Goal: Information Seeking & Learning: Learn about a topic

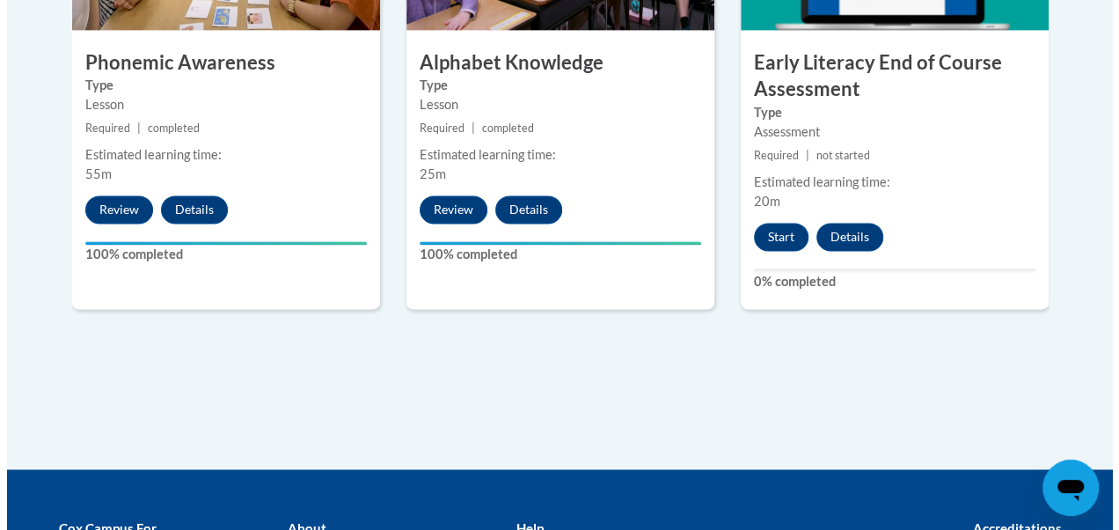
scroll to position [1222, 0]
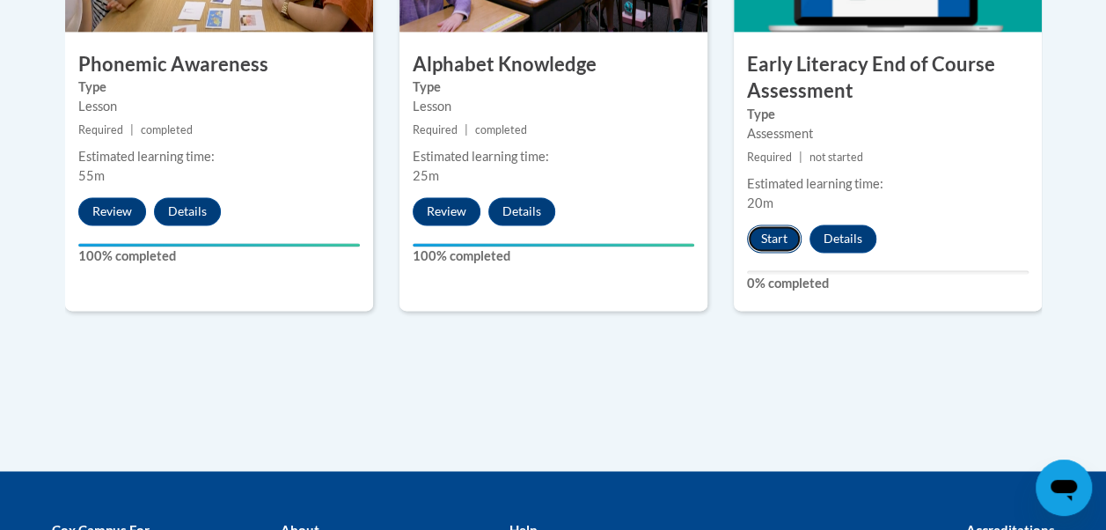
click at [756, 246] on button "Start" at bounding box center [774, 238] width 55 height 28
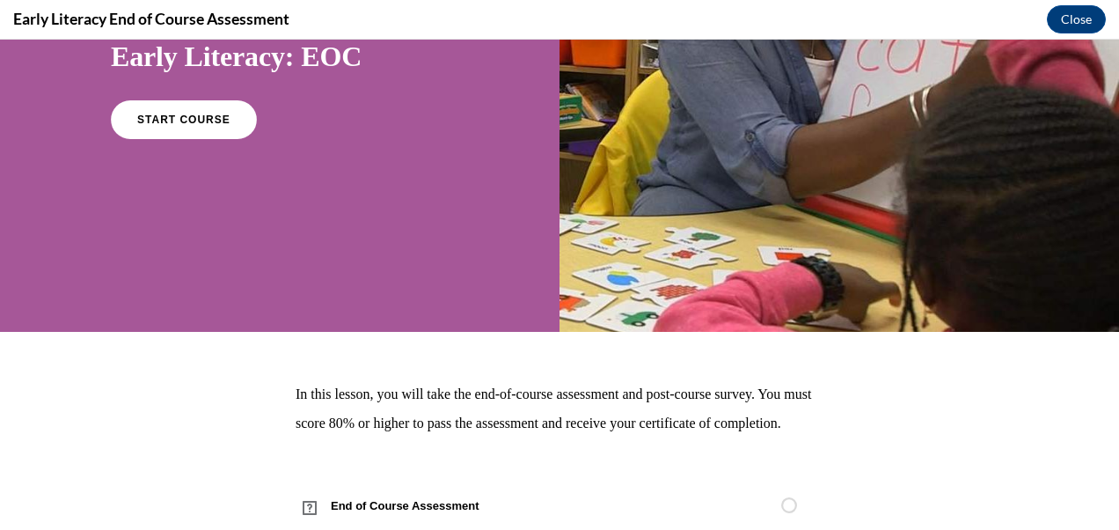
scroll to position [190, 0]
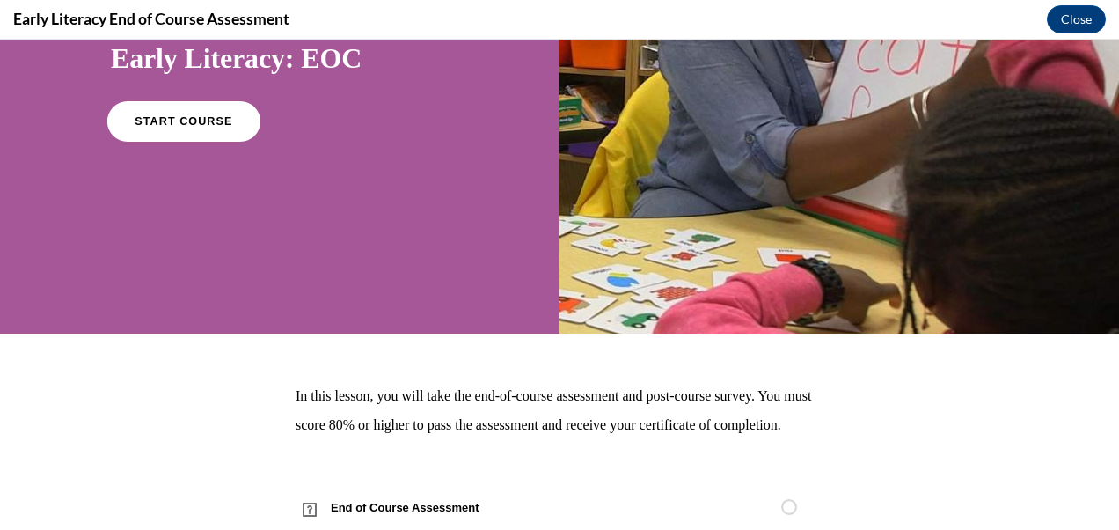
click at [227, 132] on link "START COURSE" at bounding box center [183, 121] width 153 height 40
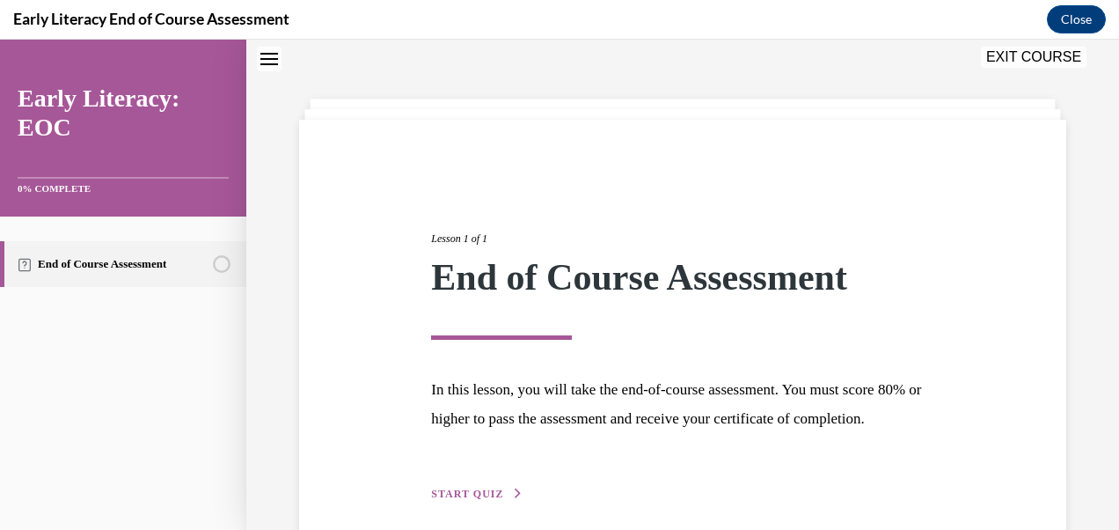
scroll to position [162, 0]
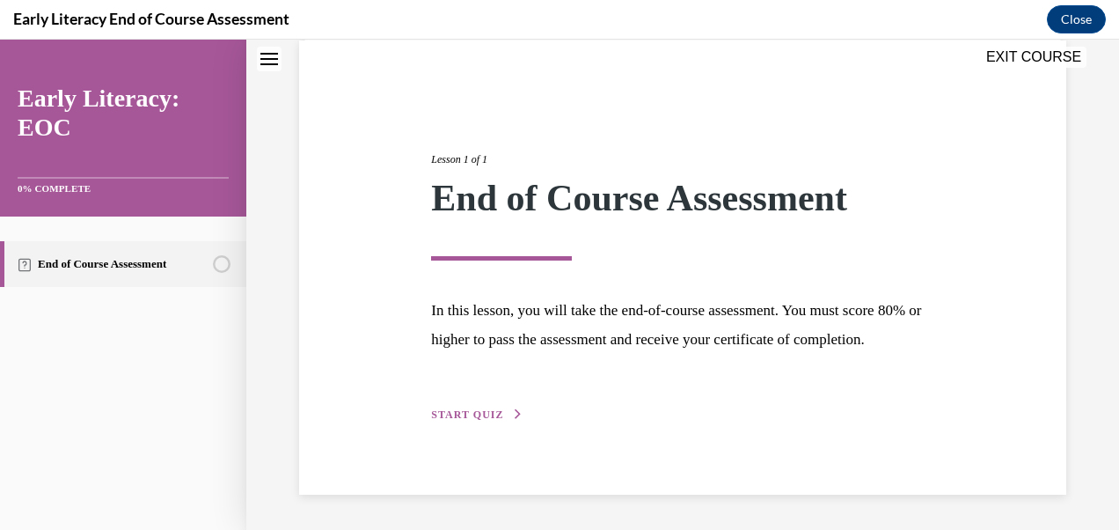
click at [473, 421] on span "START QUIZ" at bounding box center [467, 414] width 72 height 12
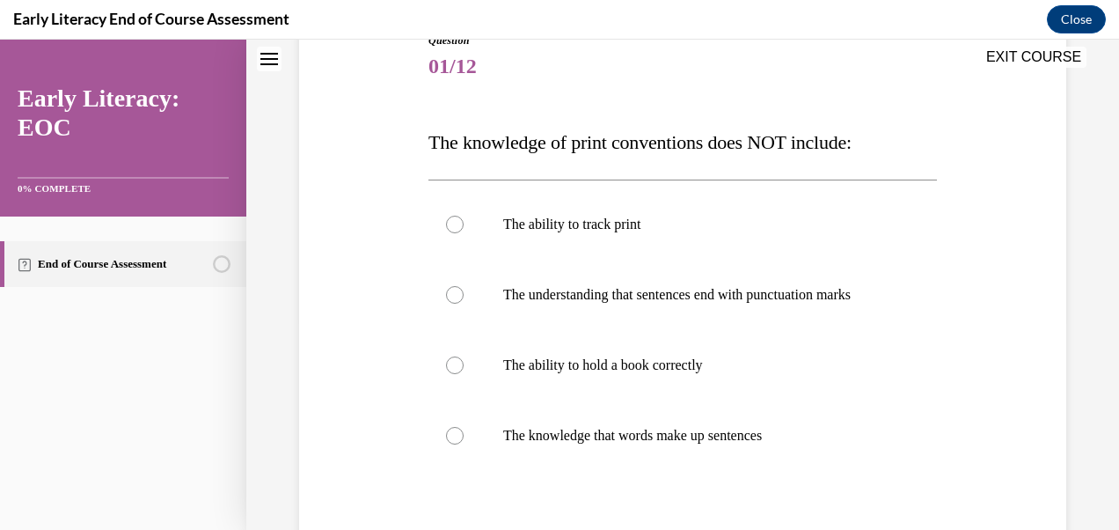
scroll to position [240, 0]
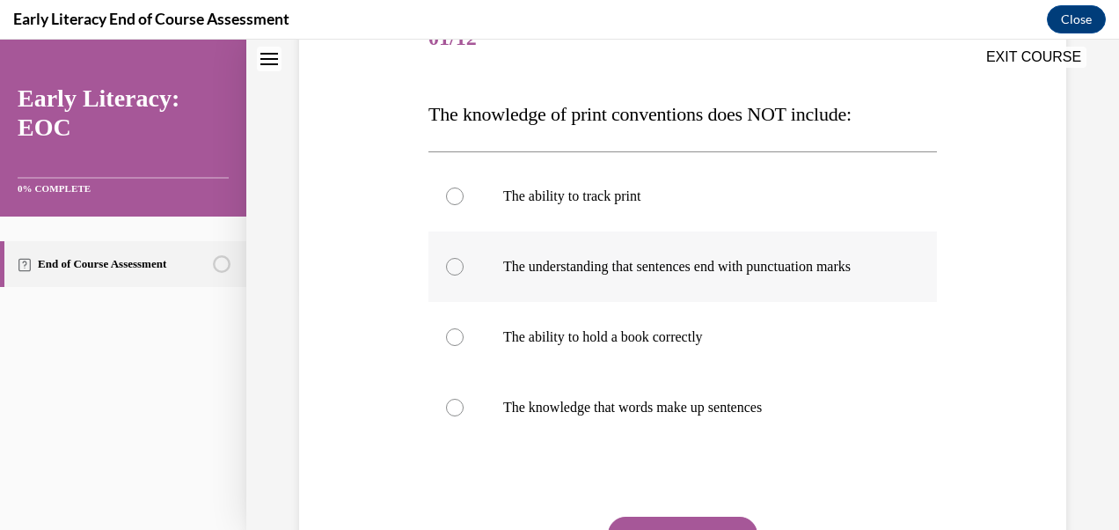
click at [449, 292] on div at bounding box center [683, 266] width 509 height 70
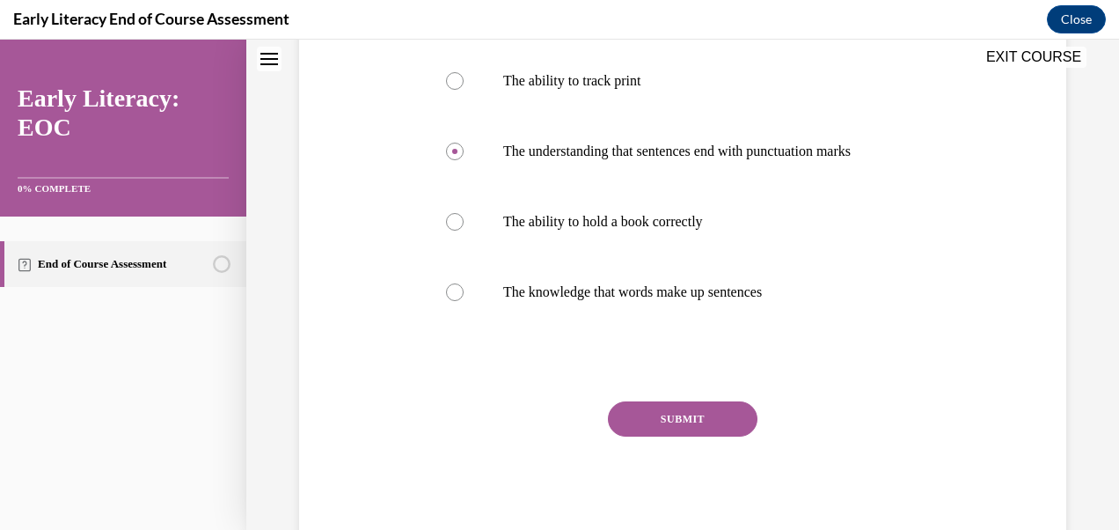
click at [706, 437] on button "SUBMIT" at bounding box center [683, 418] width 150 height 35
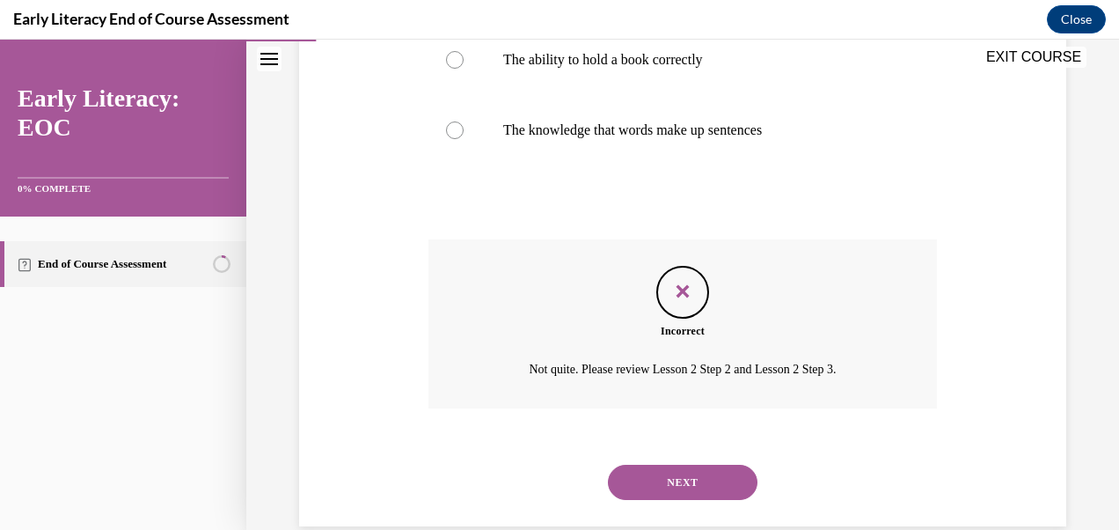
scroll to position [566, 0]
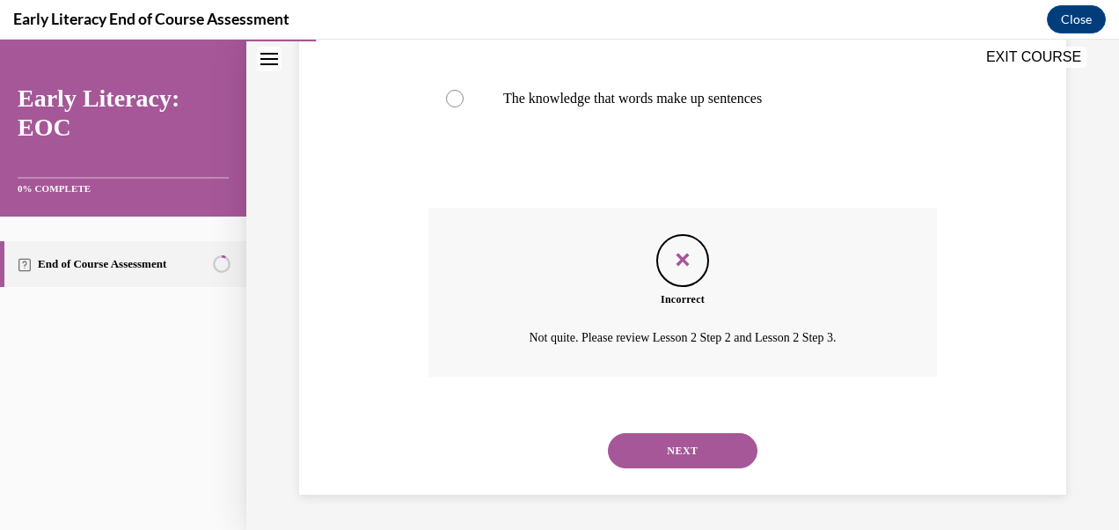
click at [632, 465] on button "NEXT" at bounding box center [683, 450] width 150 height 35
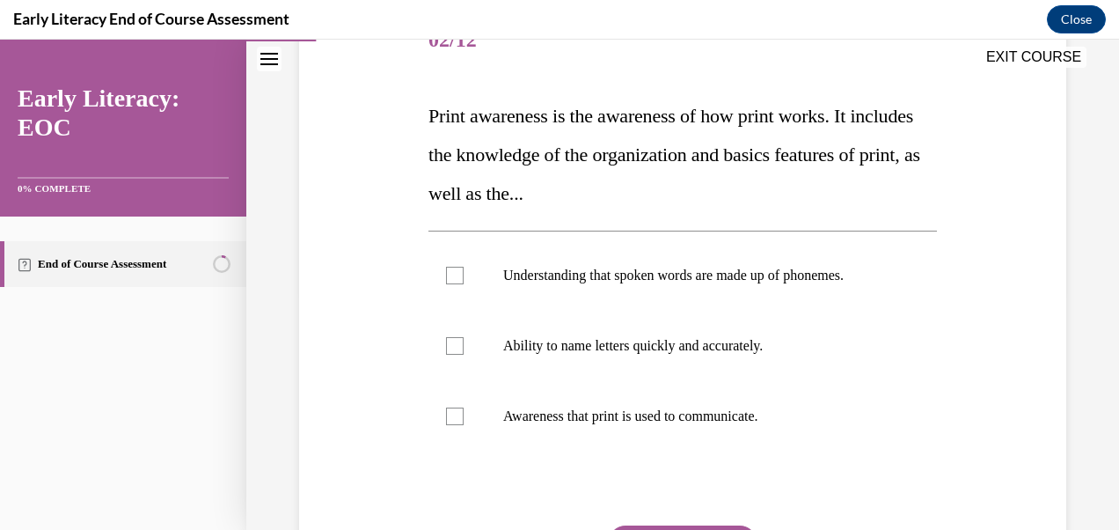
scroll to position [264, 0]
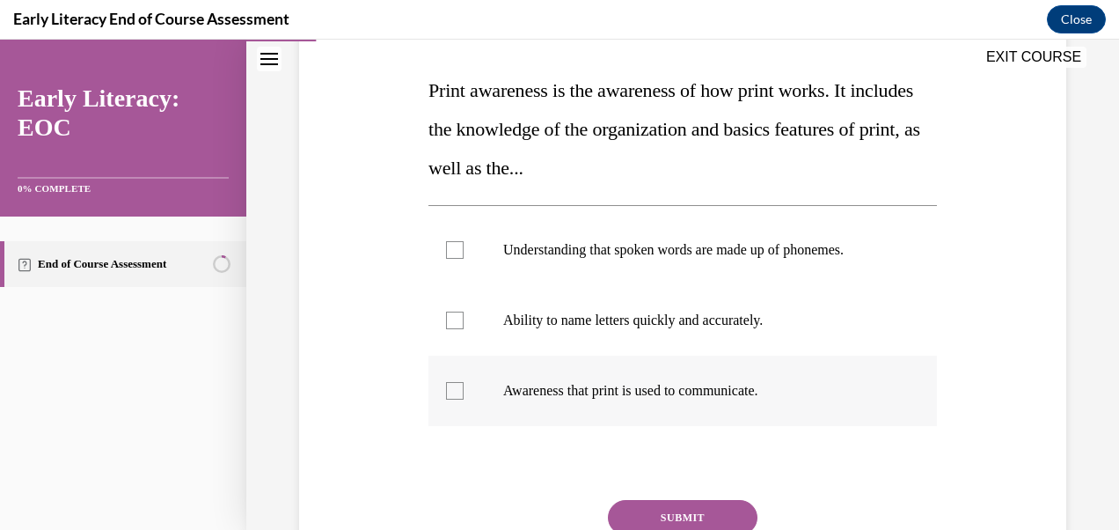
click at [455, 403] on div at bounding box center [683, 391] width 509 height 70
click at [710, 519] on button "SUBMIT" at bounding box center [683, 517] width 150 height 35
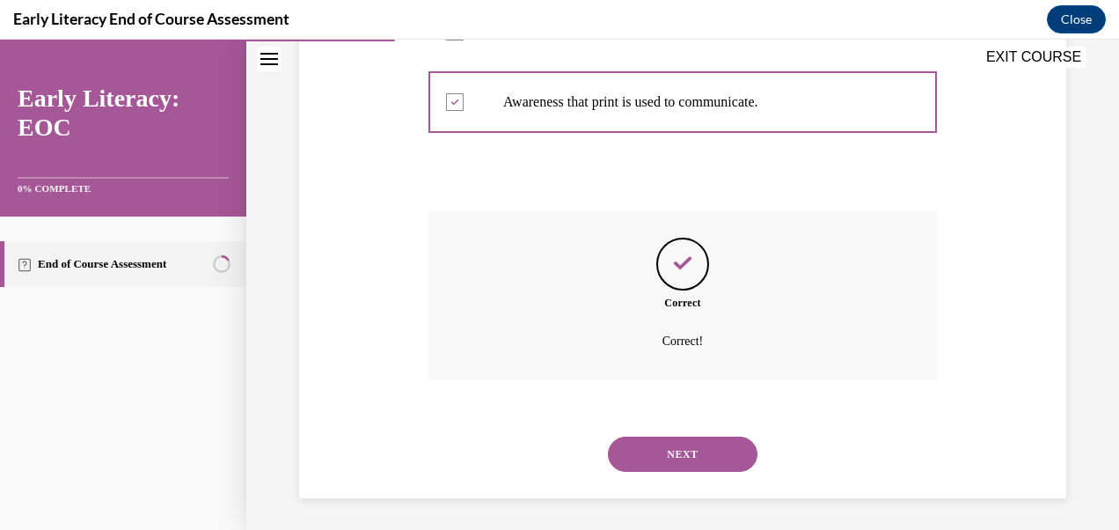
scroll to position [555, 0]
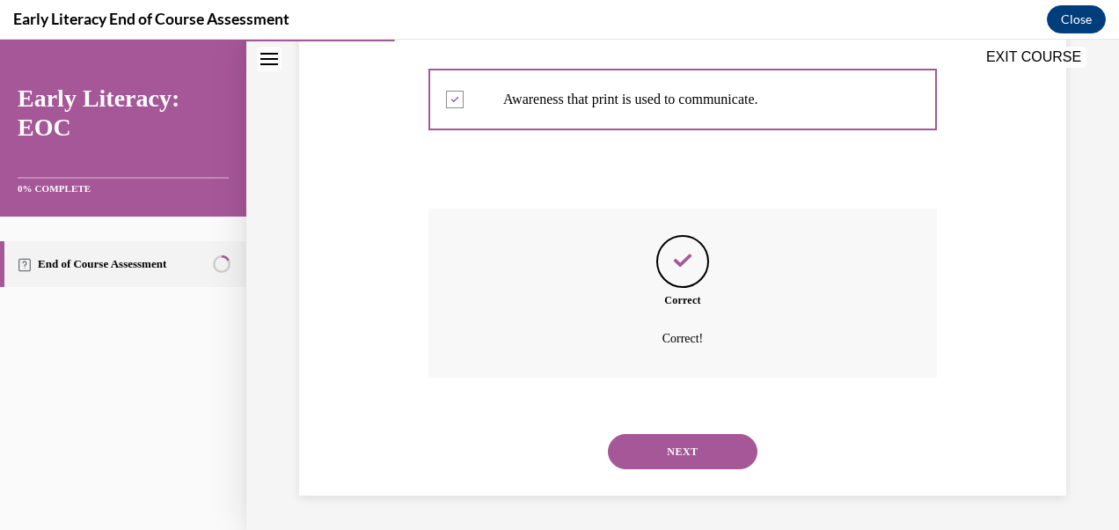
click at [681, 465] on button "NEXT" at bounding box center [683, 451] width 150 height 35
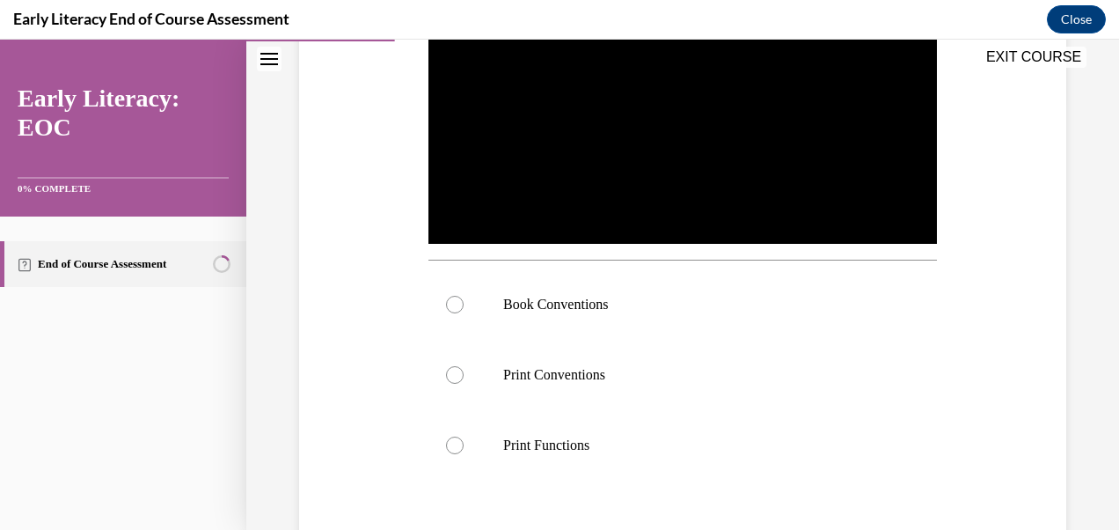
scroll to position [418, 0]
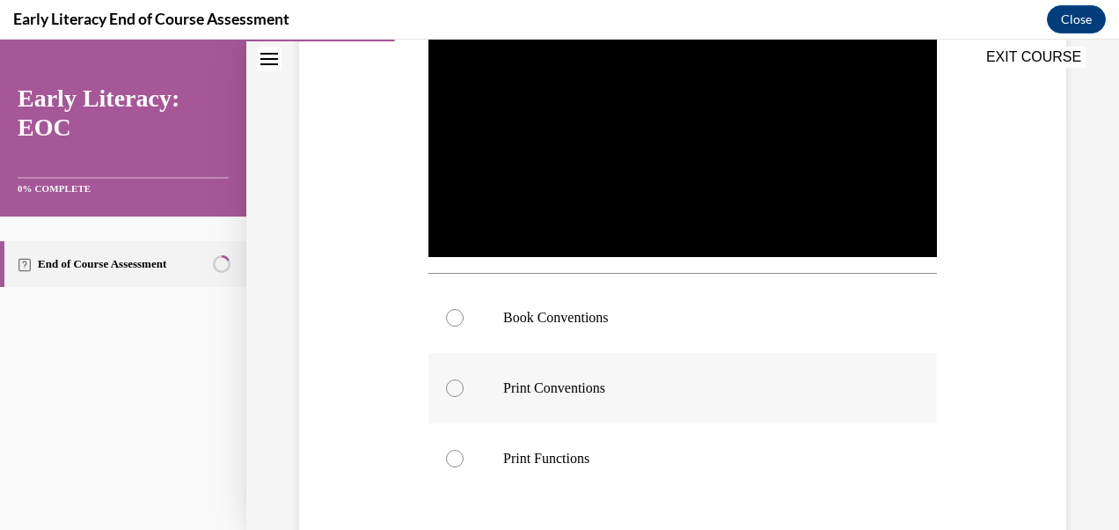
click at [465, 393] on div at bounding box center [683, 388] width 509 height 70
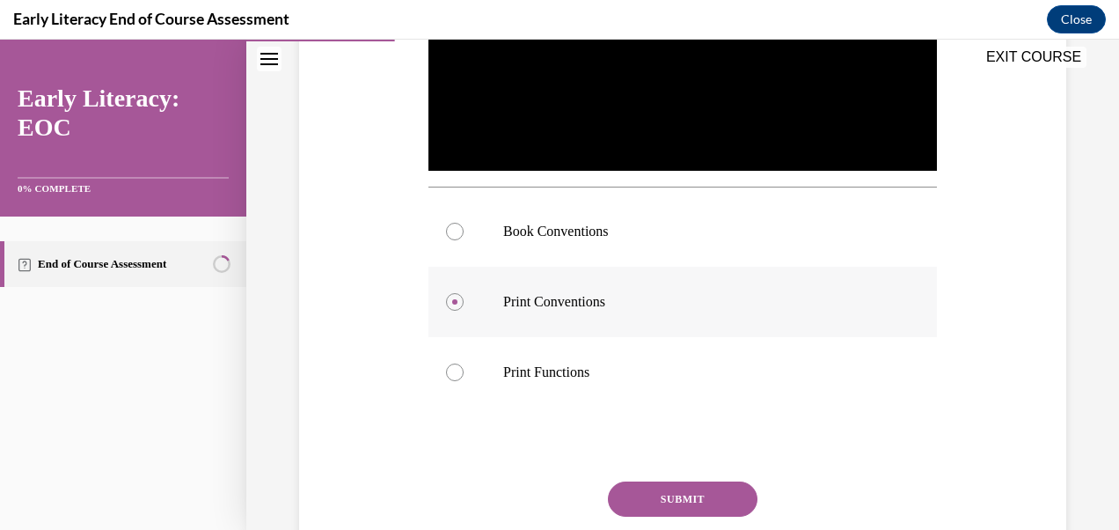
scroll to position [542, 0]
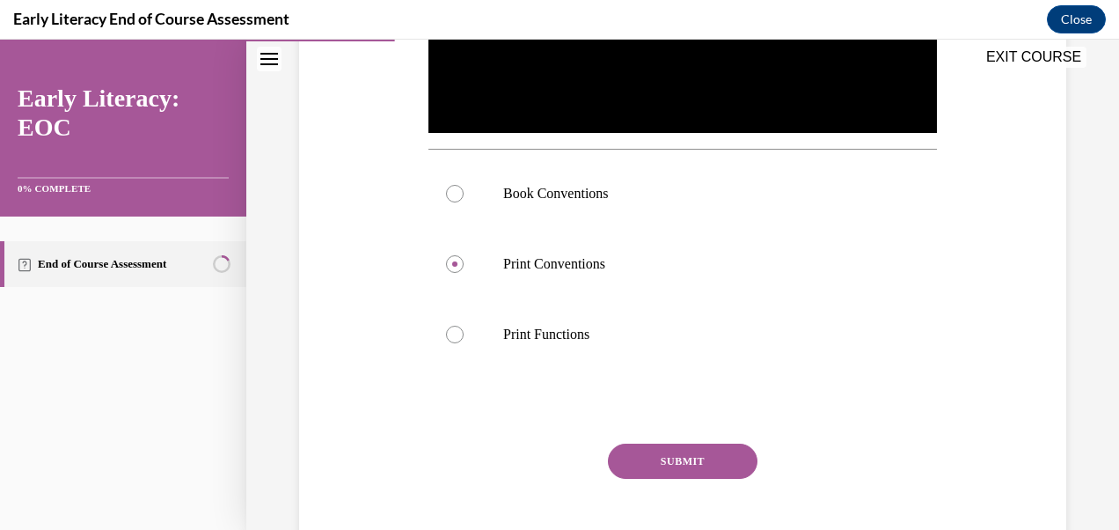
click at [693, 461] on button "SUBMIT" at bounding box center [683, 461] width 150 height 35
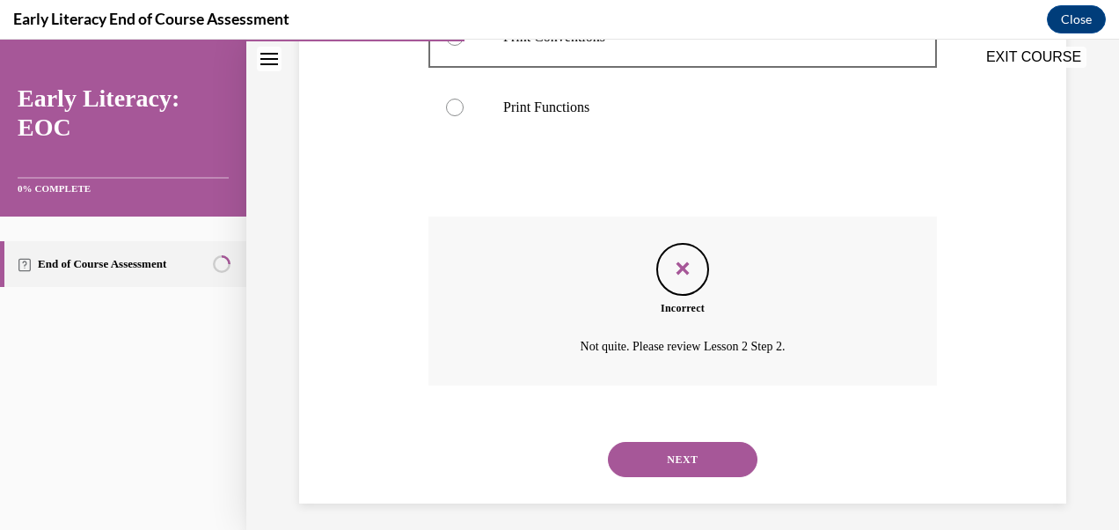
scroll to position [772, 0]
click at [691, 459] on button "NEXT" at bounding box center [683, 456] width 150 height 35
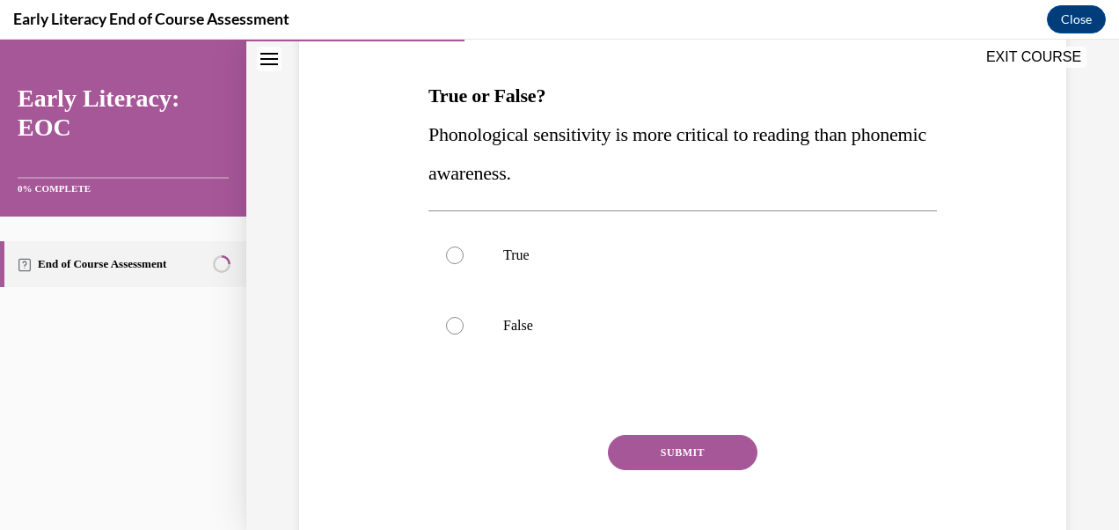
scroll to position [264, 0]
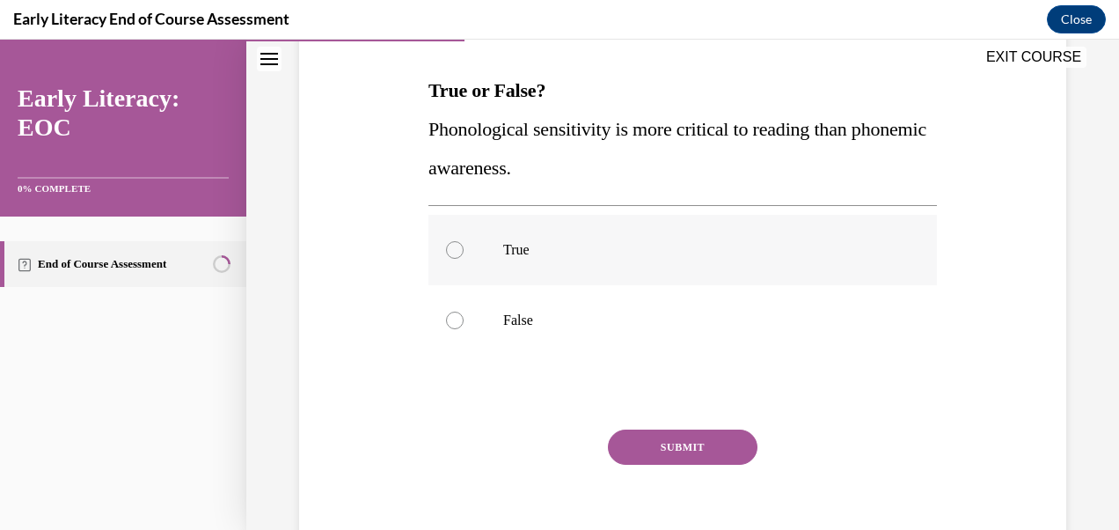
click at [444, 264] on div at bounding box center [683, 250] width 509 height 70
click at [681, 451] on button "SUBMIT" at bounding box center [683, 446] width 150 height 35
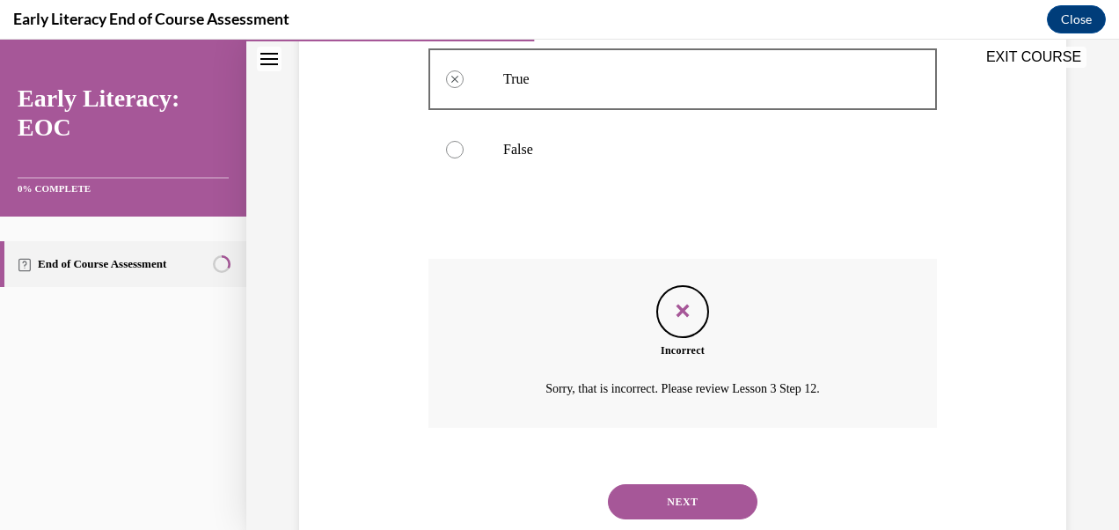
scroll to position [485, 0]
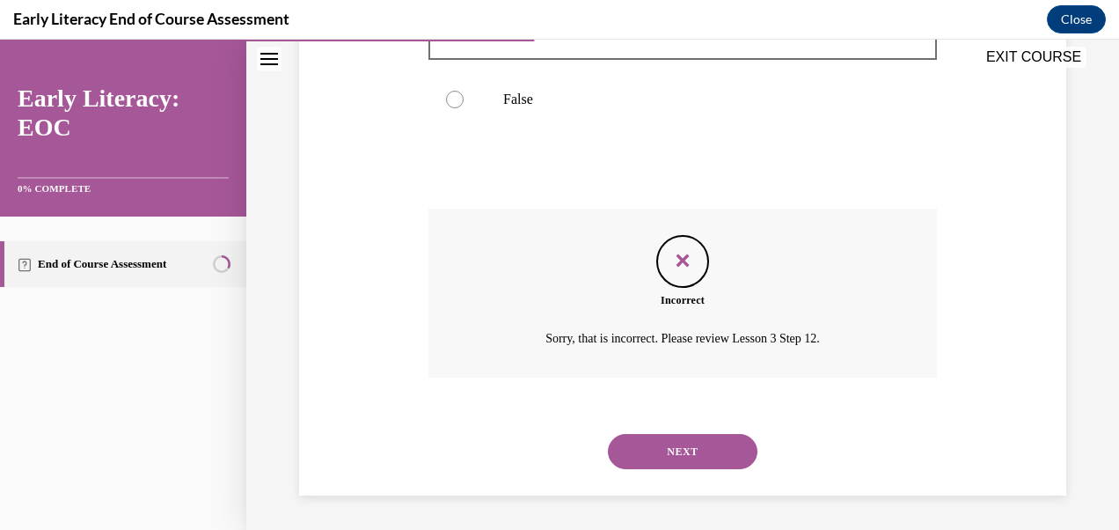
click at [677, 455] on button "NEXT" at bounding box center [683, 451] width 150 height 35
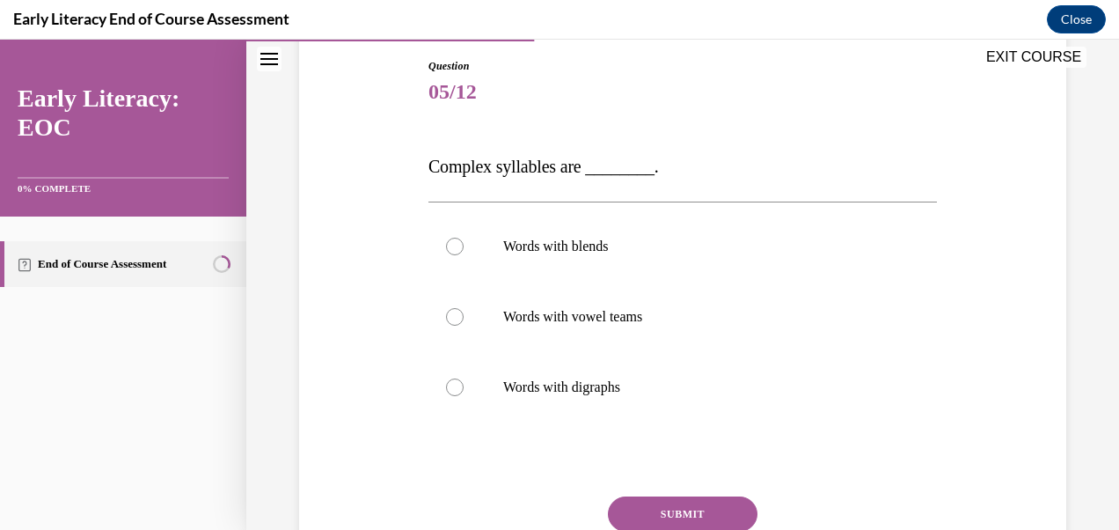
scroll to position [198, 0]
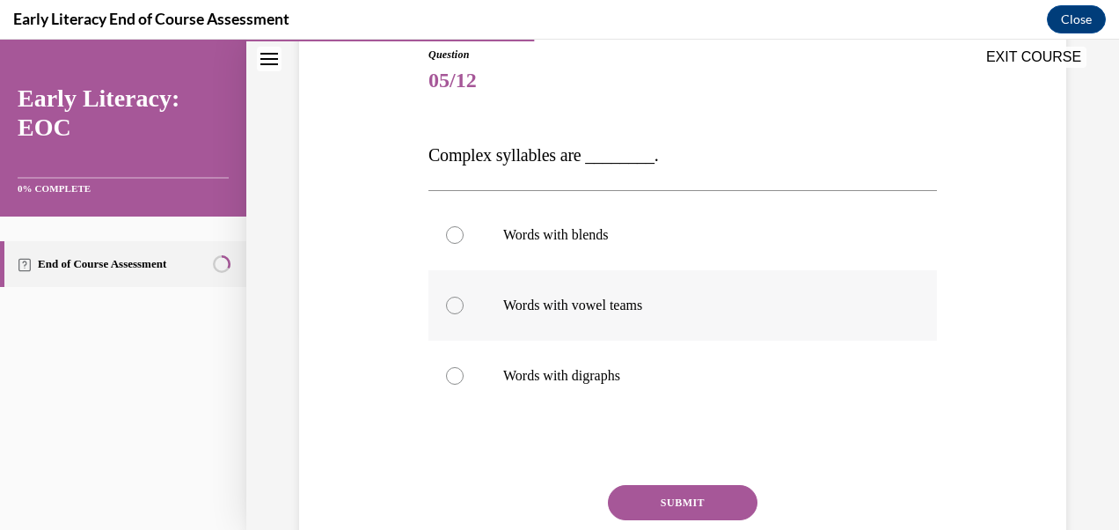
click at [454, 328] on div at bounding box center [683, 305] width 509 height 70
click at [703, 513] on button "SUBMIT" at bounding box center [683, 502] width 150 height 35
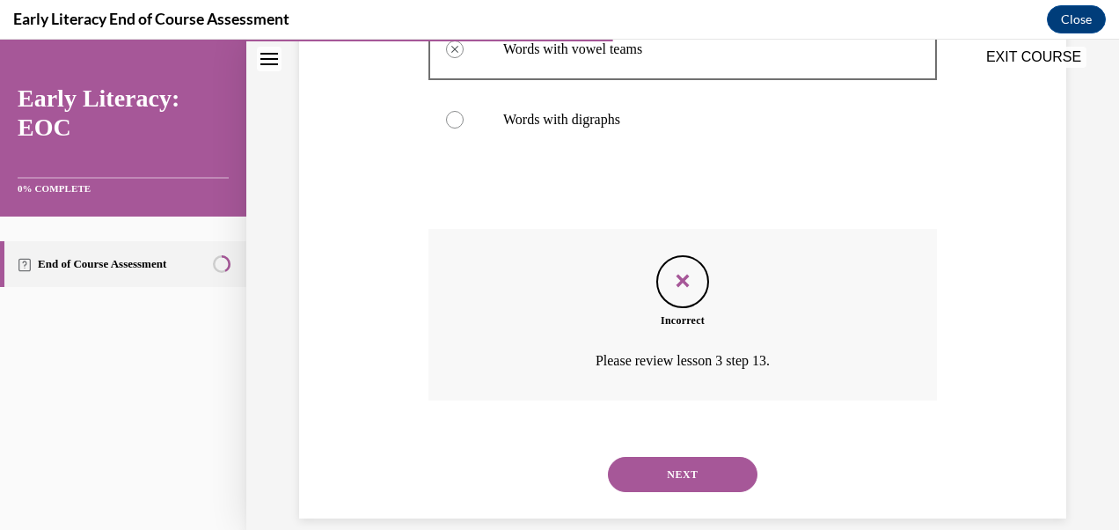
scroll to position [458, 0]
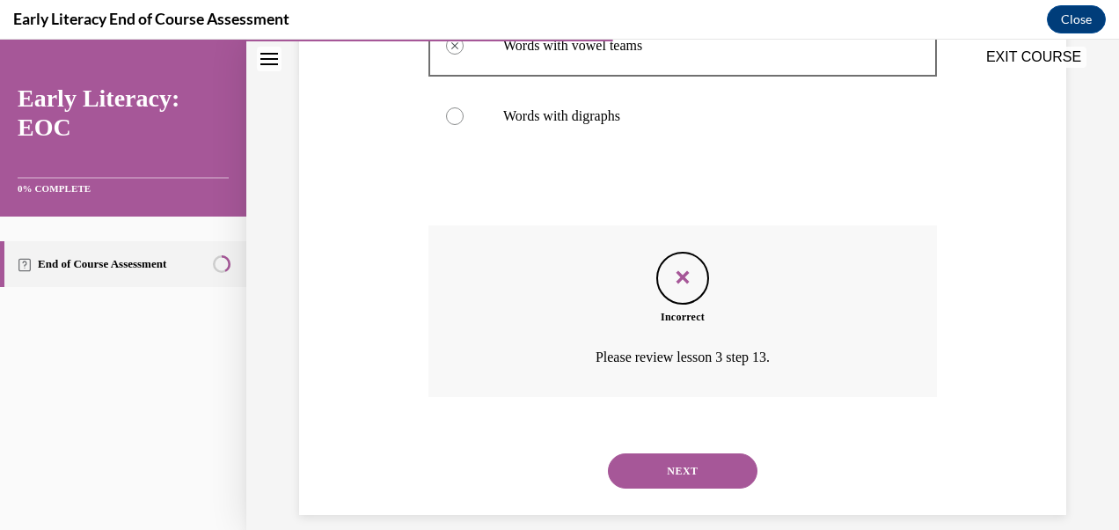
click at [708, 470] on button "NEXT" at bounding box center [683, 470] width 150 height 35
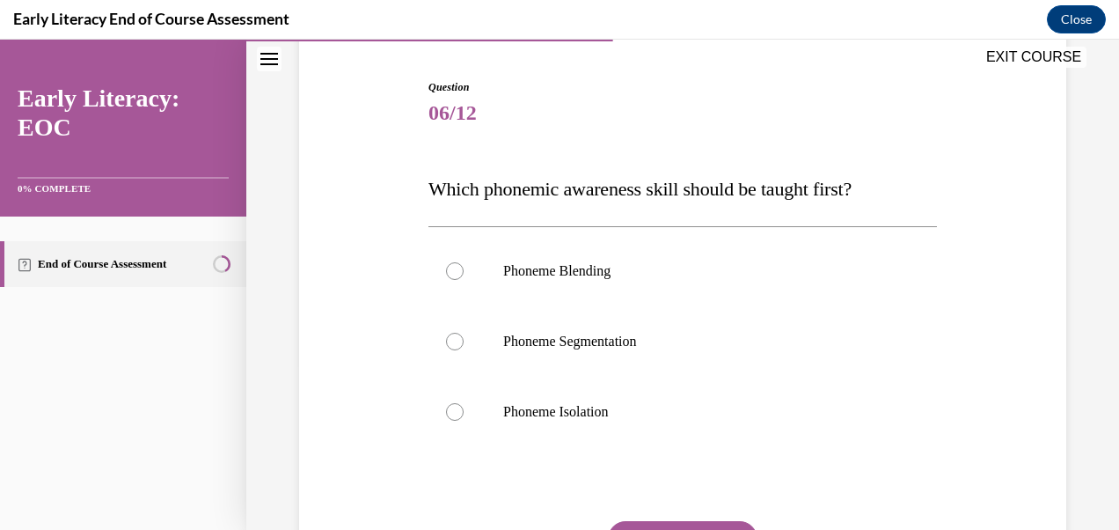
scroll to position [166, 0]
click at [466, 414] on div at bounding box center [683, 411] width 509 height 70
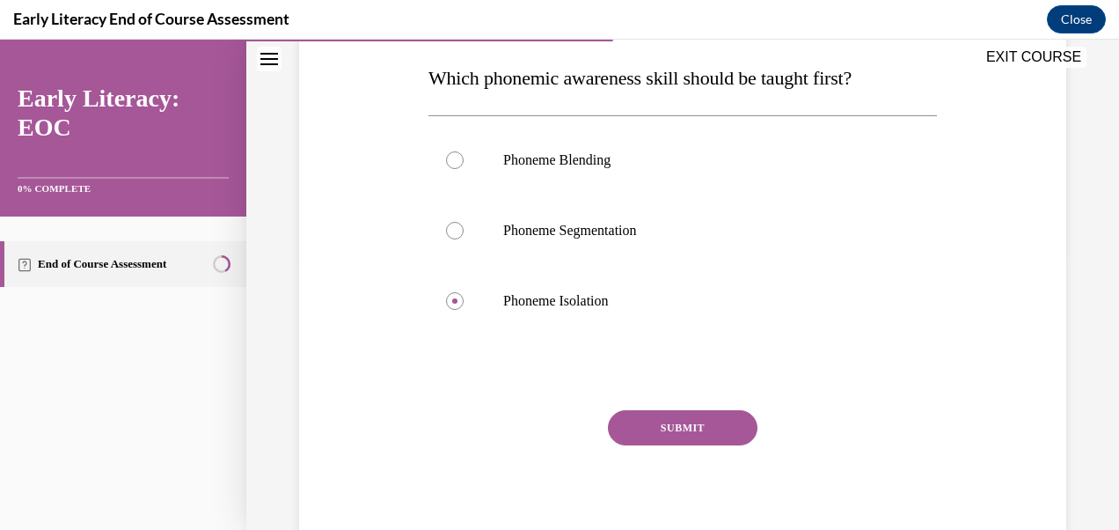
click at [700, 440] on button "SUBMIT" at bounding box center [683, 427] width 150 height 35
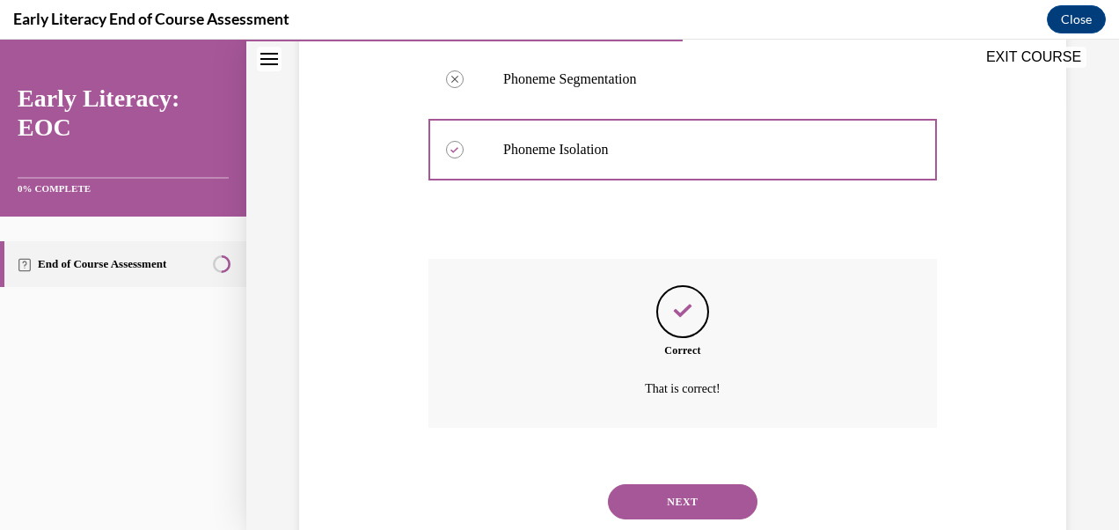
scroll to position [478, 0]
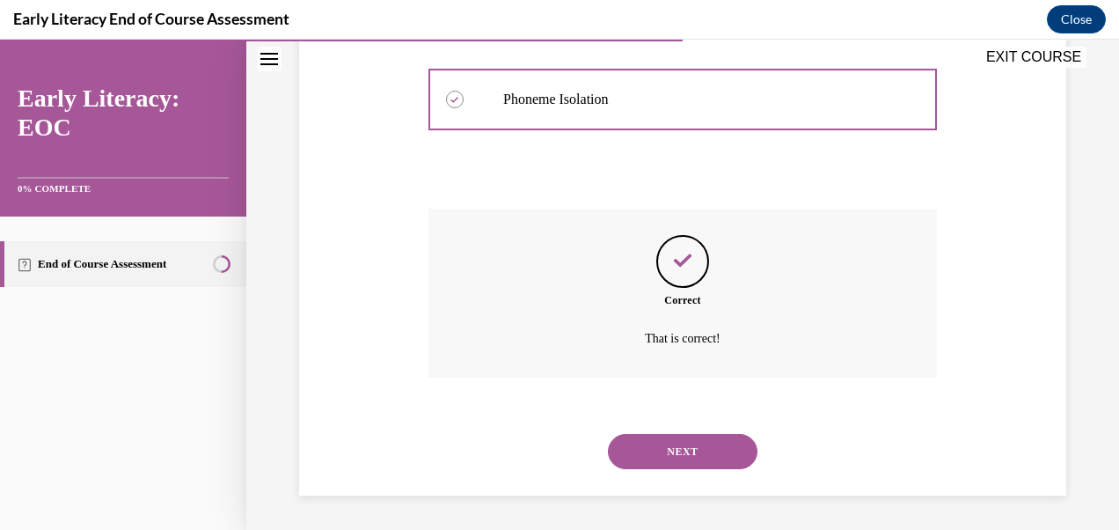
click at [714, 444] on button "NEXT" at bounding box center [683, 451] width 150 height 35
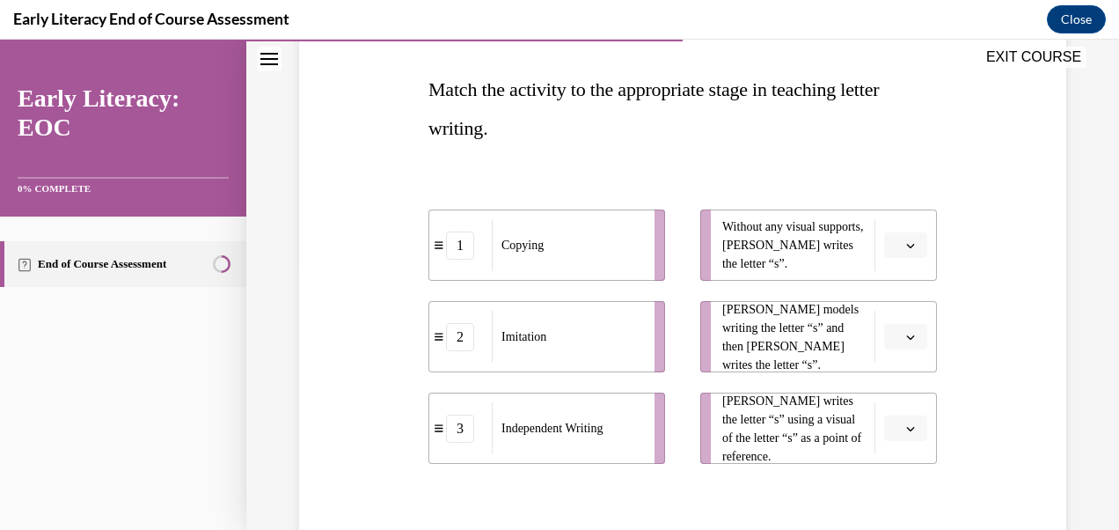
scroll to position [268, 0]
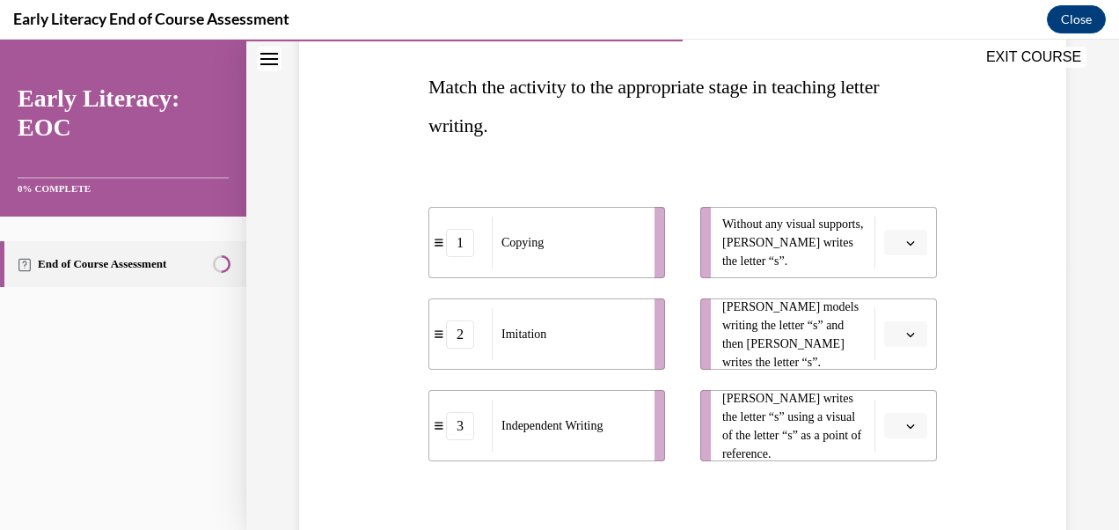
click at [896, 437] on button "button" at bounding box center [905, 426] width 43 height 26
click at [898, 324] on div "1" at bounding box center [892, 315] width 43 height 35
click at [899, 345] on button "button" at bounding box center [905, 334] width 43 height 26
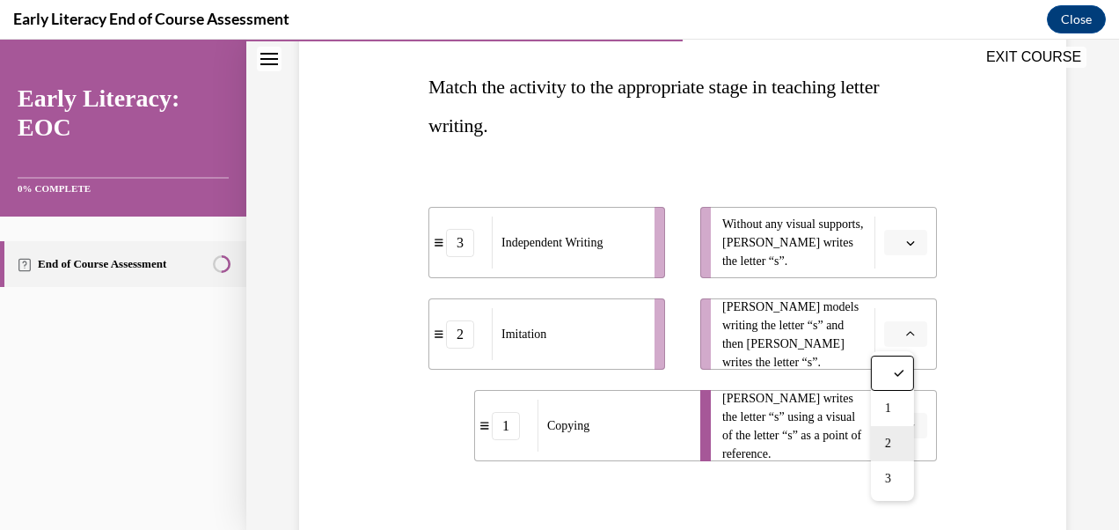
click at [899, 448] on div "2" at bounding box center [892, 443] width 43 height 35
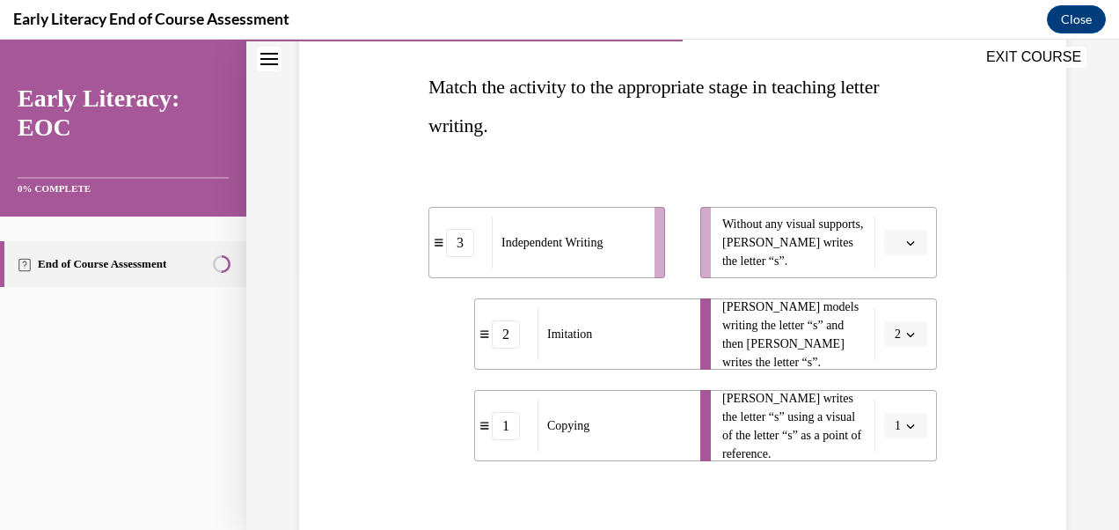
click at [906, 250] on button "button" at bounding box center [905, 243] width 43 height 26
click at [894, 392] on div "3" at bounding box center [892, 387] width 43 height 35
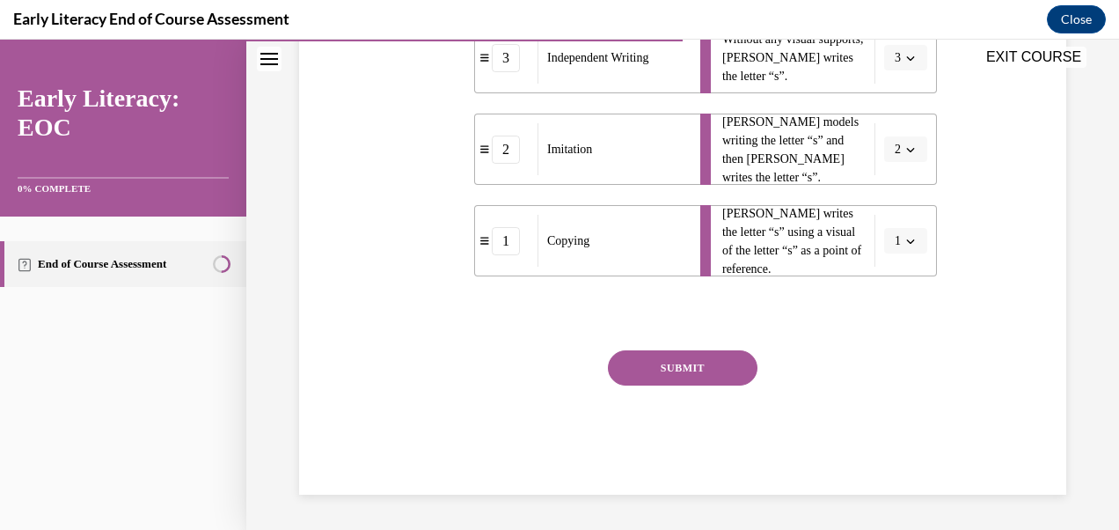
click at [708, 364] on button "SUBMIT" at bounding box center [683, 367] width 150 height 35
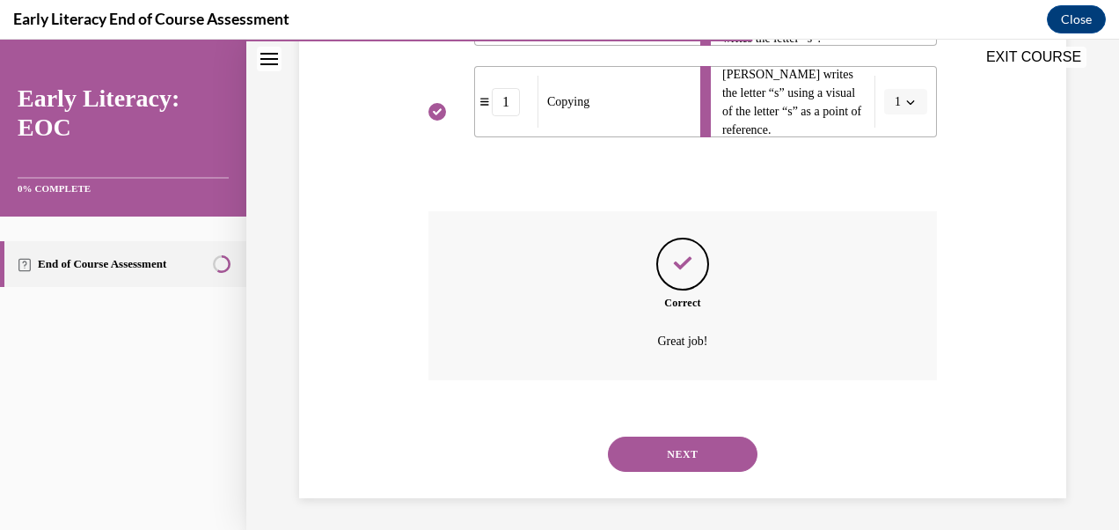
scroll to position [594, 0]
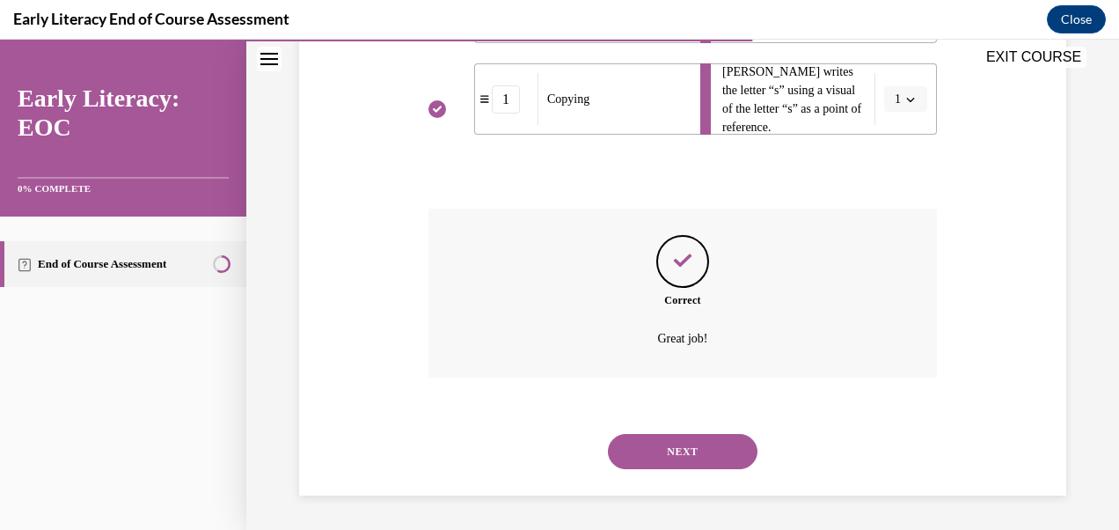
click at [700, 459] on button "NEXT" at bounding box center [683, 451] width 150 height 35
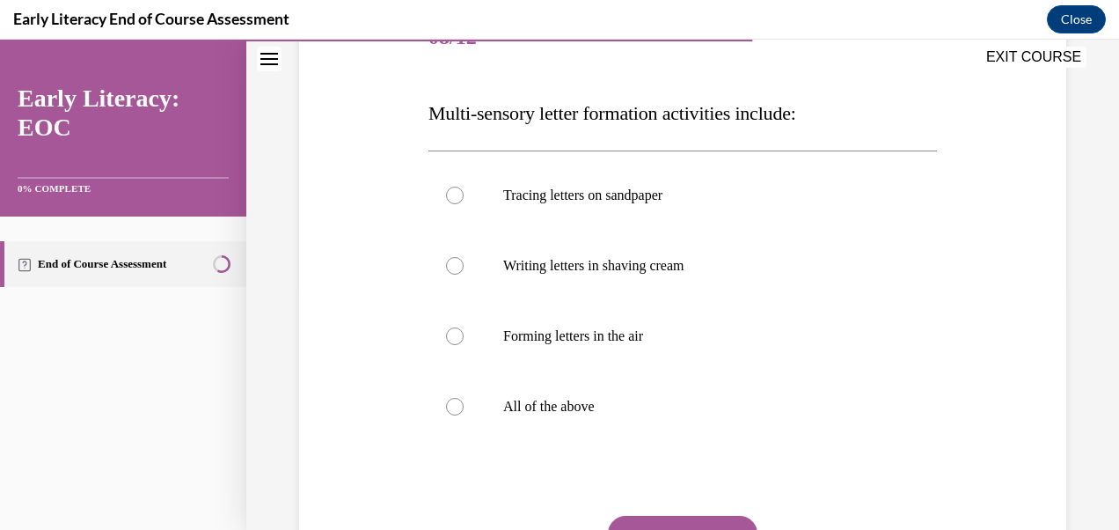
scroll to position [241, 0]
click at [456, 415] on div at bounding box center [683, 406] width 509 height 70
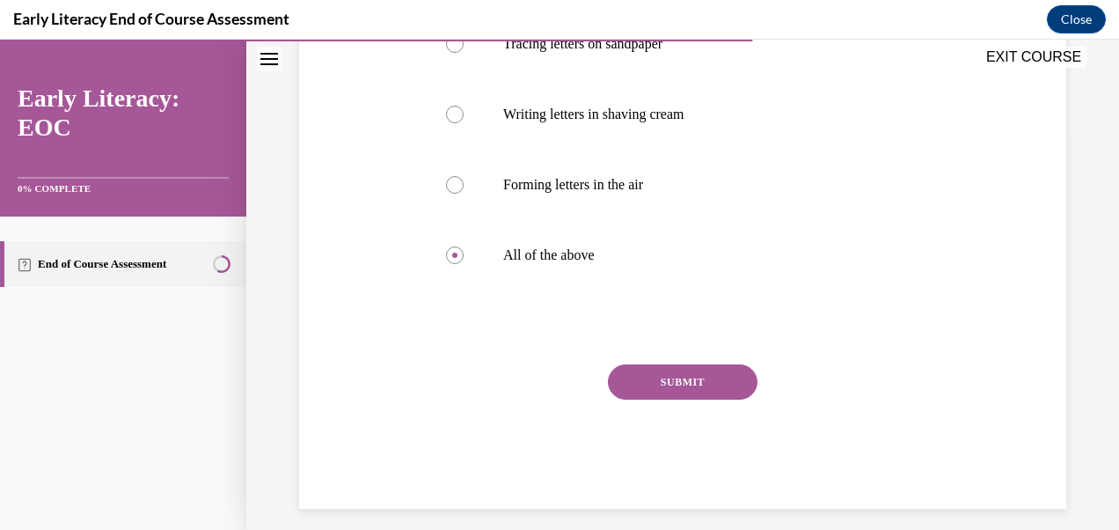
click at [685, 385] on button "SUBMIT" at bounding box center [683, 381] width 150 height 35
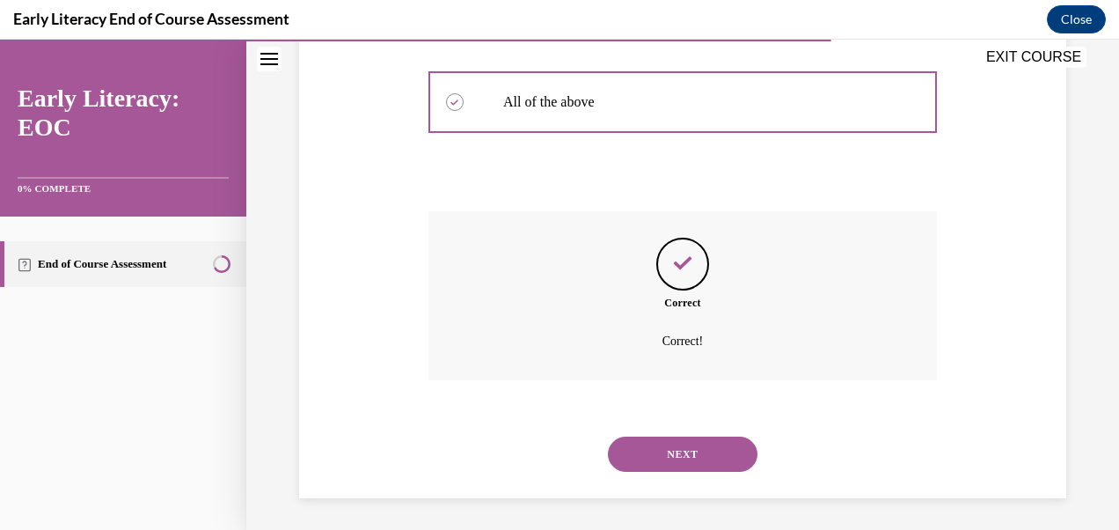
scroll to position [548, 0]
click at [723, 463] on button "NEXT" at bounding box center [683, 451] width 150 height 35
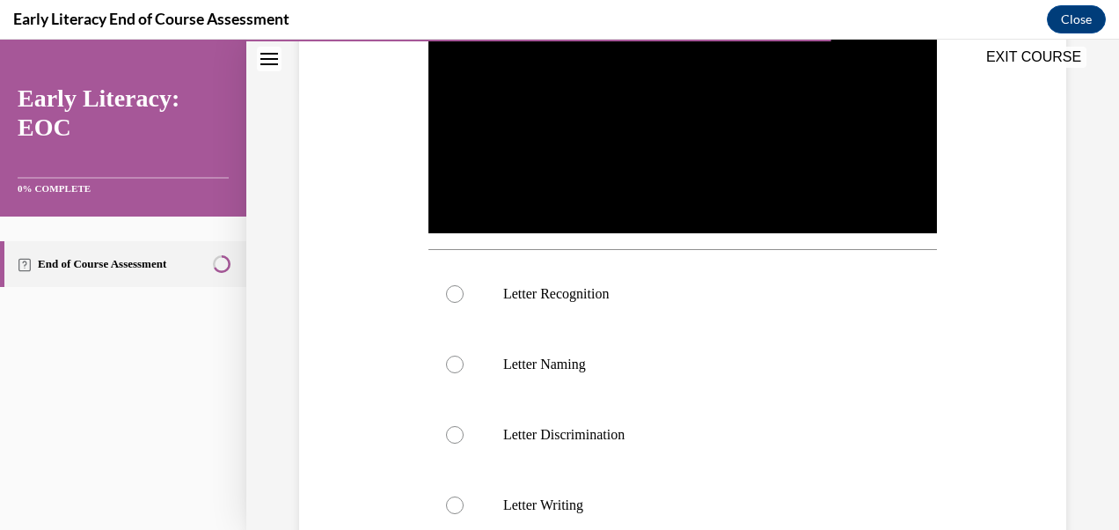
scroll to position [443, 0]
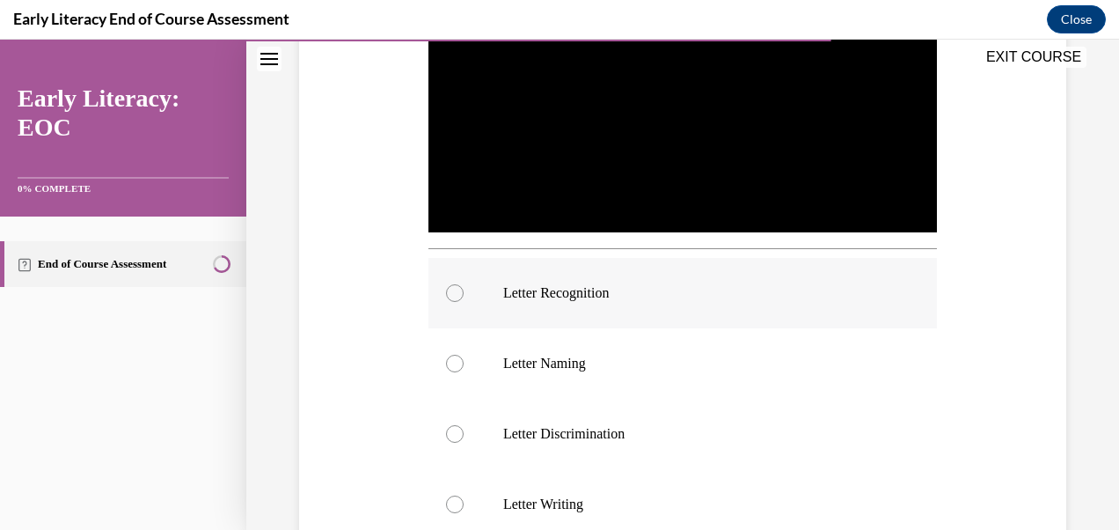
click at [458, 292] on div at bounding box center [455, 293] width 18 height 18
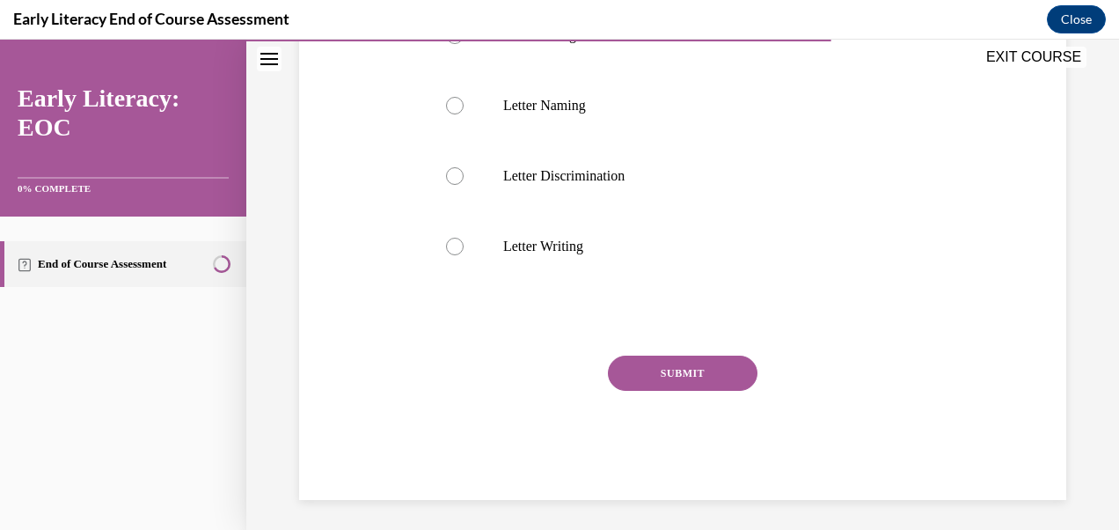
click at [708, 366] on button "SUBMIT" at bounding box center [683, 373] width 150 height 35
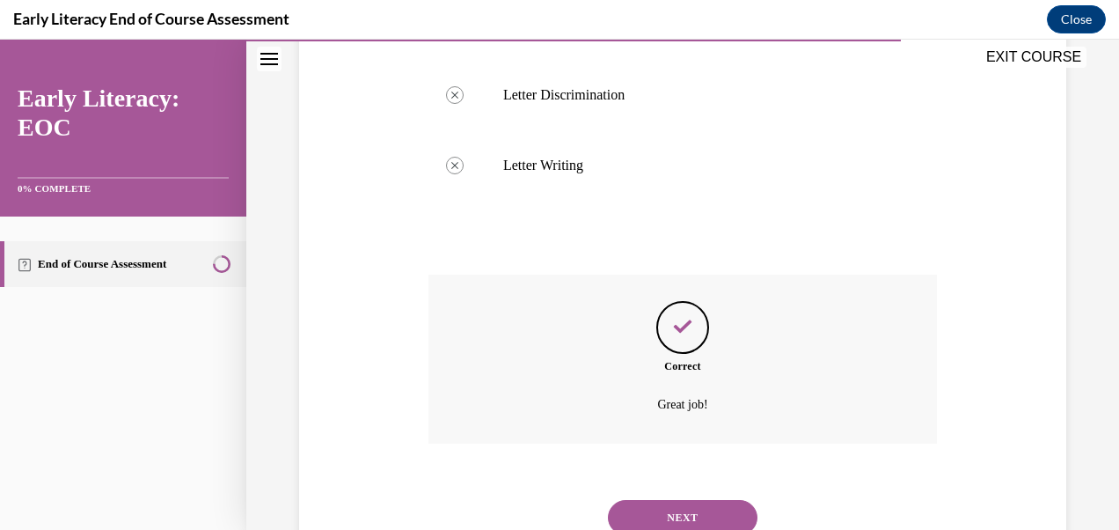
scroll to position [842, 0]
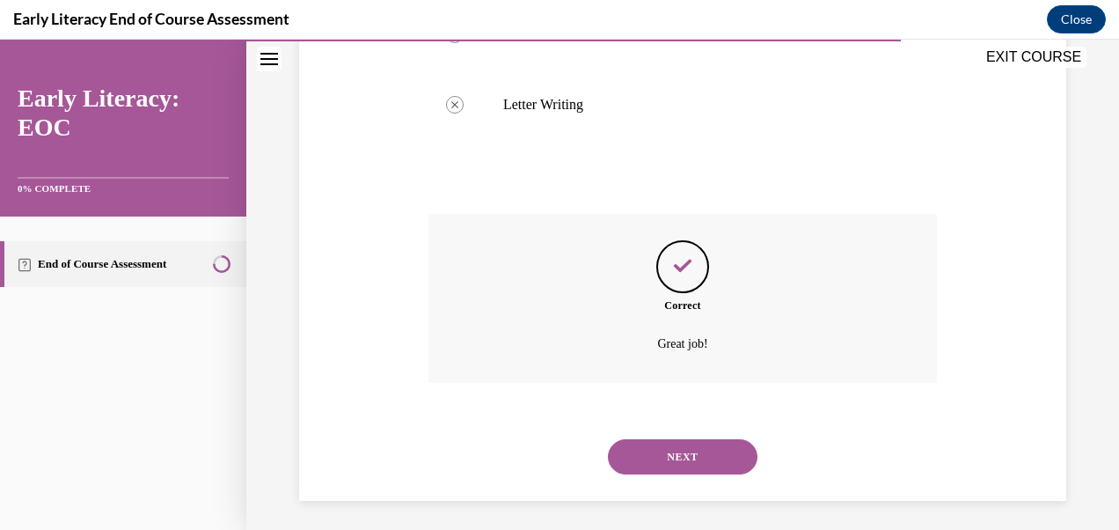
click at [722, 454] on button "NEXT" at bounding box center [683, 456] width 150 height 35
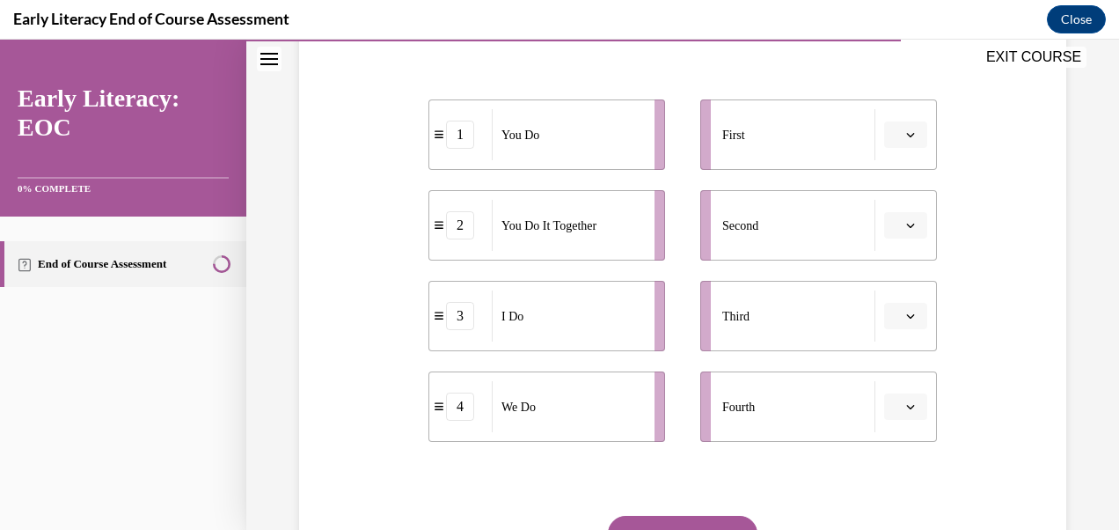
scroll to position [341, 0]
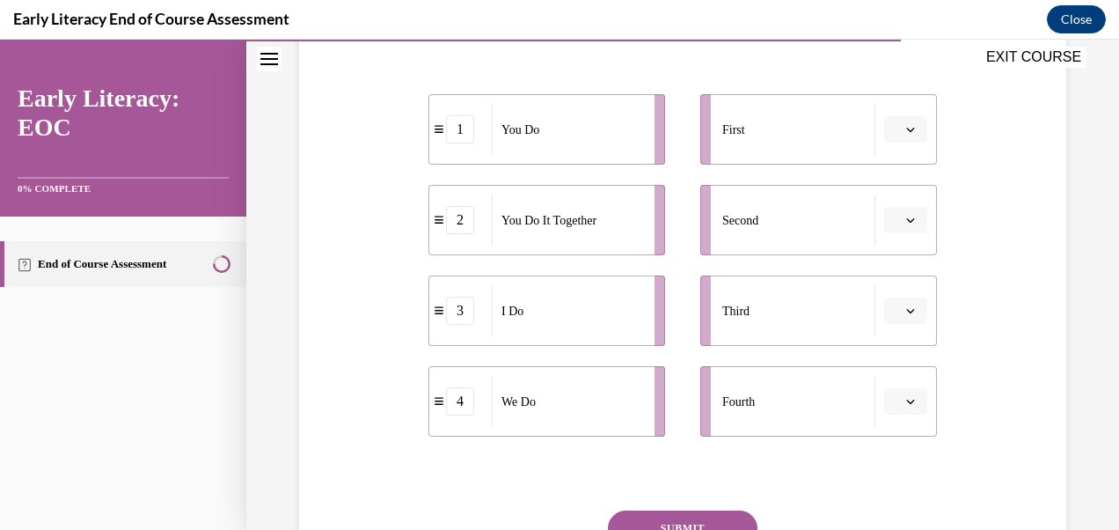
click at [452, 321] on div "3" at bounding box center [460, 311] width 28 height 28
click at [894, 138] on button "button" at bounding box center [905, 129] width 43 height 26
click at [898, 278] on div "3" at bounding box center [892, 273] width 43 height 35
click at [896, 409] on button "button" at bounding box center [905, 401] width 43 height 26
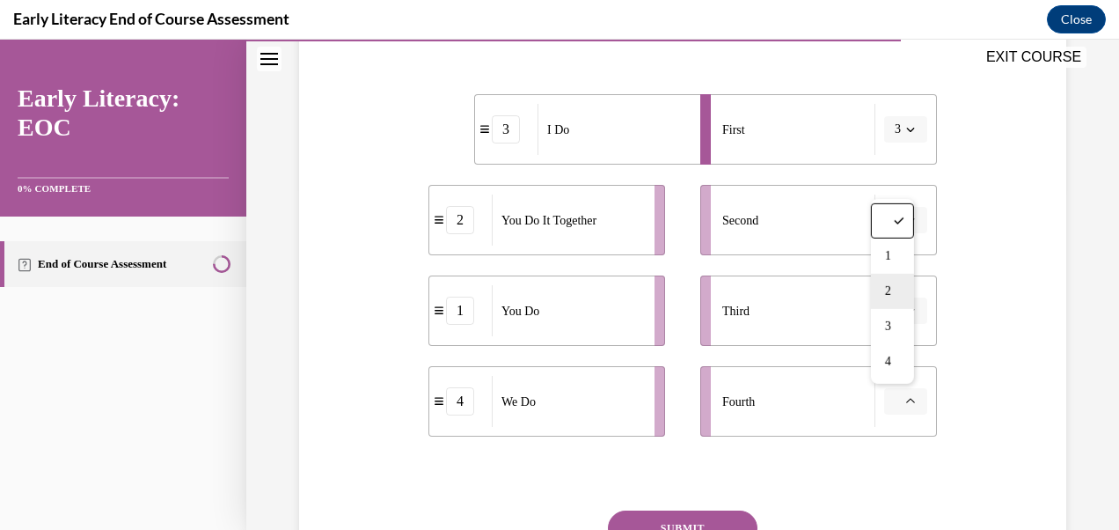
click at [893, 299] on div "2" at bounding box center [892, 291] width 43 height 35
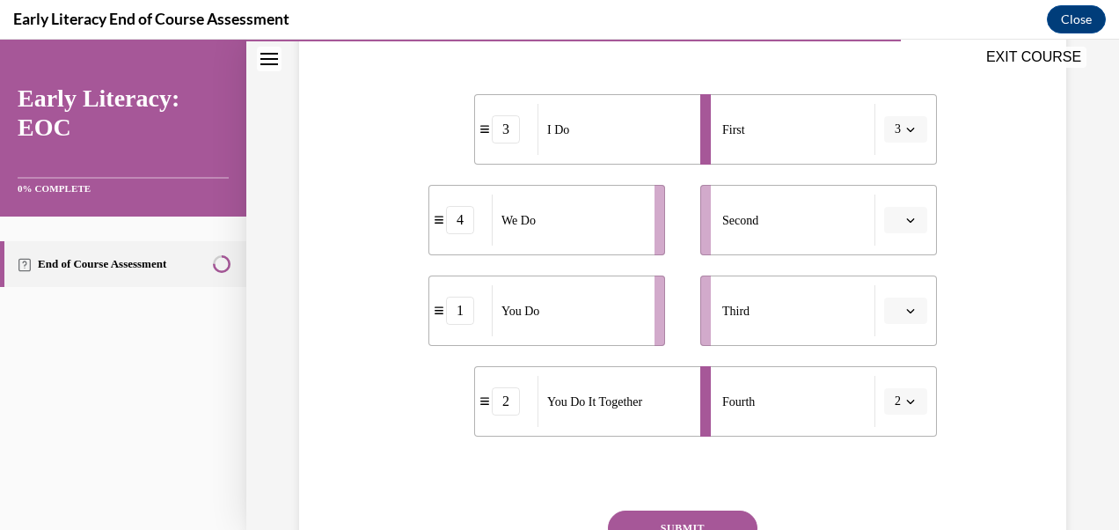
click at [906, 220] on icon "button" at bounding box center [910, 220] width 9 height 9
click at [890, 408] on div "4" at bounding box center [892, 399] width 43 height 35
click at [906, 412] on button "2" at bounding box center [905, 401] width 43 height 26
click at [788, 319] on div "Third" at bounding box center [799, 310] width 153 height 51
click at [905, 319] on button "button" at bounding box center [905, 310] width 43 height 26
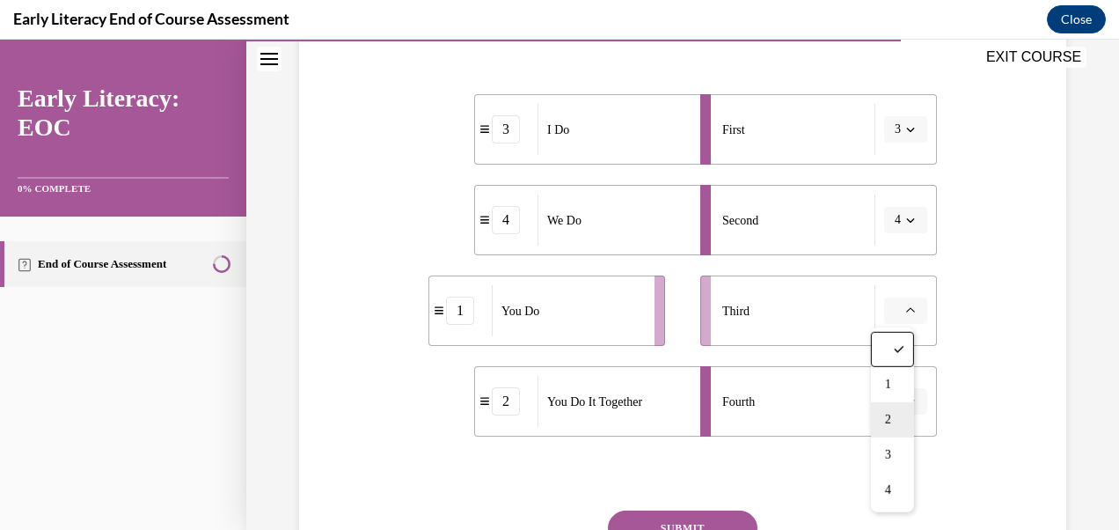
click at [894, 421] on div "2" at bounding box center [892, 419] width 43 height 35
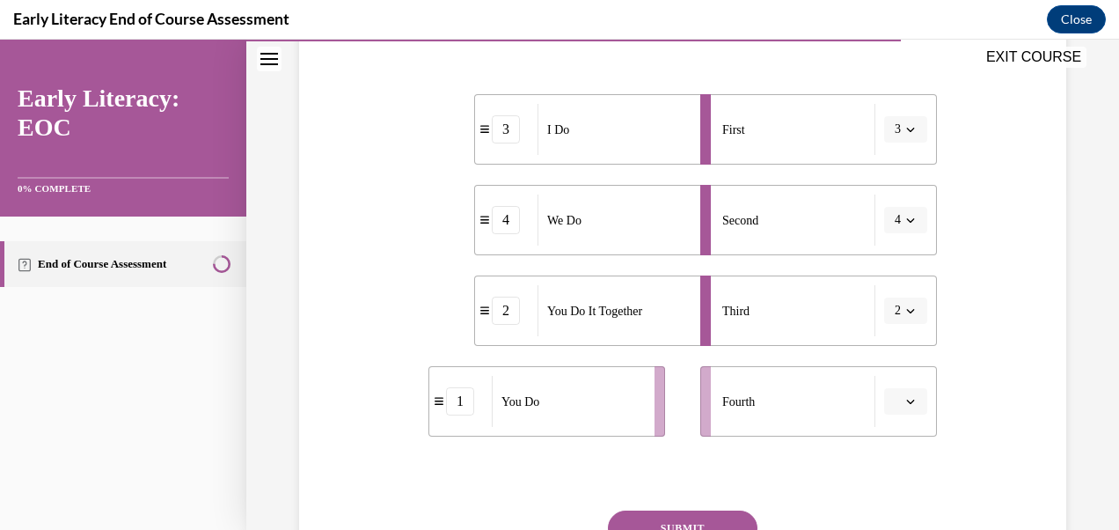
click at [905, 410] on button "button" at bounding box center [905, 401] width 43 height 26
click at [895, 255] on div "1" at bounding box center [892, 256] width 43 height 35
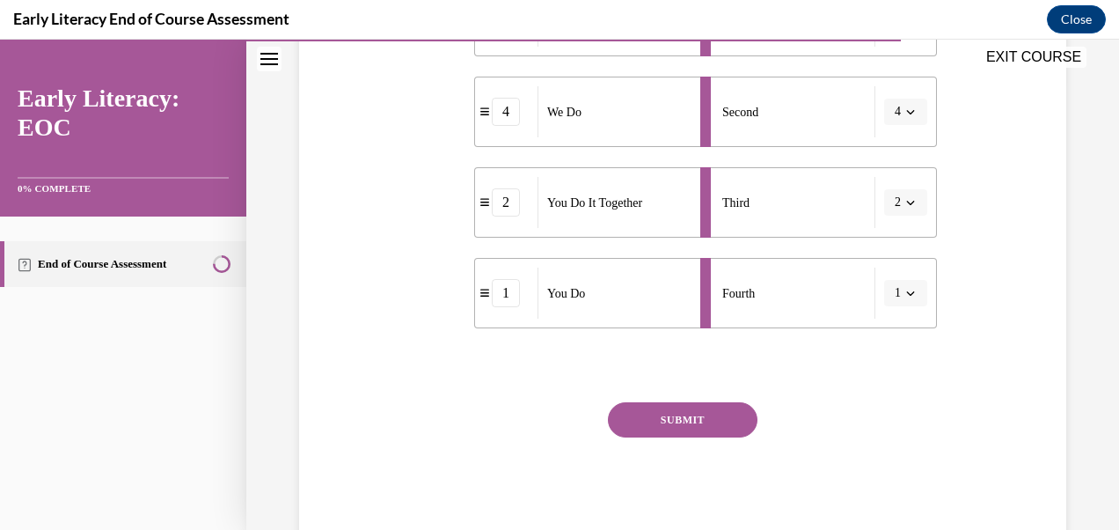
click at [709, 422] on button "SUBMIT" at bounding box center [683, 419] width 150 height 35
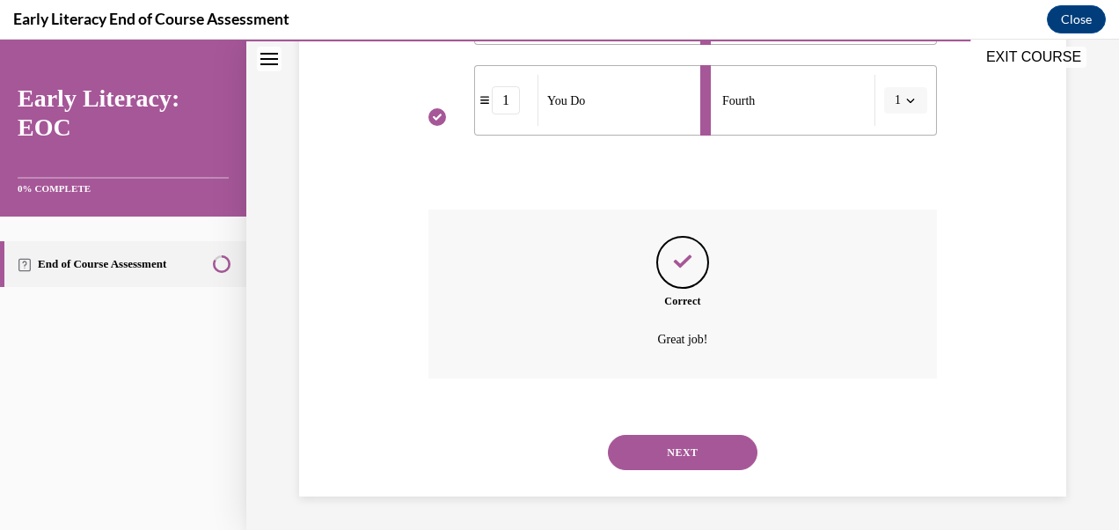
scroll to position [643, 0]
click at [678, 446] on button "NEXT" at bounding box center [683, 451] width 150 height 35
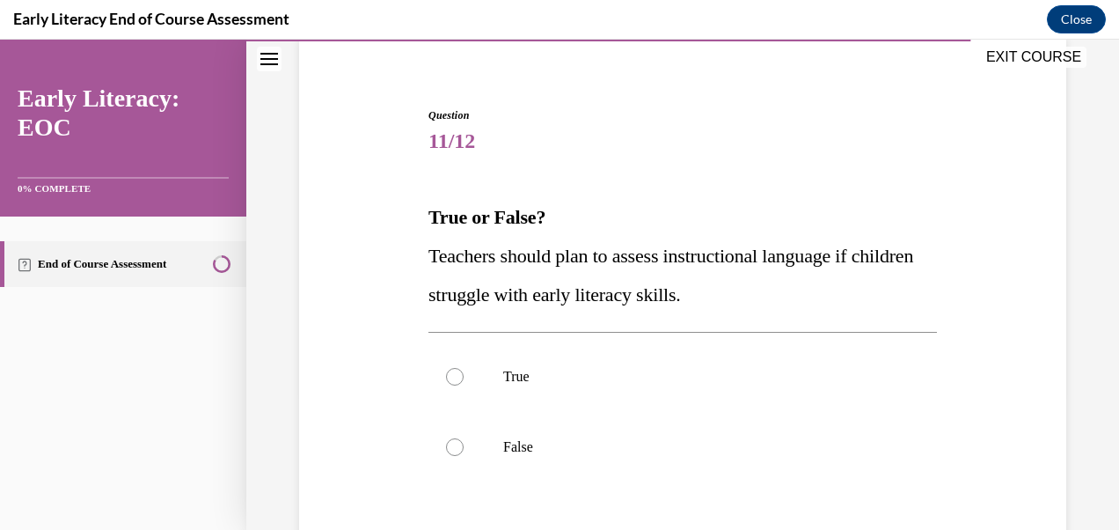
scroll to position [138, 0]
click at [453, 458] on div at bounding box center [683, 446] width 509 height 70
click at [458, 377] on div at bounding box center [455, 376] width 18 height 18
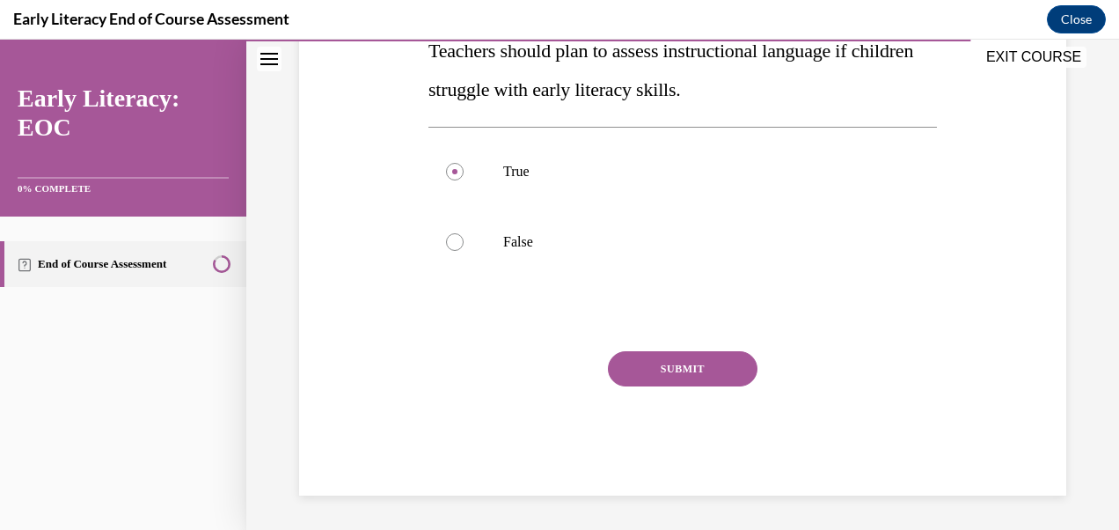
click at [701, 375] on button "SUBMIT" at bounding box center [683, 368] width 150 height 35
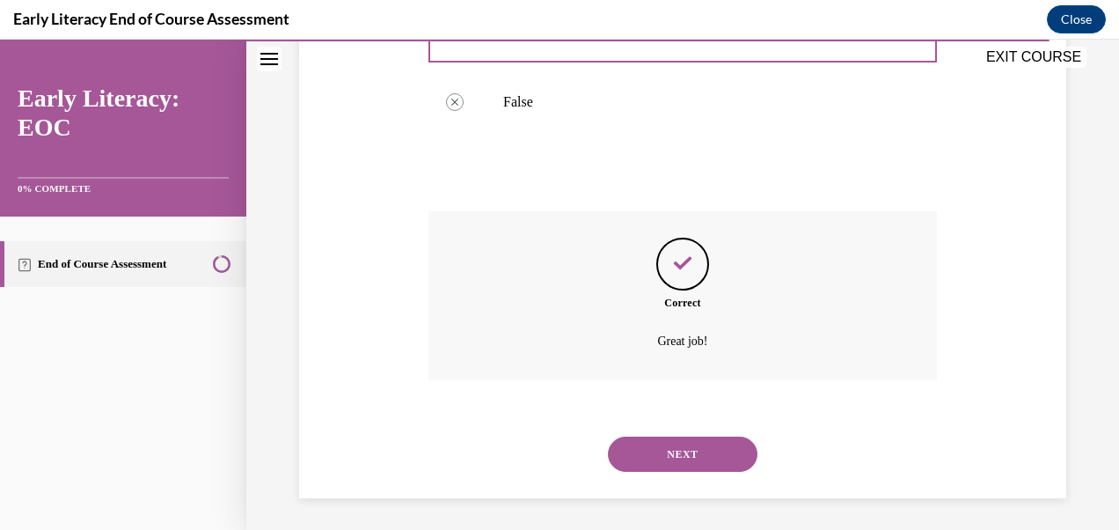
scroll to position [485, 0]
click at [687, 466] on button "NEXT" at bounding box center [683, 451] width 150 height 35
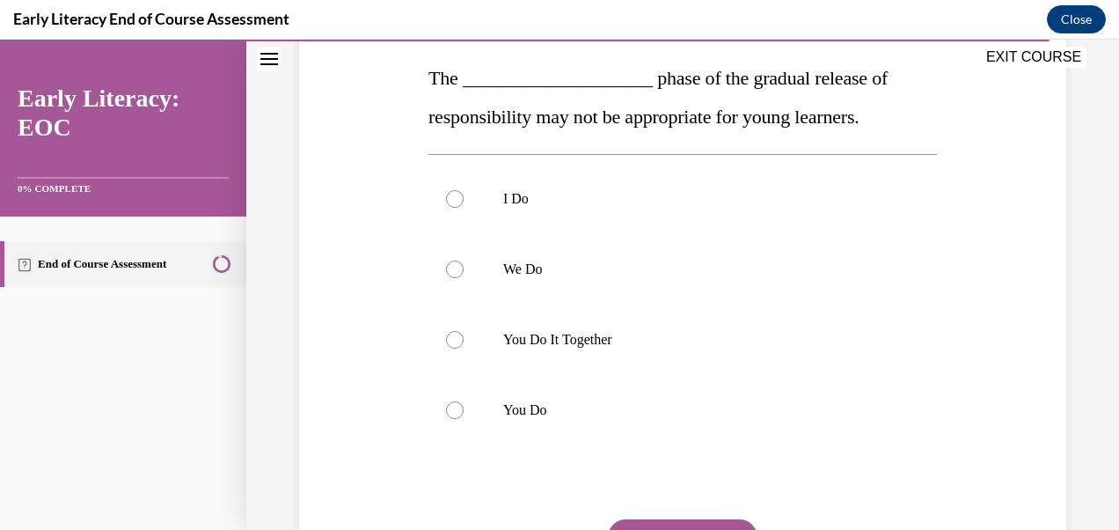
scroll to position [280, 0]
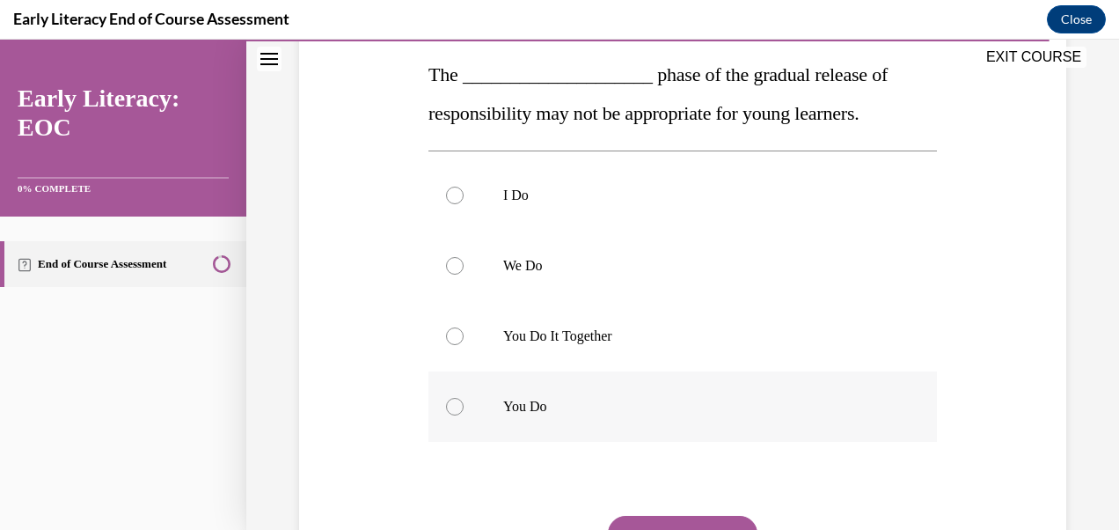
click at [457, 412] on div at bounding box center [455, 407] width 18 height 18
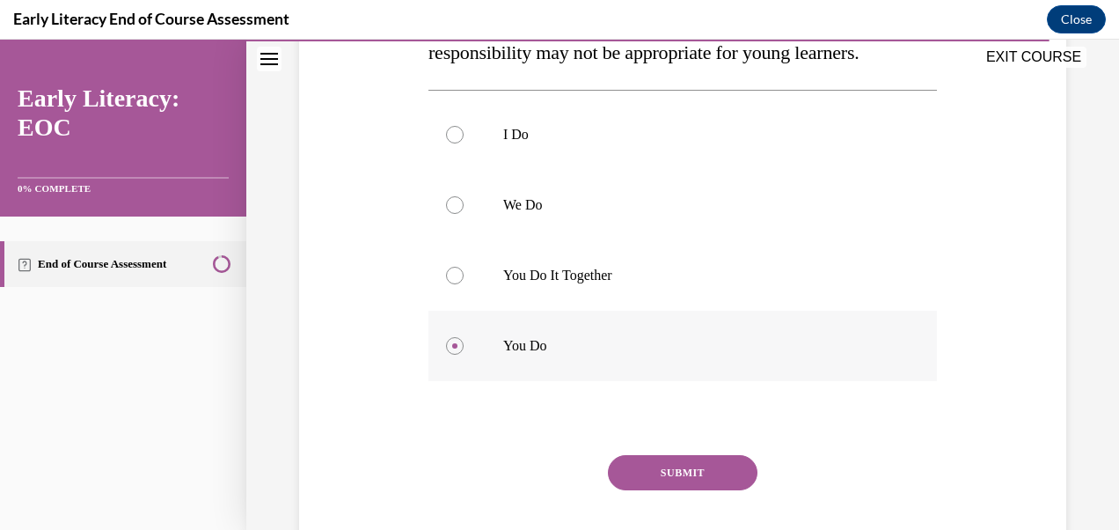
scroll to position [368, 0]
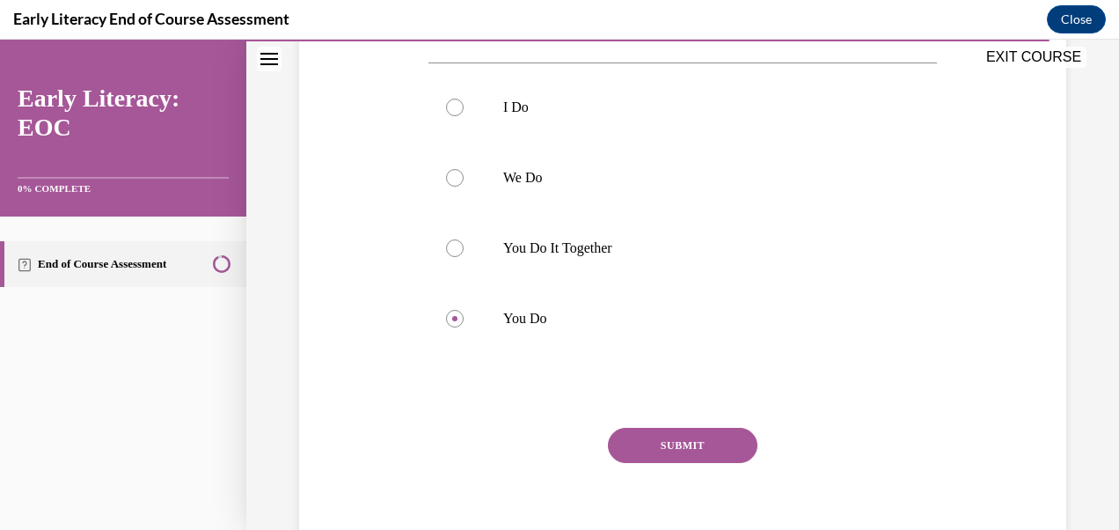
click at [698, 454] on button "SUBMIT" at bounding box center [683, 445] width 150 height 35
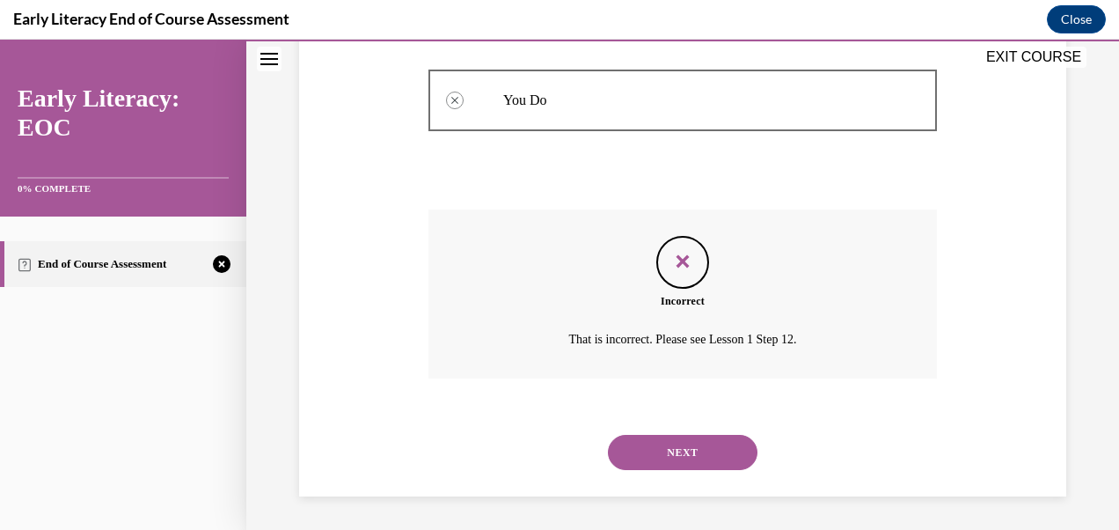
scroll to position [587, 0]
click at [706, 465] on button "NEXT" at bounding box center [683, 451] width 150 height 35
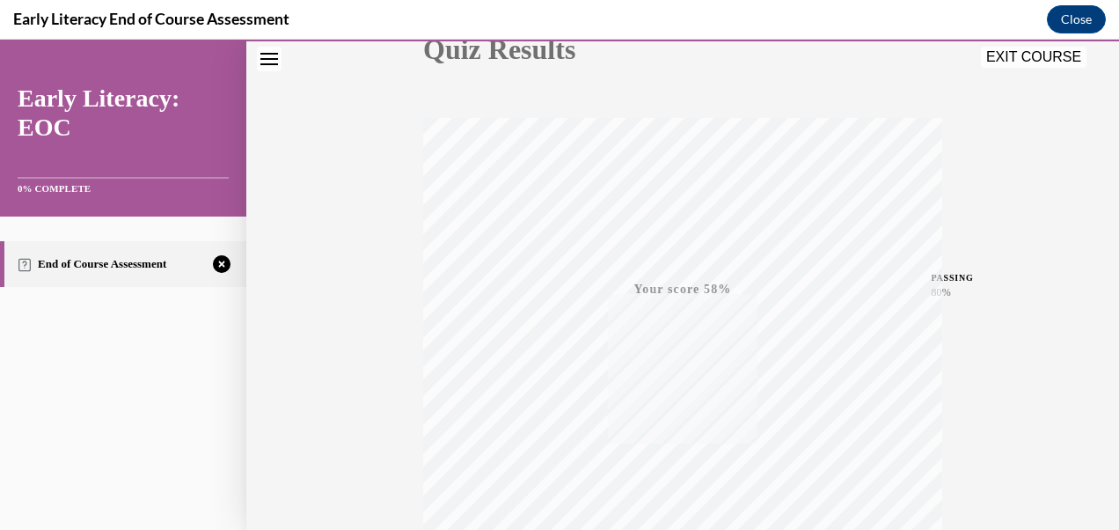
scroll to position [411, 0]
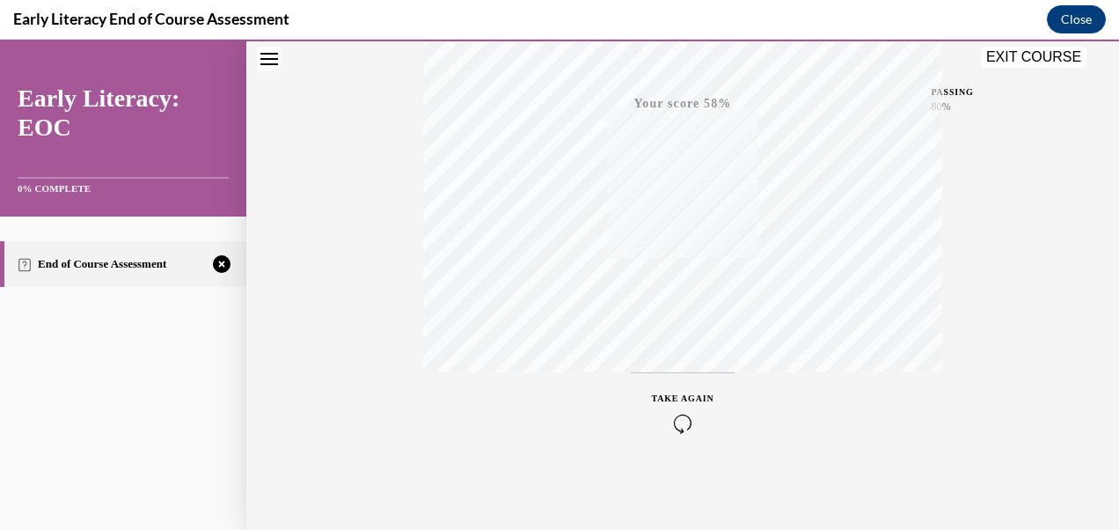
click at [679, 431] on icon "button" at bounding box center [683, 423] width 62 height 19
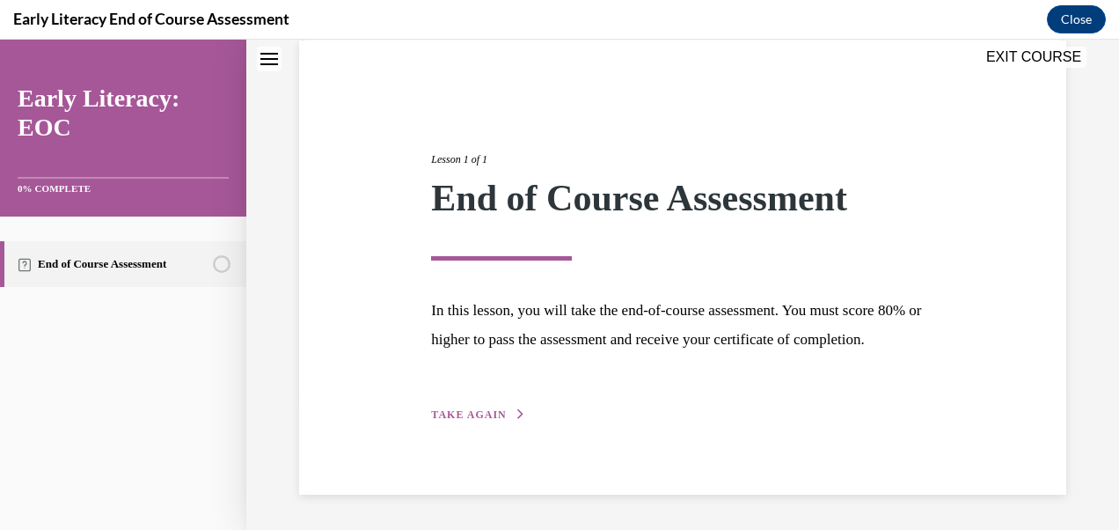
click at [481, 419] on span "TAKE AGAIN" at bounding box center [468, 414] width 75 height 12
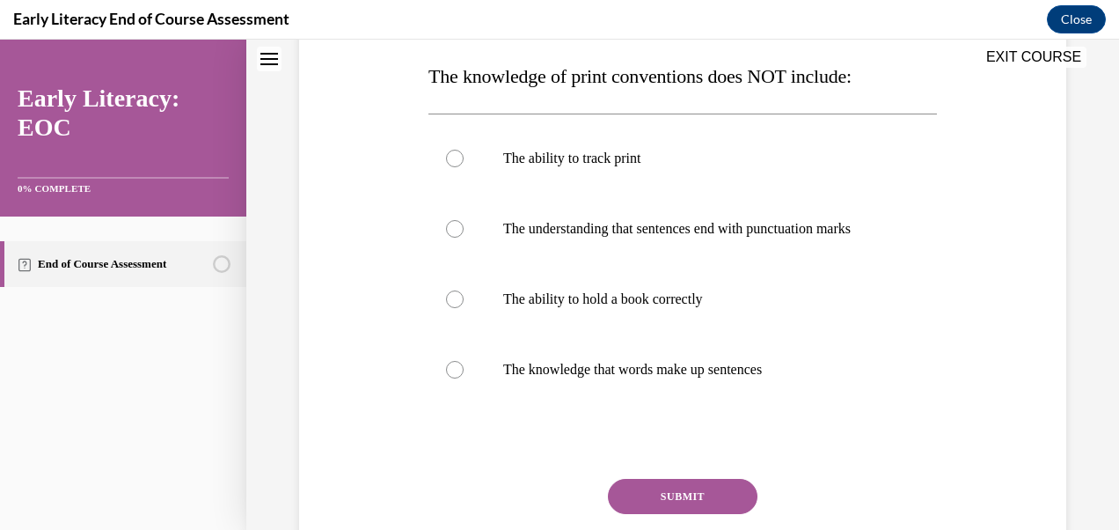
scroll to position [279, 0]
click at [459, 226] on div at bounding box center [683, 228] width 509 height 70
click at [718, 512] on button "SUBMIT" at bounding box center [683, 495] width 150 height 35
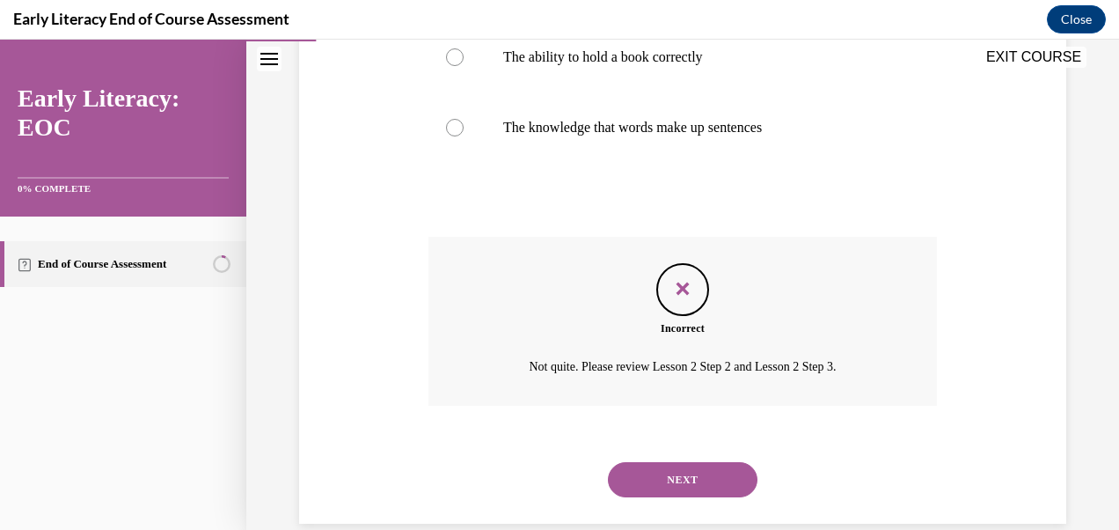
scroll to position [535, 0]
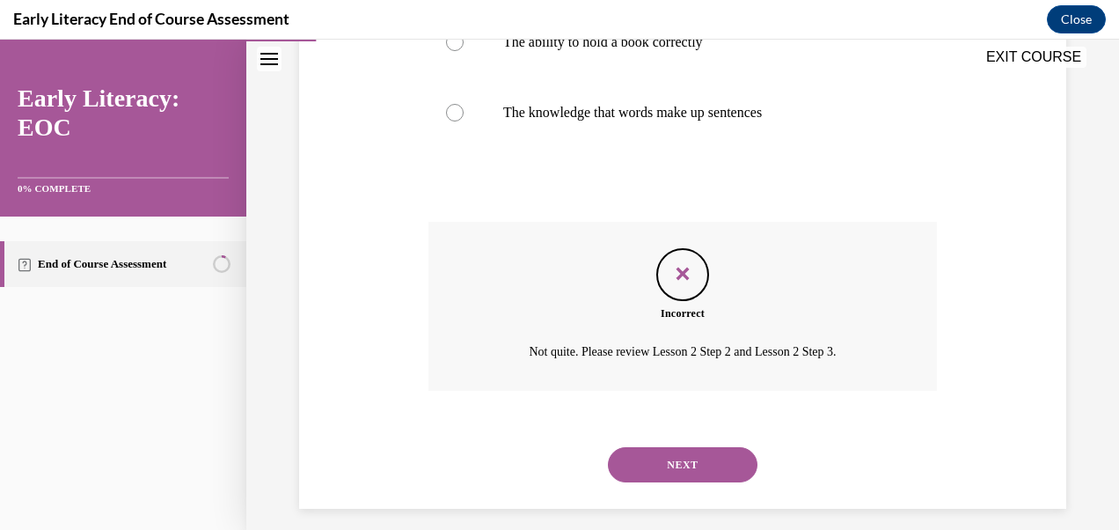
click at [705, 482] on button "NEXT" at bounding box center [683, 464] width 150 height 35
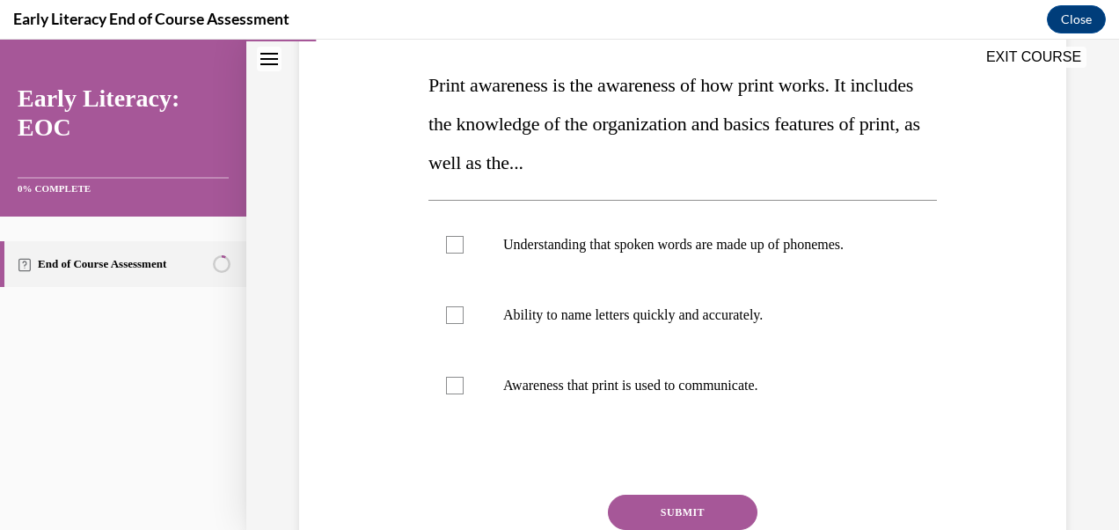
scroll to position [271, 0]
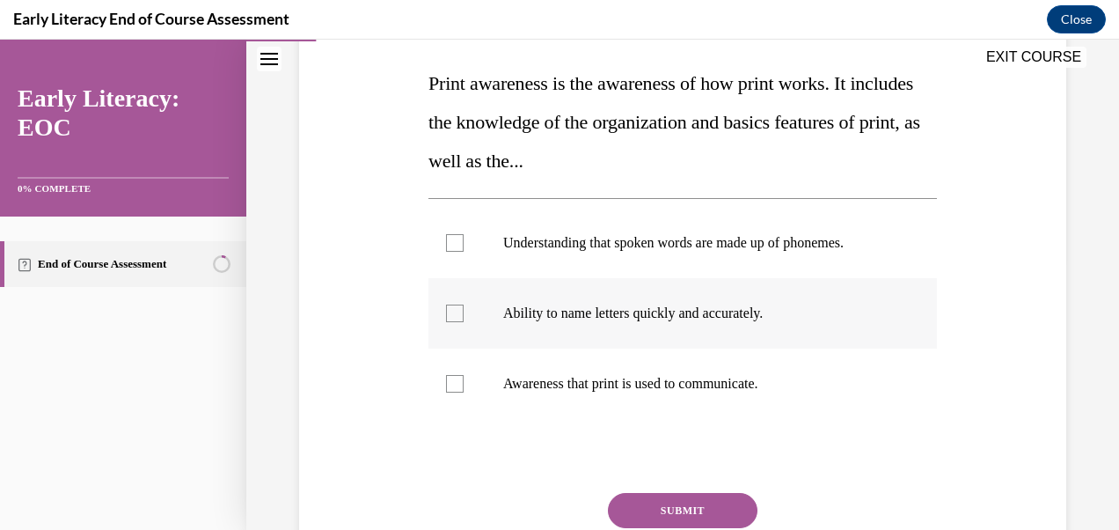
click at [447, 313] on div at bounding box center [455, 314] width 18 height 18
click at [712, 503] on button "SUBMIT" at bounding box center [683, 510] width 150 height 35
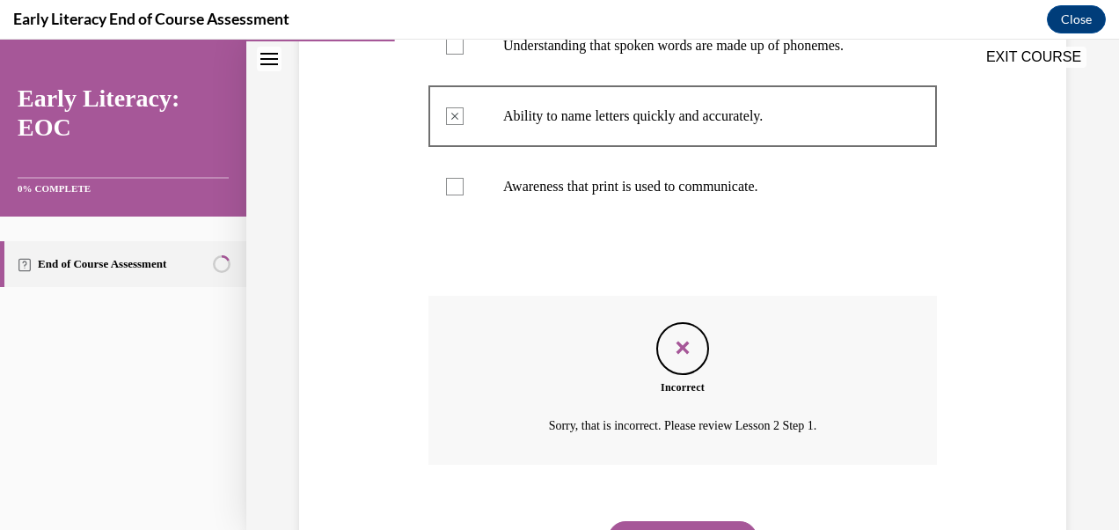
scroll to position [555, 0]
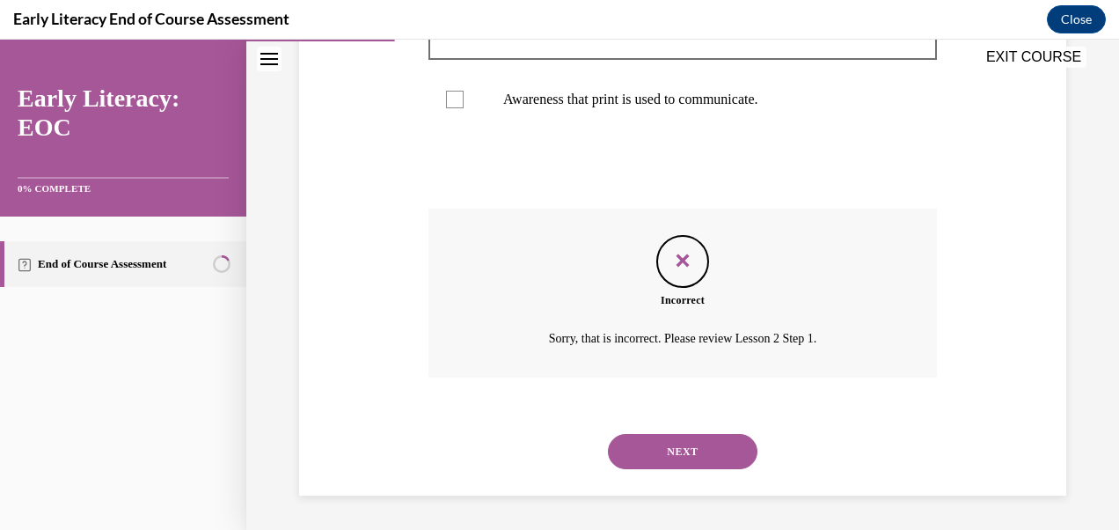
click at [708, 452] on button "NEXT" at bounding box center [683, 451] width 150 height 35
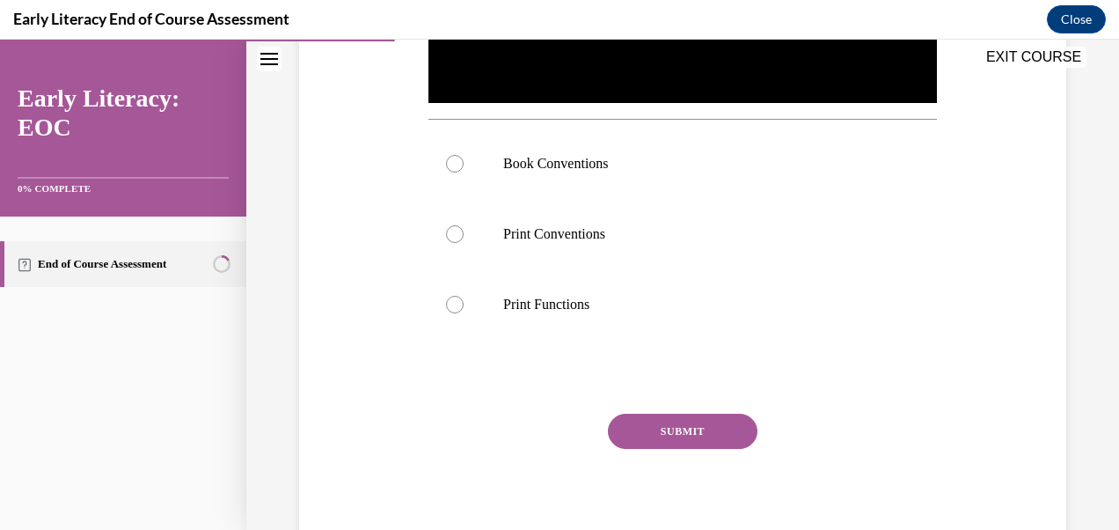
scroll to position [575, 0]
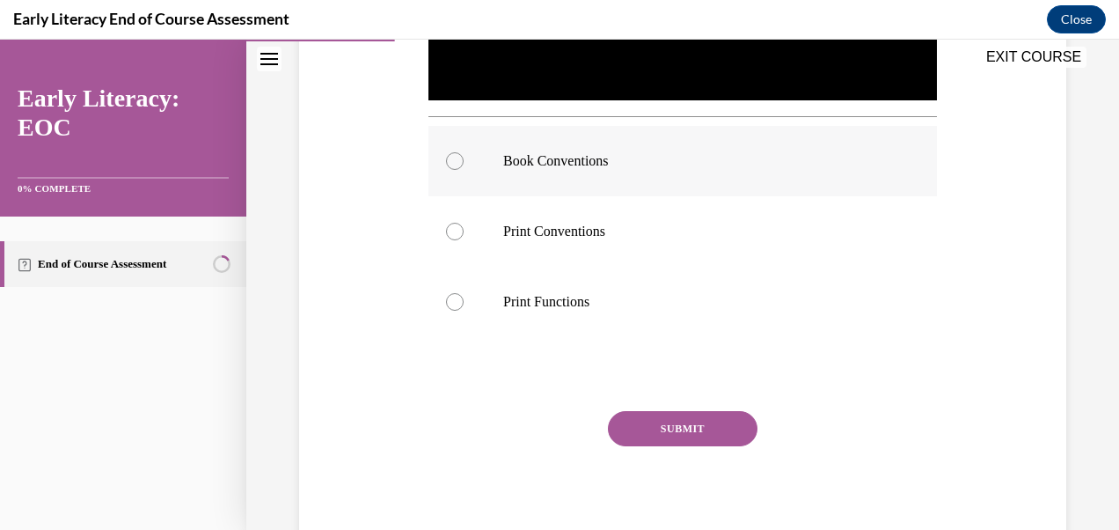
click at [448, 156] on div at bounding box center [455, 161] width 18 height 18
click at [458, 239] on div at bounding box center [683, 231] width 509 height 70
click at [706, 422] on button "SUBMIT" at bounding box center [683, 428] width 150 height 35
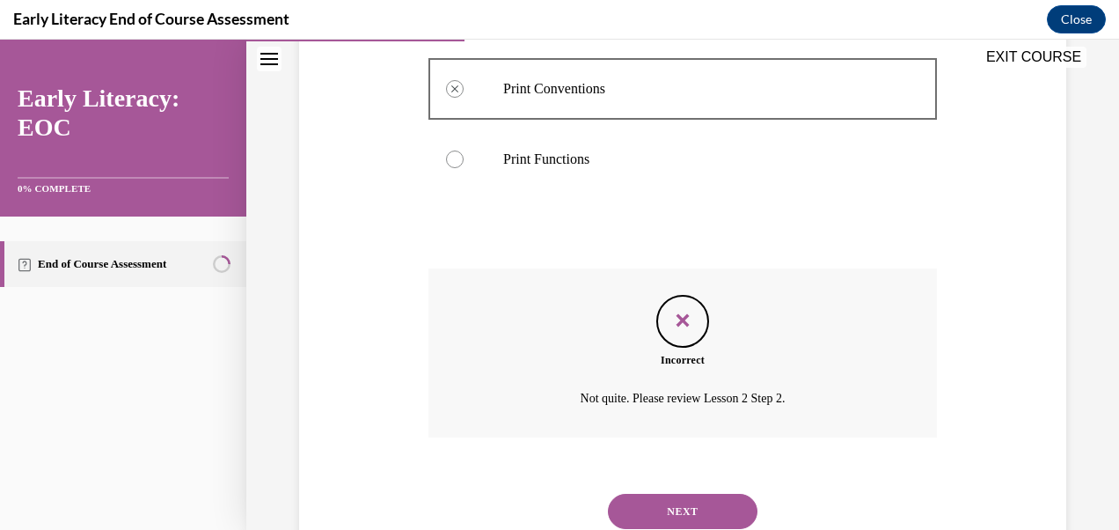
scroll to position [772, 0]
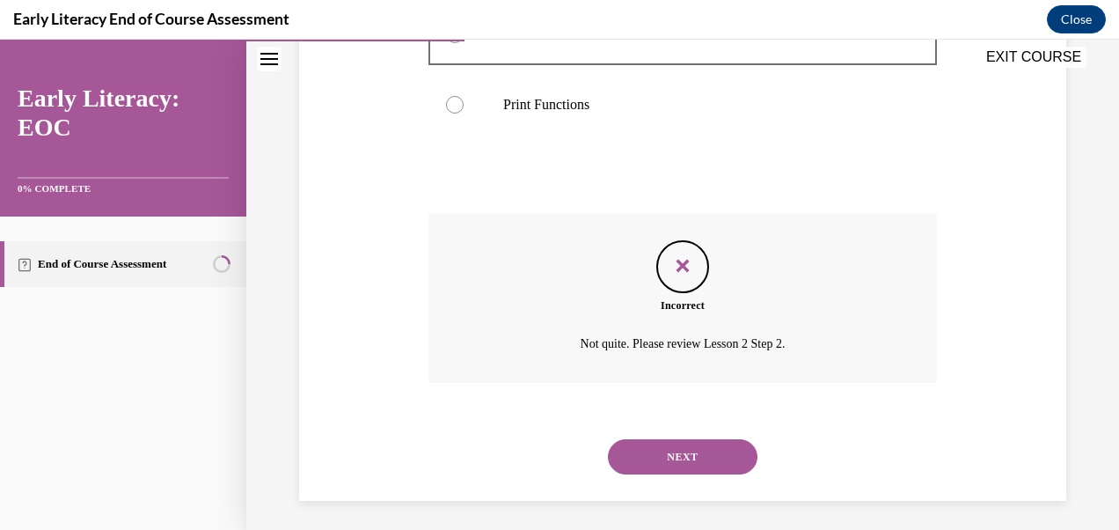
click at [709, 457] on button "NEXT" at bounding box center [683, 456] width 150 height 35
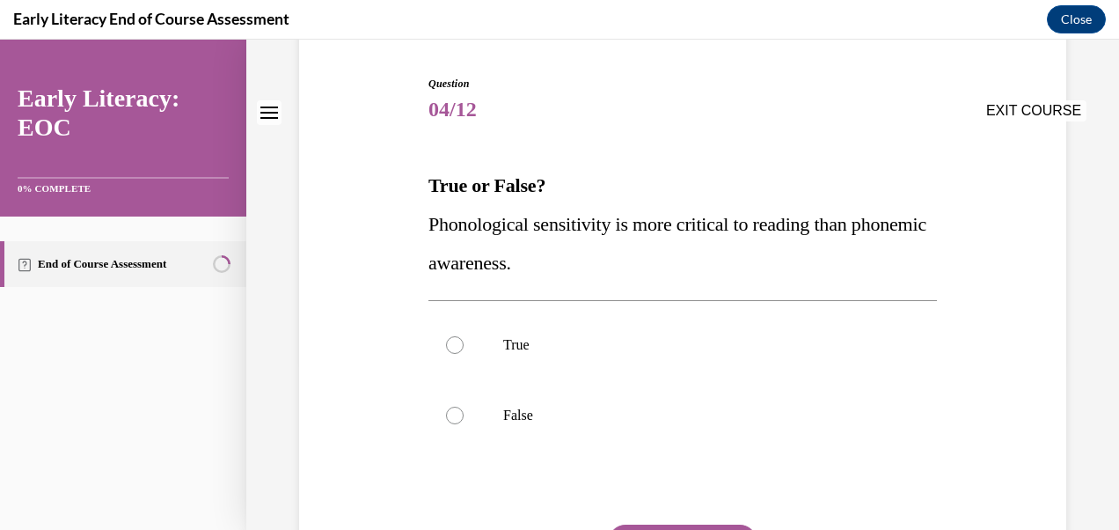
scroll to position [342, 0]
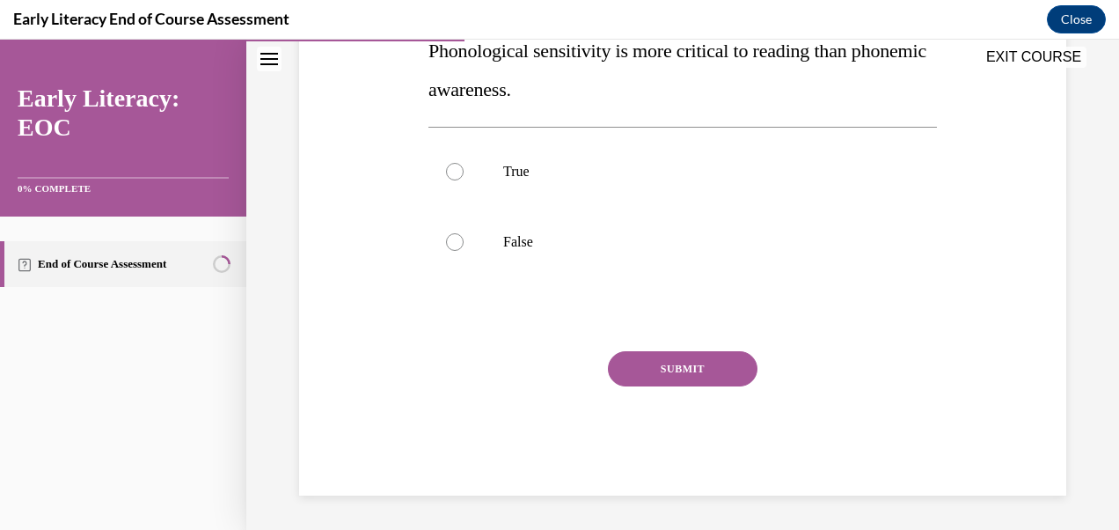
click at [701, 374] on button "SUBMIT" at bounding box center [683, 368] width 150 height 35
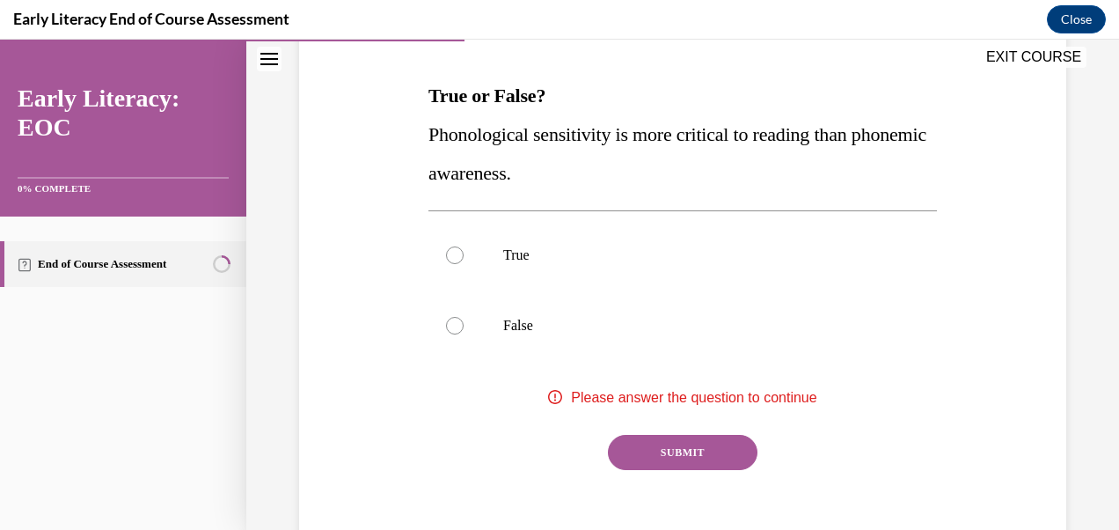
scroll to position [261, 0]
click at [459, 261] on div at bounding box center [683, 253] width 509 height 70
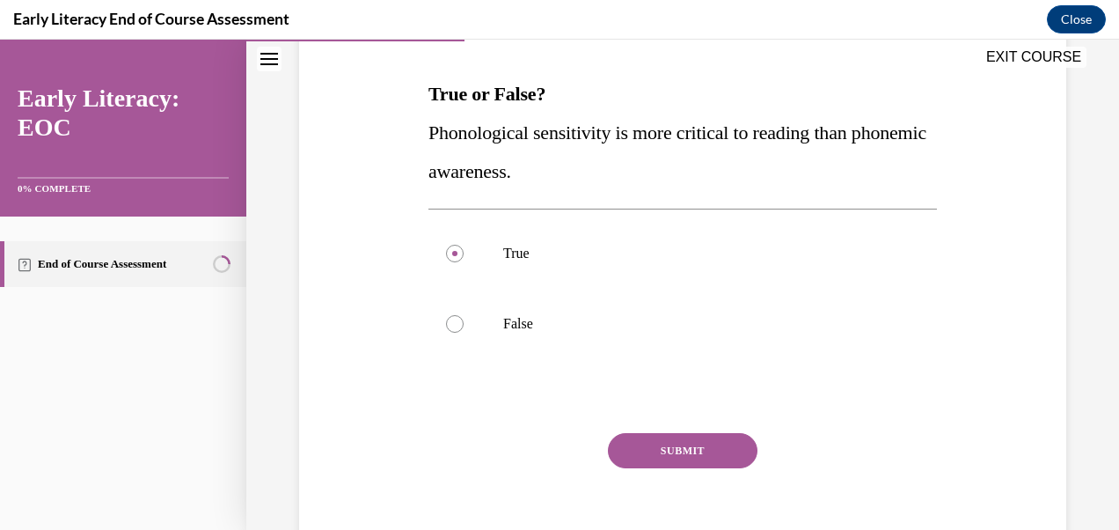
click at [699, 459] on button "SUBMIT" at bounding box center [683, 450] width 150 height 35
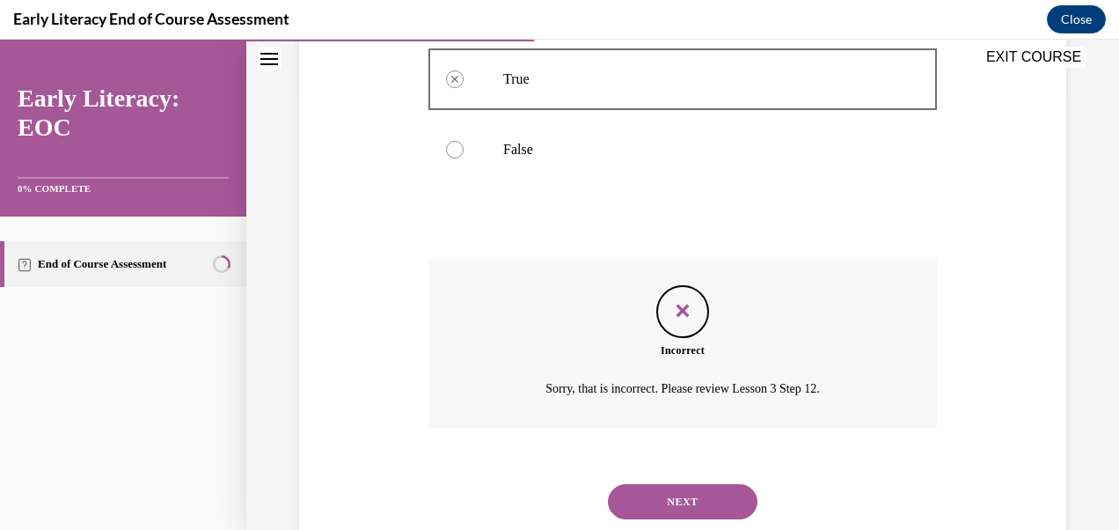
scroll to position [485, 0]
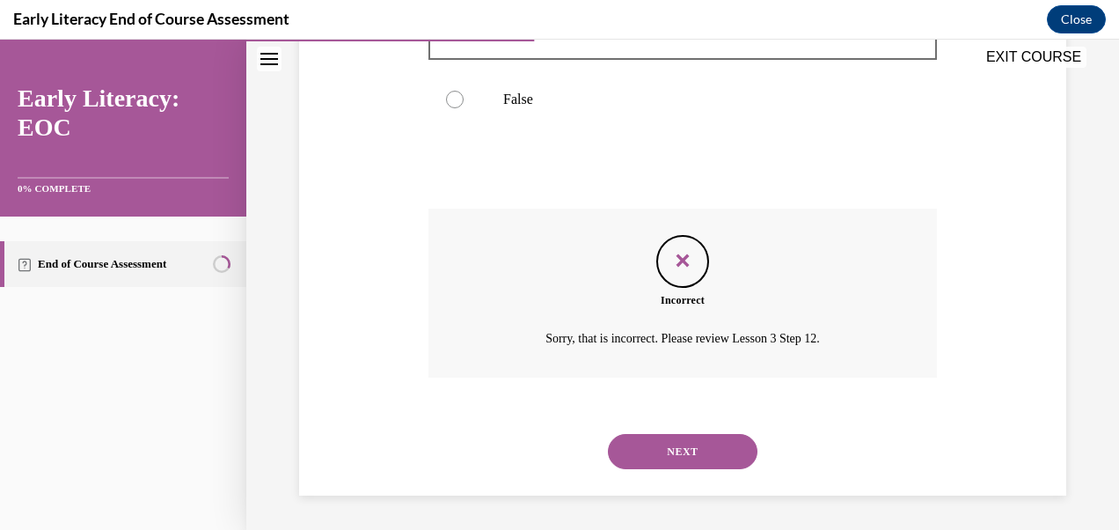
click at [718, 454] on button "NEXT" at bounding box center [683, 451] width 150 height 35
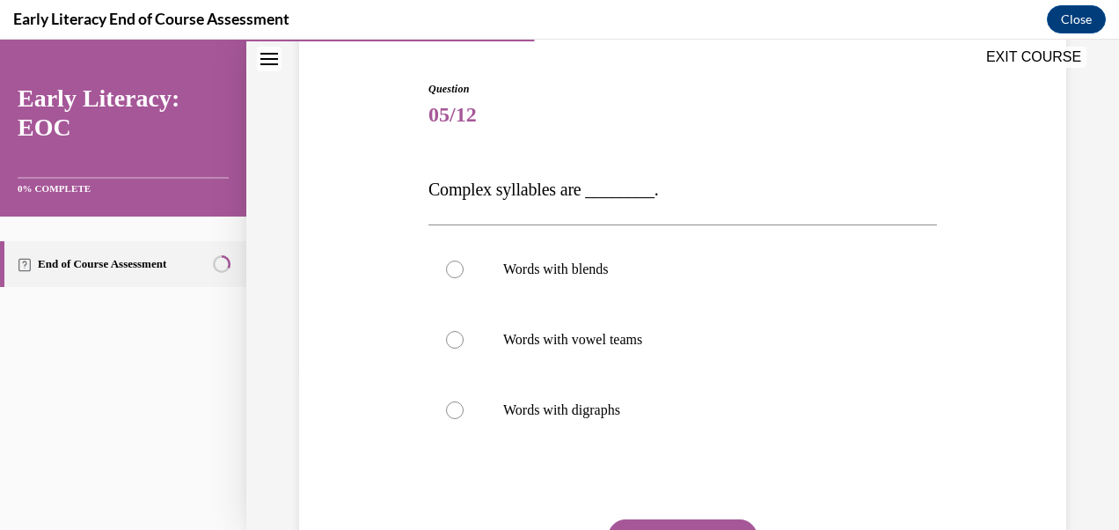
scroll to position [166, 0]
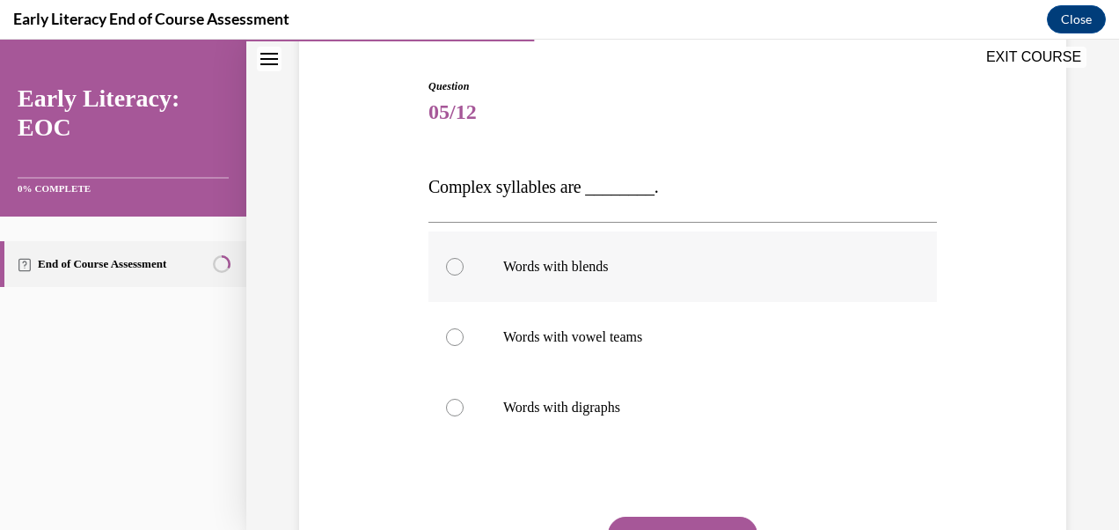
click at [462, 275] on div at bounding box center [683, 266] width 509 height 70
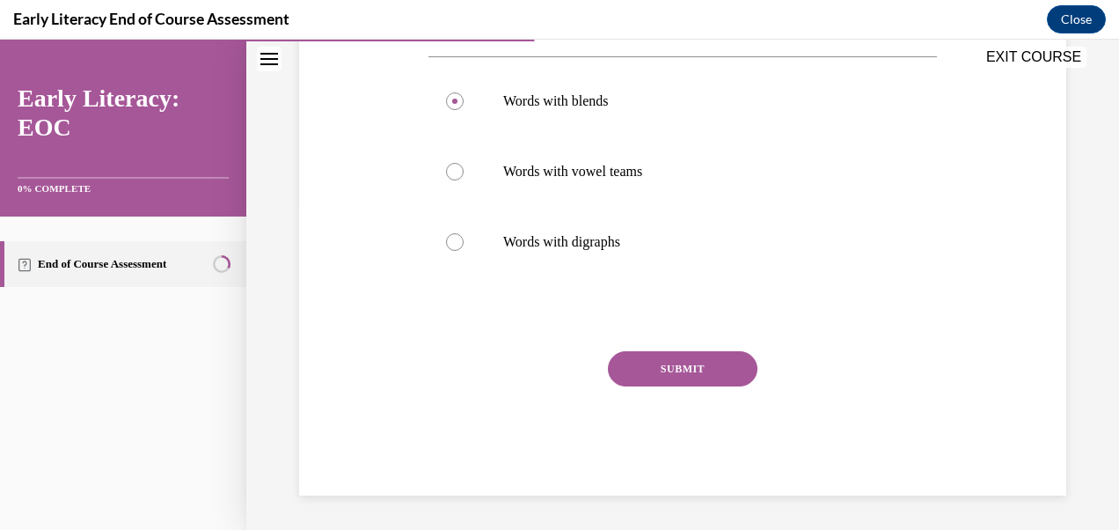
click at [712, 382] on button "SUBMIT" at bounding box center [683, 368] width 150 height 35
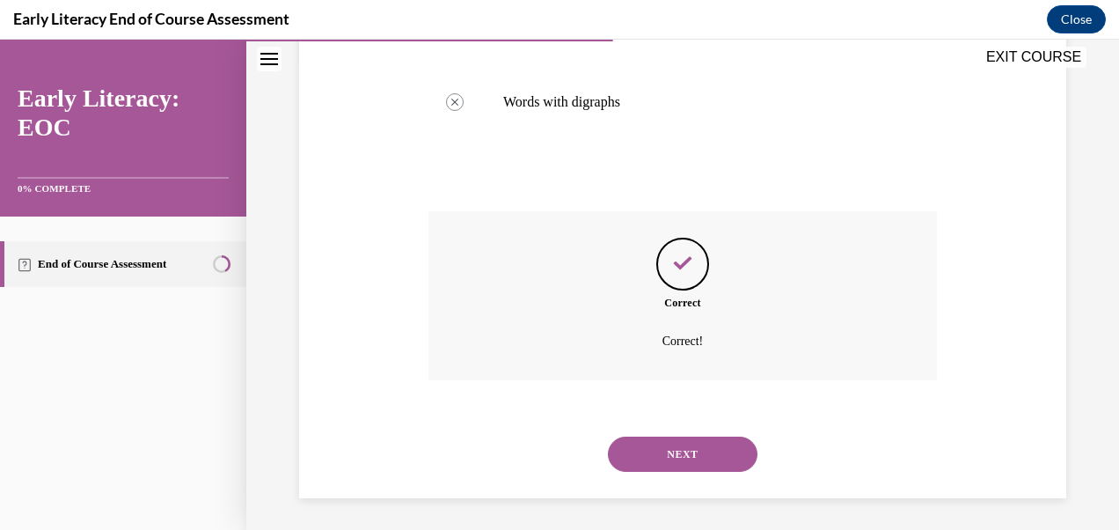
scroll to position [474, 0]
click at [711, 453] on button "NEXT" at bounding box center [683, 451] width 150 height 35
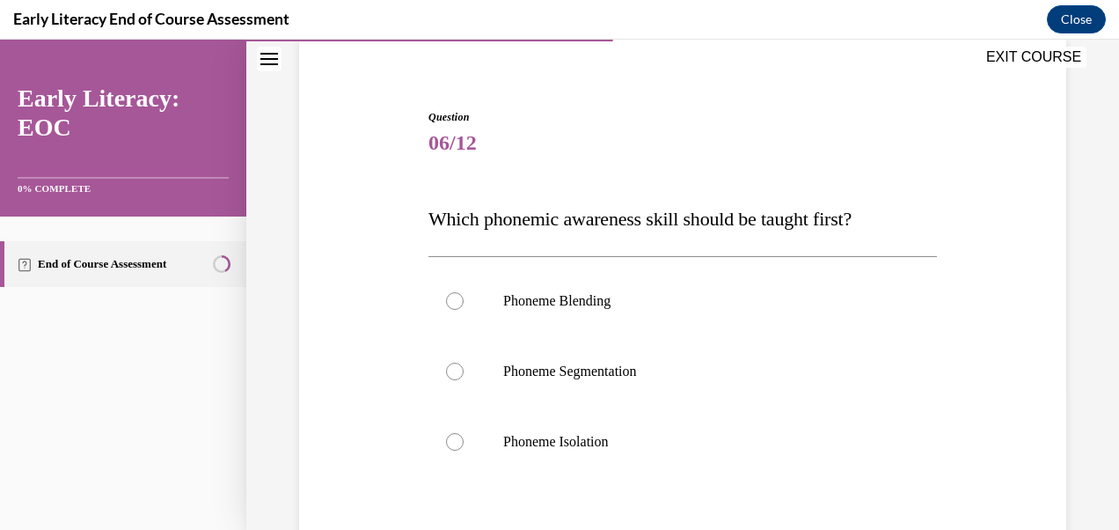
scroll to position [143, 0]
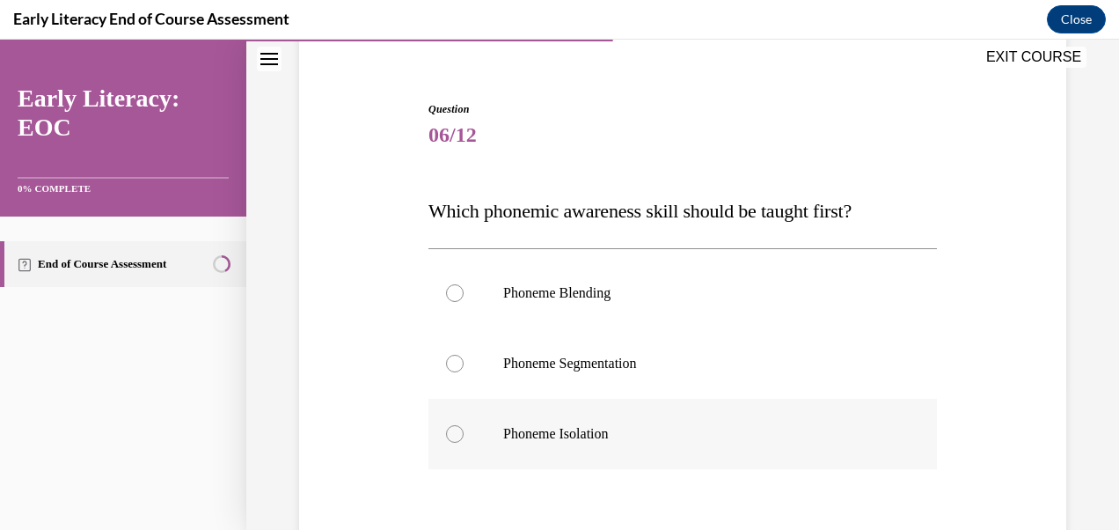
click at [452, 440] on div at bounding box center [455, 434] width 18 height 18
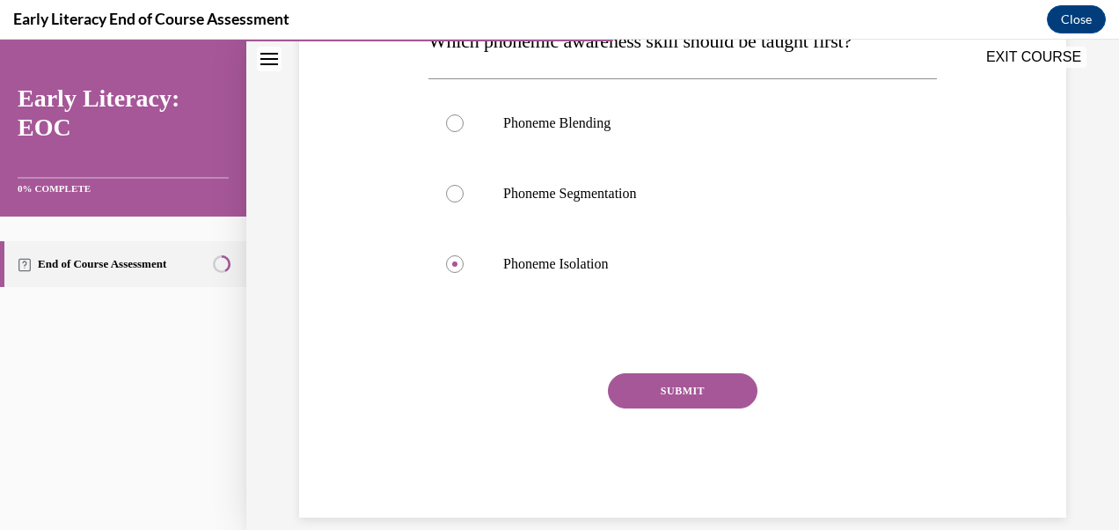
click at [713, 393] on button "SUBMIT" at bounding box center [683, 390] width 150 height 35
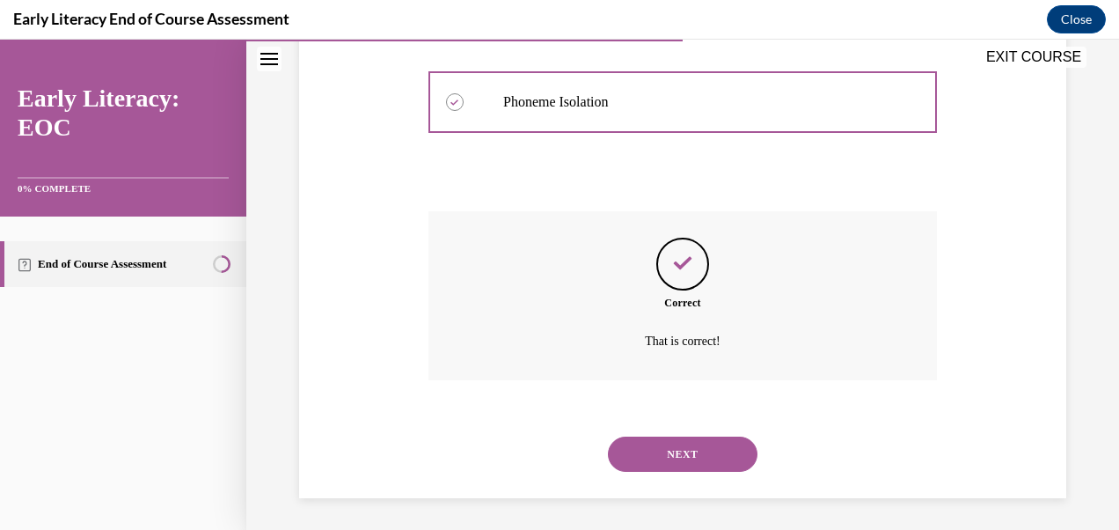
scroll to position [478, 0]
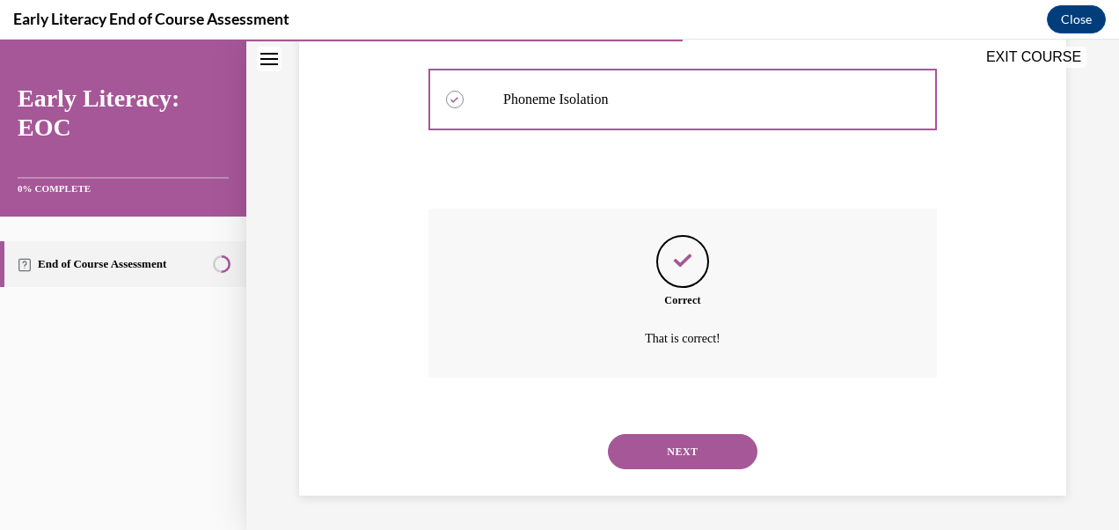
click at [686, 449] on button "NEXT" at bounding box center [683, 451] width 150 height 35
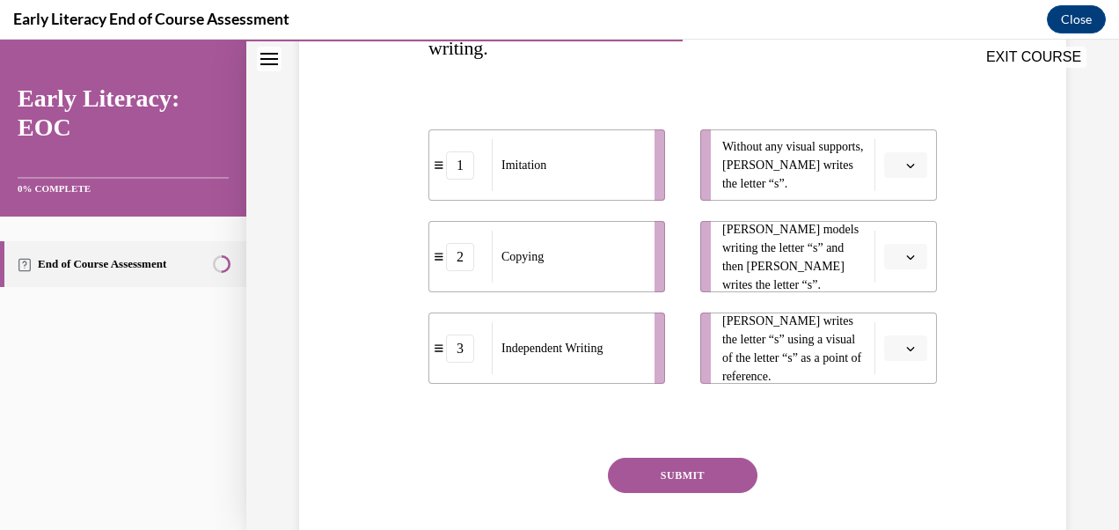
scroll to position [355, 0]
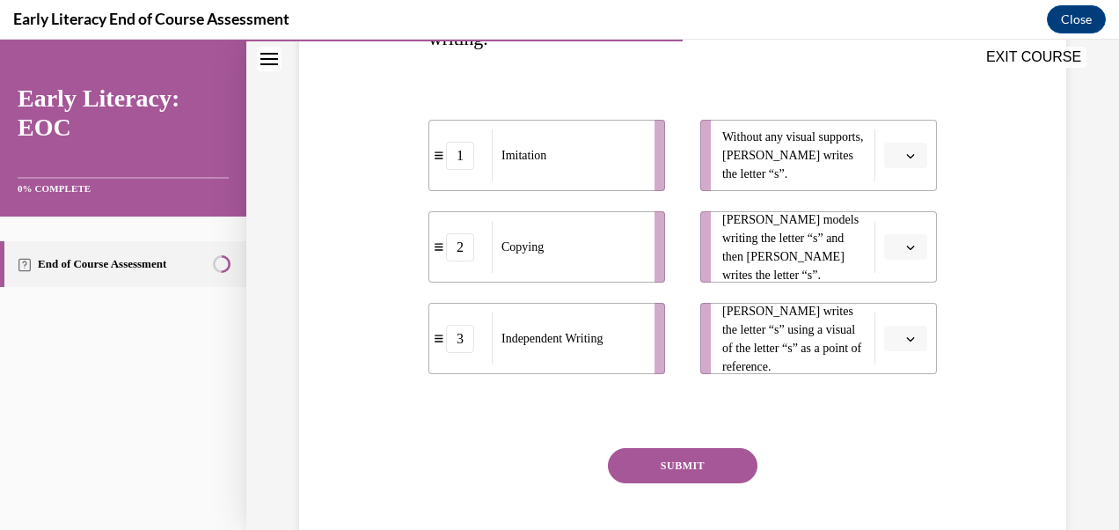
click at [896, 350] on button "button" at bounding box center [905, 339] width 43 height 26
click at [892, 445] on div "2" at bounding box center [892, 447] width 43 height 35
click at [905, 255] on button "button" at bounding box center [905, 247] width 43 height 26
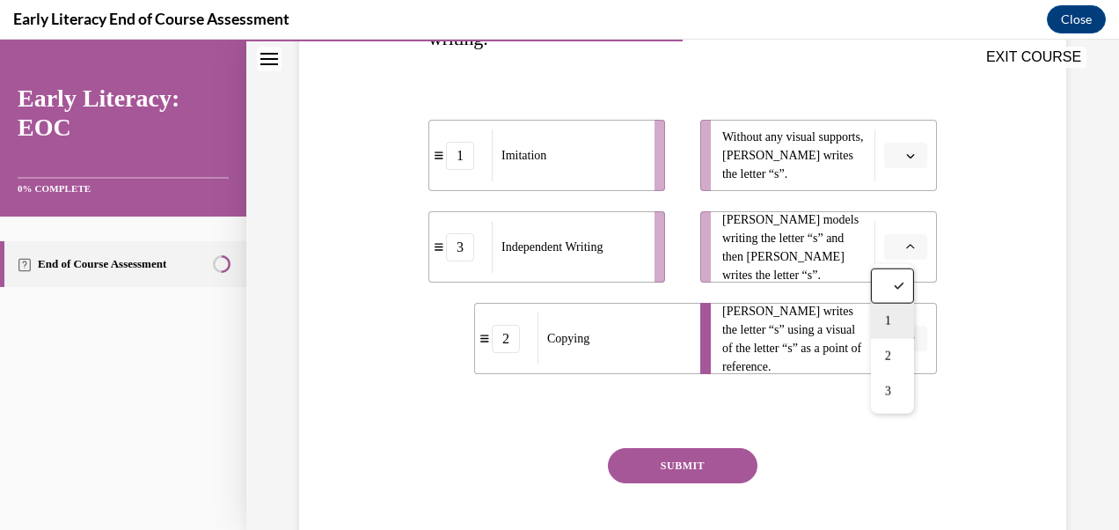
click at [894, 328] on div "1" at bounding box center [892, 321] width 43 height 35
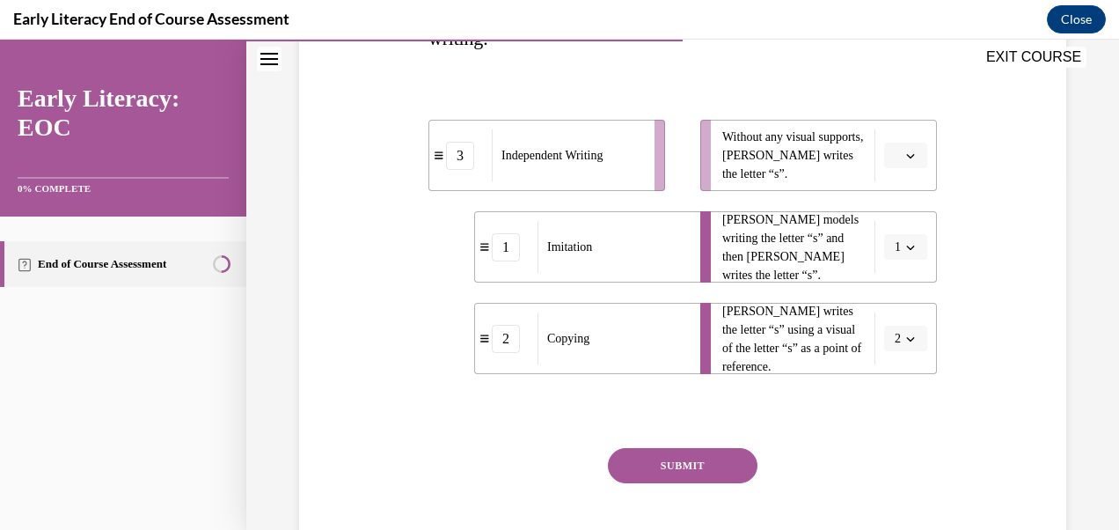
click at [907, 155] on icon "button" at bounding box center [911, 156] width 8 height 4
click at [890, 305] on span "3" at bounding box center [888, 300] width 6 height 14
click at [709, 458] on button "SUBMIT" at bounding box center [683, 465] width 150 height 35
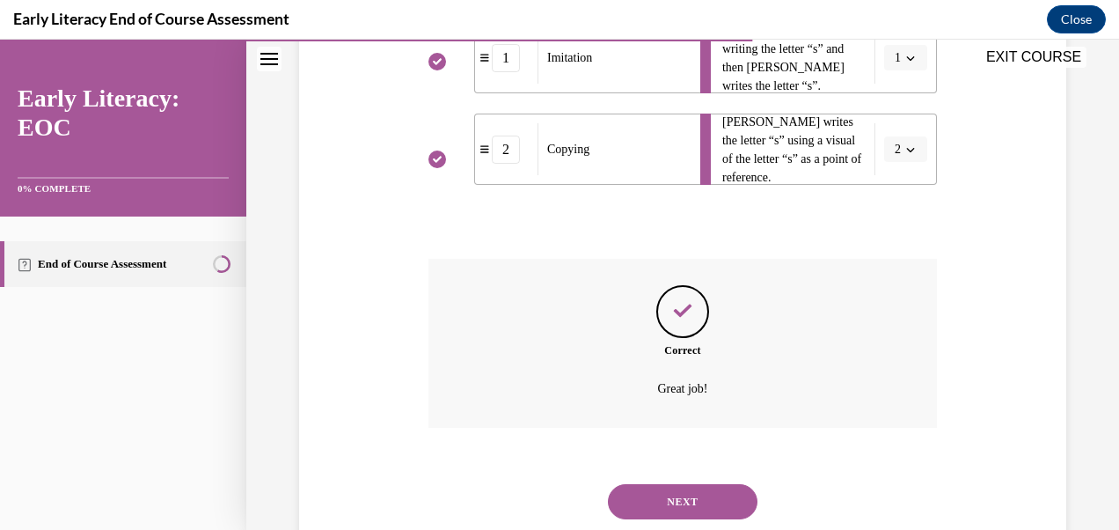
scroll to position [594, 0]
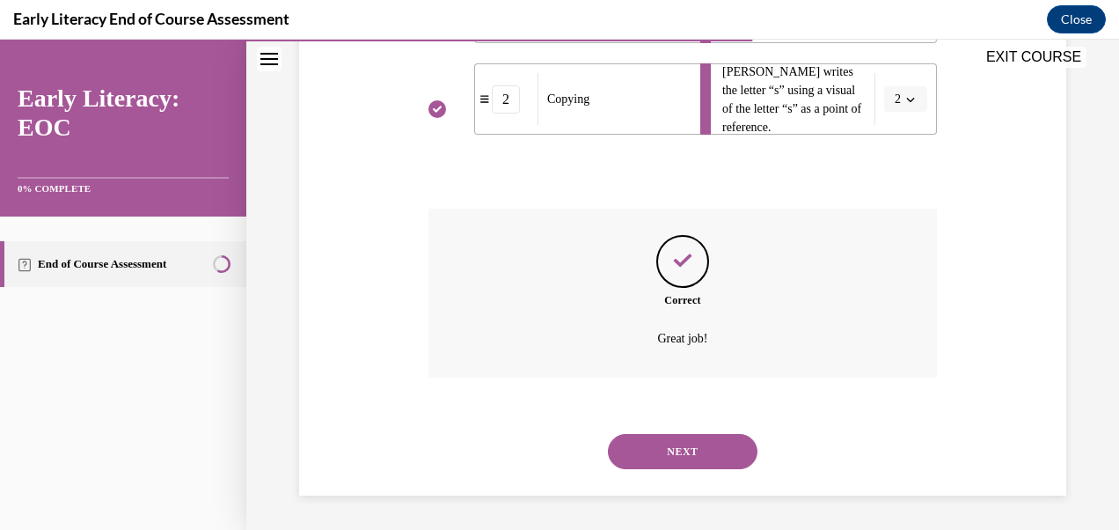
click at [681, 459] on button "NEXT" at bounding box center [683, 451] width 150 height 35
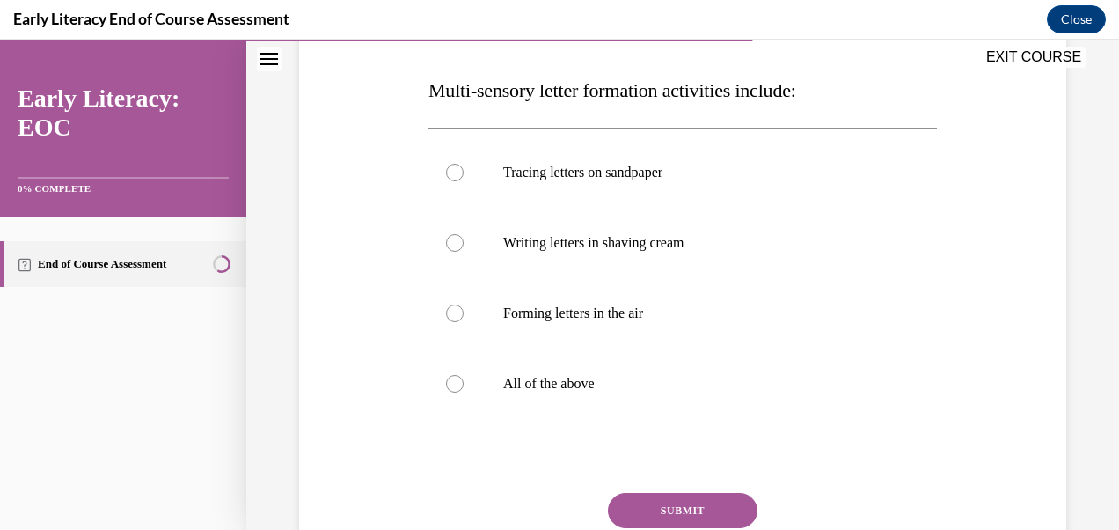
scroll to position [269, 0]
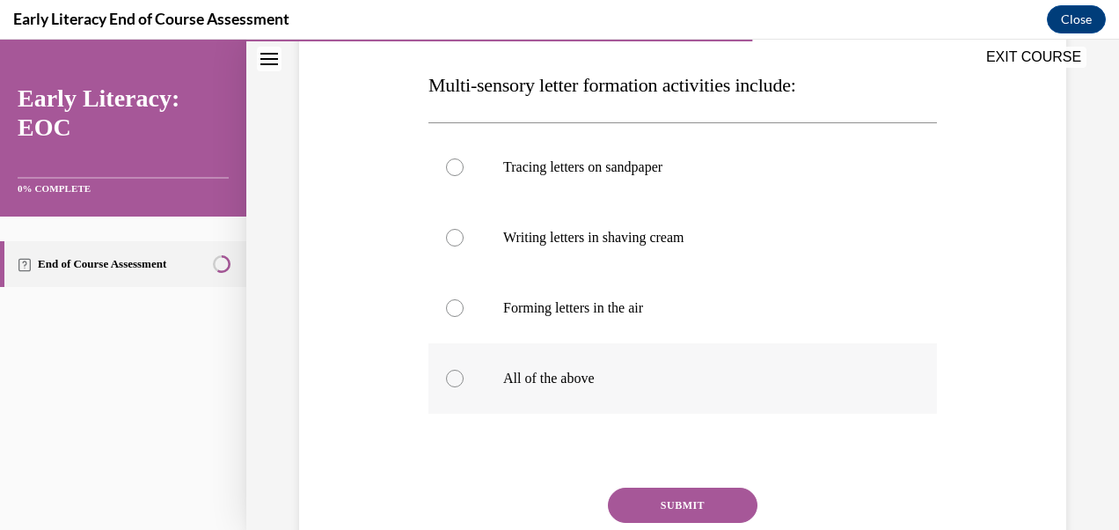
click at [447, 386] on div at bounding box center [683, 378] width 509 height 70
click at [677, 510] on button "SUBMIT" at bounding box center [683, 505] width 150 height 35
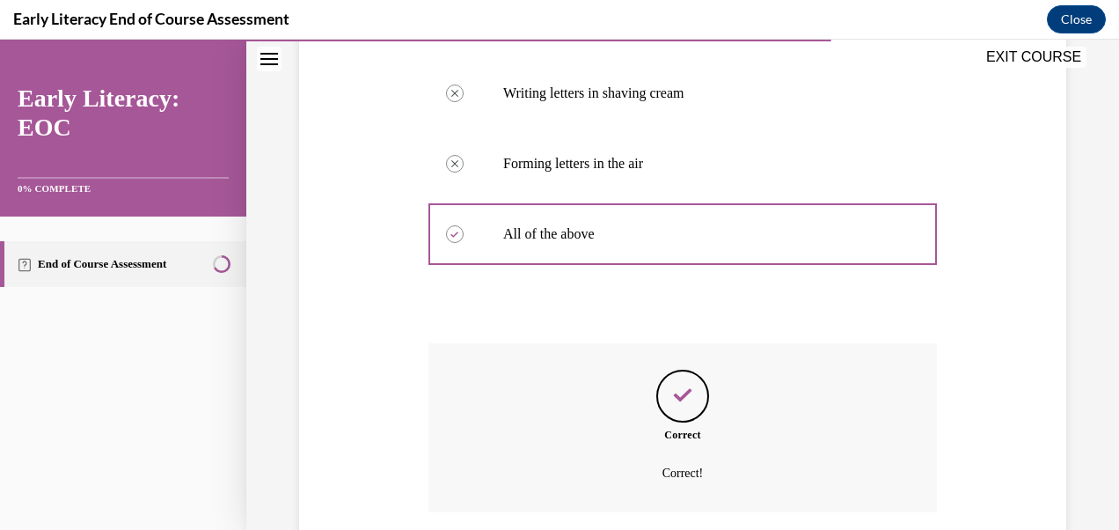
scroll to position [548, 0]
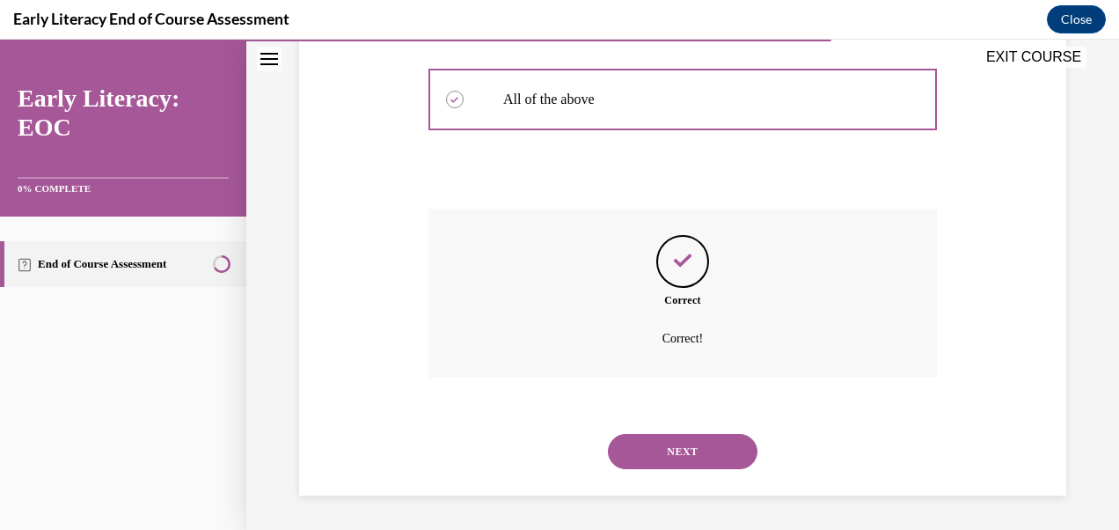
click at [701, 454] on button "NEXT" at bounding box center [683, 451] width 150 height 35
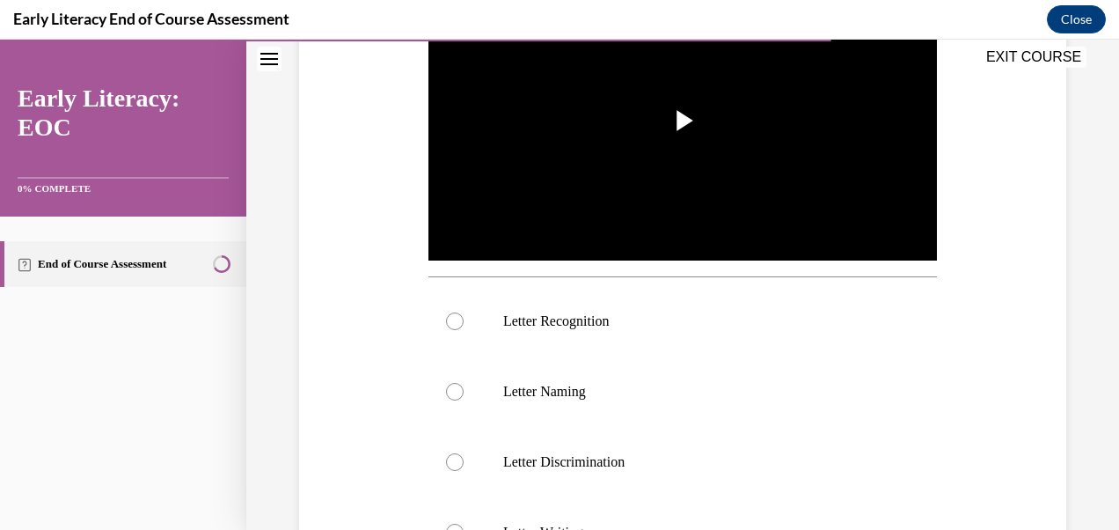
scroll to position [421, 0]
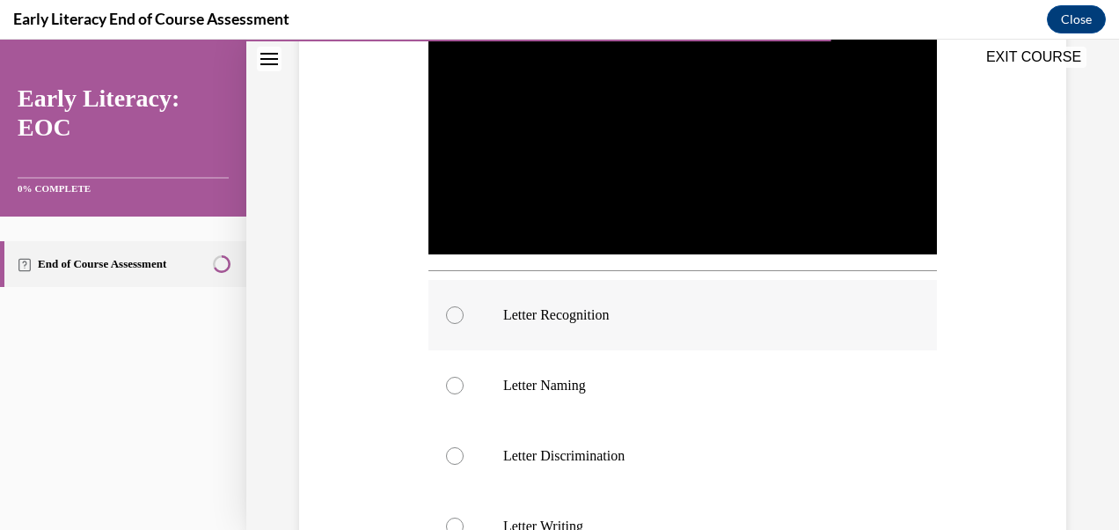
click at [447, 315] on div at bounding box center [455, 315] width 18 height 18
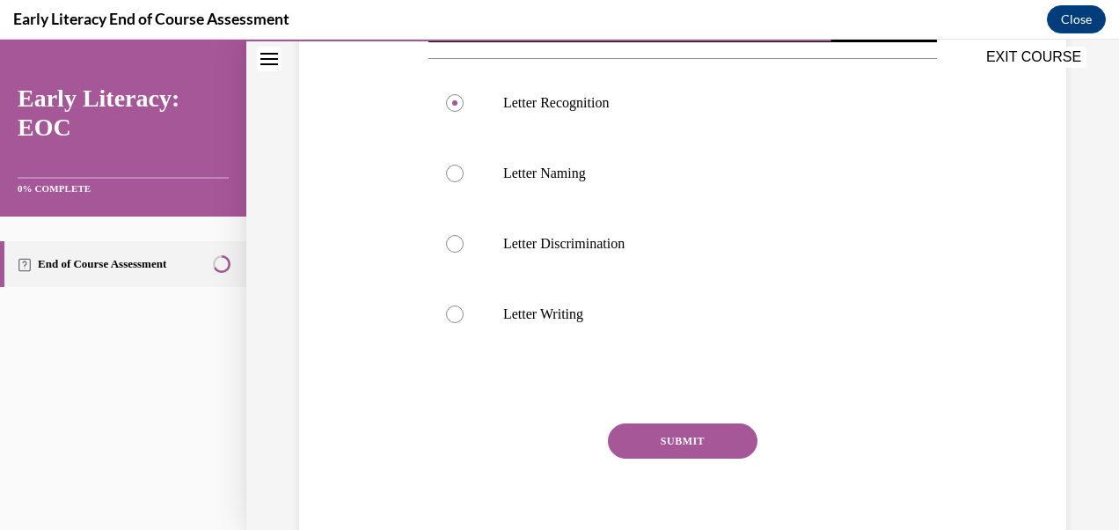
click at [713, 437] on button "SUBMIT" at bounding box center [683, 440] width 150 height 35
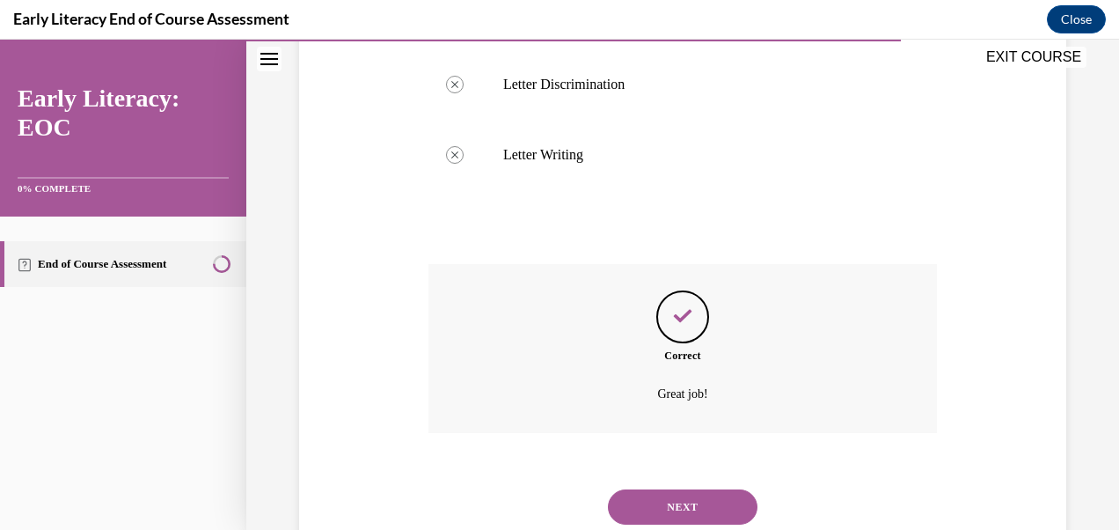
scroll to position [842, 0]
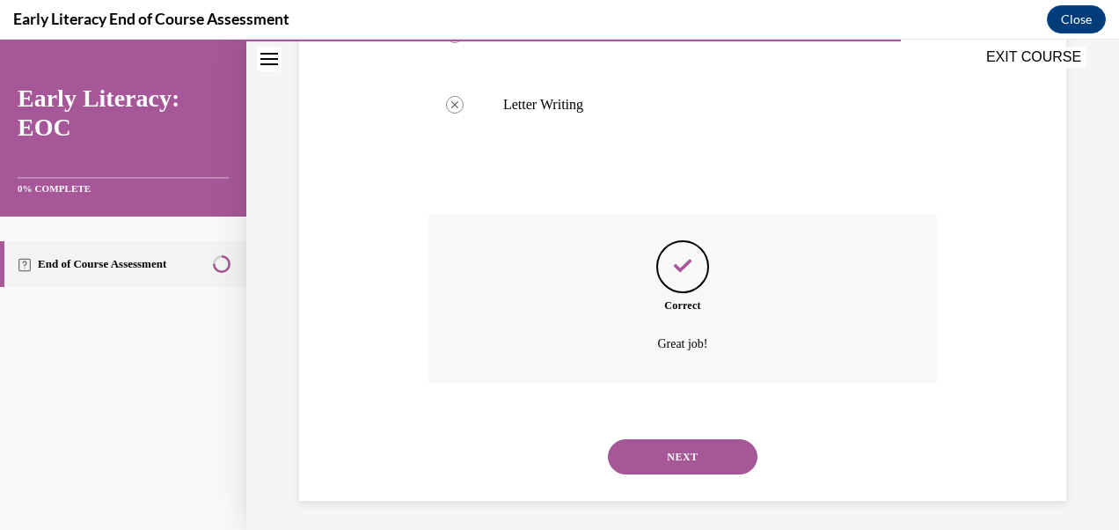
click at [722, 448] on button "NEXT" at bounding box center [683, 456] width 150 height 35
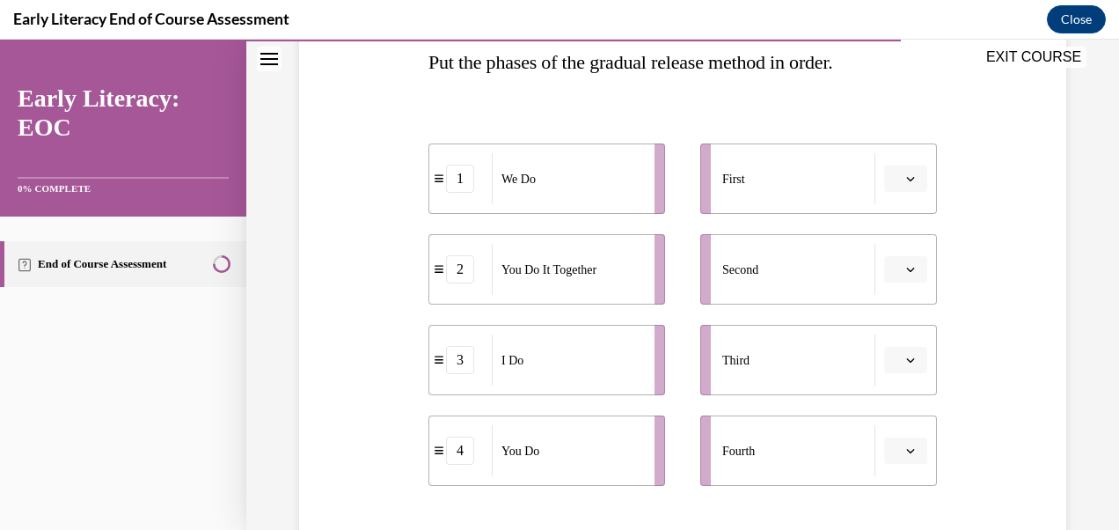
scroll to position [290, 0]
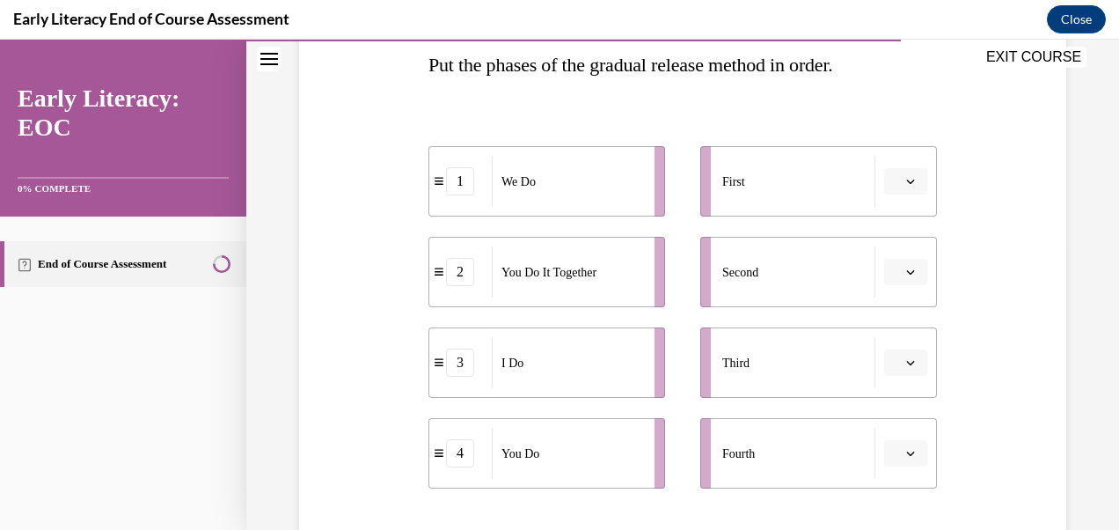
click at [899, 190] on button "button" at bounding box center [905, 181] width 43 height 26
click at [890, 336] on div "3" at bounding box center [892, 325] width 43 height 35
click at [897, 283] on button "button" at bounding box center [905, 272] width 43 height 26
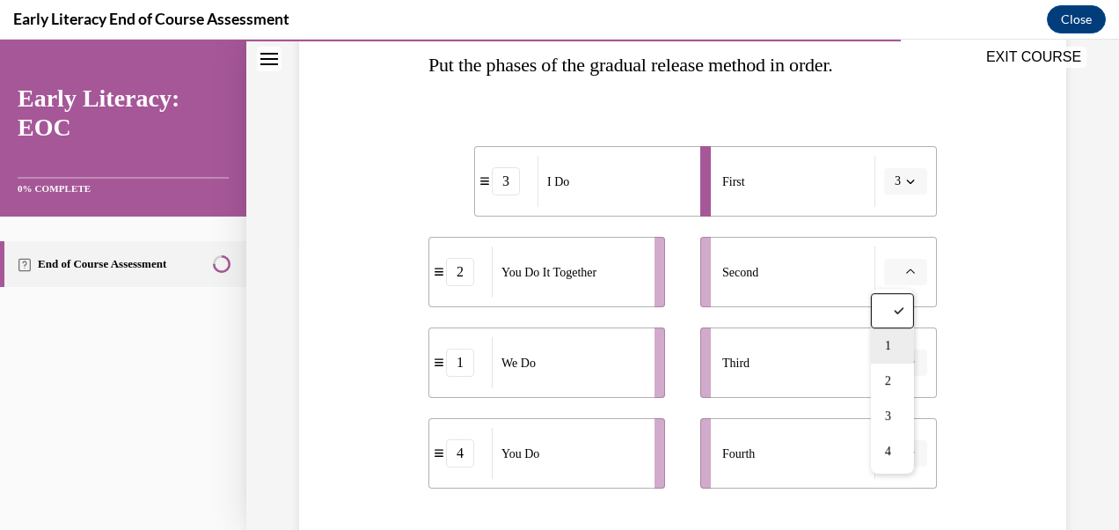
click at [891, 349] on span "1" at bounding box center [888, 346] width 6 height 14
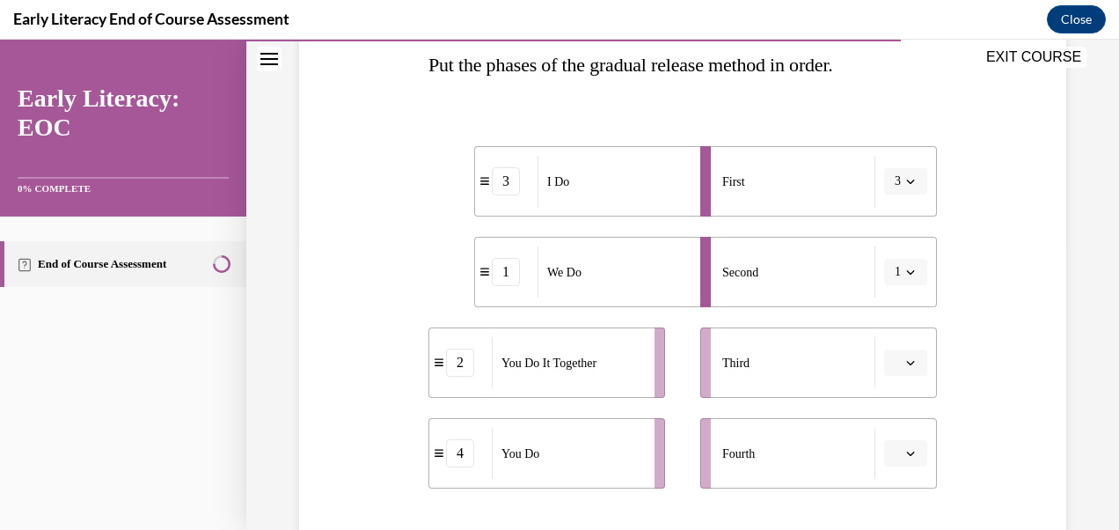
click at [906, 373] on button "button" at bounding box center [905, 362] width 43 height 26
click at [885, 258] on span "2" at bounding box center [888, 253] width 6 height 14
click at [906, 441] on button "button" at bounding box center [905, 453] width 43 height 26
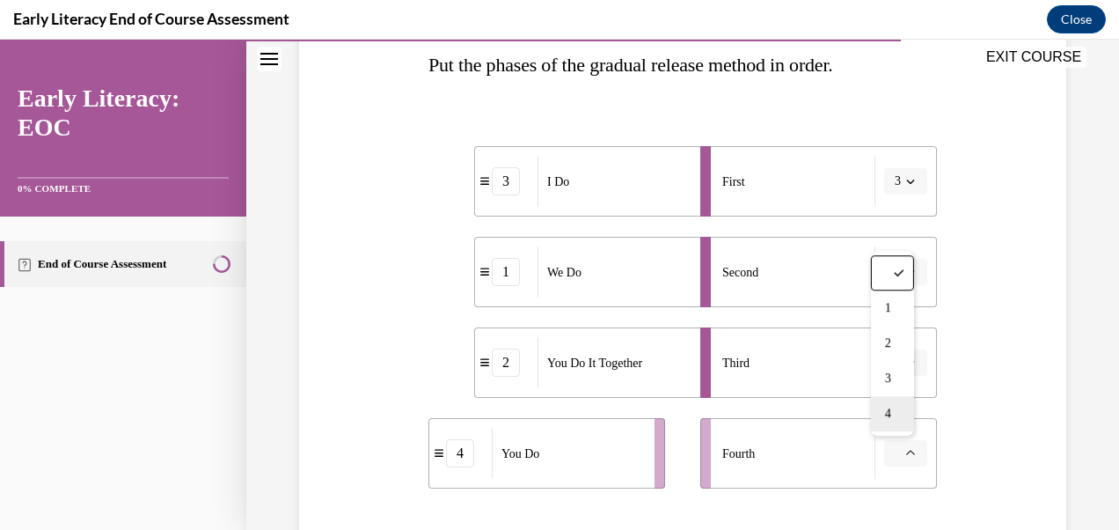
click at [891, 426] on div "4" at bounding box center [892, 413] width 43 height 35
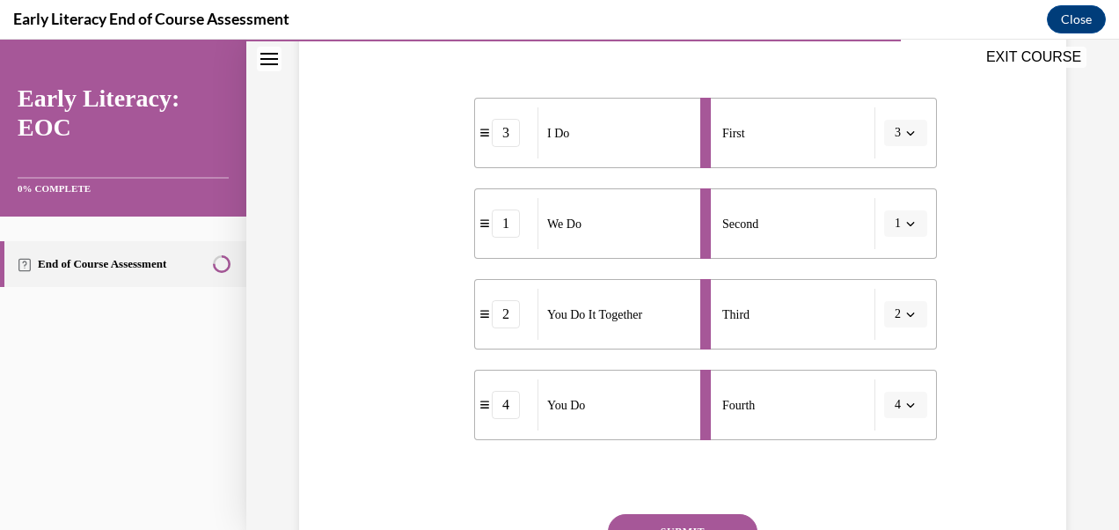
scroll to position [502, 0]
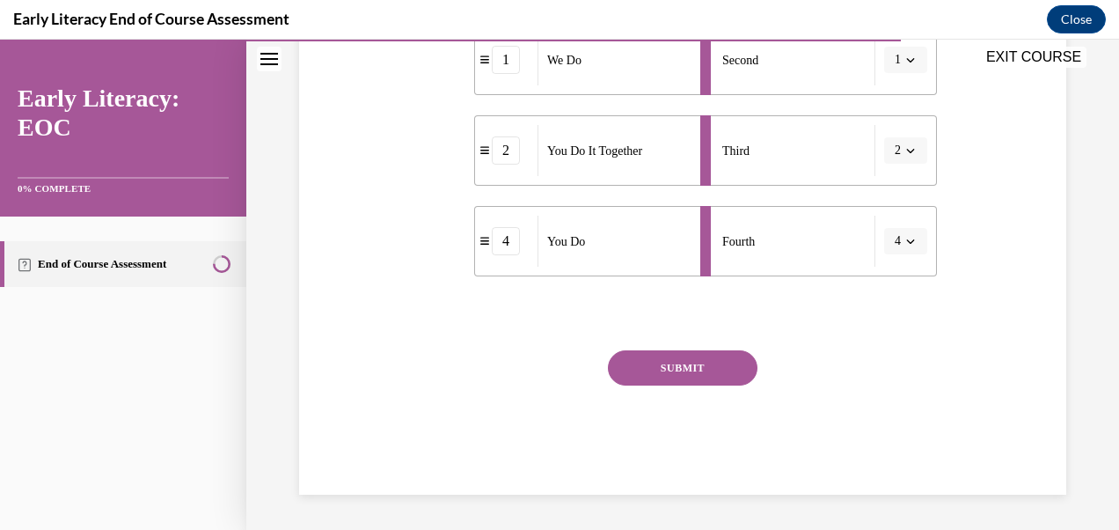
click at [716, 385] on div "SUBMIT" at bounding box center [683, 394] width 509 height 88
click at [711, 379] on button "SUBMIT" at bounding box center [683, 367] width 150 height 35
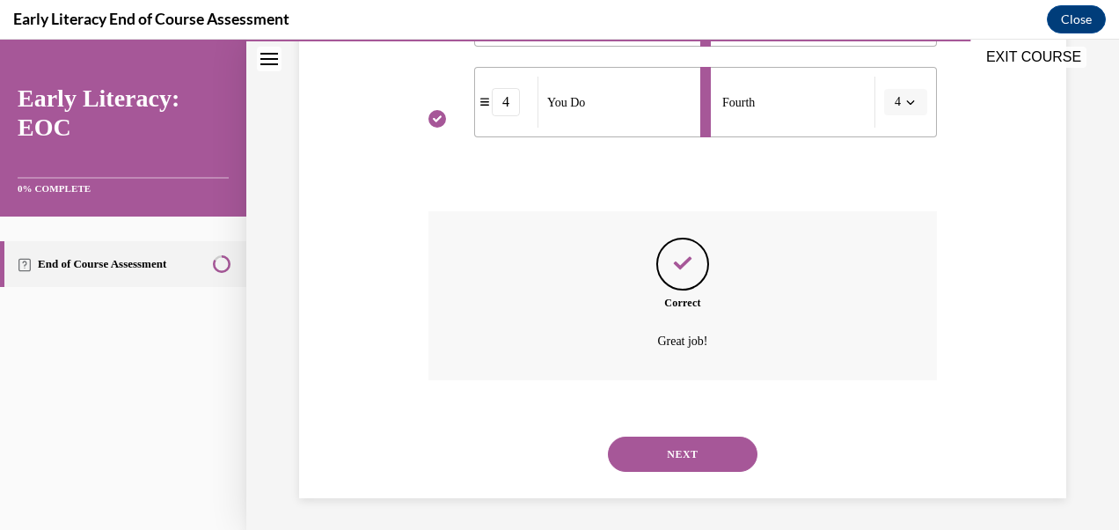
scroll to position [643, 0]
click at [697, 456] on button "NEXT" at bounding box center [683, 451] width 150 height 35
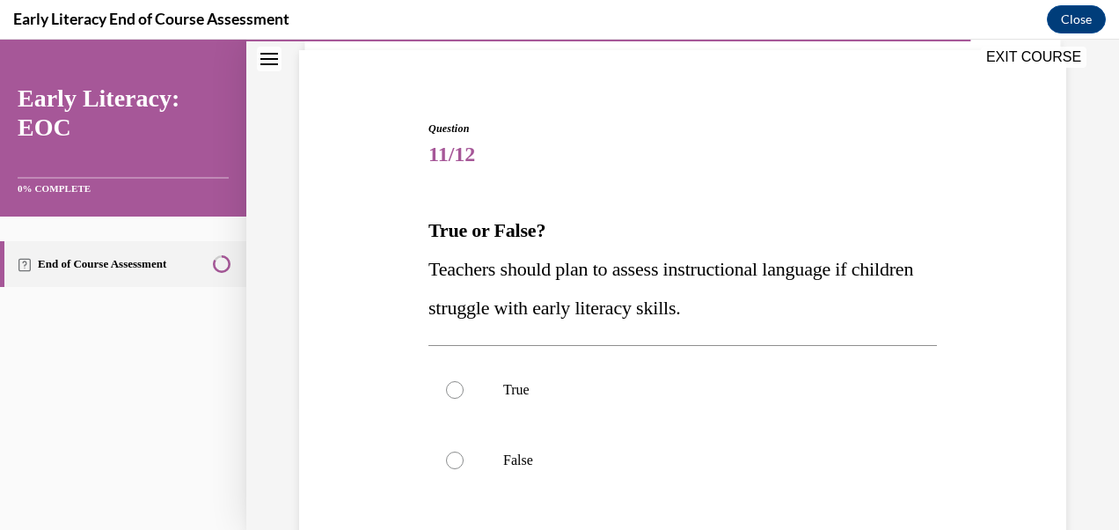
scroll to position [125, 0]
click at [455, 473] on div at bounding box center [683, 459] width 509 height 70
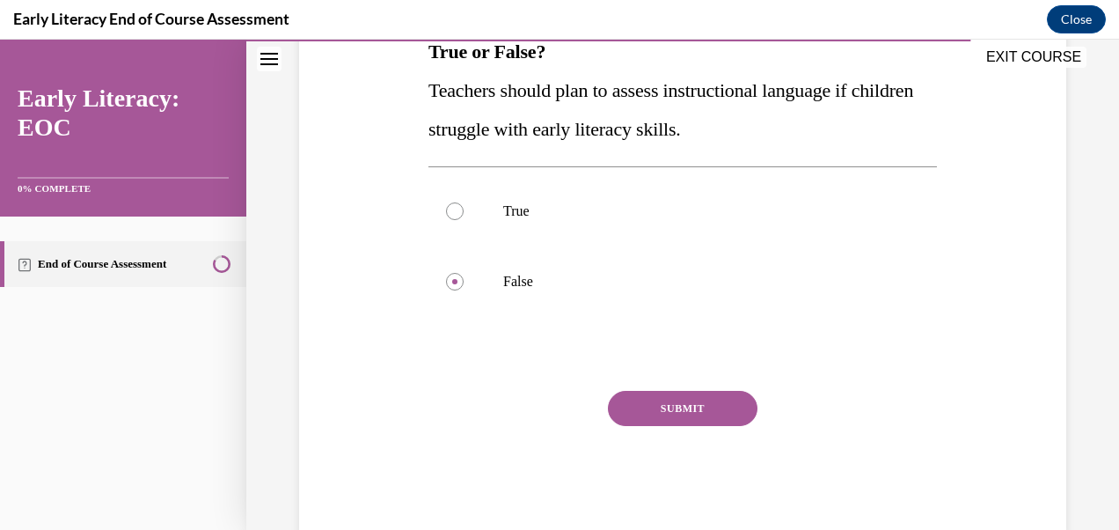
click at [709, 420] on button "SUBMIT" at bounding box center [683, 408] width 150 height 35
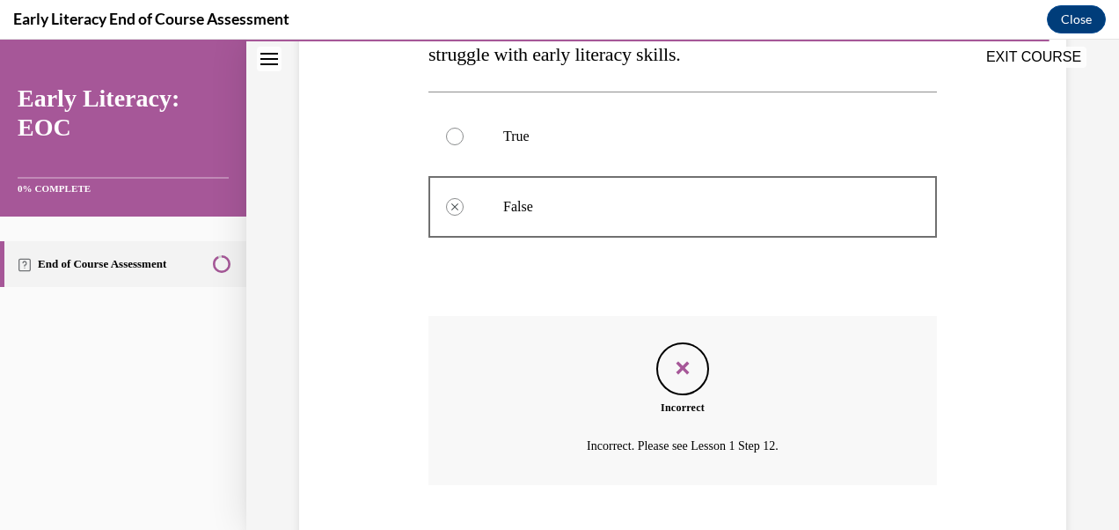
scroll to position [485, 0]
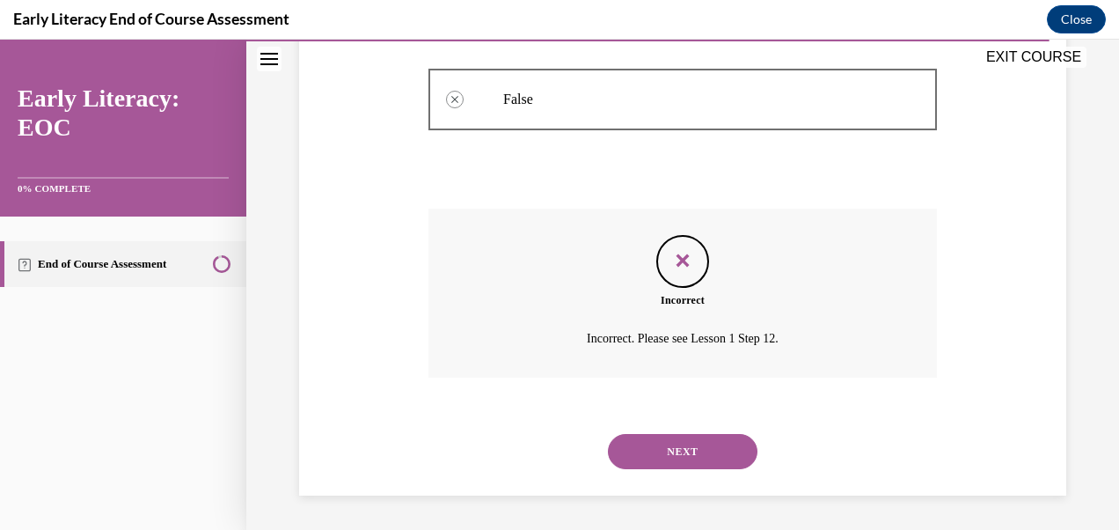
click at [707, 466] on button "NEXT" at bounding box center [683, 451] width 150 height 35
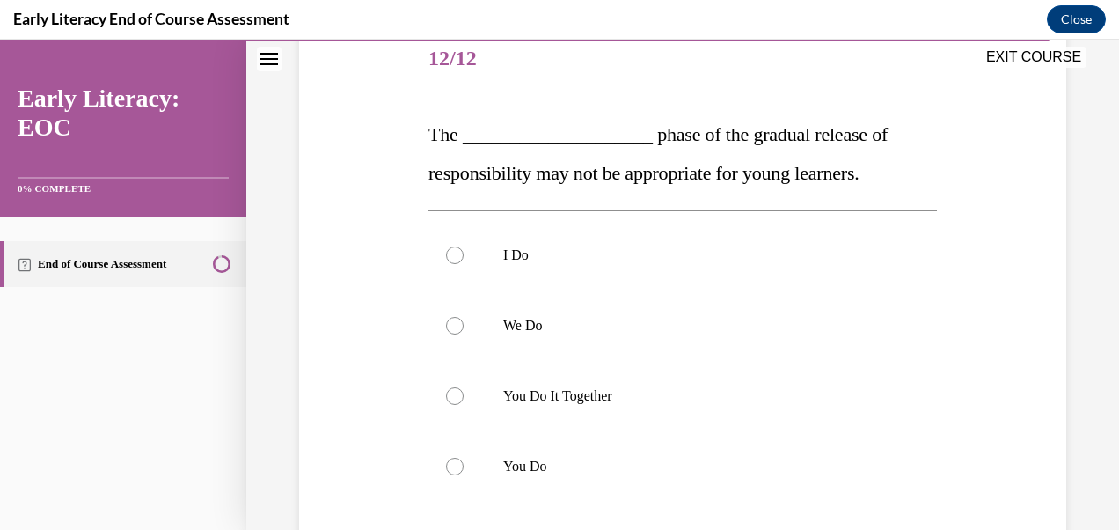
scroll to position [220, 0]
click at [465, 329] on div at bounding box center [683, 325] width 509 height 70
click at [458, 473] on div at bounding box center [683, 466] width 509 height 70
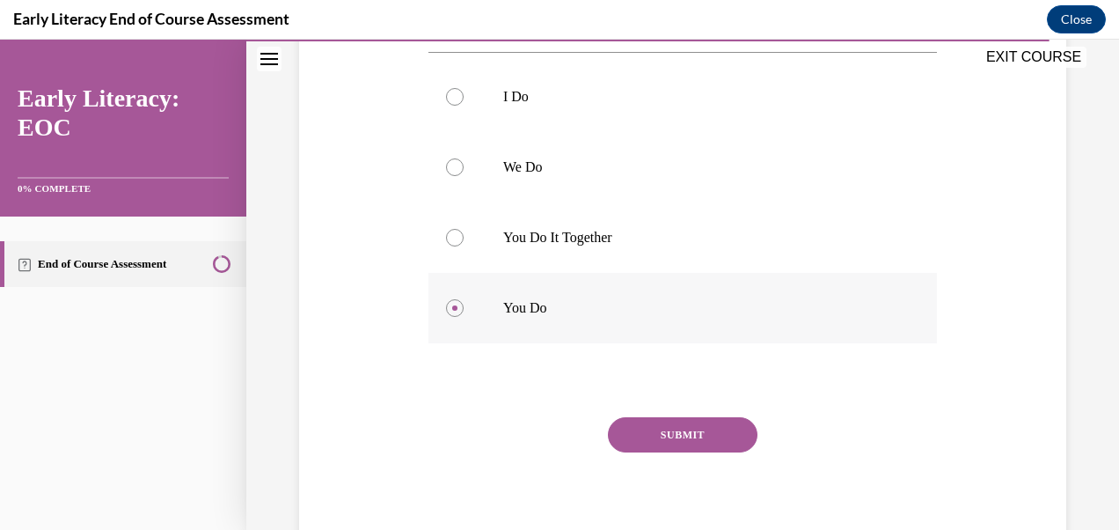
scroll to position [380, 0]
click at [686, 448] on button "SUBMIT" at bounding box center [683, 432] width 150 height 35
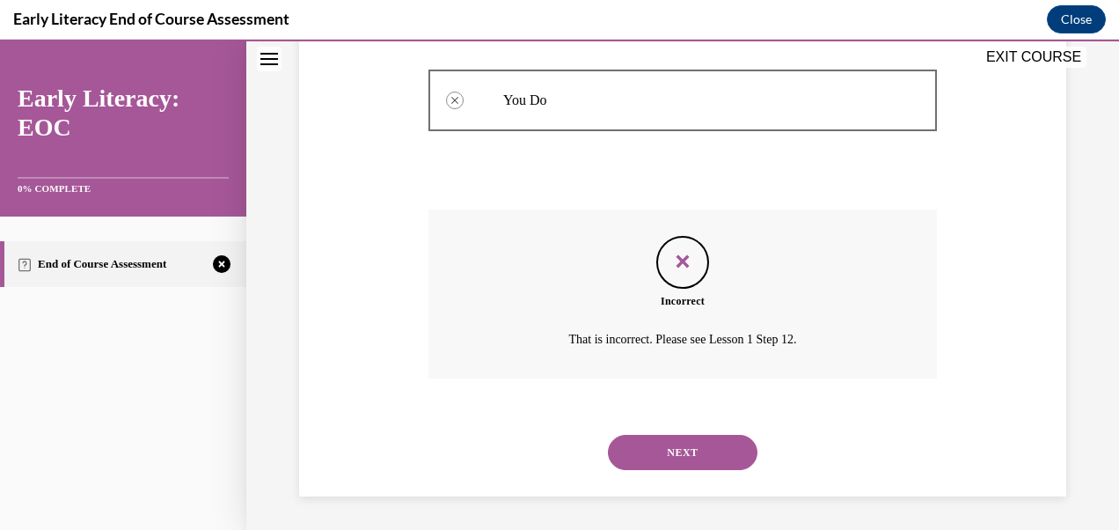
scroll to position [587, 0]
click at [678, 458] on button "NEXT" at bounding box center [683, 451] width 150 height 35
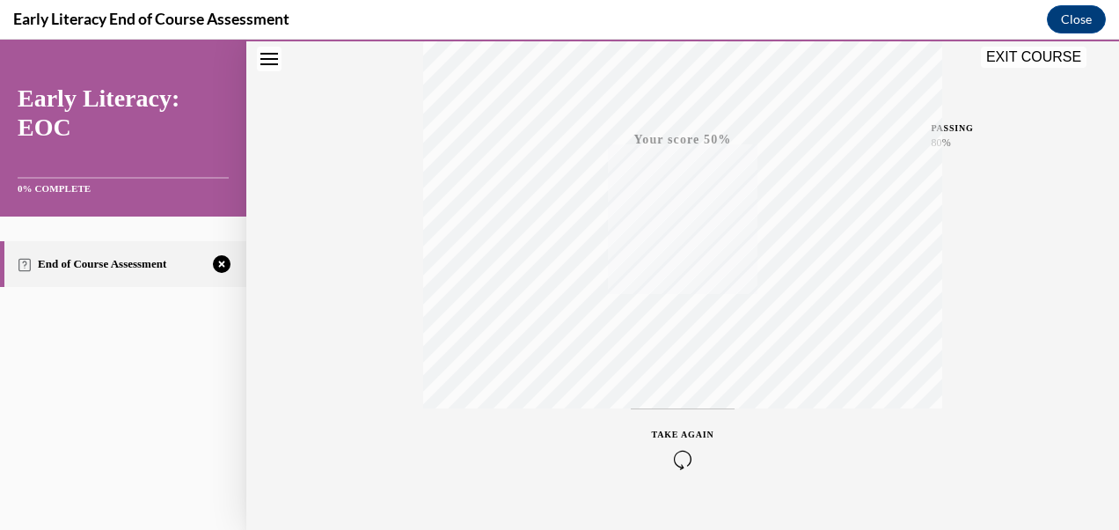
scroll to position [411, 0]
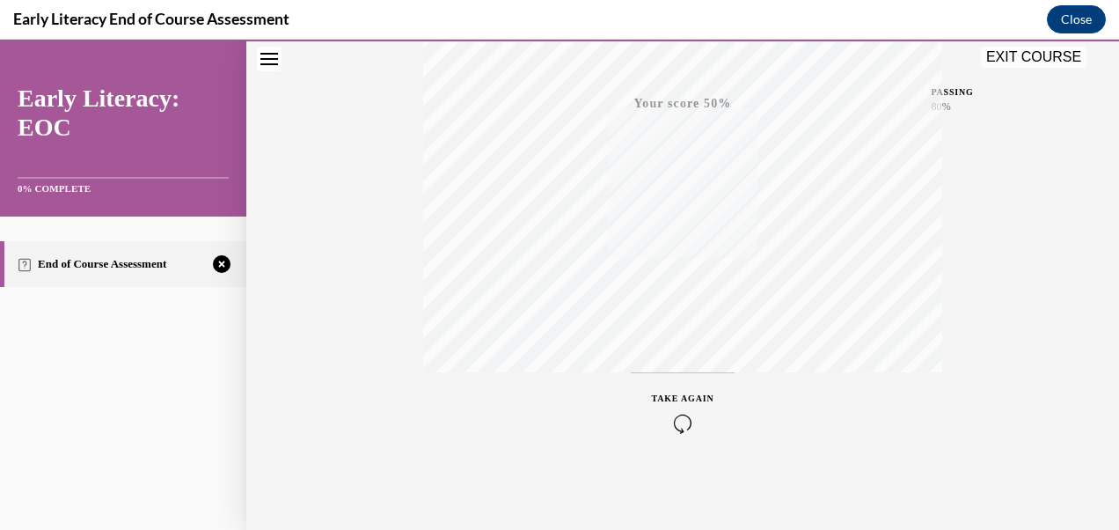
click at [688, 430] on icon "button" at bounding box center [683, 423] width 62 height 19
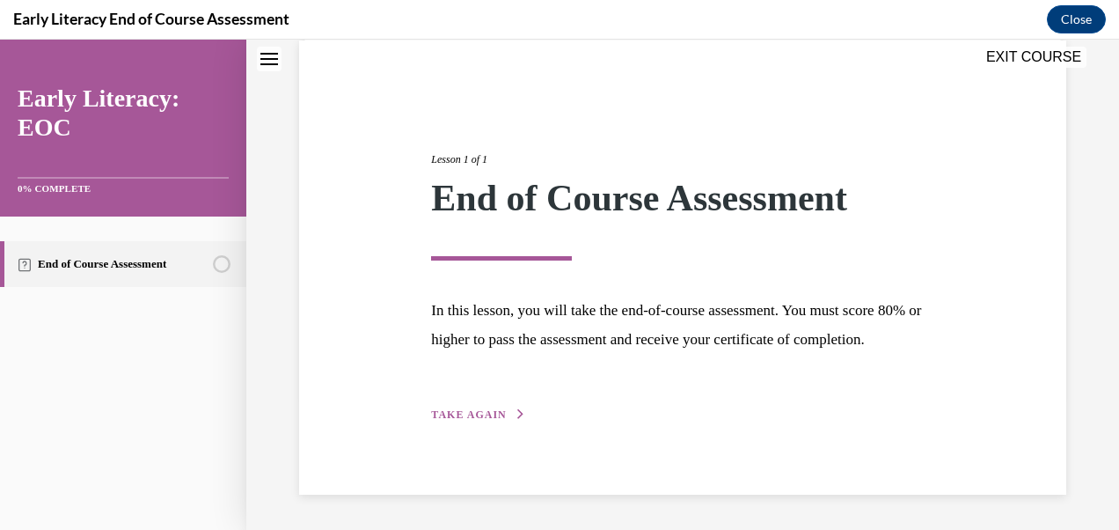
scroll to position [162, 0]
click at [489, 422] on div "Lesson 1 of 1 End of Course Assessment In this lesson, you will take the end-of…" at bounding box center [682, 267] width 529 height 313
click at [466, 418] on span "TAKE AGAIN" at bounding box center [468, 414] width 75 height 12
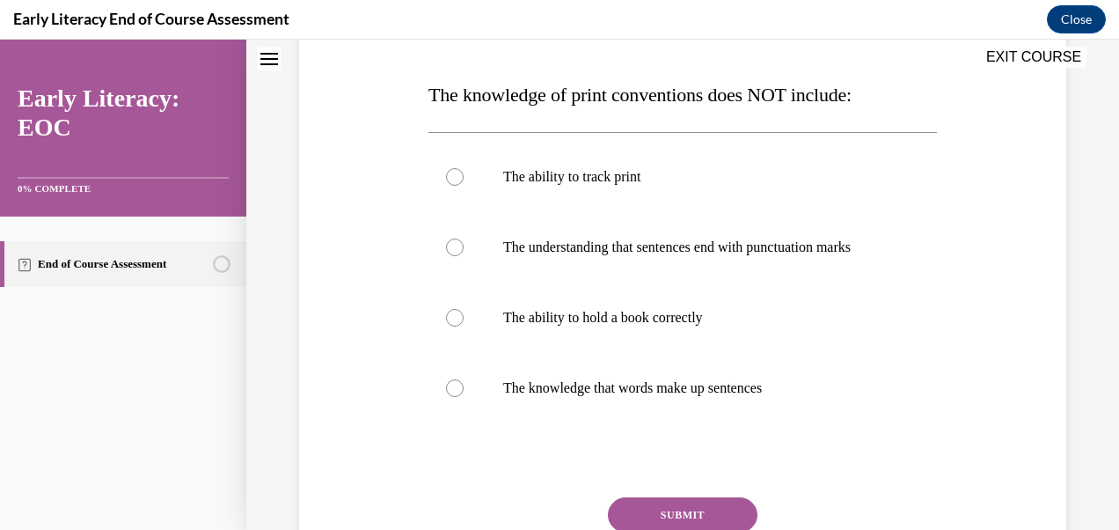
scroll to position [261, 0]
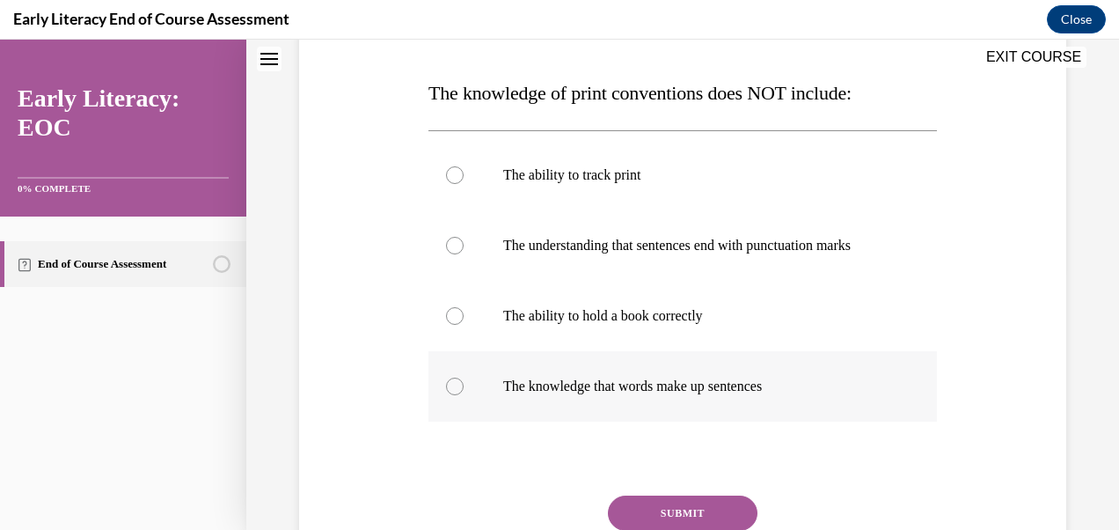
click at [464, 417] on div at bounding box center [683, 386] width 509 height 70
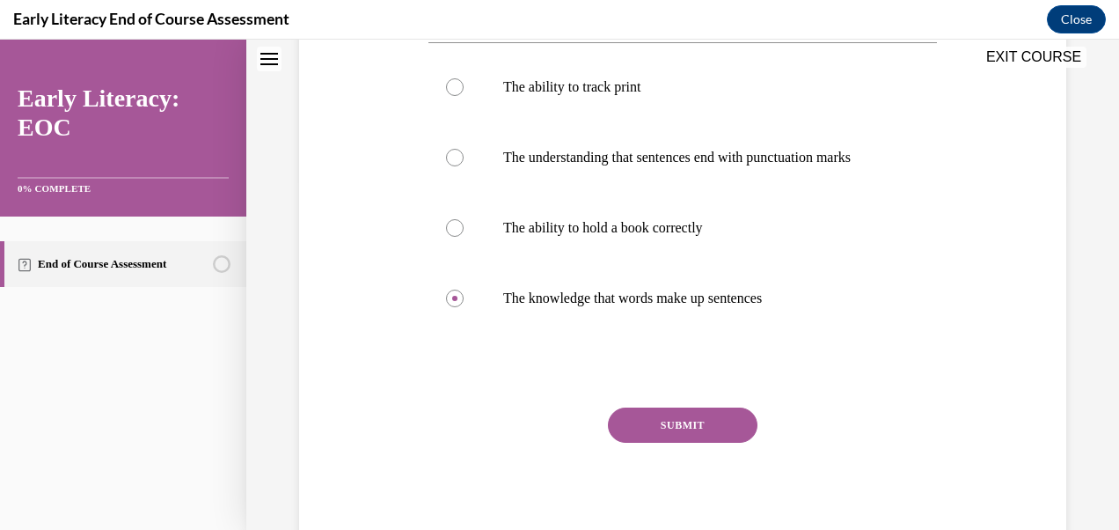
click at [676, 443] on button "SUBMIT" at bounding box center [683, 424] width 150 height 35
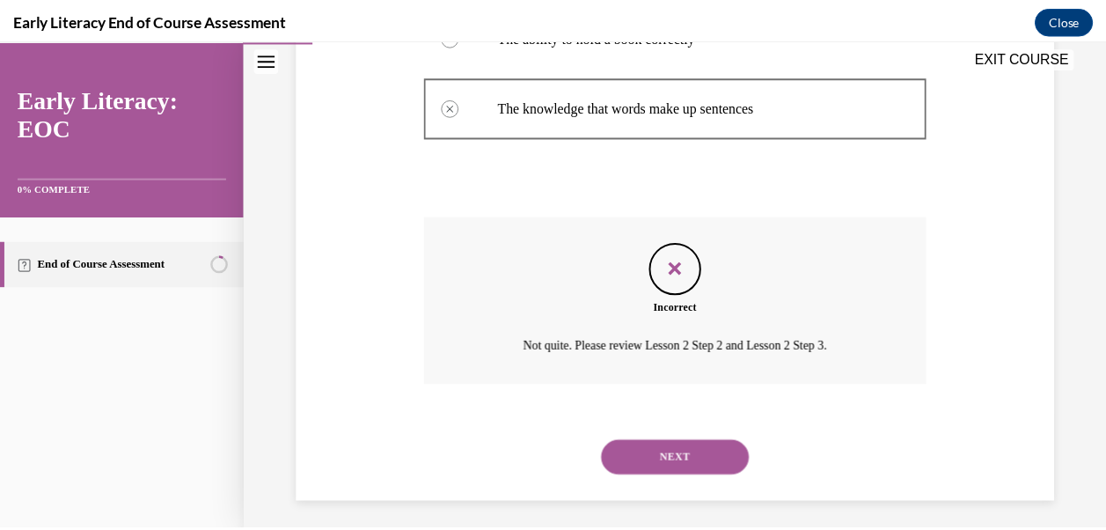
scroll to position [566, 0]
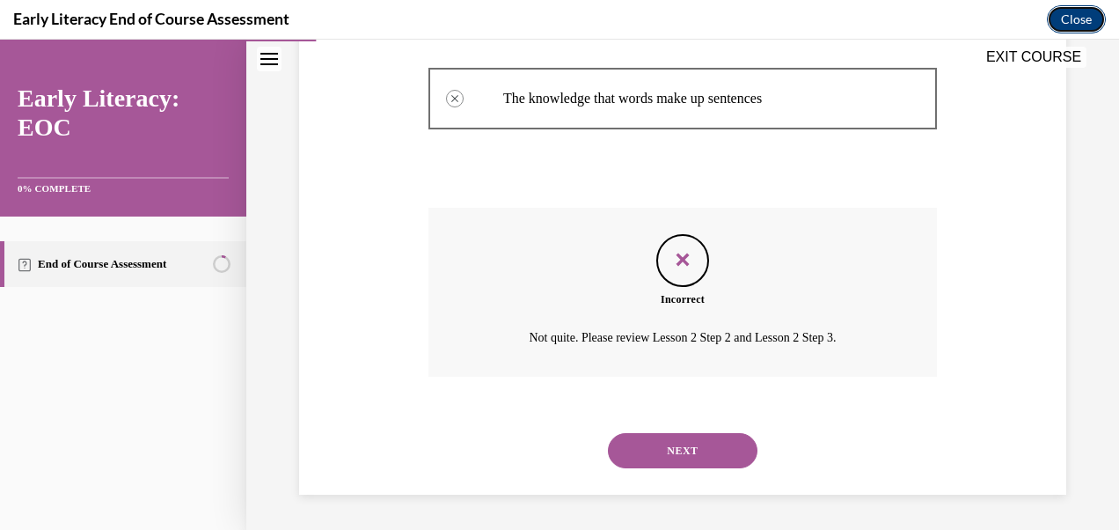
click at [1070, 23] on button "Close" at bounding box center [1076, 19] width 59 height 28
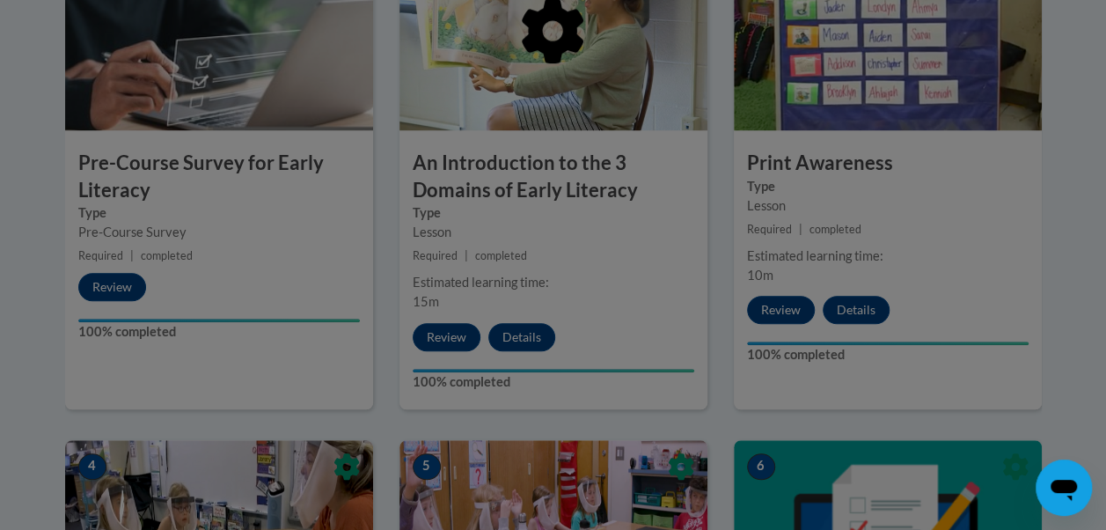
scroll to position [505, 0]
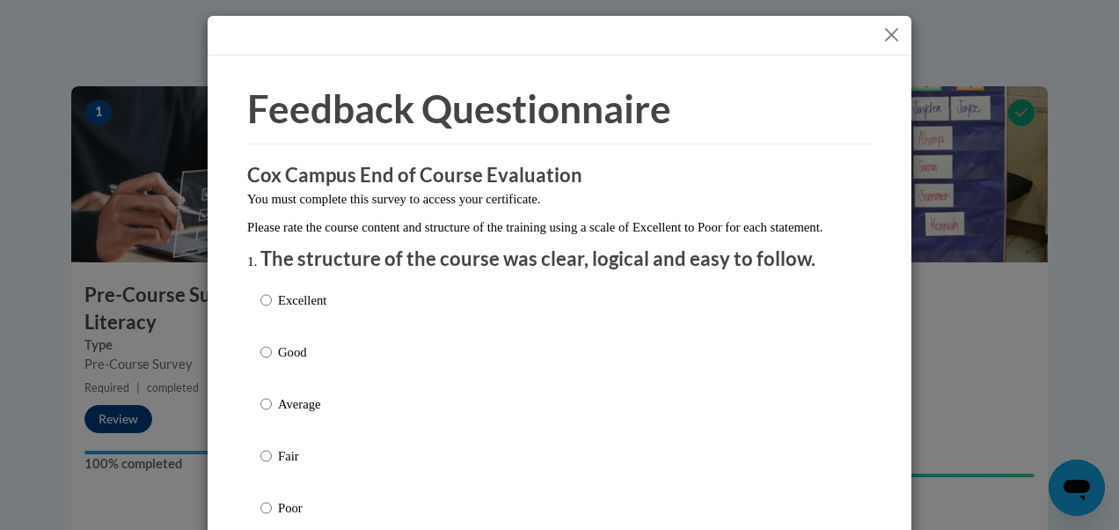
click at [885, 33] on button "Close" at bounding box center [892, 35] width 22 height 22
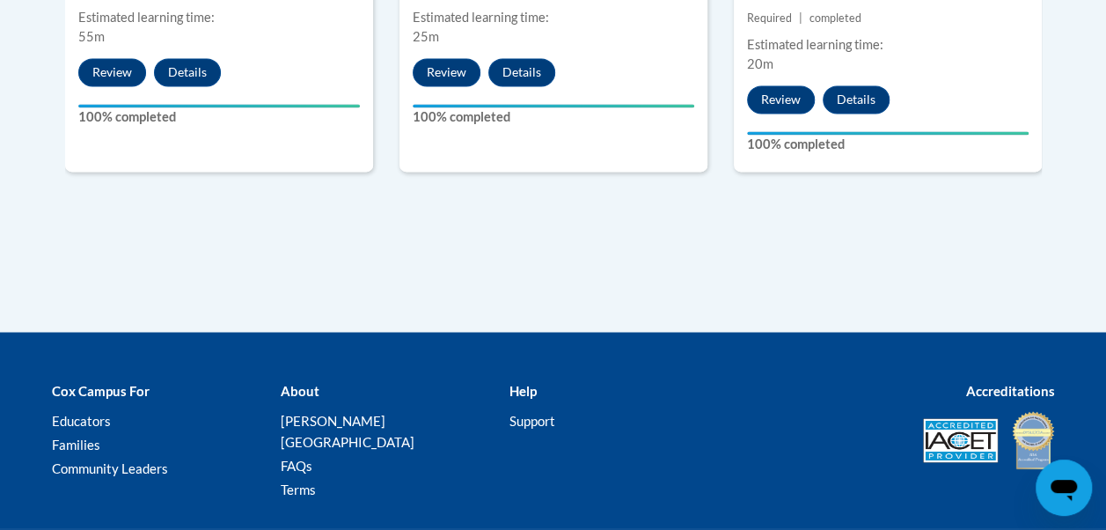
scroll to position [1361, 0]
click at [865, 100] on button "Details" at bounding box center [856, 99] width 67 height 28
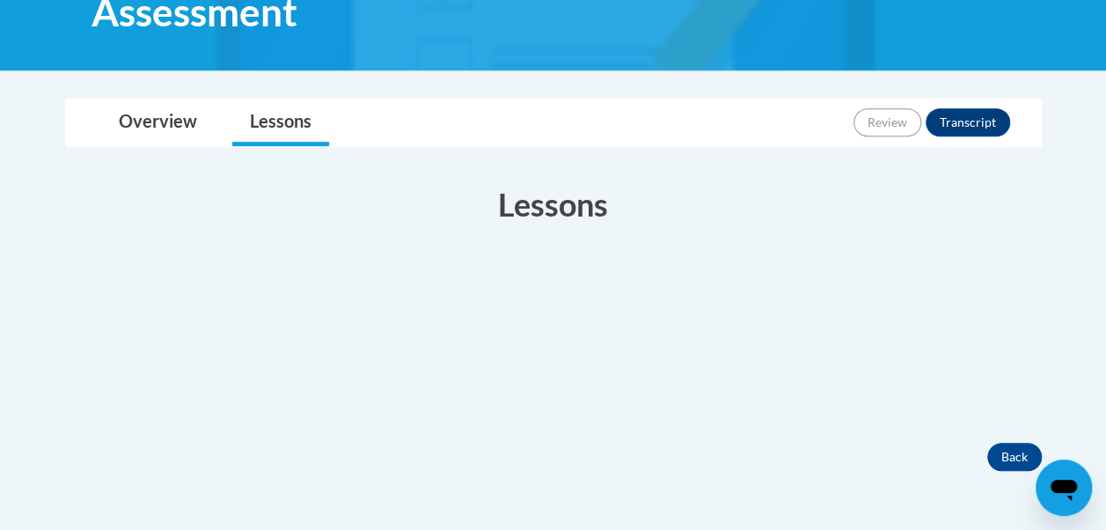
scroll to position [334, 0]
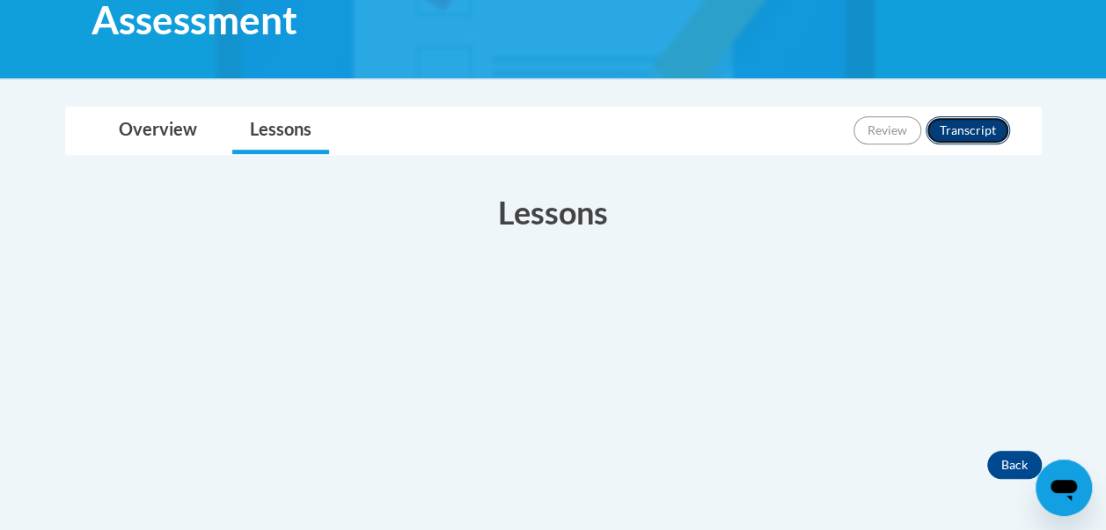
click at [977, 131] on button "Transcript" at bounding box center [968, 130] width 84 height 28
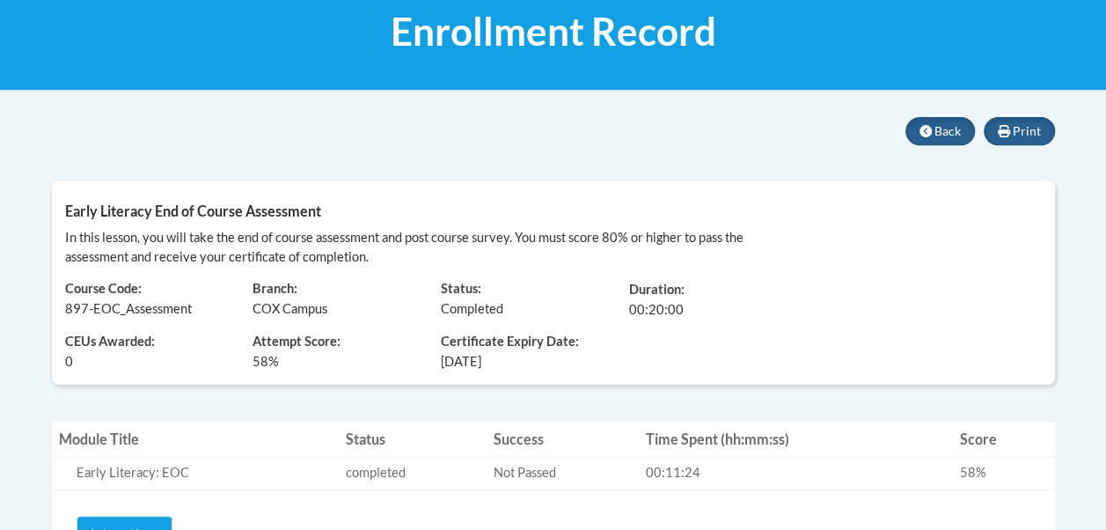
scroll to position [275, 0]
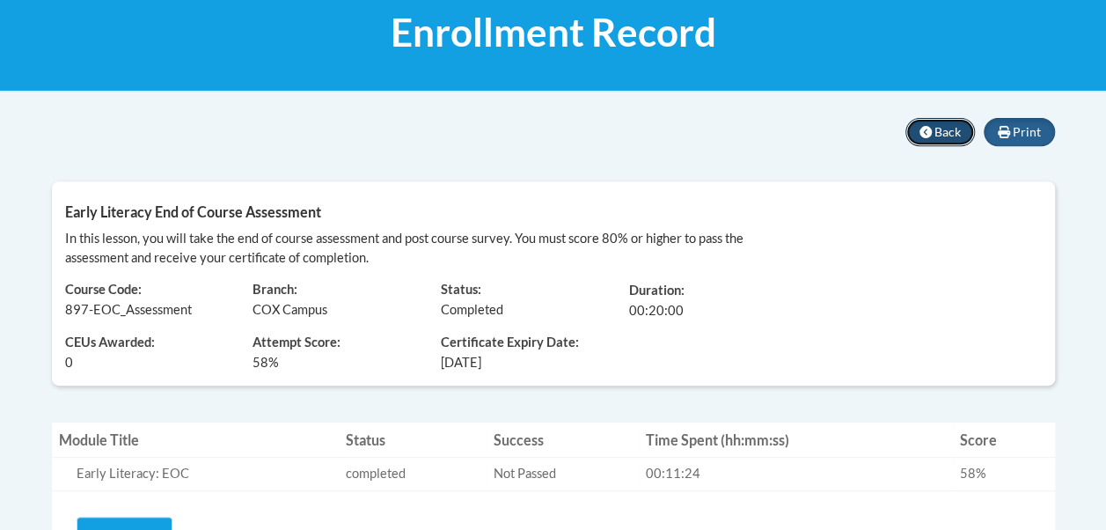
click at [938, 139] on button "Back" at bounding box center [941, 132] width 70 height 28
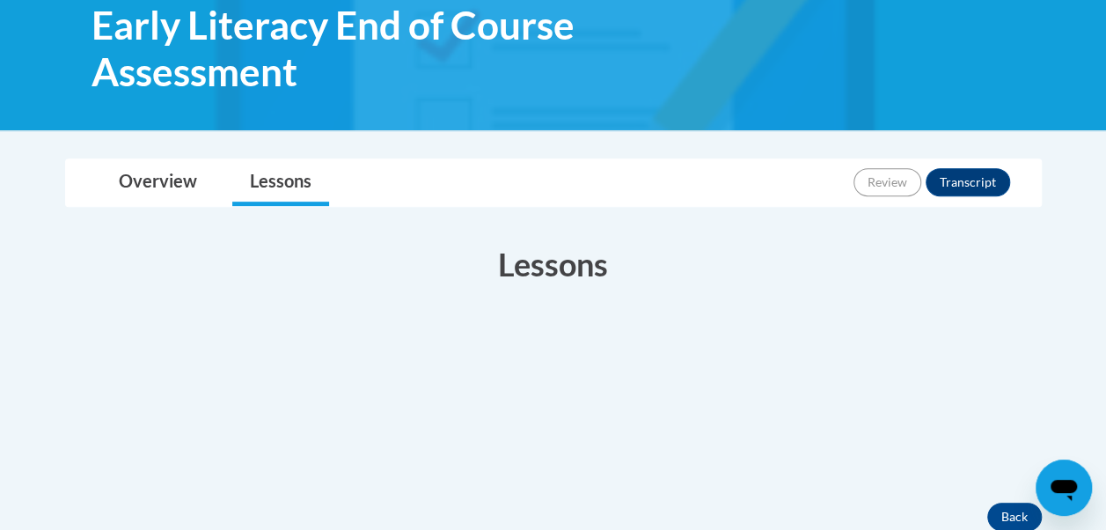
scroll to position [287, 0]
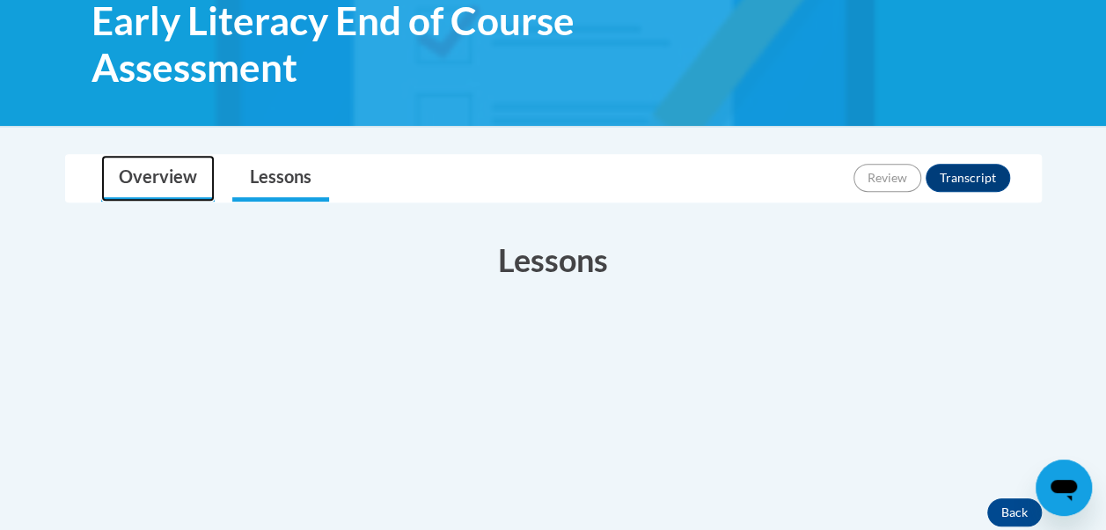
click at [144, 183] on link "Overview" at bounding box center [158, 178] width 114 height 47
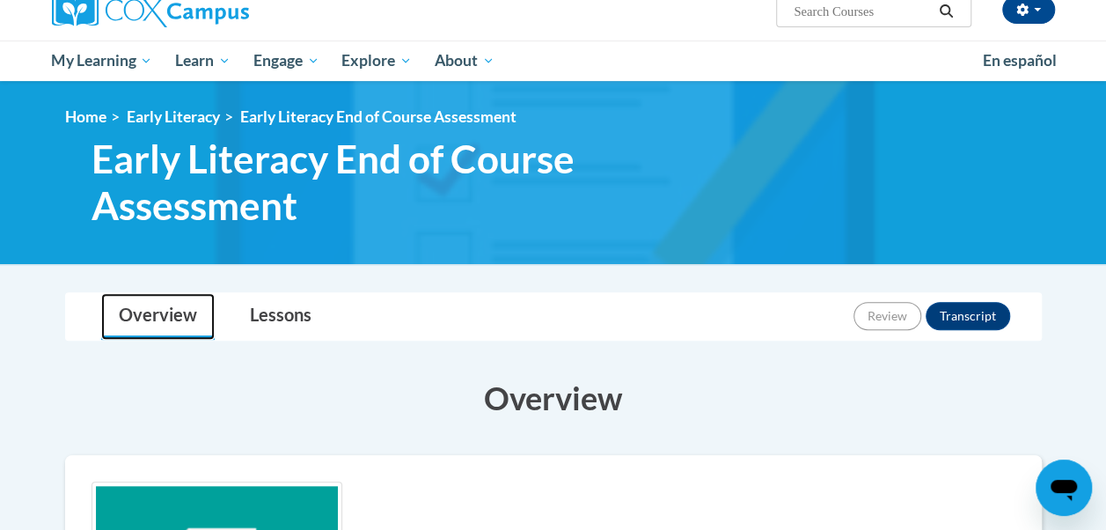
scroll to position [139, 0]
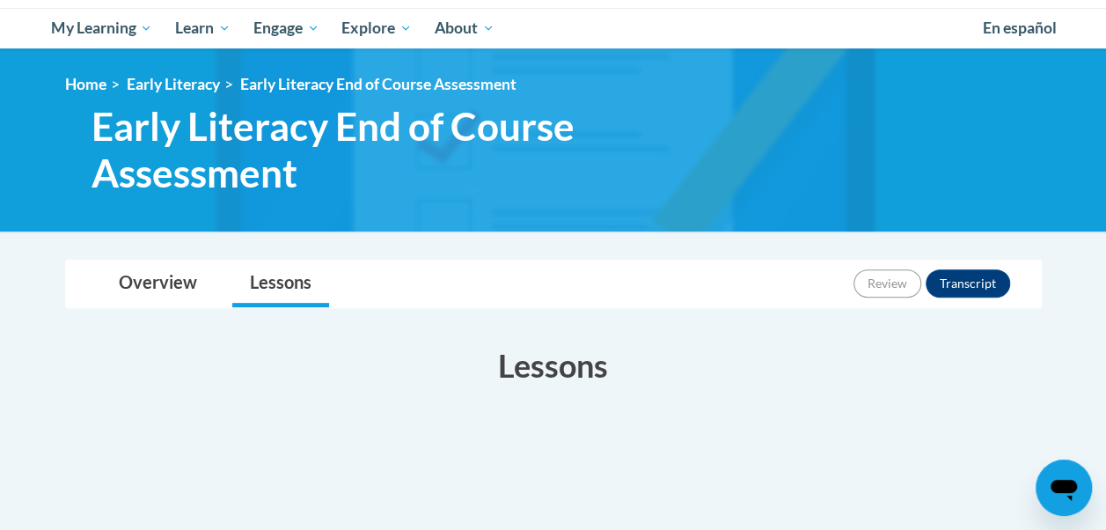
scroll to position [334, 0]
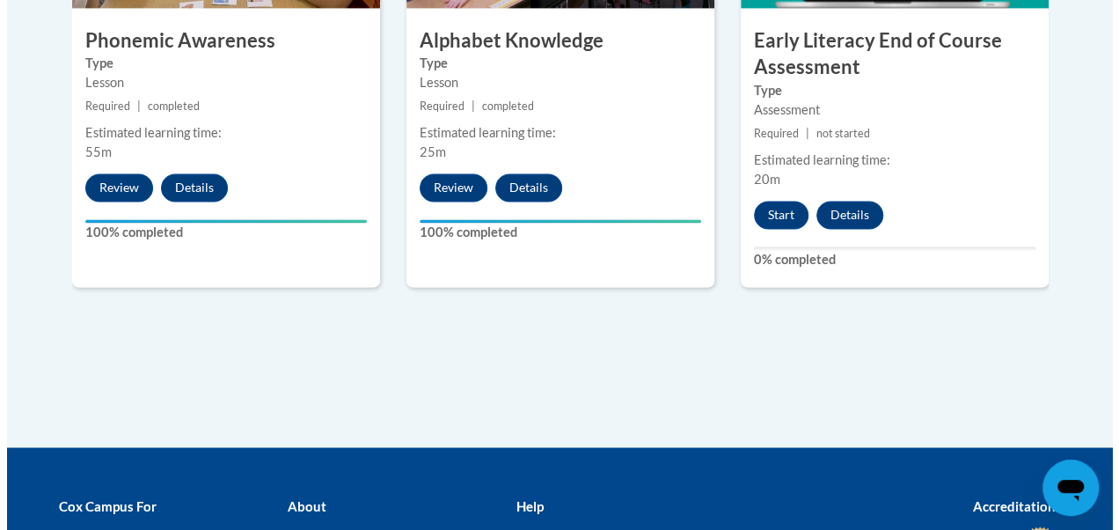
scroll to position [1245, 0]
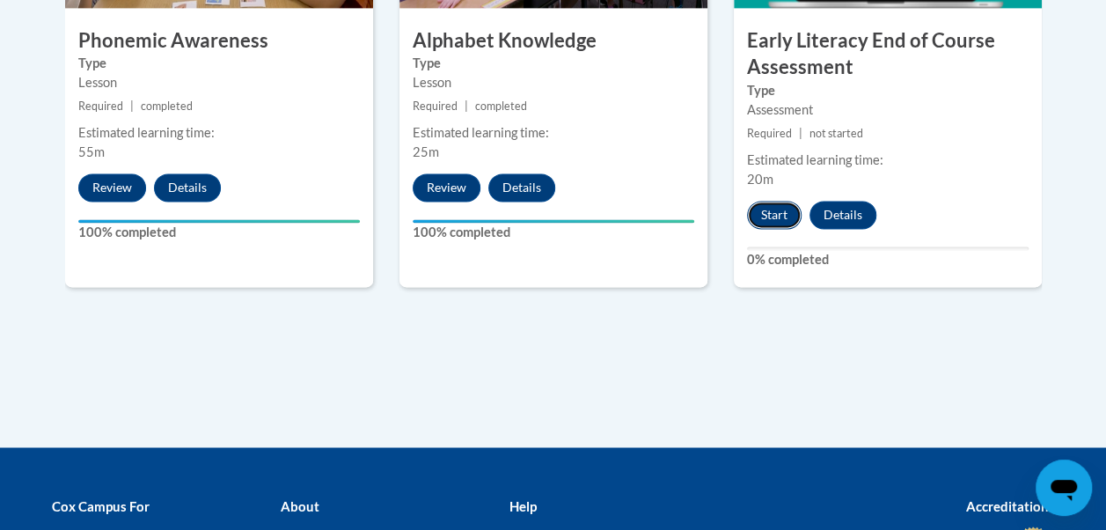
click at [783, 218] on button "Start" at bounding box center [774, 215] width 55 height 28
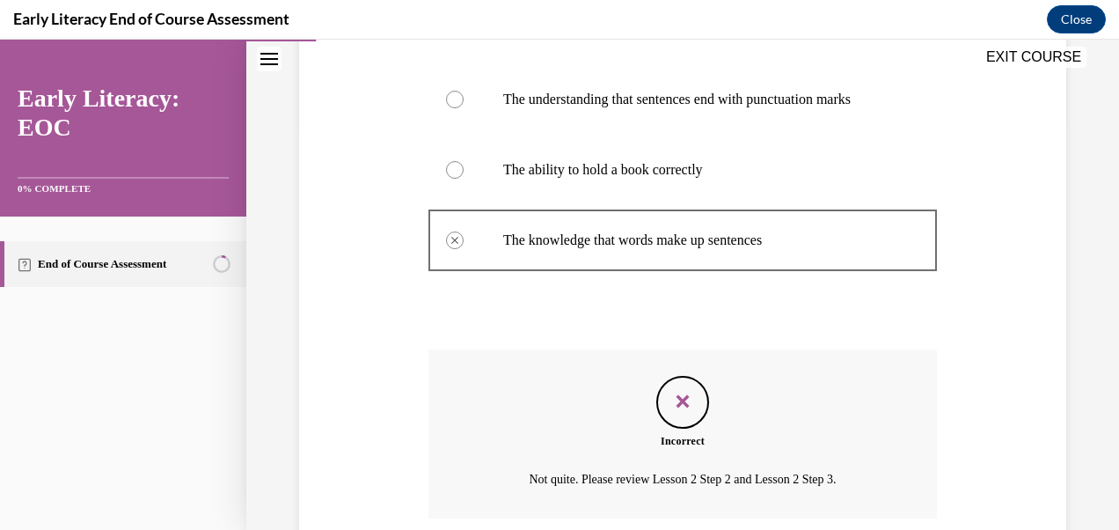
scroll to position [566, 0]
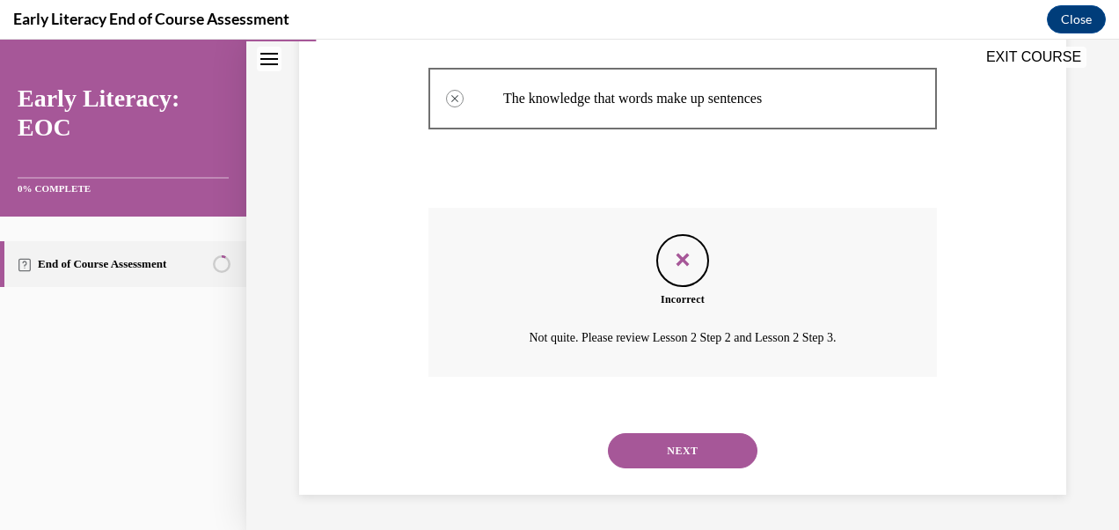
click at [703, 461] on button "NEXT" at bounding box center [683, 450] width 150 height 35
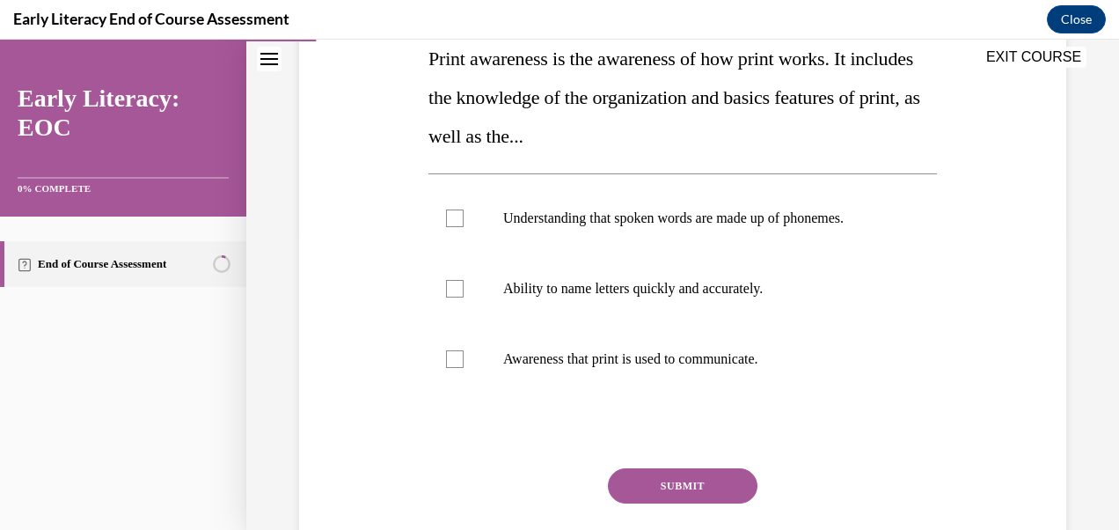
scroll to position [306, 0]
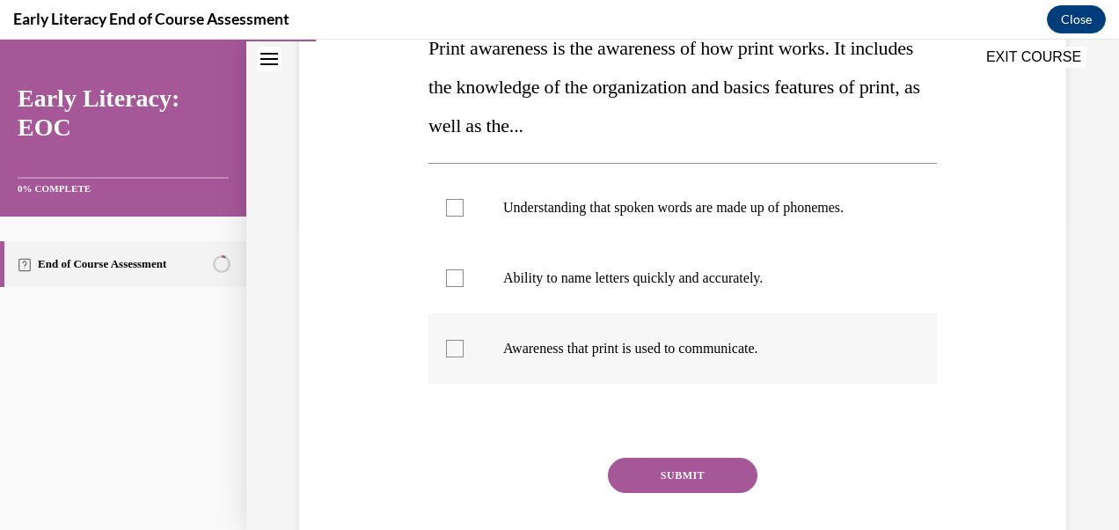
click at [468, 357] on div at bounding box center [683, 348] width 509 height 70
click at [705, 475] on button "SUBMIT" at bounding box center [683, 475] width 150 height 35
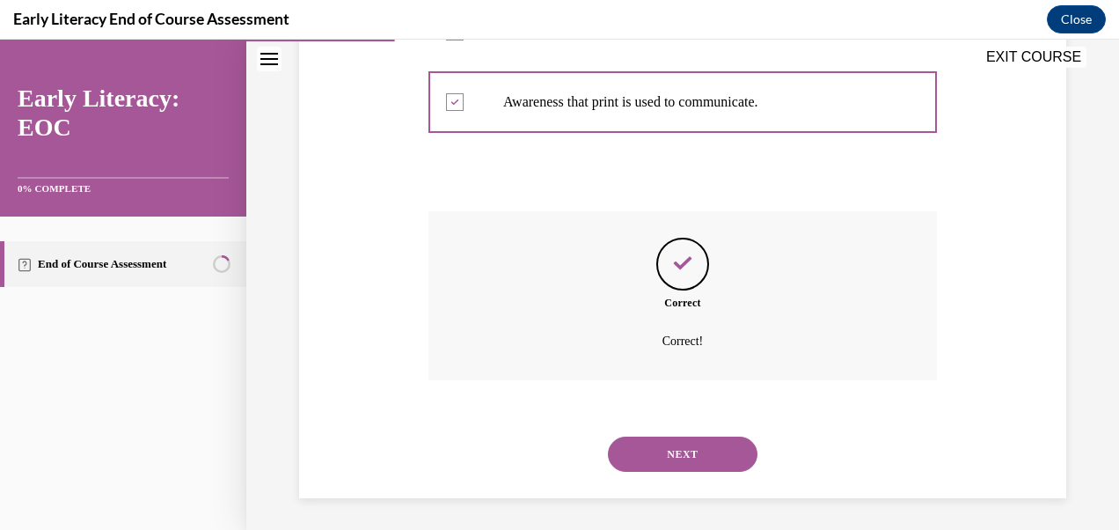
scroll to position [555, 0]
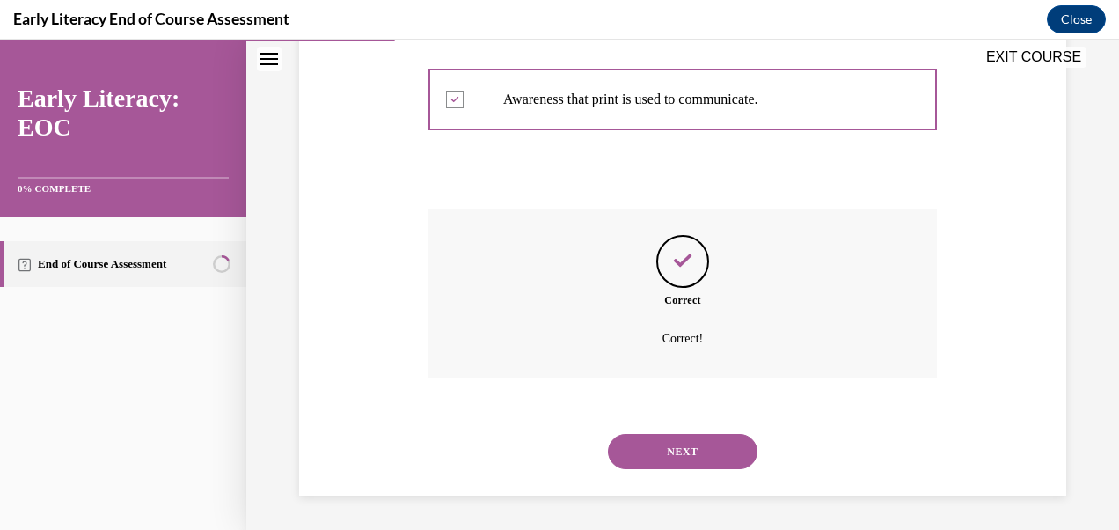
click at [723, 451] on button "NEXT" at bounding box center [683, 451] width 150 height 35
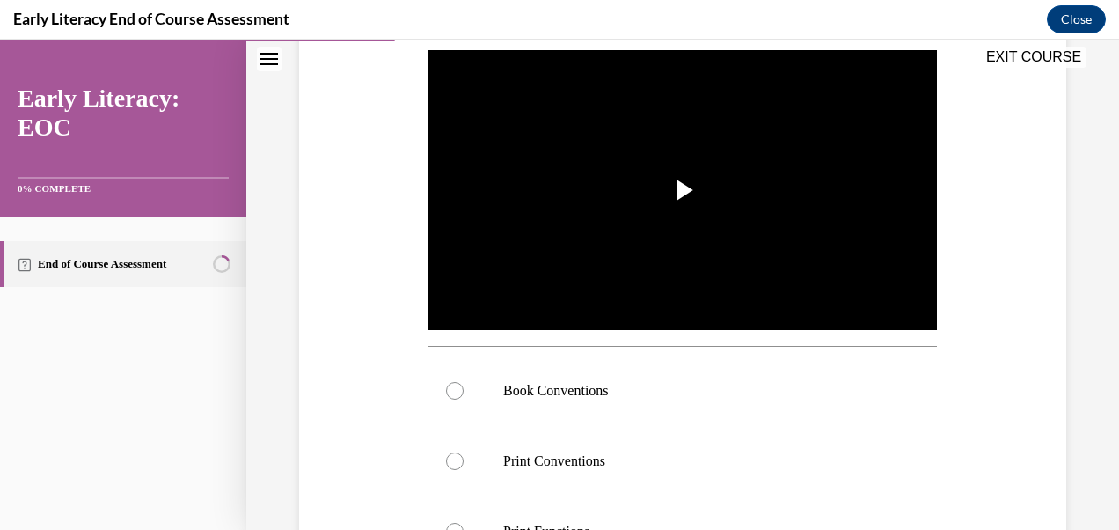
scroll to position [398, 0]
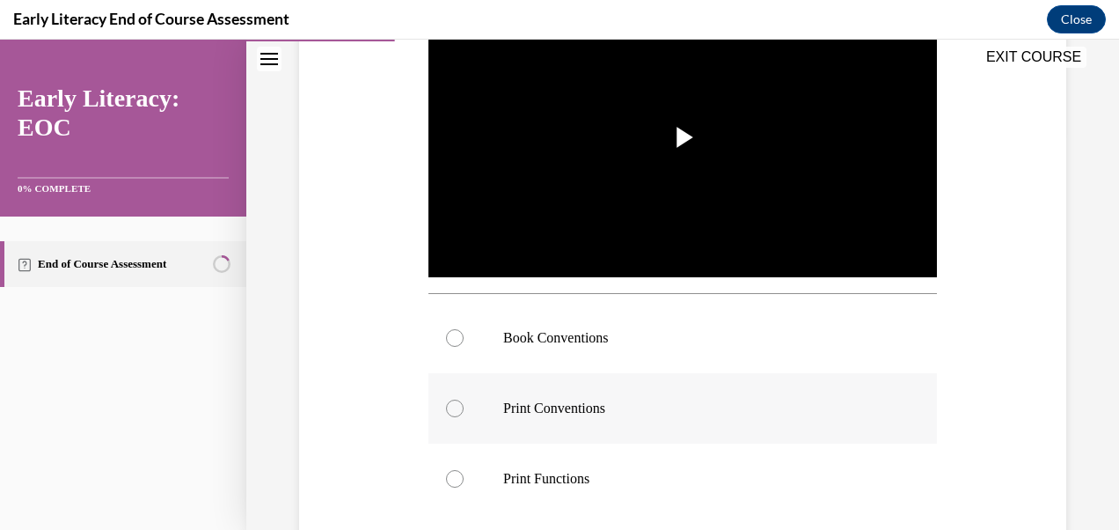
click at [464, 407] on div at bounding box center [683, 408] width 509 height 70
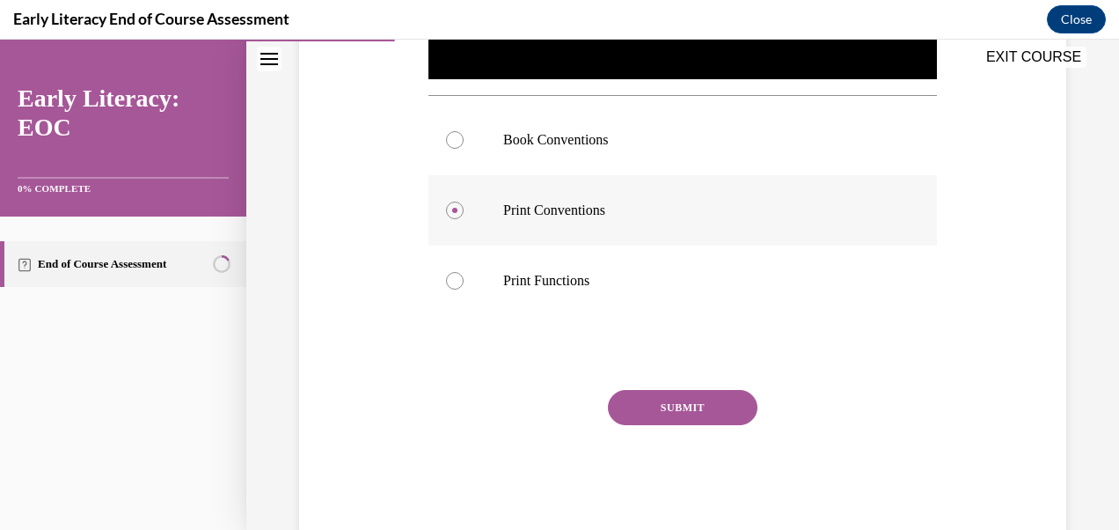
scroll to position [630, 0]
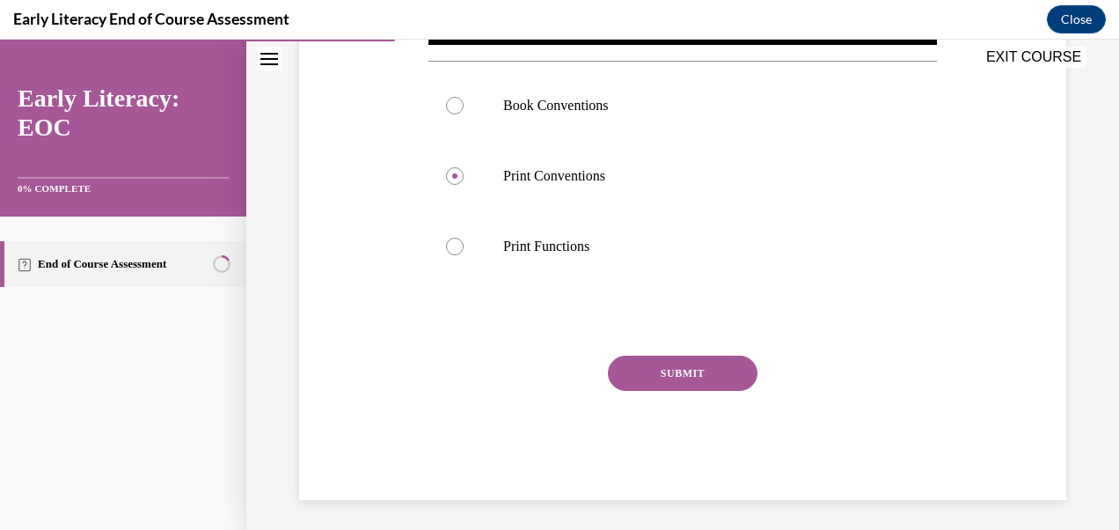
click at [722, 372] on button "SUBMIT" at bounding box center [683, 373] width 150 height 35
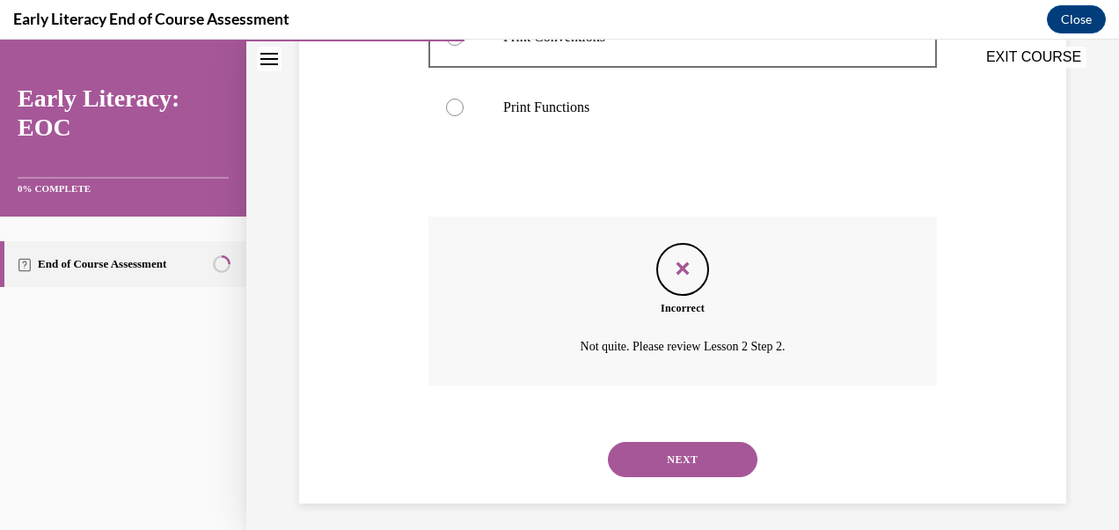
scroll to position [772, 0]
click at [714, 456] on button "NEXT" at bounding box center [683, 456] width 150 height 35
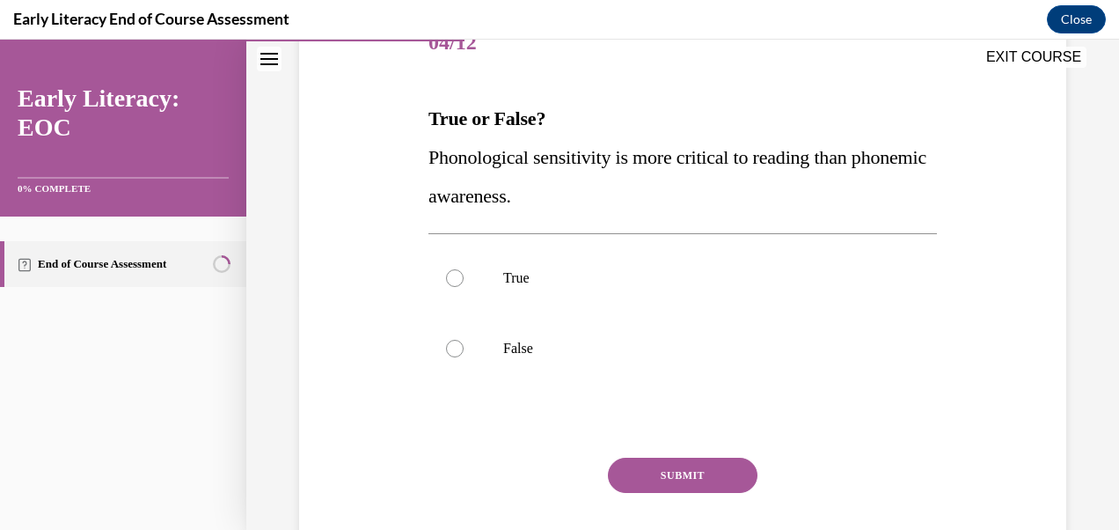
scroll to position [240, 0]
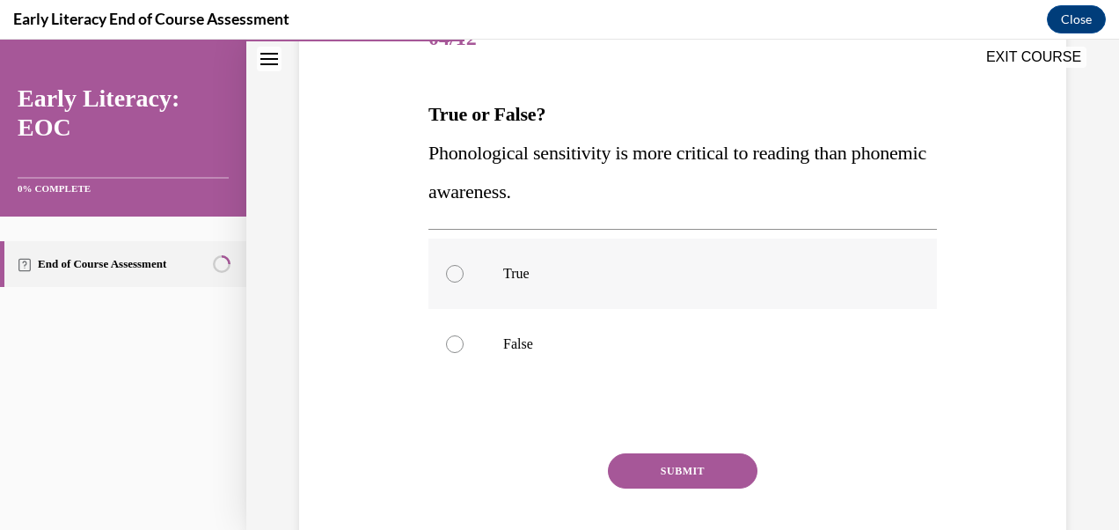
click at [458, 276] on div at bounding box center [455, 274] width 18 height 18
click at [700, 468] on button "SUBMIT" at bounding box center [683, 470] width 150 height 35
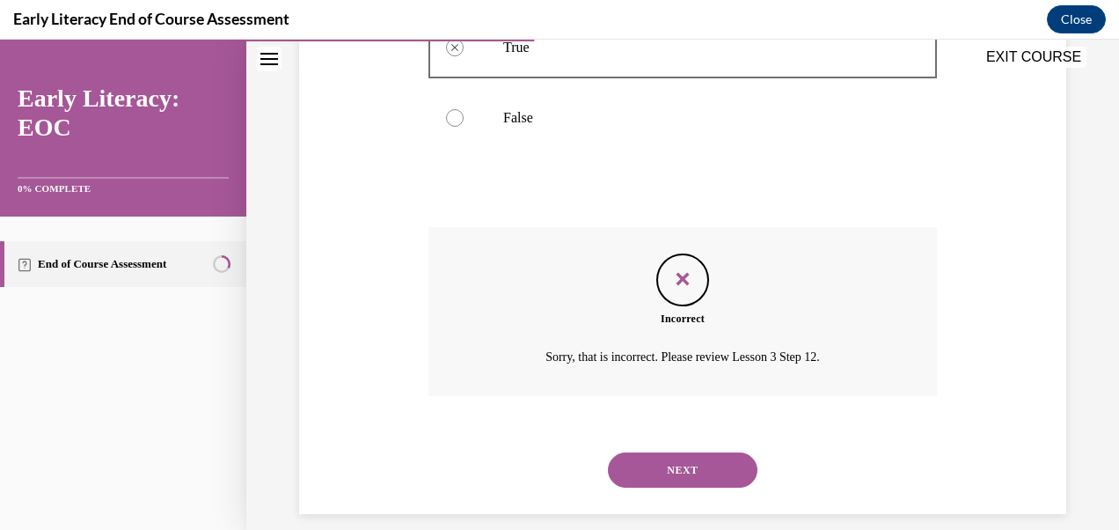
scroll to position [485, 0]
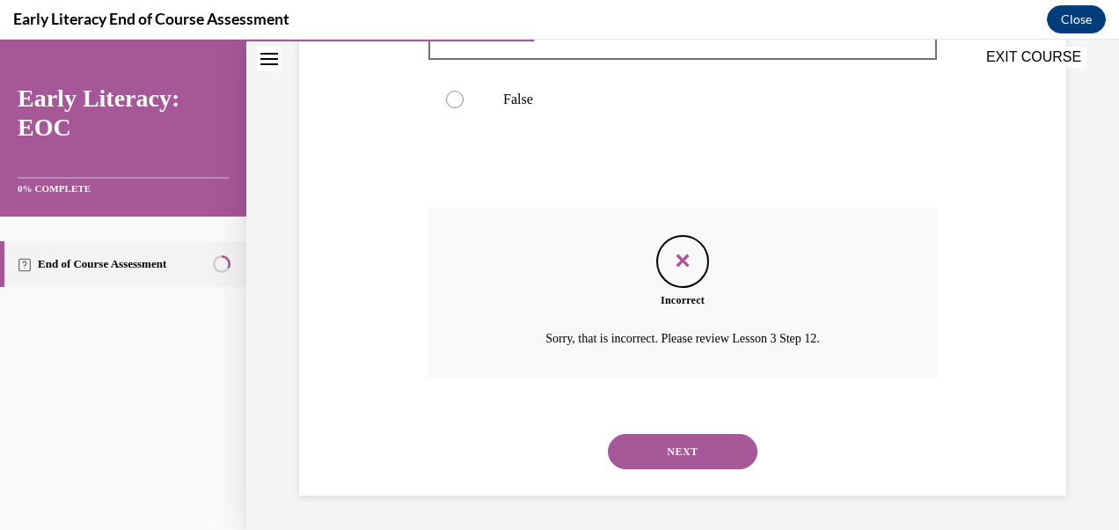
click at [715, 461] on button "NEXT" at bounding box center [683, 451] width 150 height 35
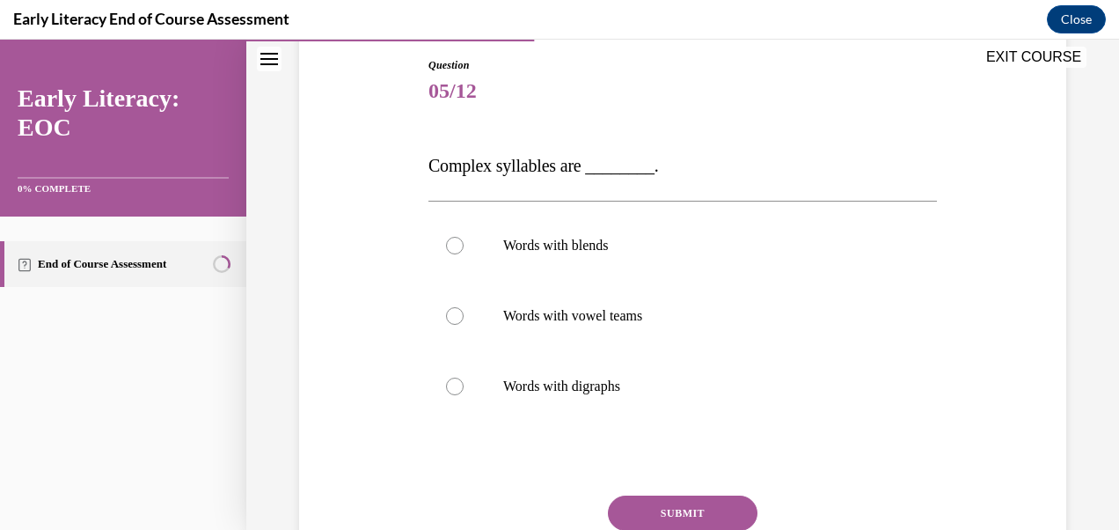
scroll to position [188, 0]
click at [459, 246] on div at bounding box center [455, 245] width 18 height 18
click at [706, 500] on button "SUBMIT" at bounding box center [683, 512] width 150 height 35
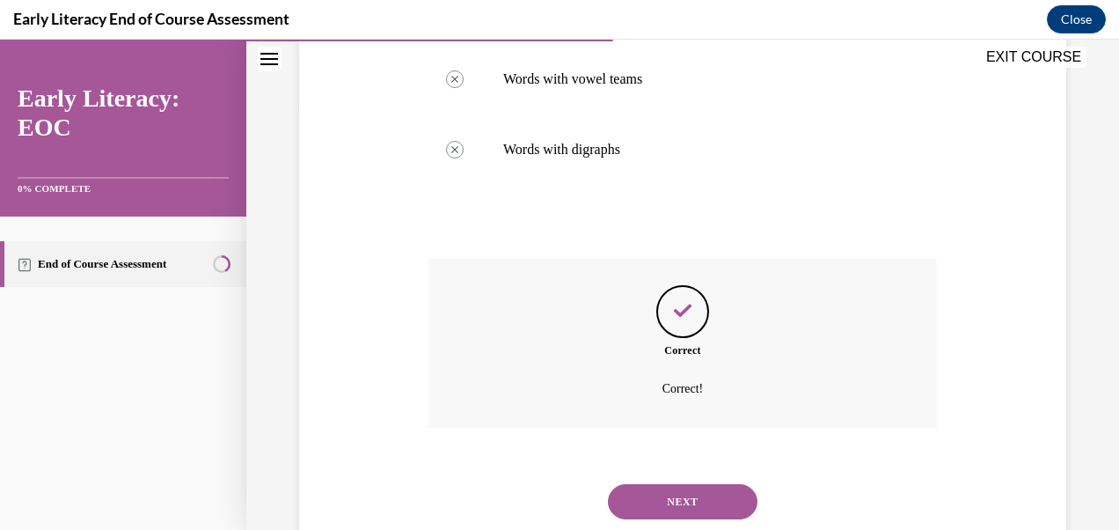
scroll to position [474, 0]
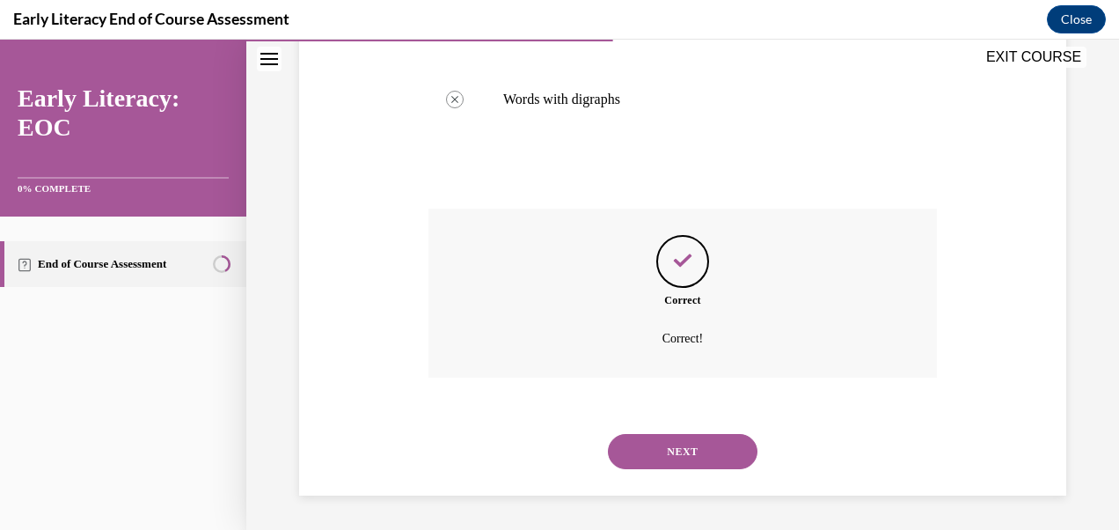
click at [724, 458] on button "NEXT" at bounding box center [683, 451] width 150 height 35
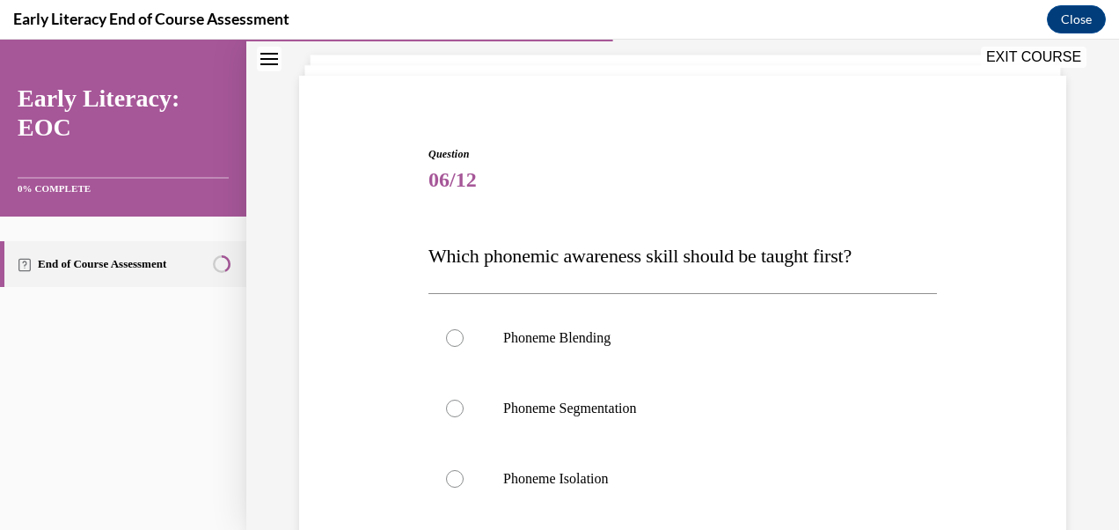
scroll to position [191, 0]
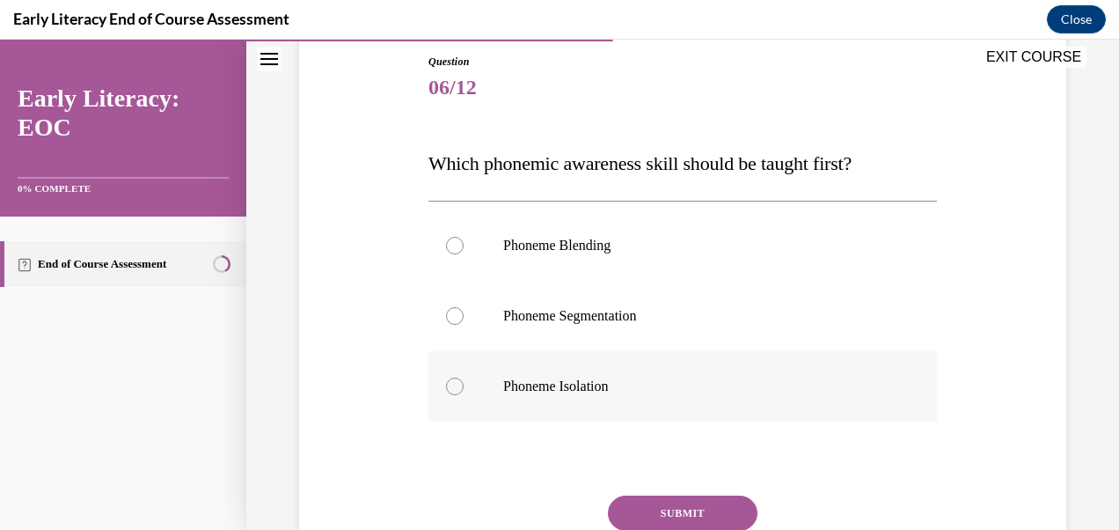
click at [450, 402] on div at bounding box center [683, 386] width 509 height 70
click at [697, 516] on button "SUBMIT" at bounding box center [683, 512] width 150 height 35
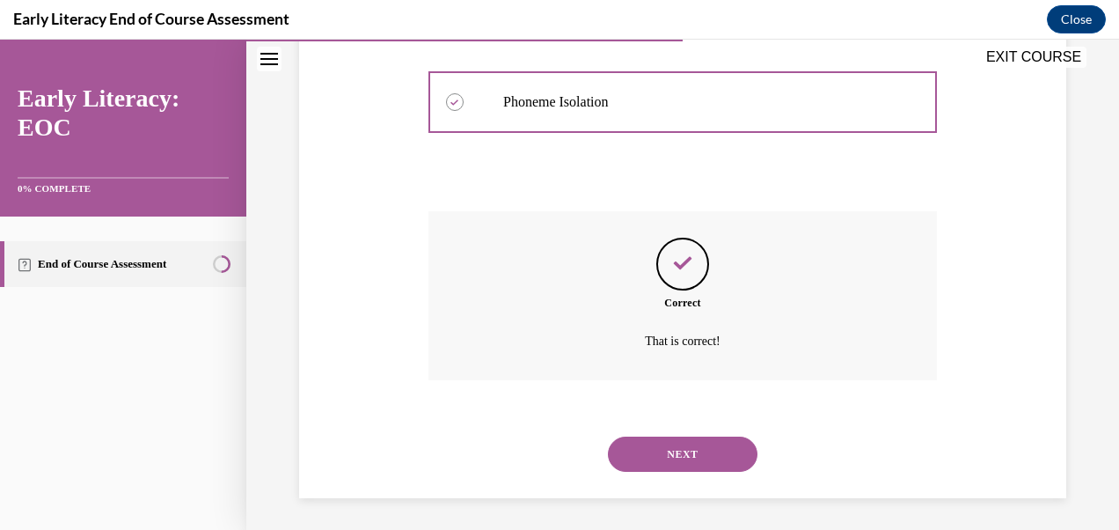
scroll to position [478, 0]
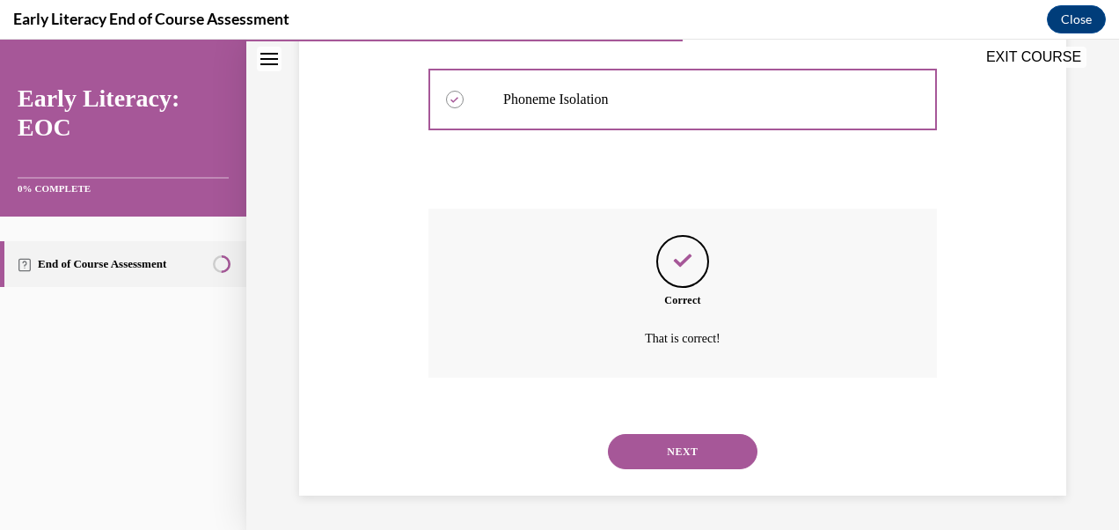
click at [711, 463] on button "NEXT" at bounding box center [683, 451] width 150 height 35
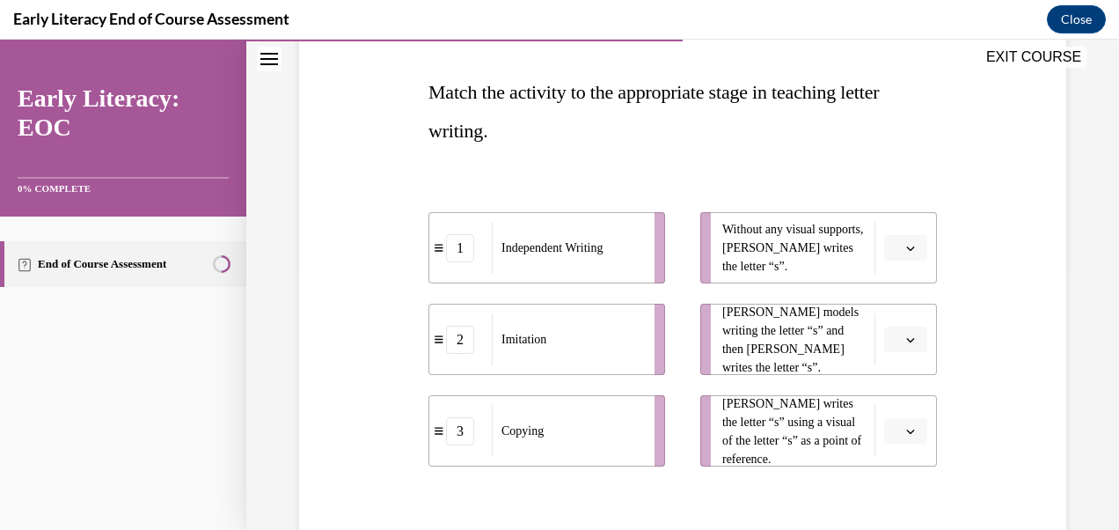
scroll to position [285, 0]
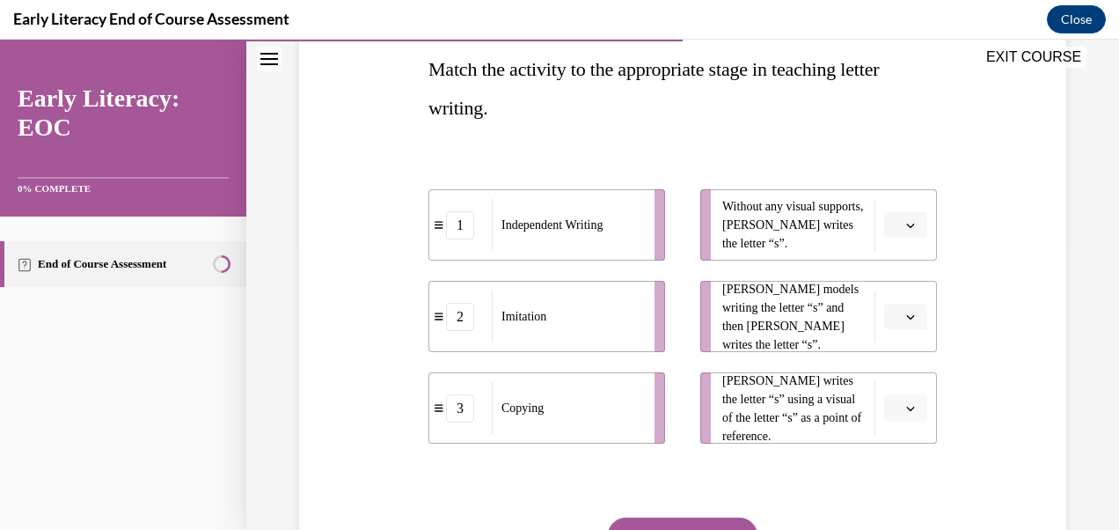
click at [912, 231] on button "button" at bounding box center [905, 225] width 43 height 26
click at [899, 301] on div "1" at bounding box center [892, 299] width 43 height 35
click at [909, 324] on button "button" at bounding box center [905, 317] width 43 height 26
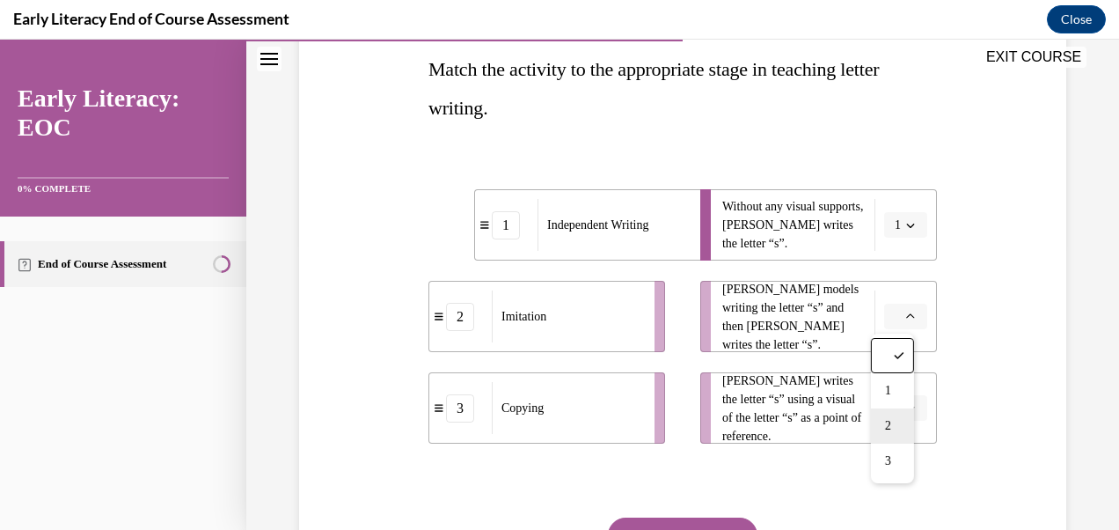
click at [894, 423] on div "2" at bounding box center [892, 425] width 43 height 35
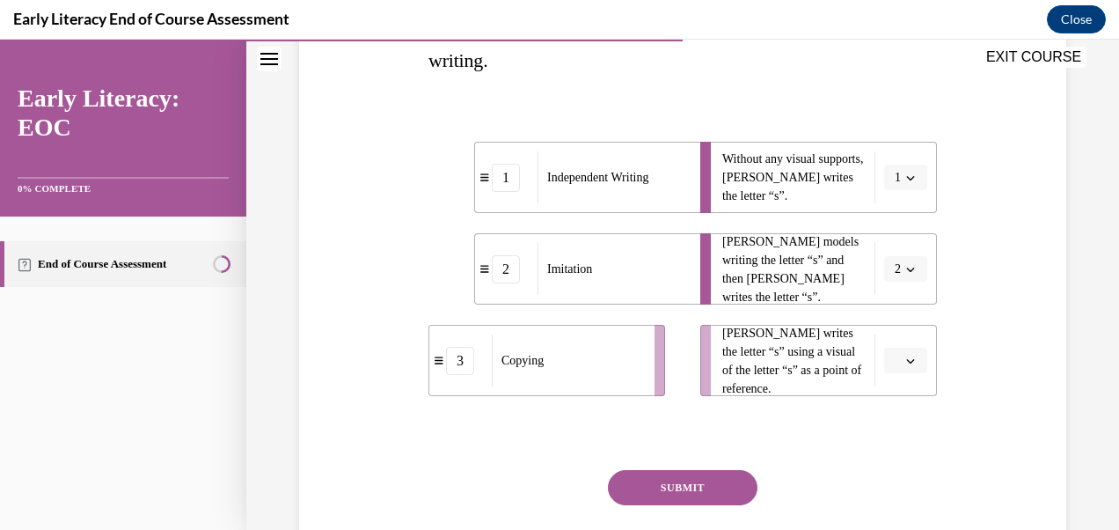
scroll to position [342, 0]
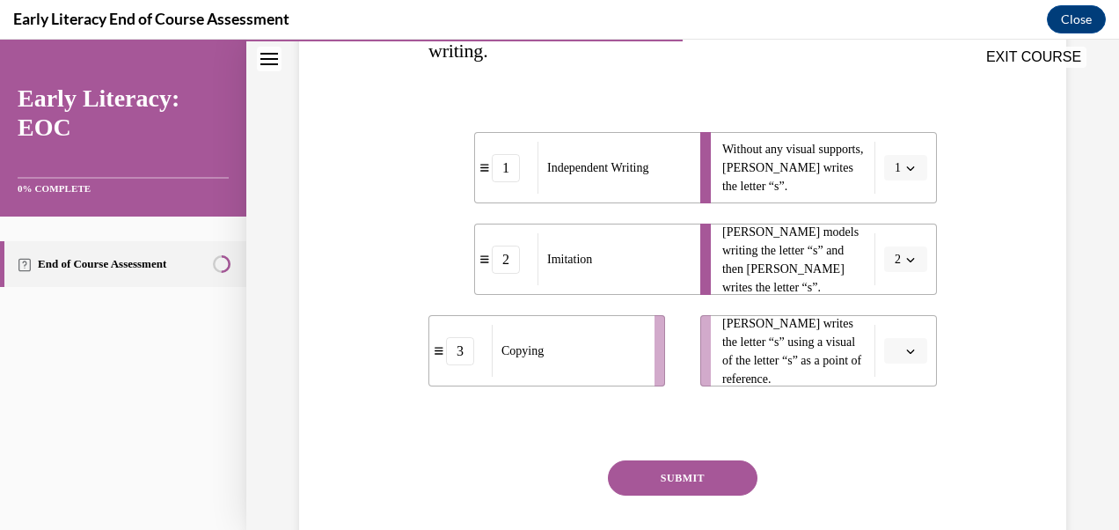
click at [906, 352] on button "button" at bounding box center [905, 351] width 43 height 26
click at [892, 496] on span "3" at bounding box center [888, 495] width 6 height 14
click at [688, 486] on button "SUBMIT" at bounding box center [683, 477] width 150 height 35
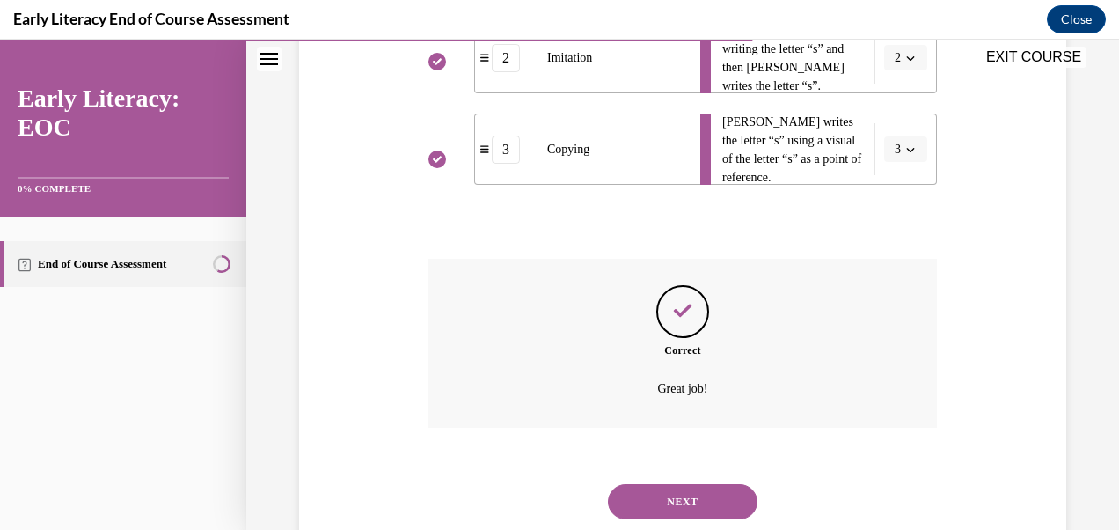
scroll to position [594, 0]
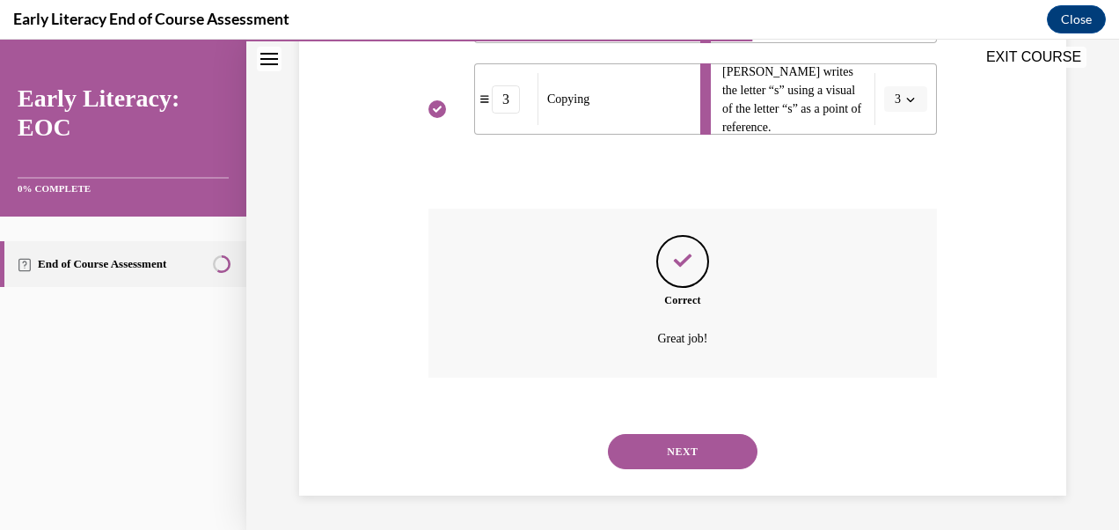
click at [719, 451] on button "NEXT" at bounding box center [683, 451] width 150 height 35
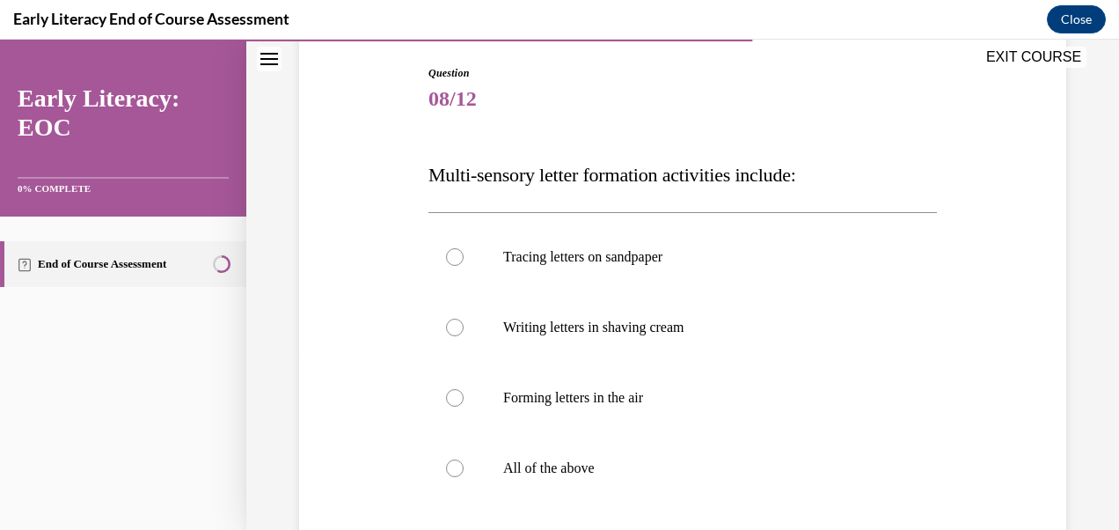
scroll to position [185, 0]
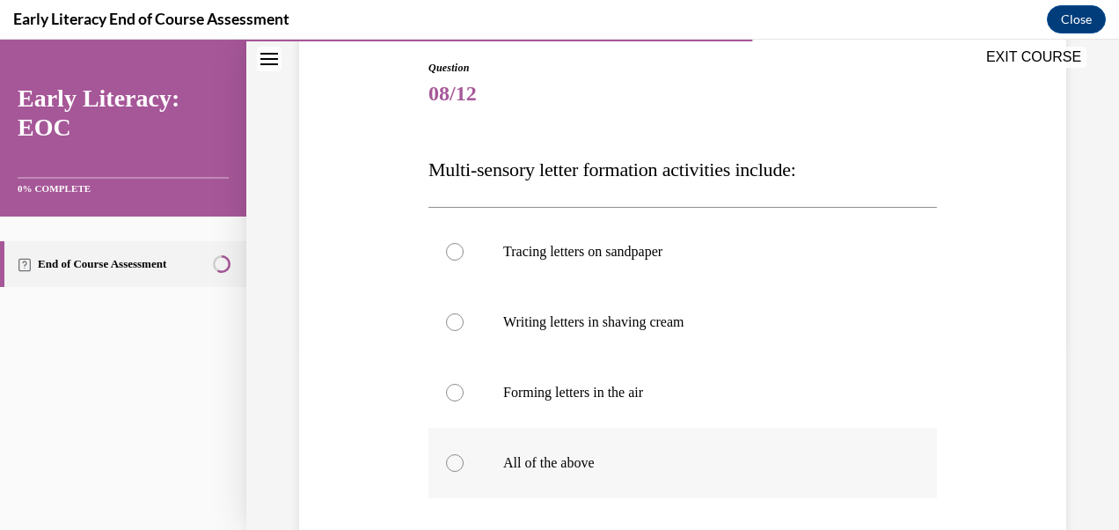
click at [447, 470] on div at bounding box center [683, 463] width 509 height 70
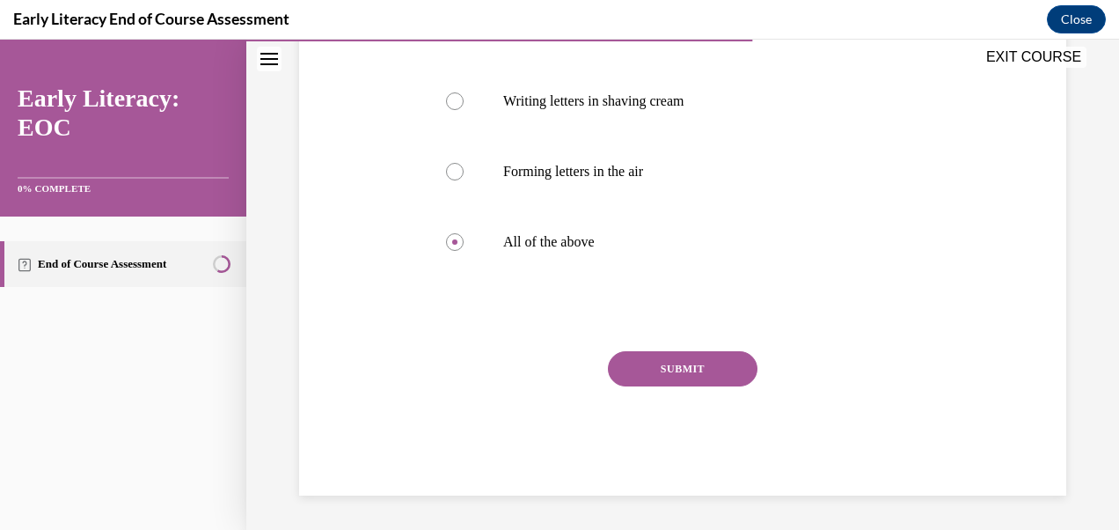
click at [729, 366] on button "SUBMIT" at bounding box center [683, 368] width 150 height 35
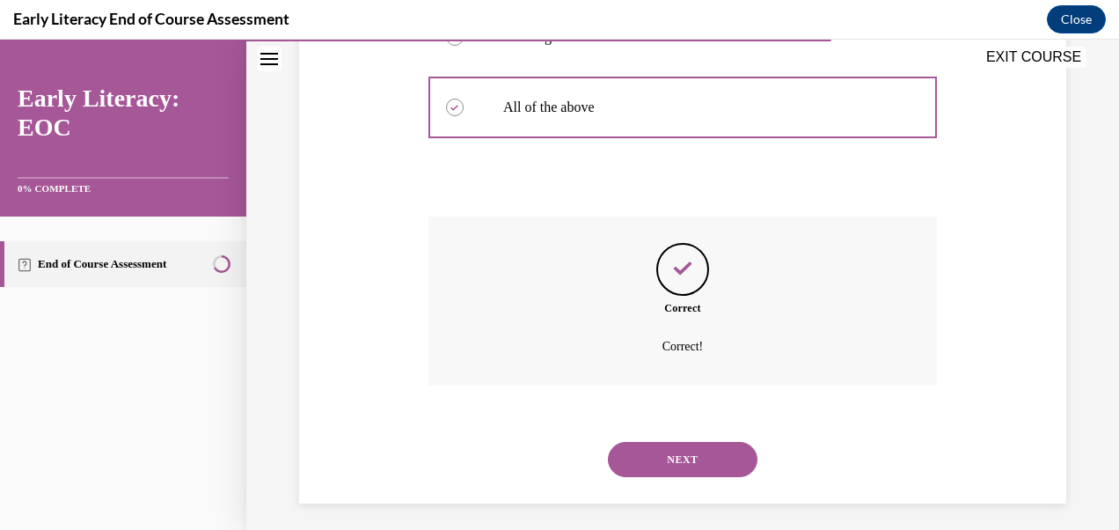
scroll to position [548, 0]
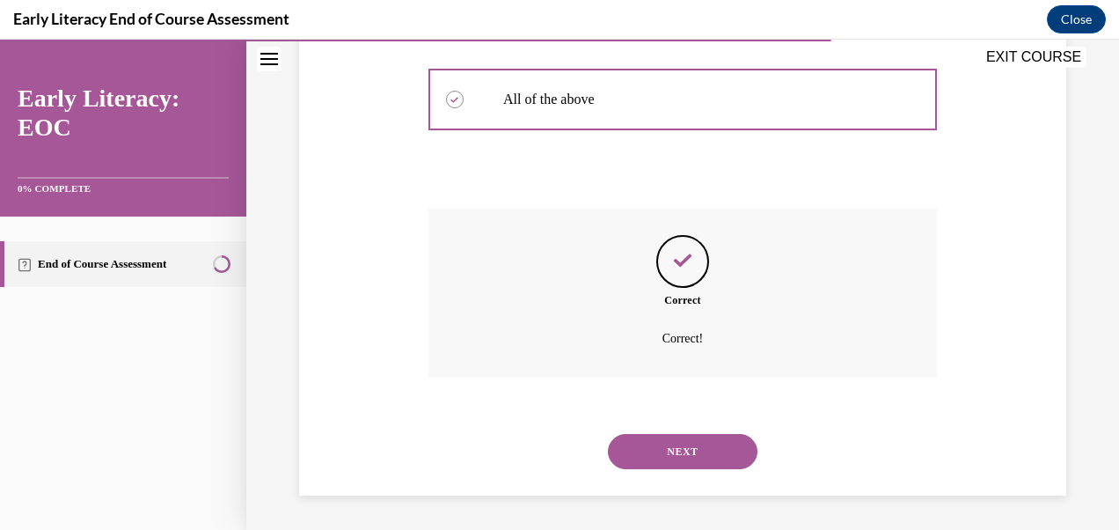
click at [713, 456] on button "NEXT" at bounding box center [683, 451] width 150 height 35
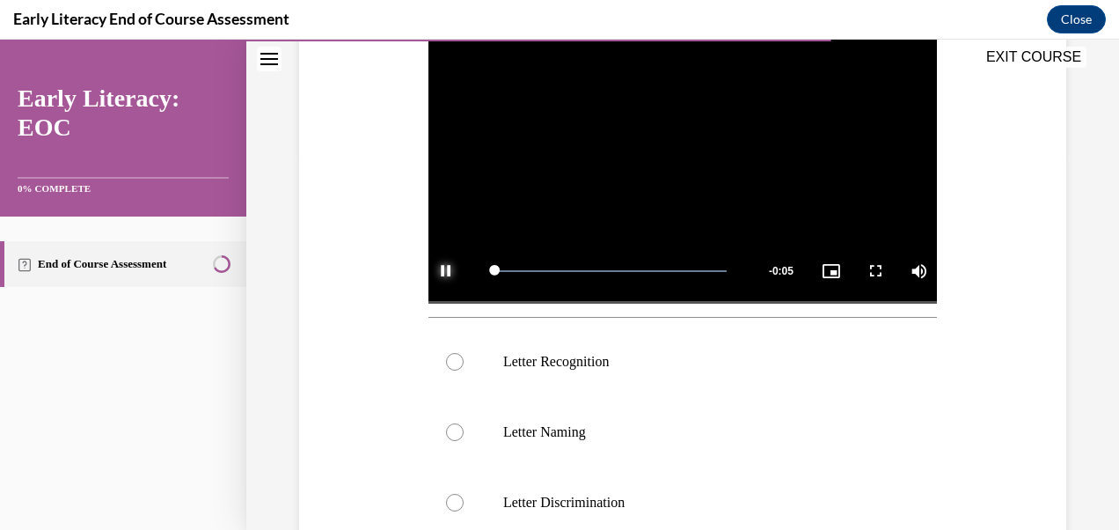
scroll to position [380, 0]
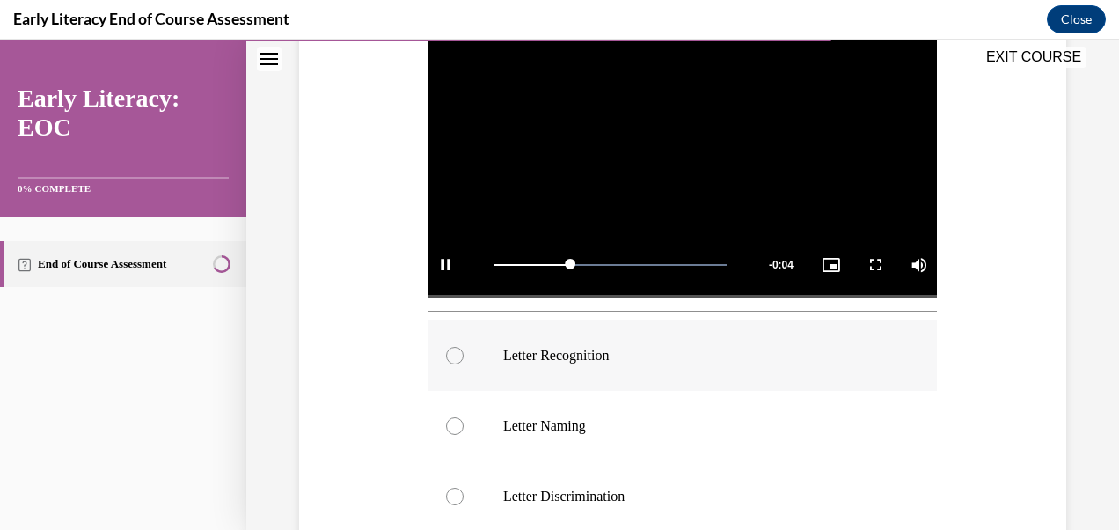
click at [458, 357] on div at bounding box center [683, 355] width 509 height 70
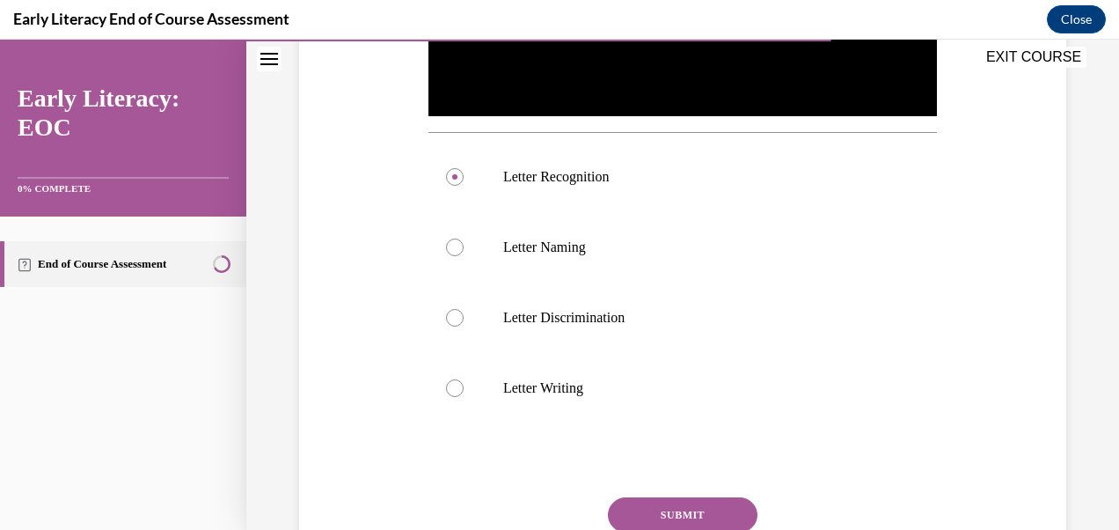
click at [723, 510] on button "SUBMIT" at bounding box center [683, 514] width 150 height 35
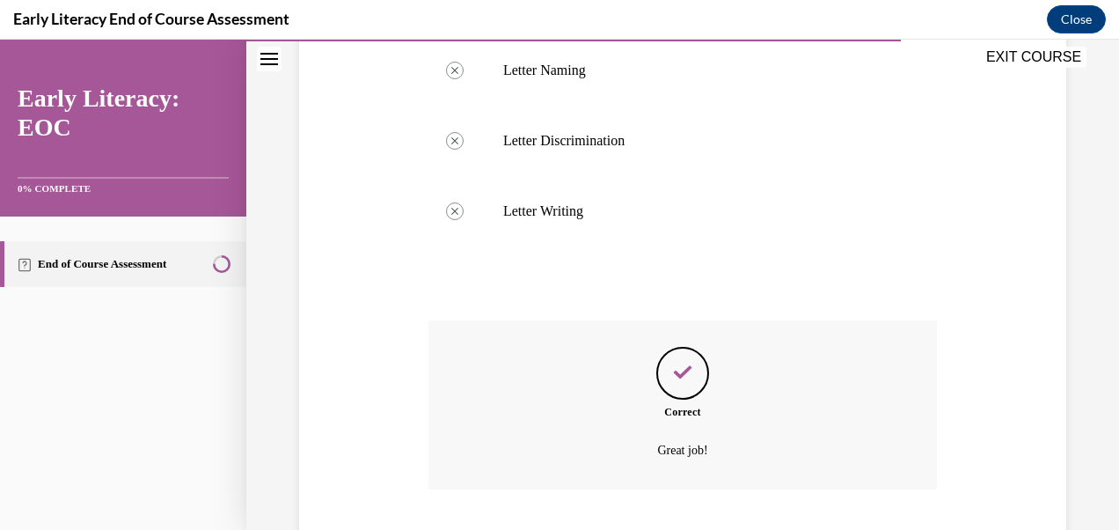
scroll to position [842, 0]
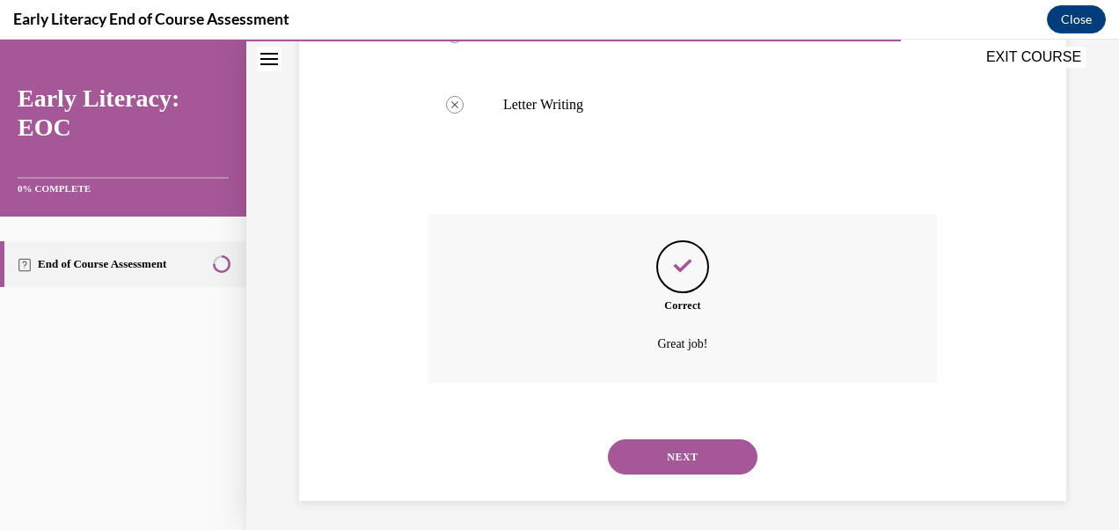
click at [718, 452] on button "NEXT" at bounding box center [683, 456] width 150 height 35
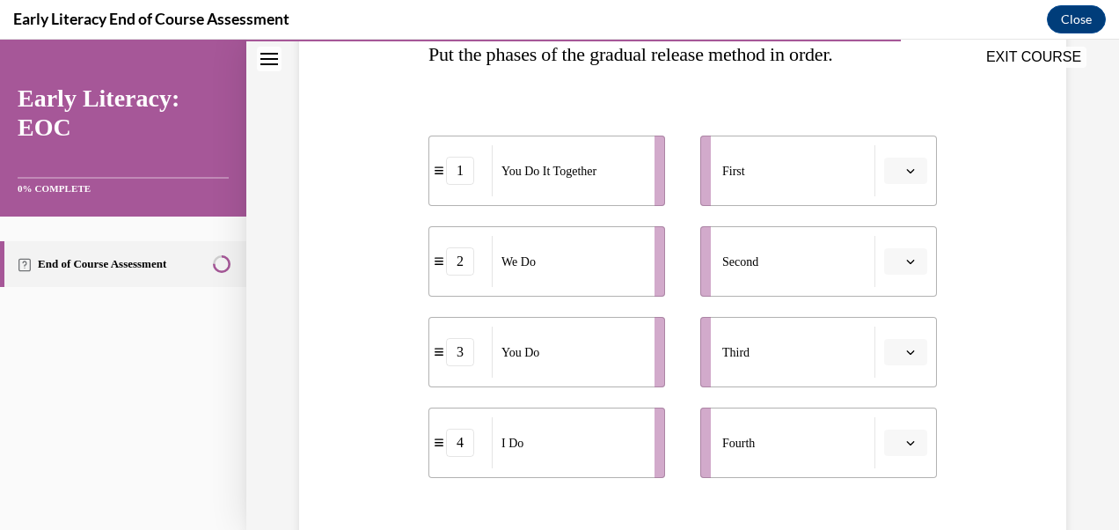
scroll to position [305, 0]
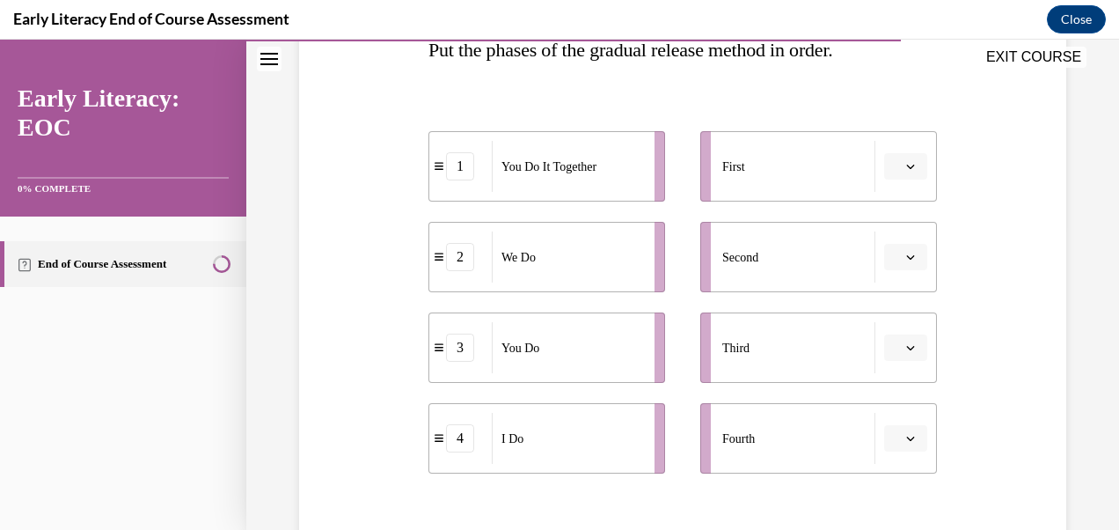
click at [909, 174] on button "button" at bounding box center [905, 166] width 43 height 26
click at [898, 349] on div "4" at bounding box center [892, 345] width 43 height 35
click at [906, 266] on button "button" at bounding box center [905, 257] width 43 height 26
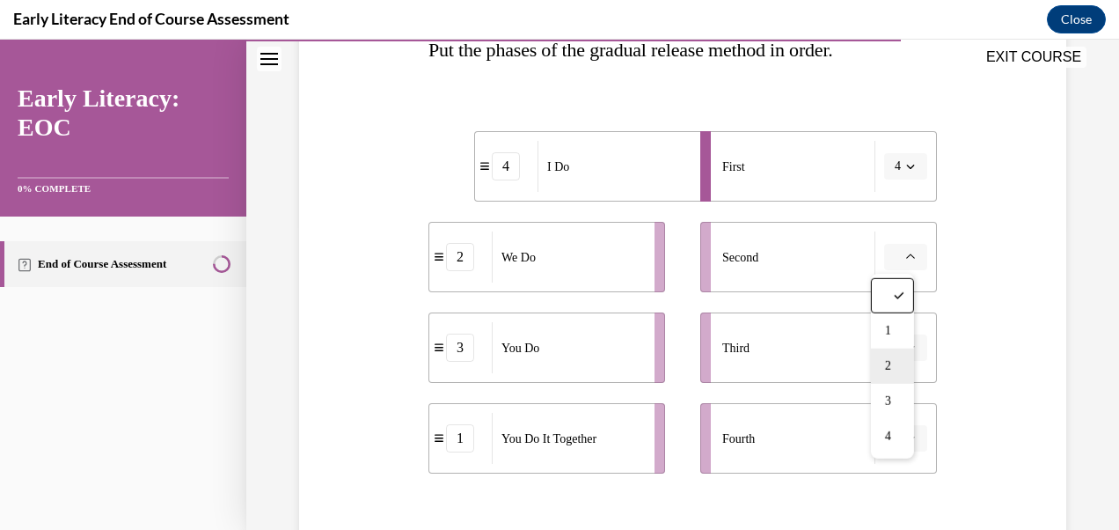
click at [895, 369] on div "2" at bounding box center [892, 366] width 43 height 35
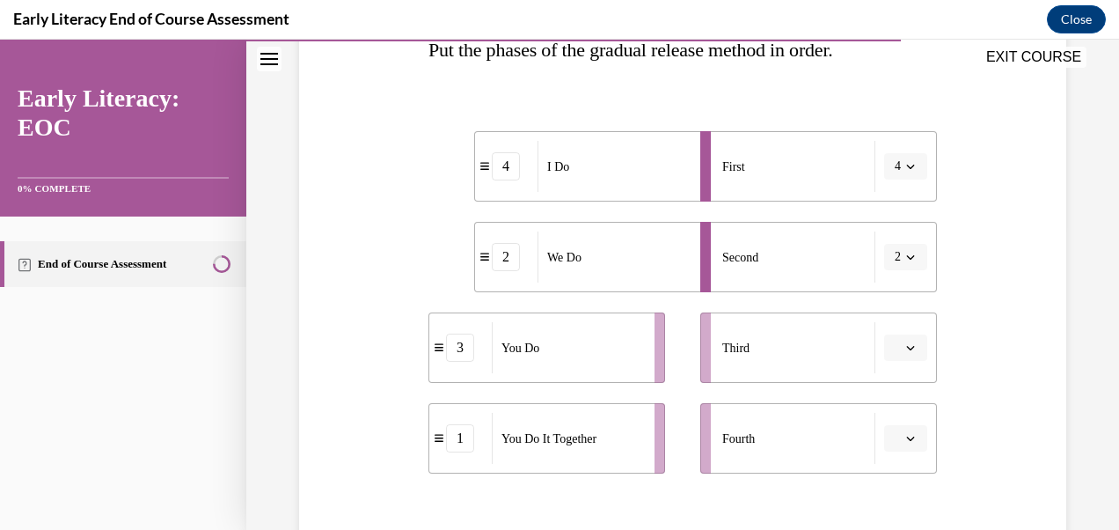
click at [902, 355] on button "button" at bounding box center [905, 347] width 43 height 26
click at [896, 202] on div "1" at bounding box center [892, 202] width 43 height 35
click at [906, 438] on icon "button" at bounding box center [910, 438] width 9 height 9
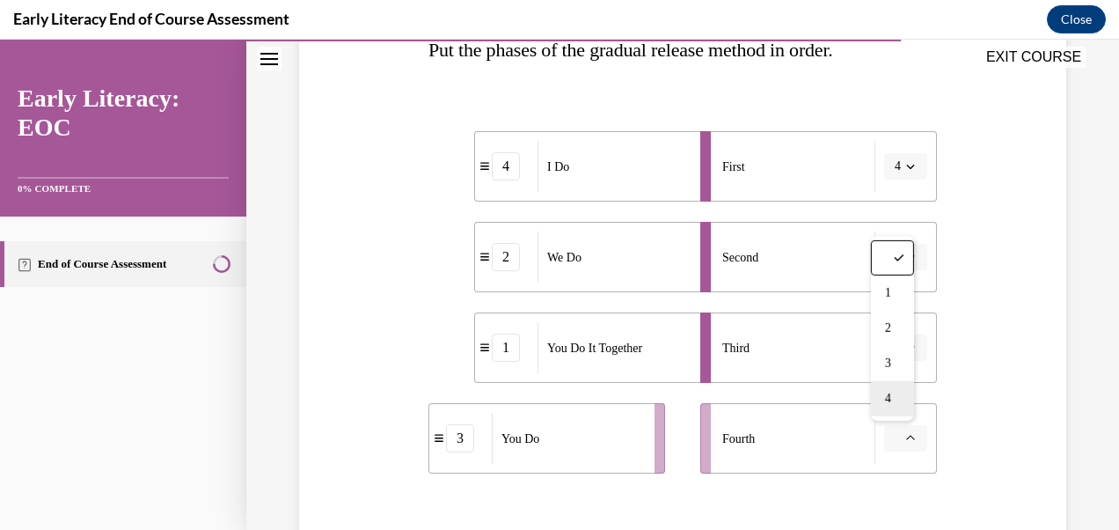
click at [898, 407] on div "4" at bounding box center [892, 398] width 43 height 35
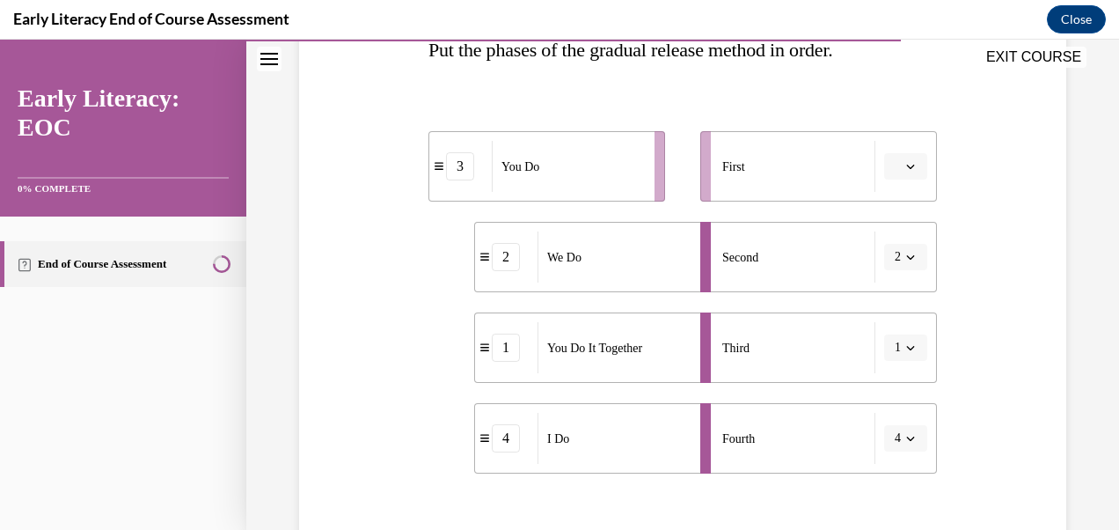
click at [906, 438] on icon "button" at bounding box center [910, 438] width 9 height 9
click at [893, 368] on div "3" at bounding box center [889, 363] width 43 height 35
click at [906, 167] on icon "button" at bounding box center [910, 166] width 9 height 9
click at [889, 359] on div "4" at bounding box center [892, 345] width 43 height 35
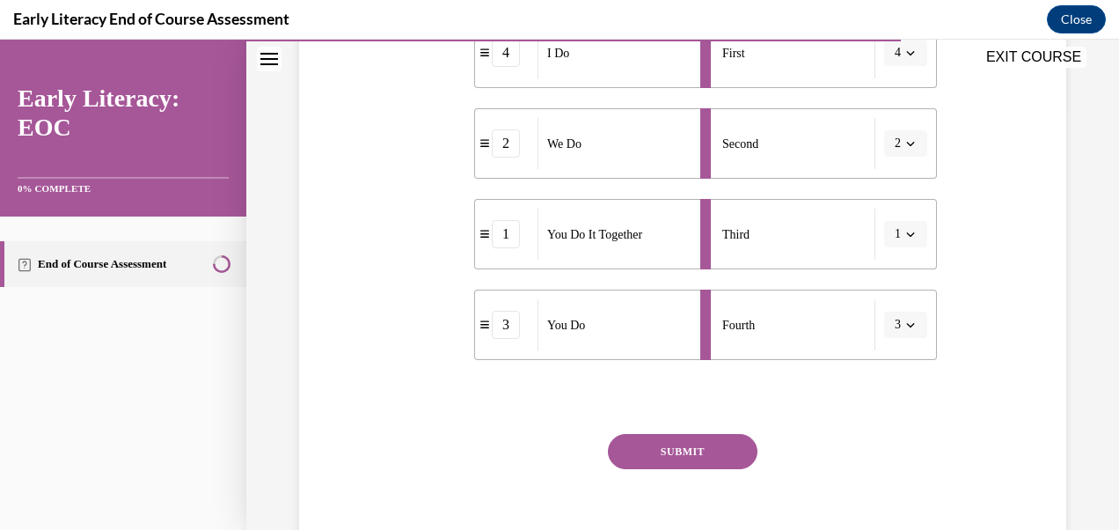
scroll to position [424, 0]
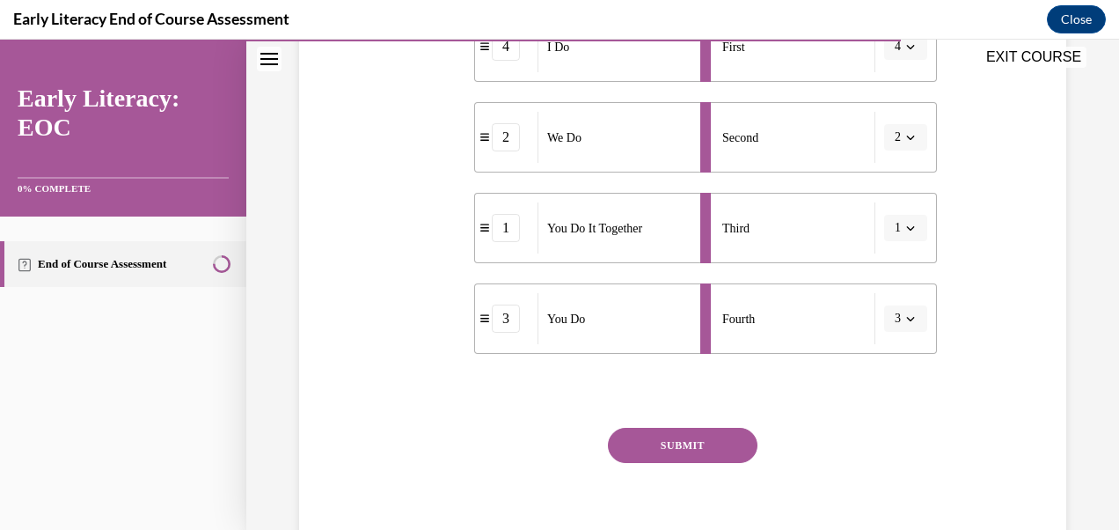
click at [727, 449] on button "SUBMIT" at bounding box center [683, 445] width 150 height 35
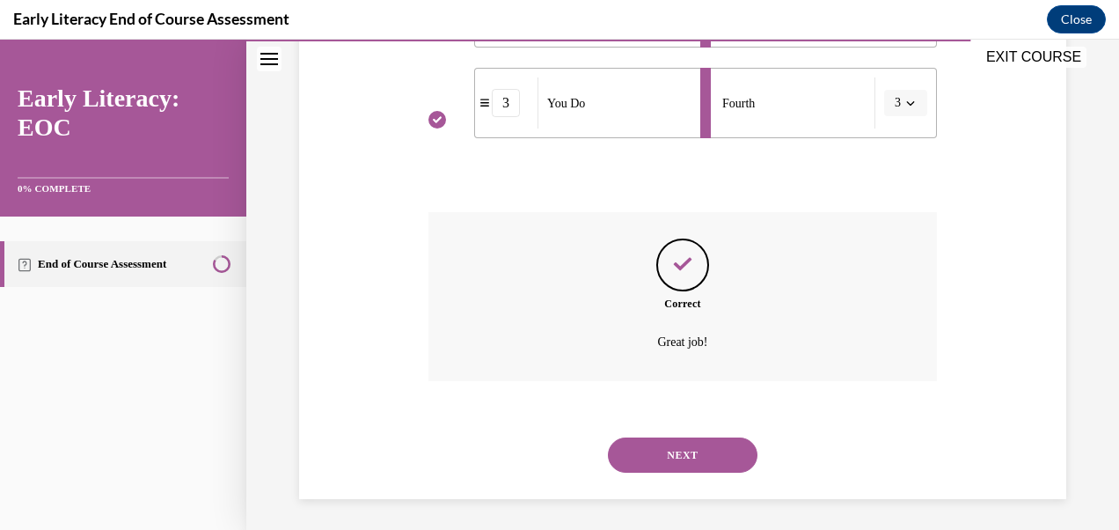
scroll to position [643, 0]
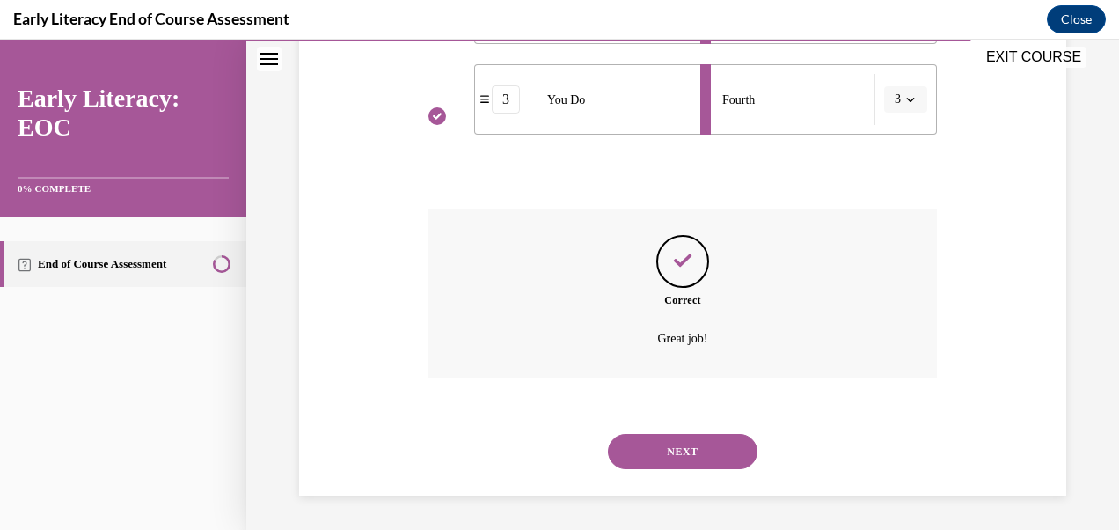
click at [720, 452] on button "NEXT" at bounding box center [683, 451] width 150 height 35
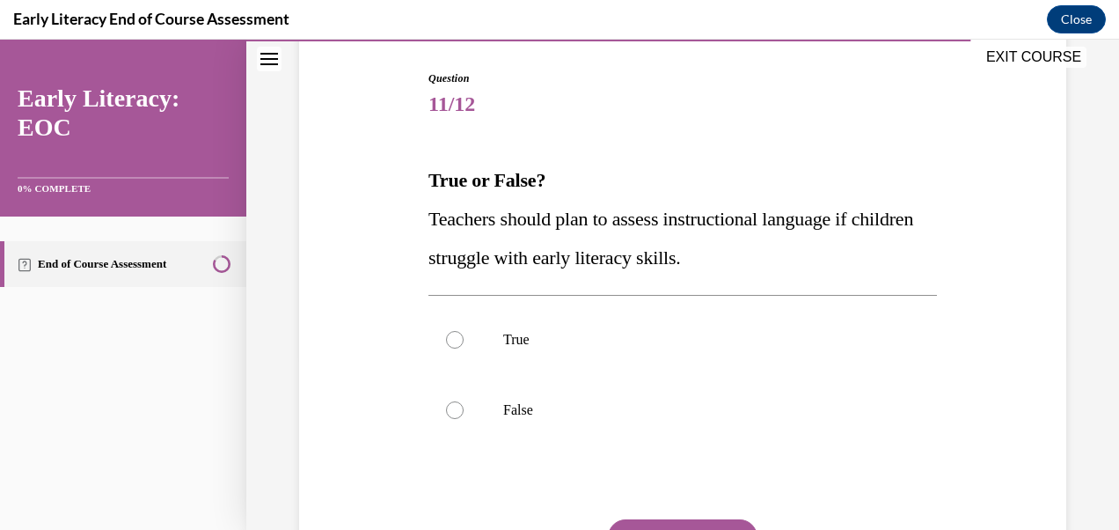
scroll to position [191, 0]
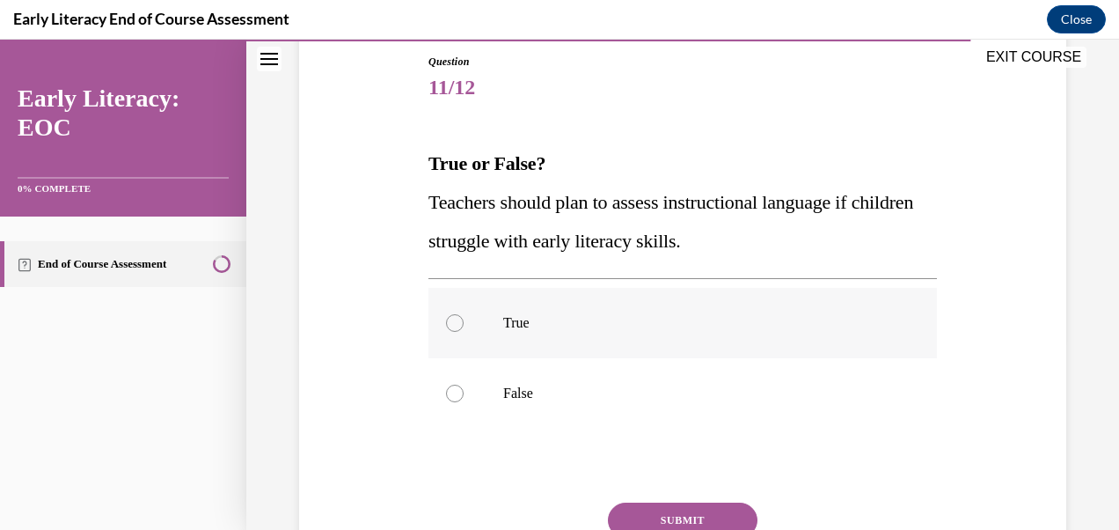
click at [463, 327] on div at bounding box center [683, 323] width 509 height 70
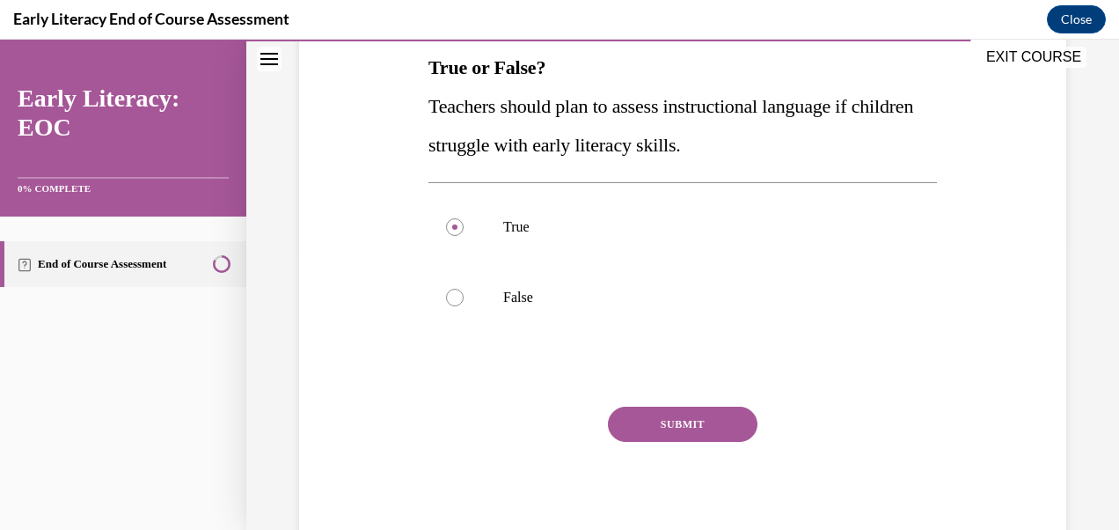
click at [712, 437] on button "SUBMIT" at bounding box center [683, 424] width 150 height 35
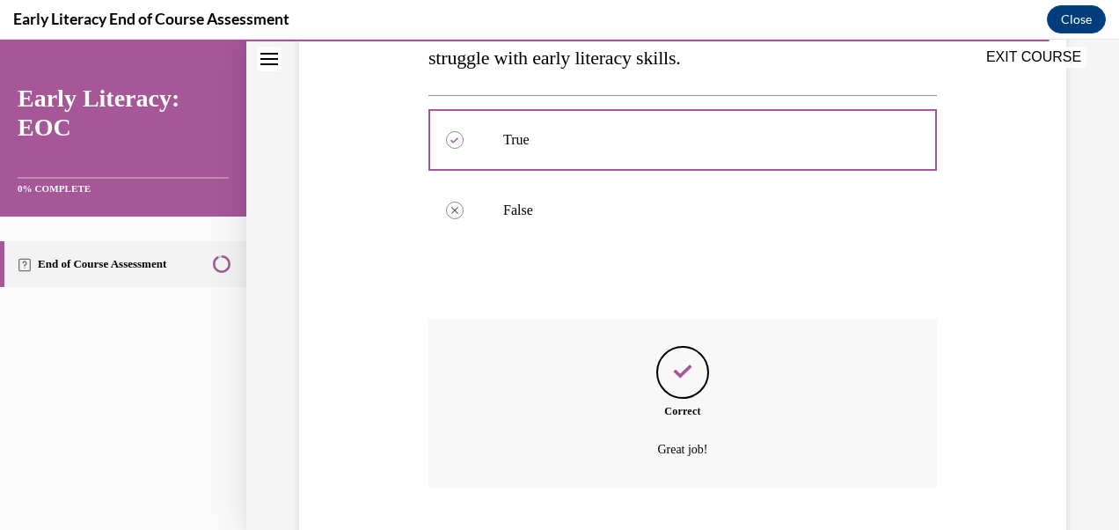
scroll to position [485, 0]
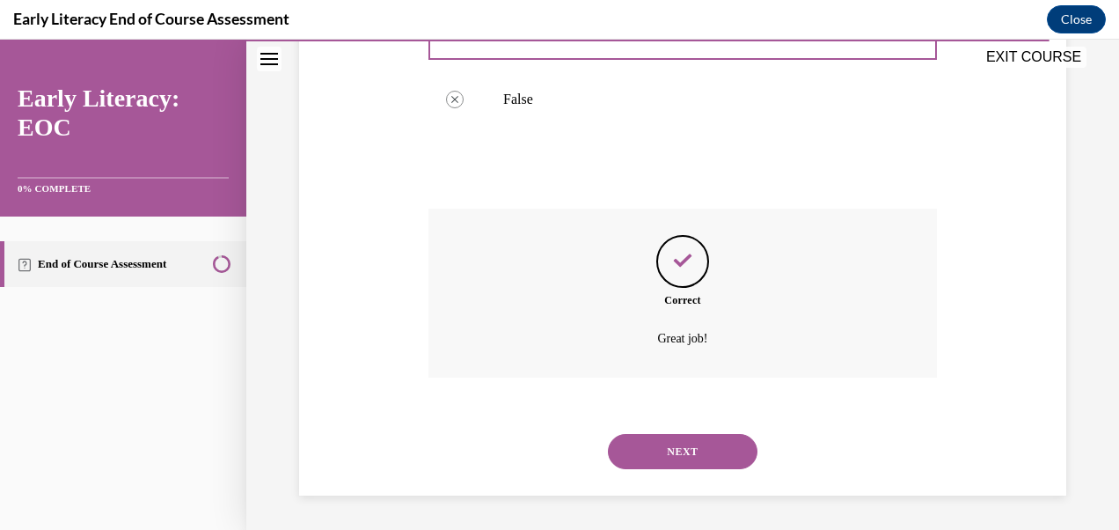
click at [723, 454] on button "NEXT" at bounding box center [683, 451] width 150 height 35
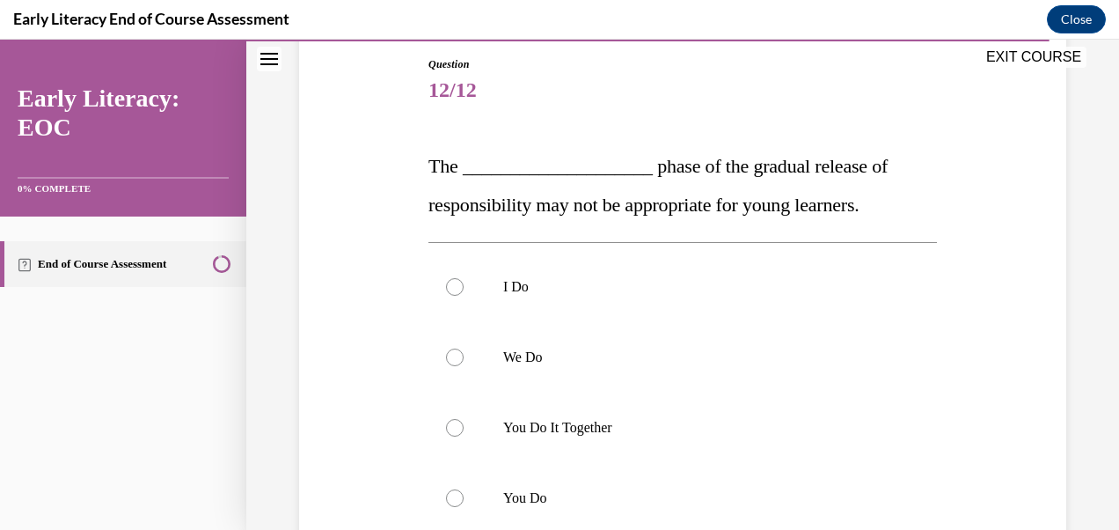
scroll to position [192, 0]
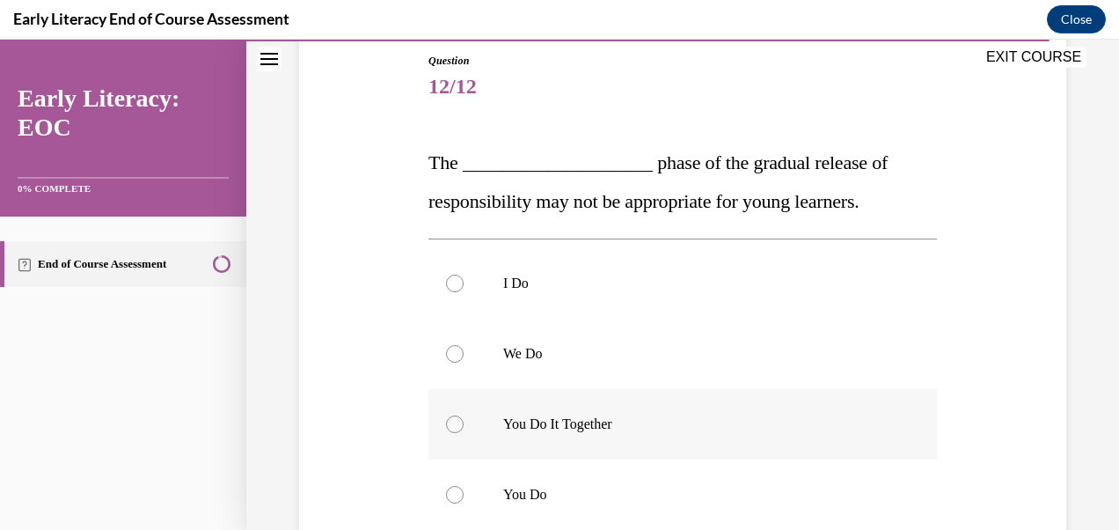
click at [455, 436] on div at bounding box center [683, 424] width 509 height 70
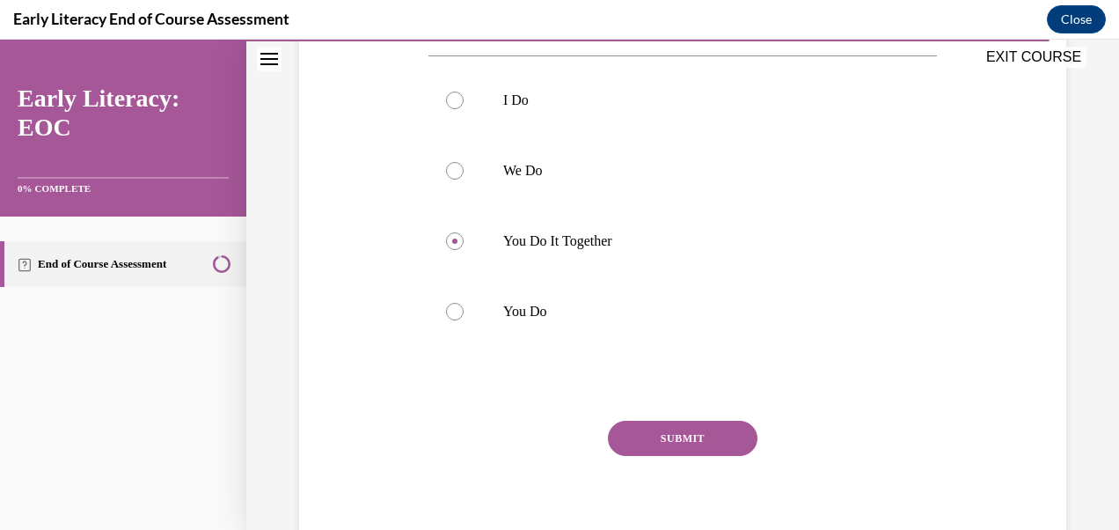
click at [705, 437] on button "SUBMIT" at bounding box center [683, 438] width 150 height 35
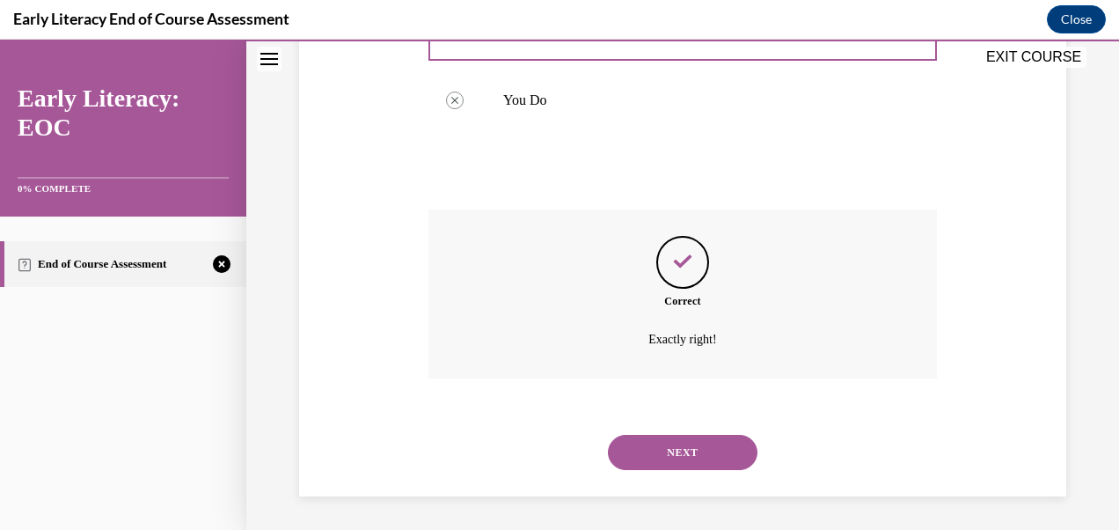
scroll to position [587, 0]
click at [705, 457] on button "NEXT" at bounding box center [683, 451] width 150 height 35
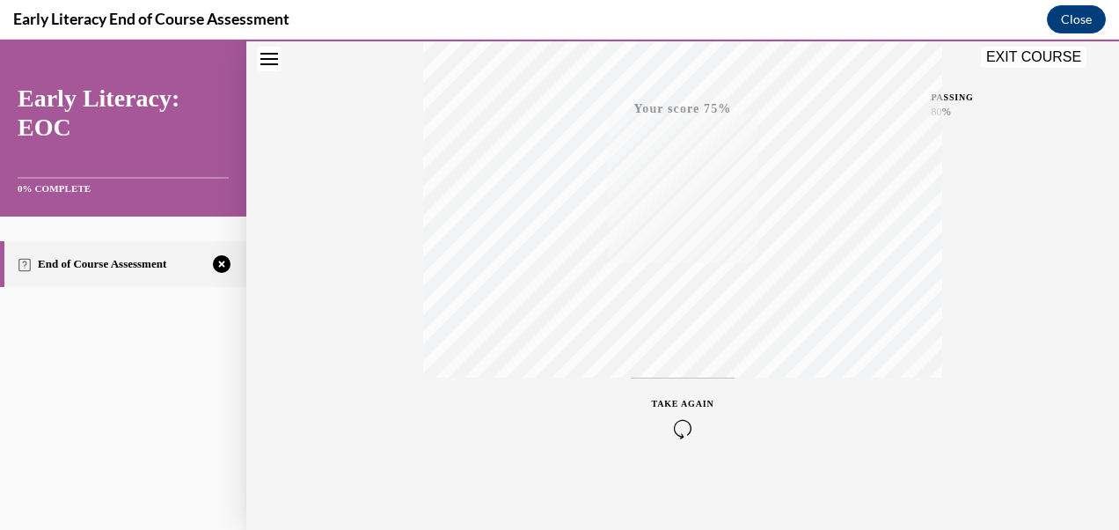
scroll to position [411, 0]
click at [673, 437] on button "TAKE AGAIN" at bounding box center [683, 411] width 105 height 79
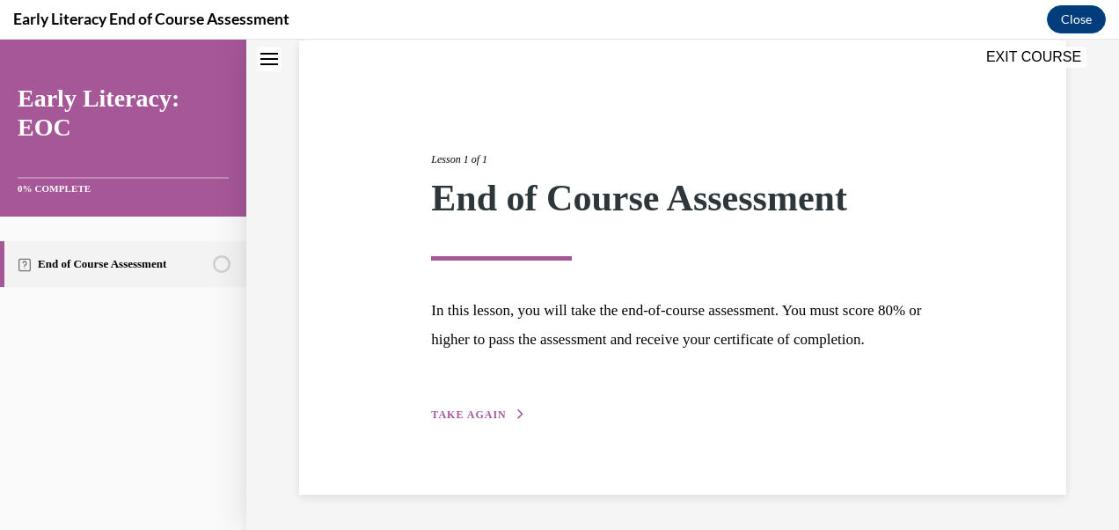
scroll to position [162, 0]
click at [475, 421] on span "TAKE AGAIN" at bounding box center [468, 414] width 75 height 12
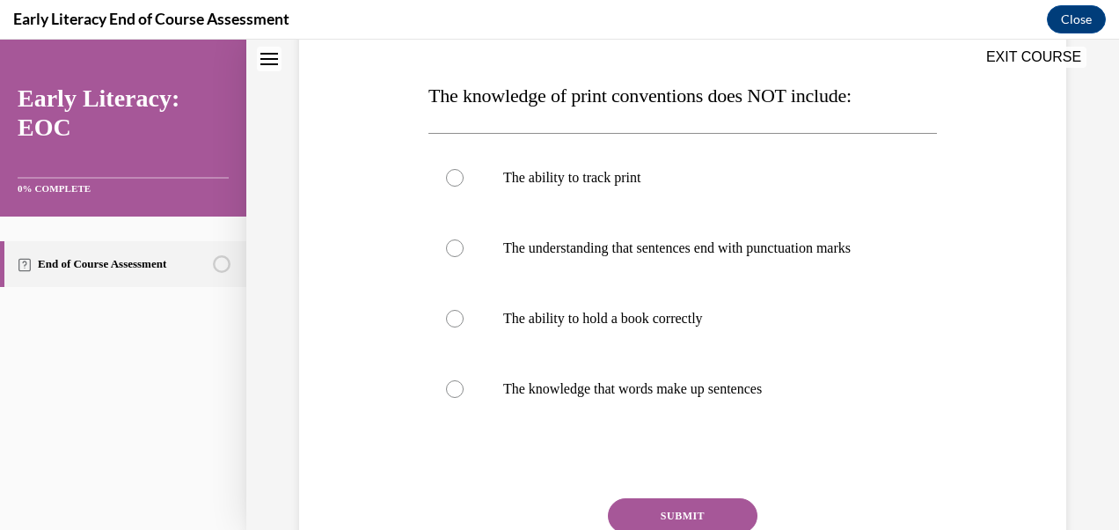
scroll to position [264, 0]
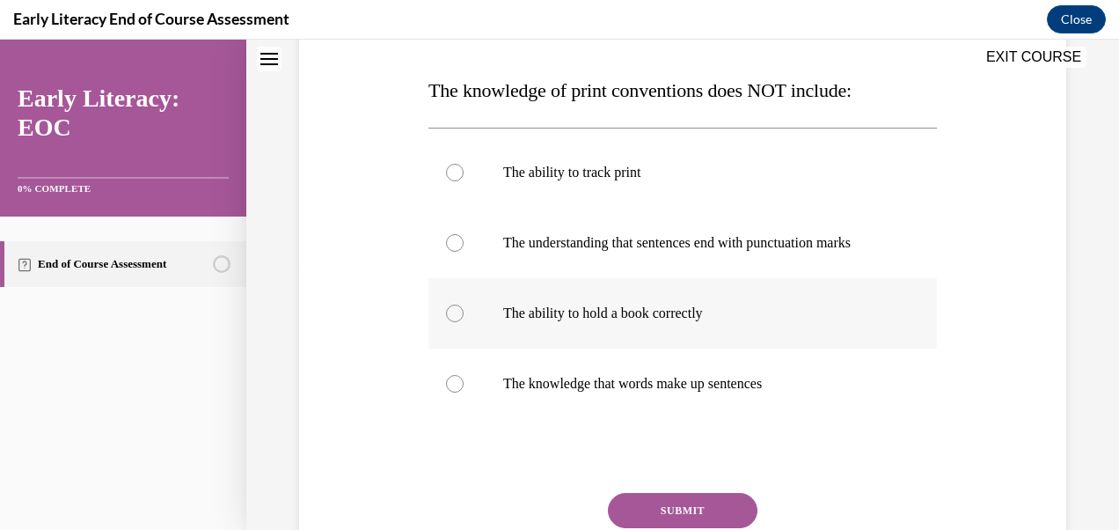
click at [466, 334] on div at bounding box center [683, 313] width 509 height 70
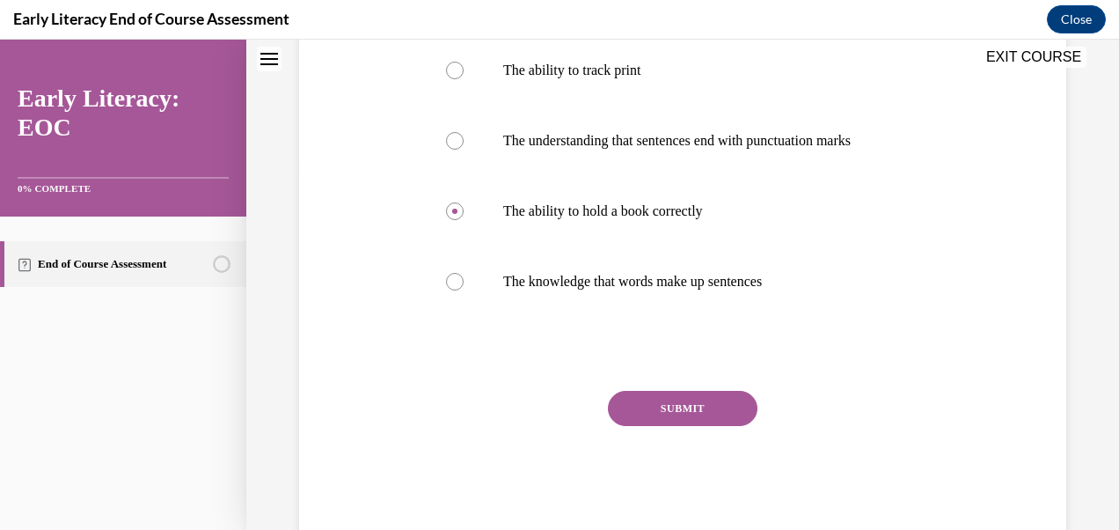
click at [706, 426] on button "SUBMIT" at bounding box center [683, 408] width 150 height 35
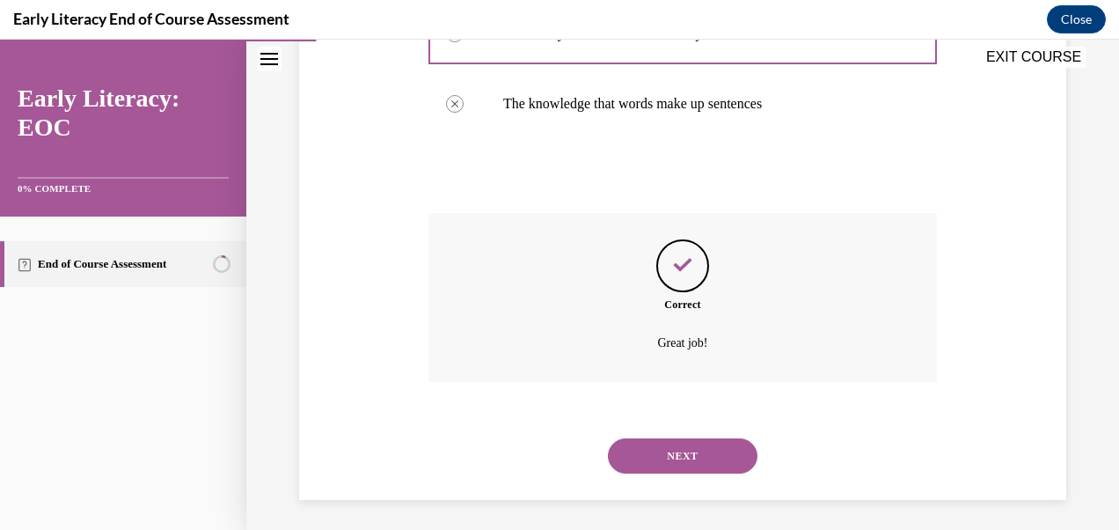
scroll to position [566, 0]
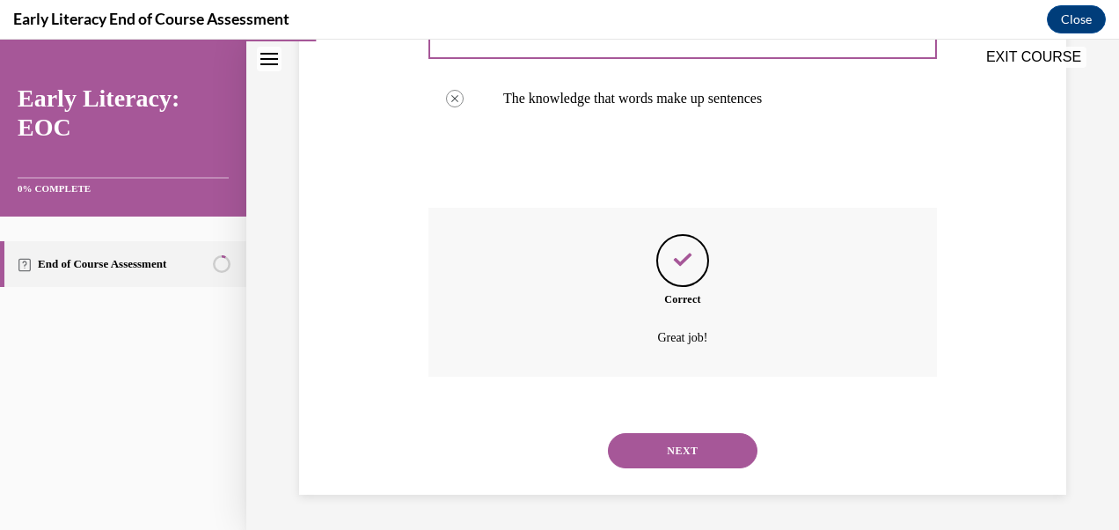
click at [724, 458] on button "NEXT" at bounding box center [683, 450] width 150 height 35
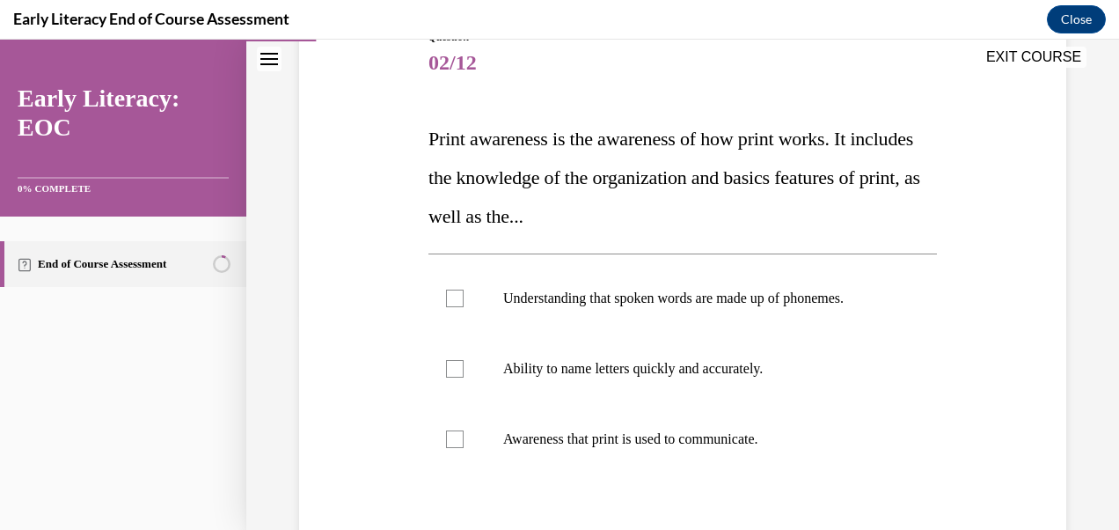
scroll to position [251, 0]
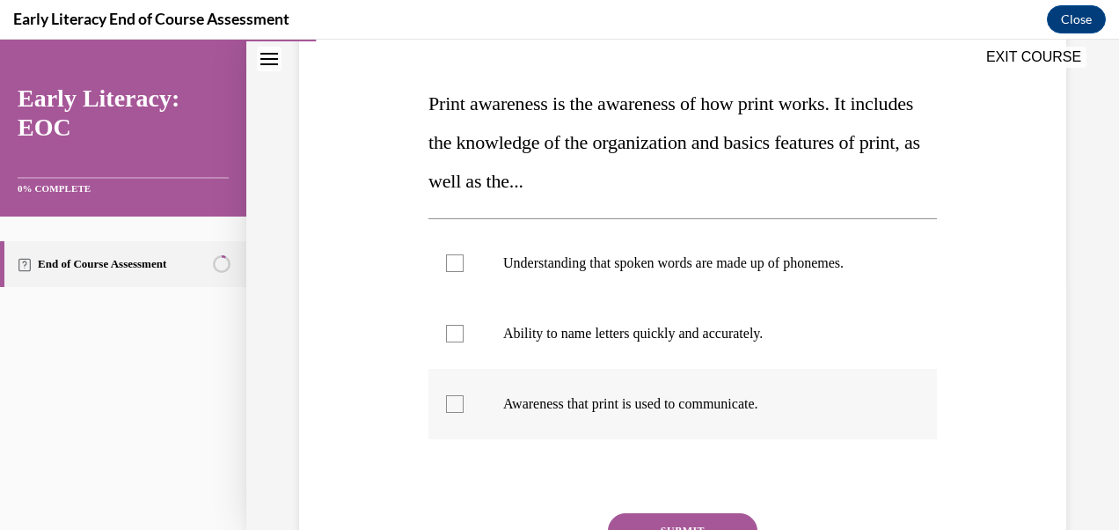
click at [460, 407] on div at bounding box center [455, 404] width 18 height 18
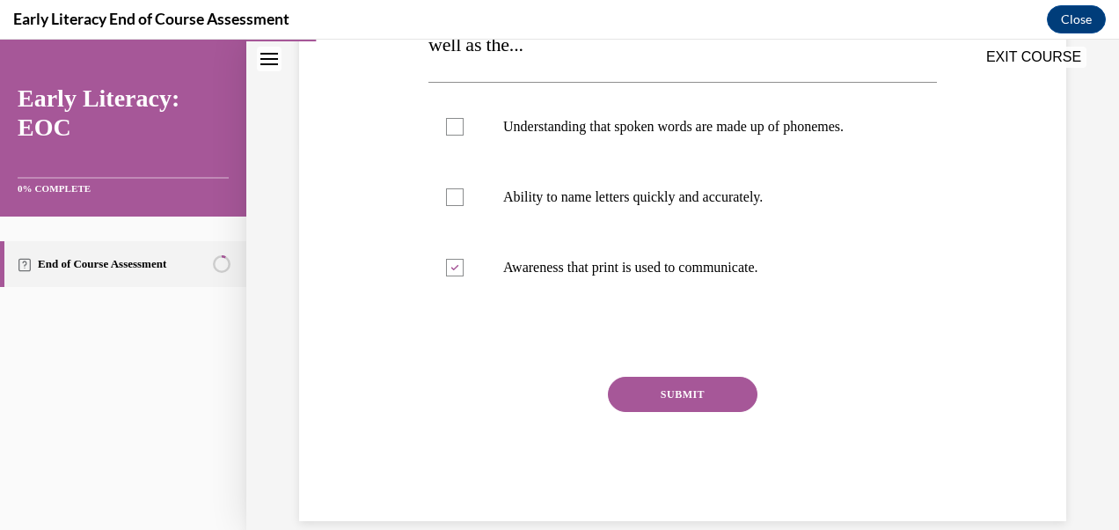
click at [715, 398] on button "SUBMIT" at bounding box center [683, 394] width 150 height 35
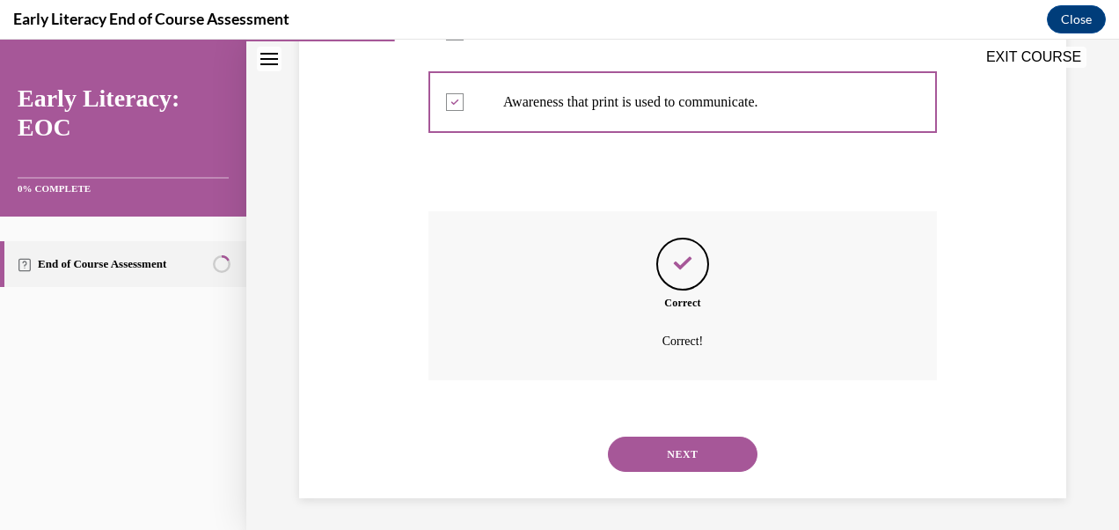
scroll to position [555, 0]
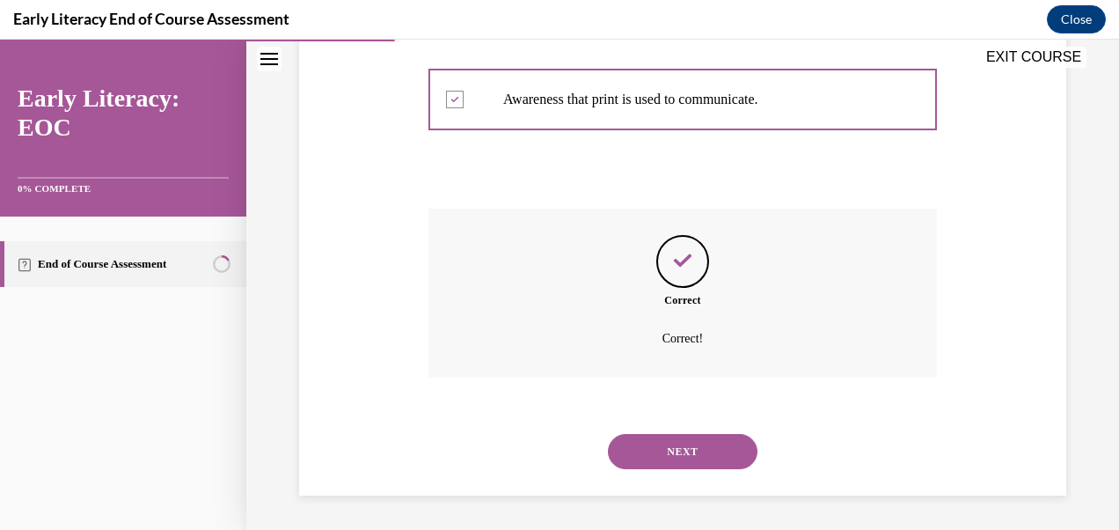
click at [706, 451] on button "NEXT" at bounding box center [683, 451] width 150 height 35
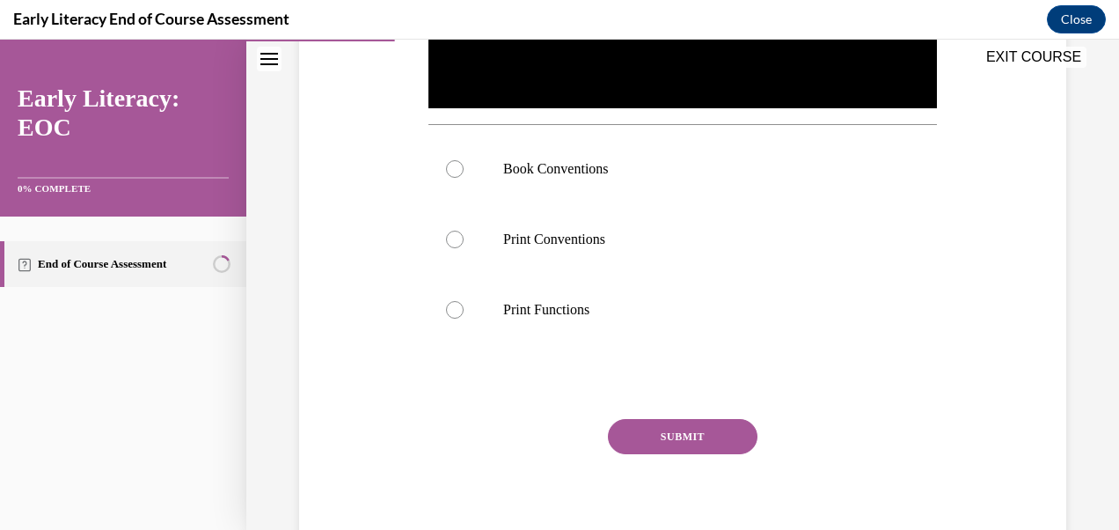
scroll to position [570, 0]
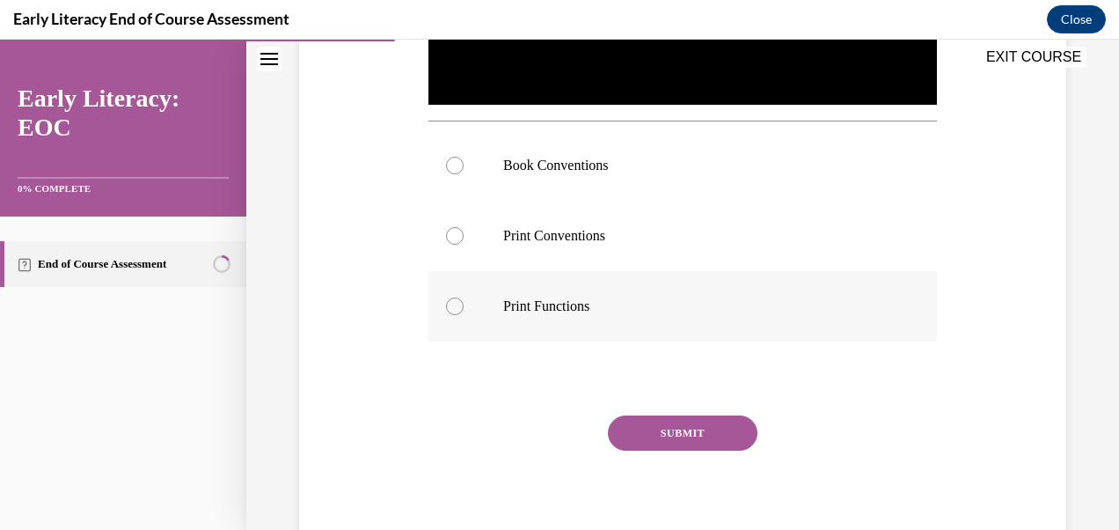
click at [463, 304] on div at bounding box center [683, 306] width 509 height 70
click at [697, 431] on button "SUBMIT" at bounding box center [683, 432] width 150 height 35
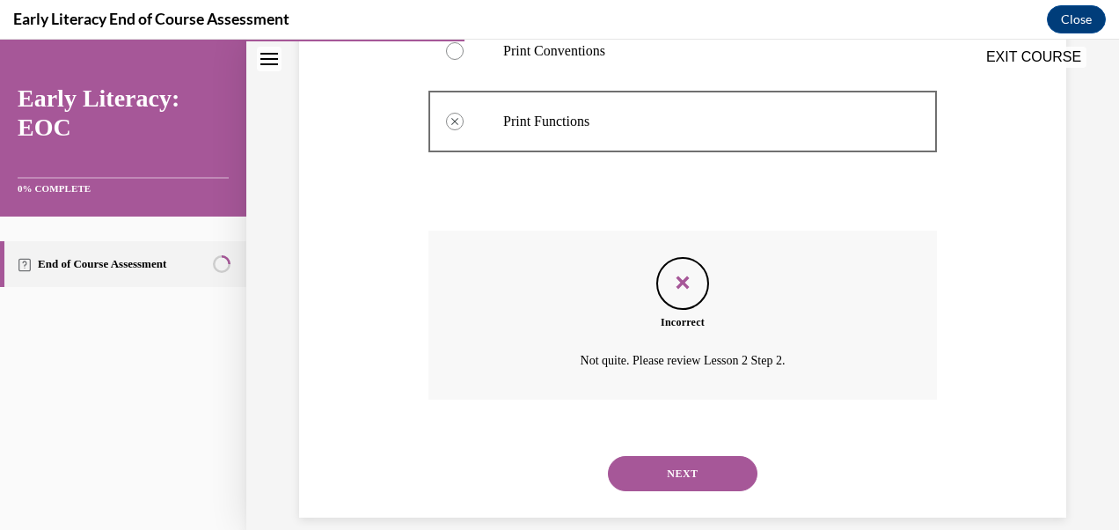
scroll to position [772, 0]
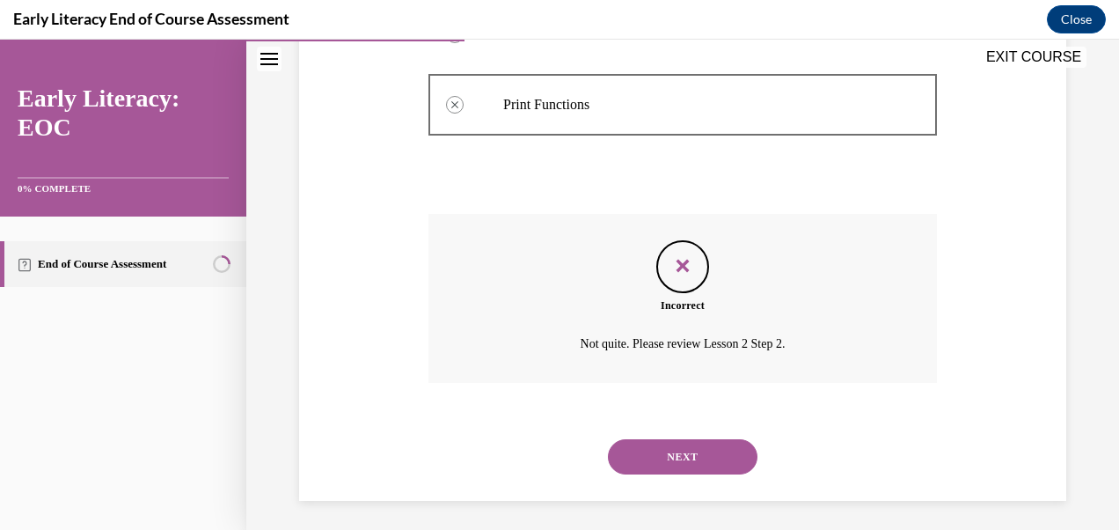
click at [711, 456] on button "NEXT" at bounding box center [683, 456] width 150 height 35
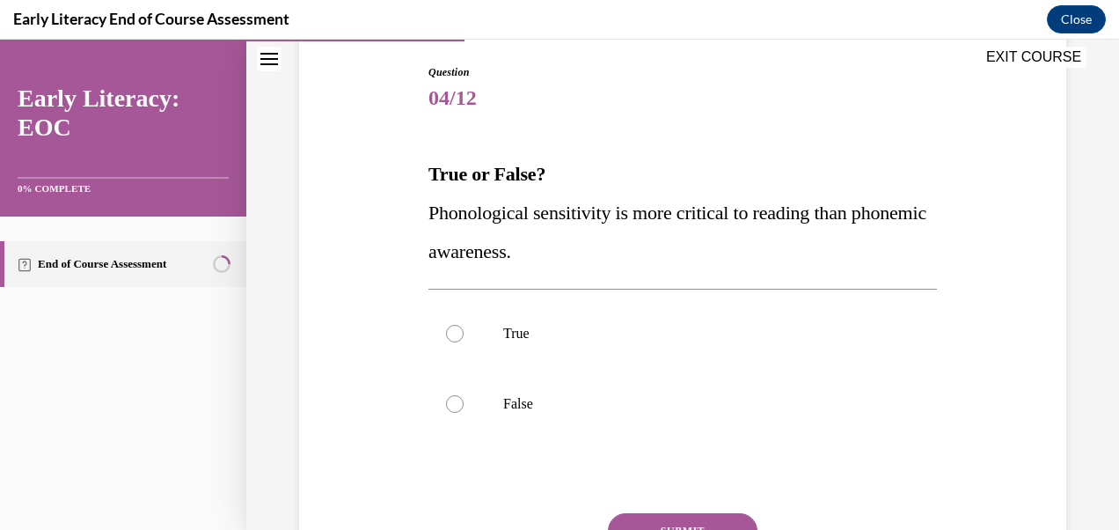
scroll to position [204, 0]
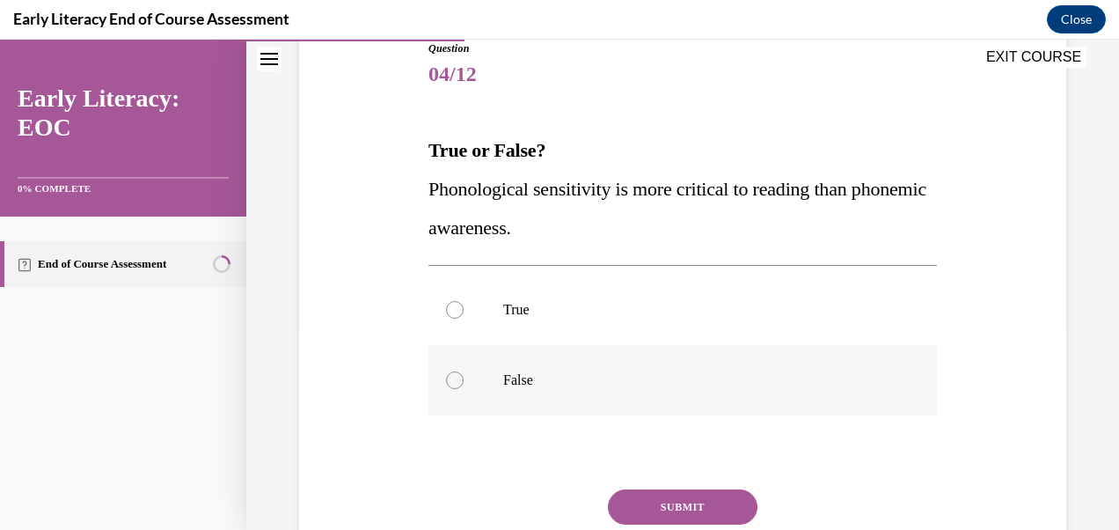
click at [463, 387] on div at bounding box center [683, 380] width 509 height 70
click at [718, 509] on button "SUBMIT" at bounding box center [683, 506] width 150 height 35
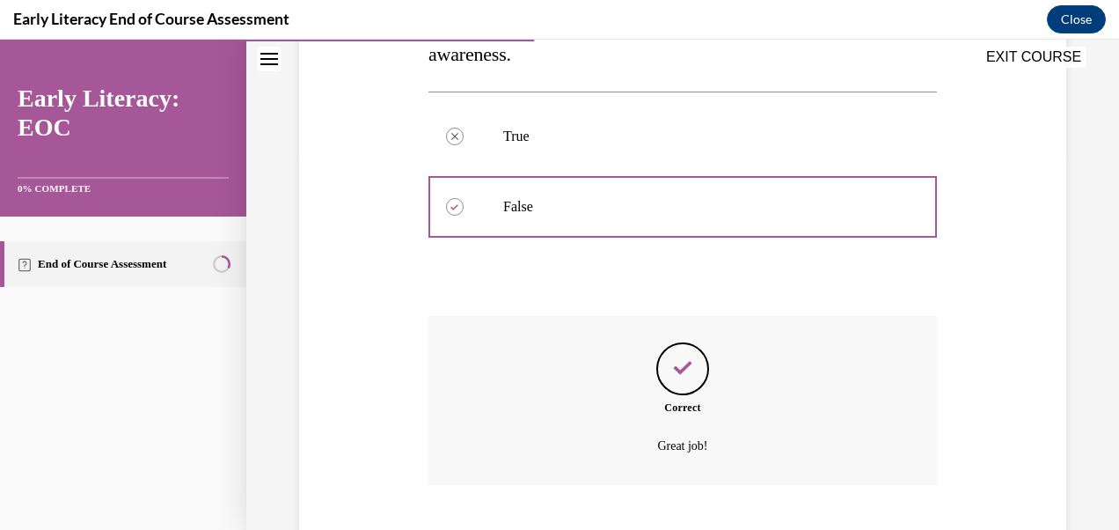
scroll to position [485, 0]
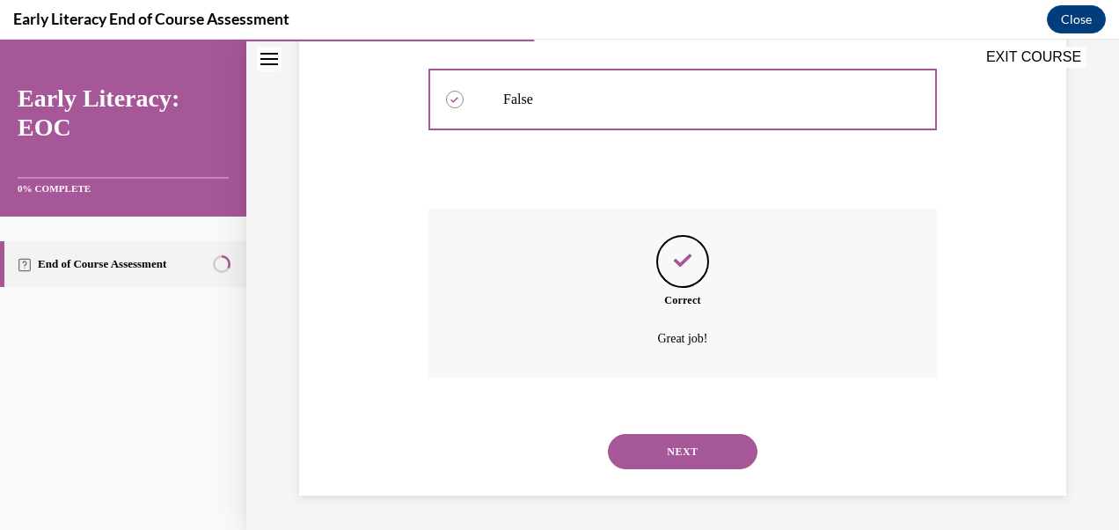
click at [892, 411] on div "SUBMIT NEXT" at bounding box center [683, 450] width 509 height 92
click at [727, 455] on button "NEXT" at bounding box center [683, 451] width 150 height 35
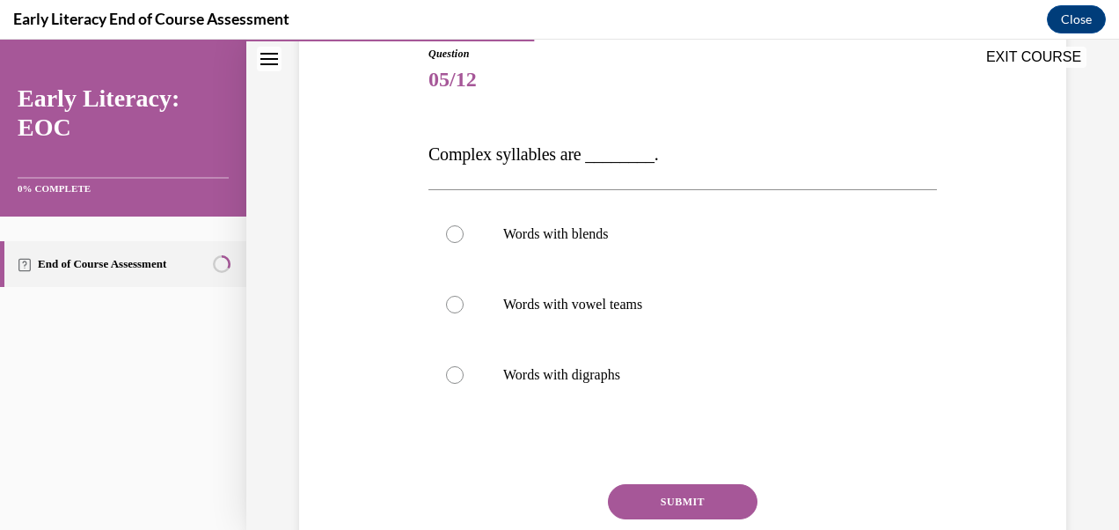
scroll to position [213, 0]
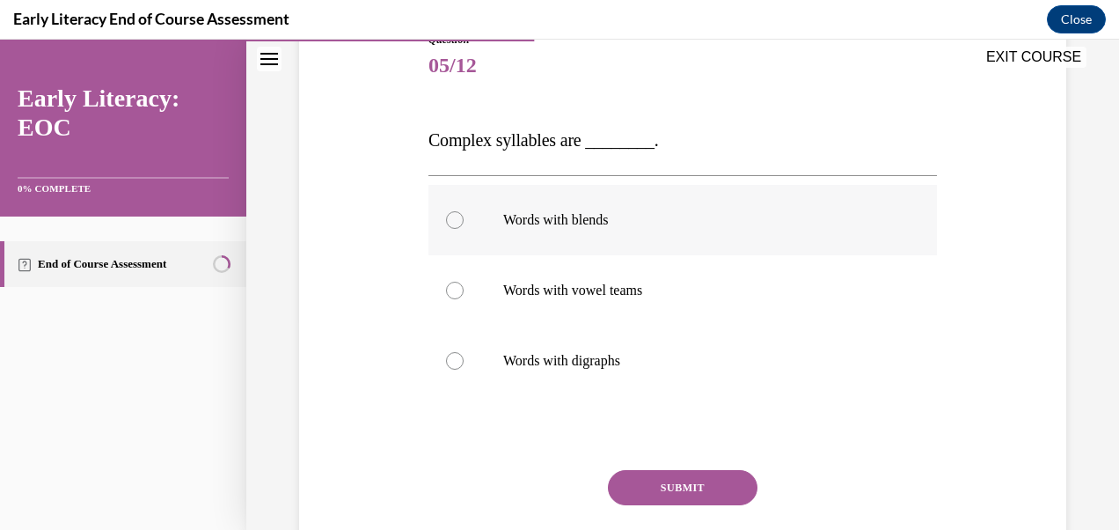
click at [450, 229] on div at bounding box center [683, 220] width 509 height 70
click at [729, 487] on button "SUBMIT" at bounding box center [683, 487] width 150 height 35
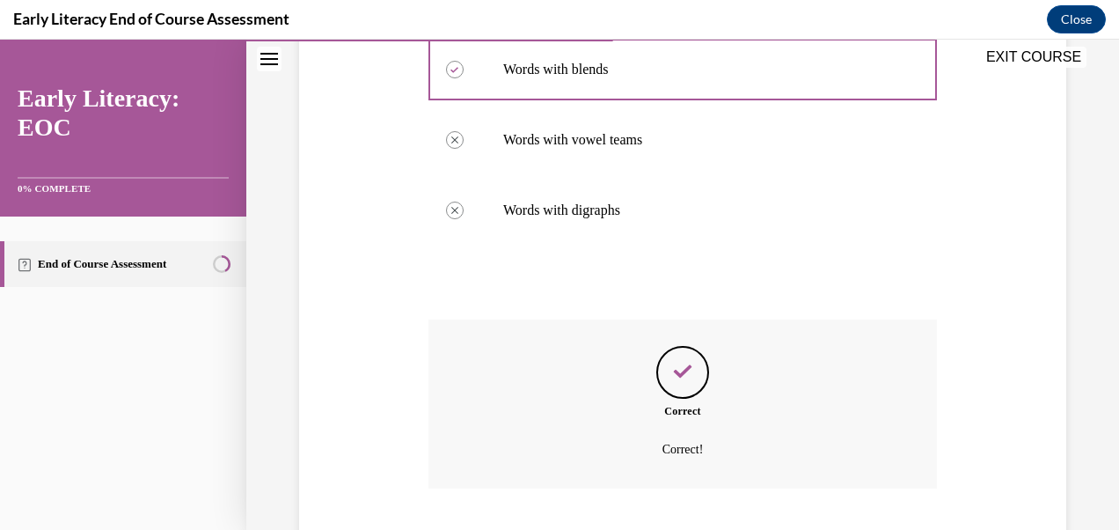
scroll to position [474, 0]
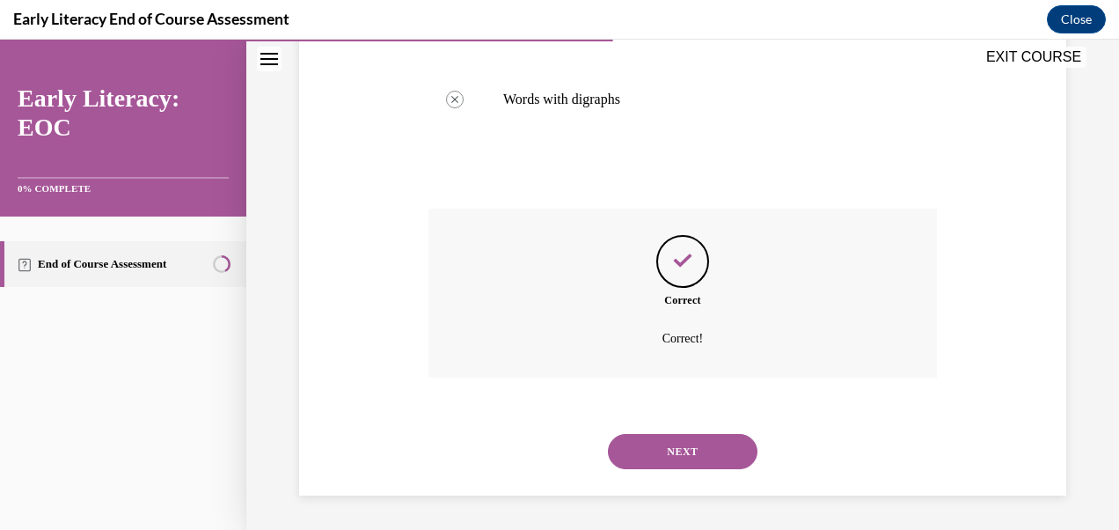
click at [704, 454] on button "NEXT" at bounding box center [683, 451] width 150 height 35
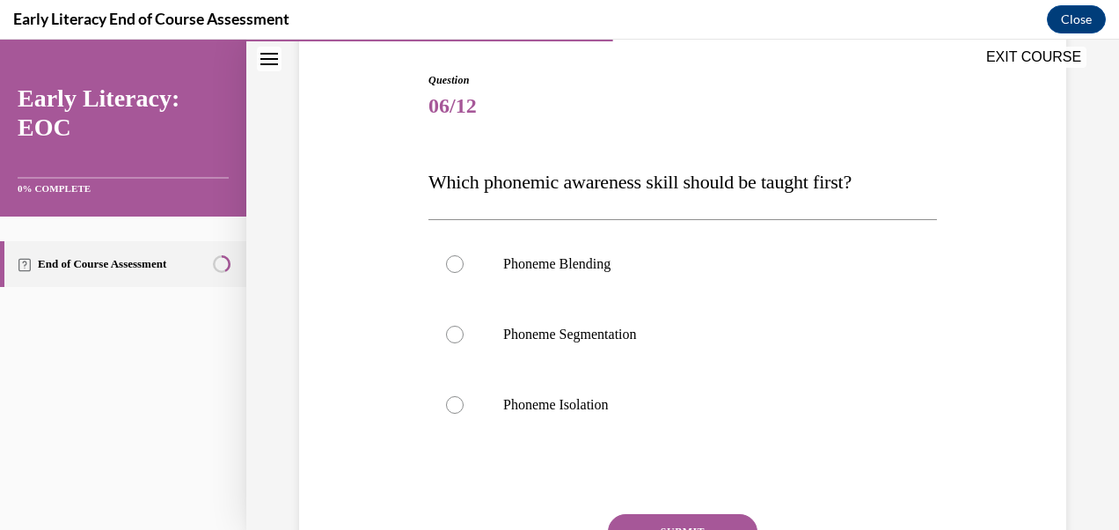
scroll to position [180, 0]
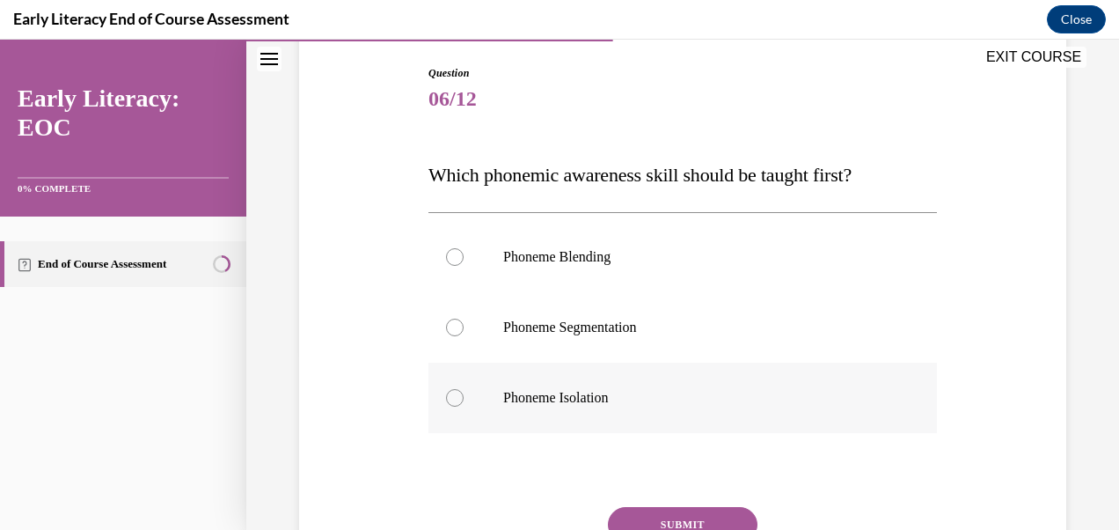
click at [452, 402] on div at bounding box center [455, 398] width 18 height 18
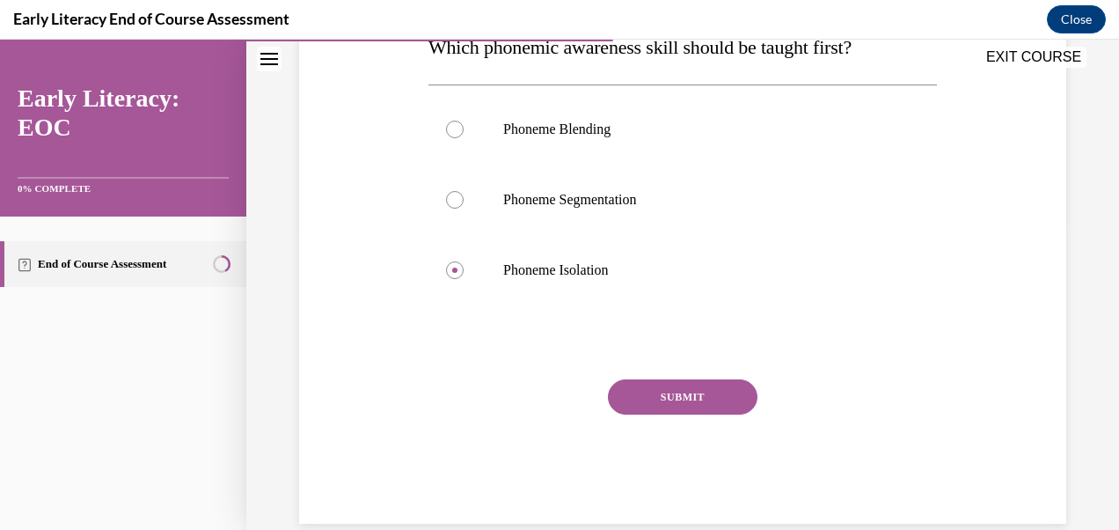
click at [708, 407] on button "SUBMIT" at bounding box center [683, 396] width 150 height 35
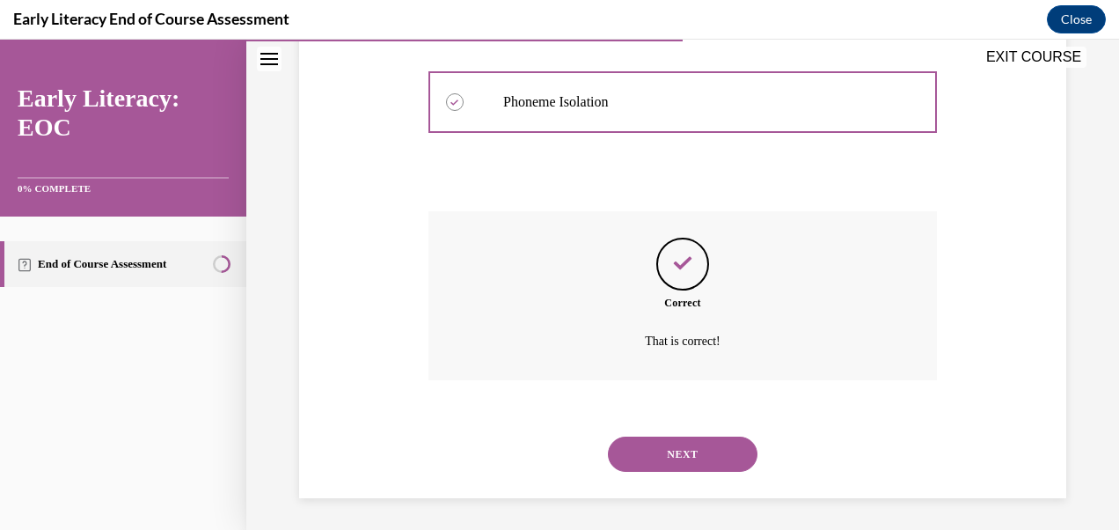
scroll to position [478, 0]
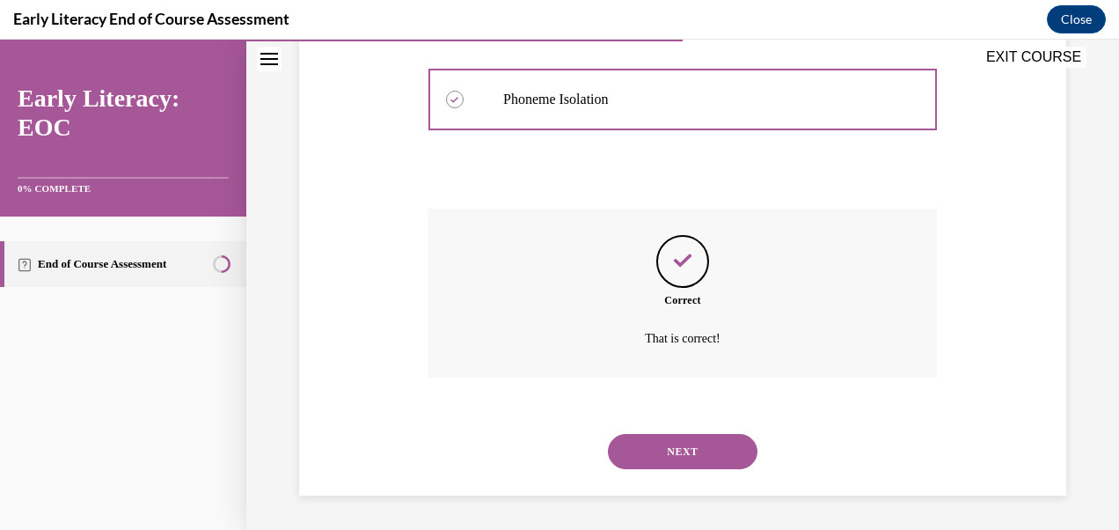
click at [716, 456] on button "NEXT" at bounding box center [683, 451] width 150 height 35
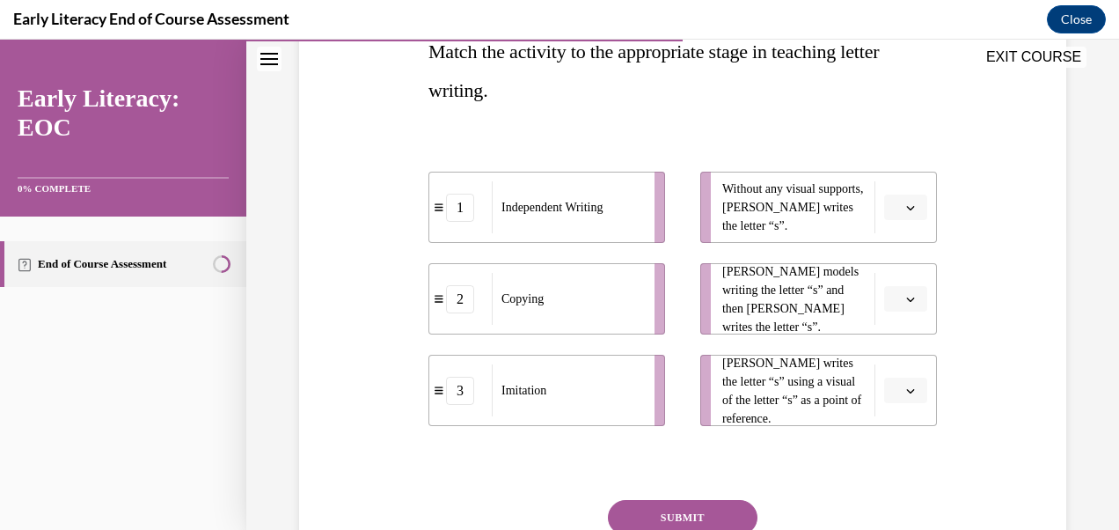
scroll to position [303, 0]
click at [891, 217] on button "button" at bounding box center [905, 208] width 43 height 26
click at [896, 281] on div "1" at bounding box center [892, 280] width 43 height 35
click at [905, 303] on span "button" at bounding box center [911, 299] width 12 height 12
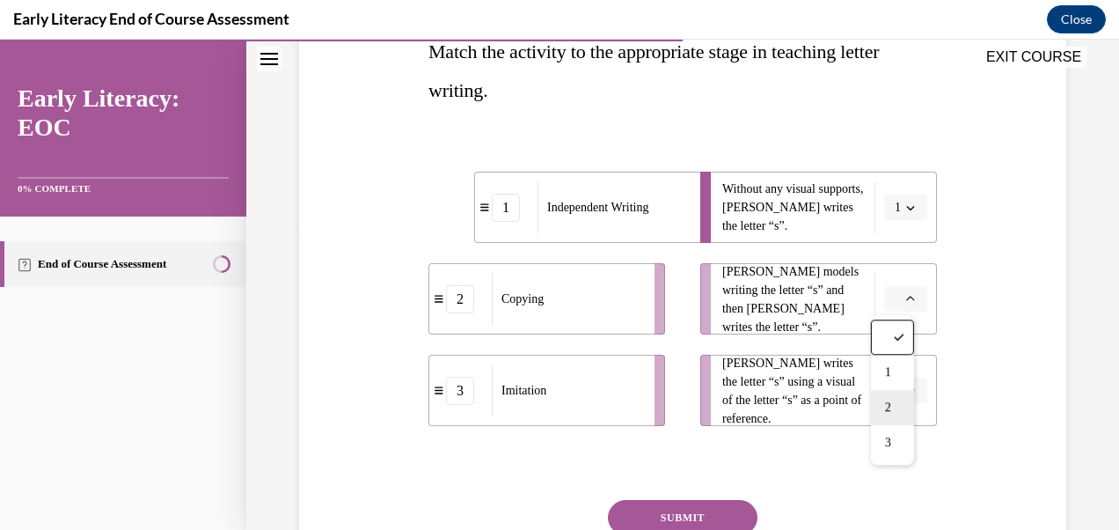
click at [896, 408] on div "2" at bounding box center [892, 407] width 43 height 35
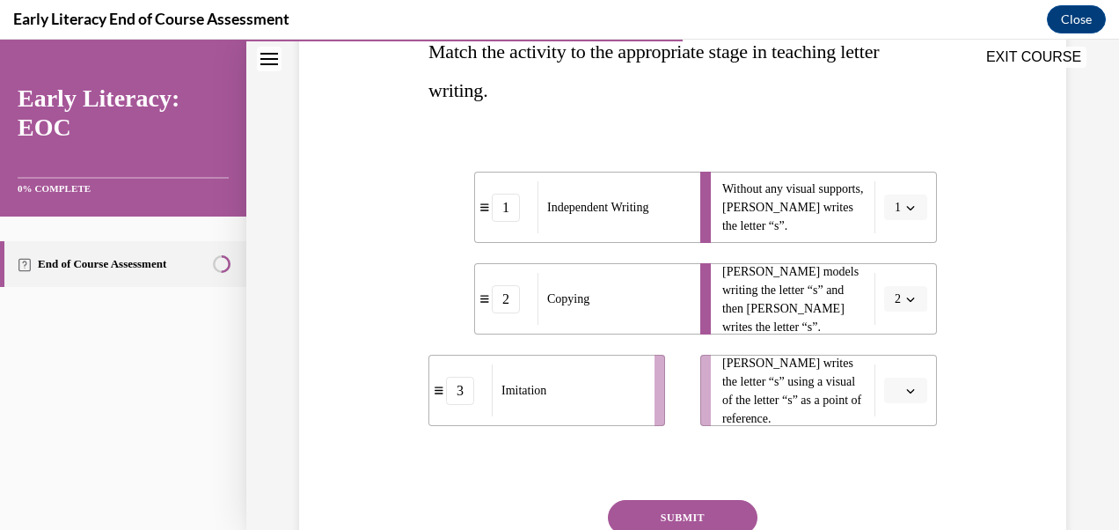
click at [909, 304] on button "2" at bounding box center [905, 299] width 43 height 26
click at [892, 447] on div "3" at bounding box center [889, 442] width 43 height 35
click at [911, 388] on button "button" at bounding box center [905, 391] width 43 height 26
click at [920, 332] on li "Mr. Brown models writing the letter “s” and then Tina writes the letter “s”. 3" at bounding box center [819, 298] width 237 height 71
click at [896, 310] on button "3" at bounding box center [905, 299] width 43 height 26
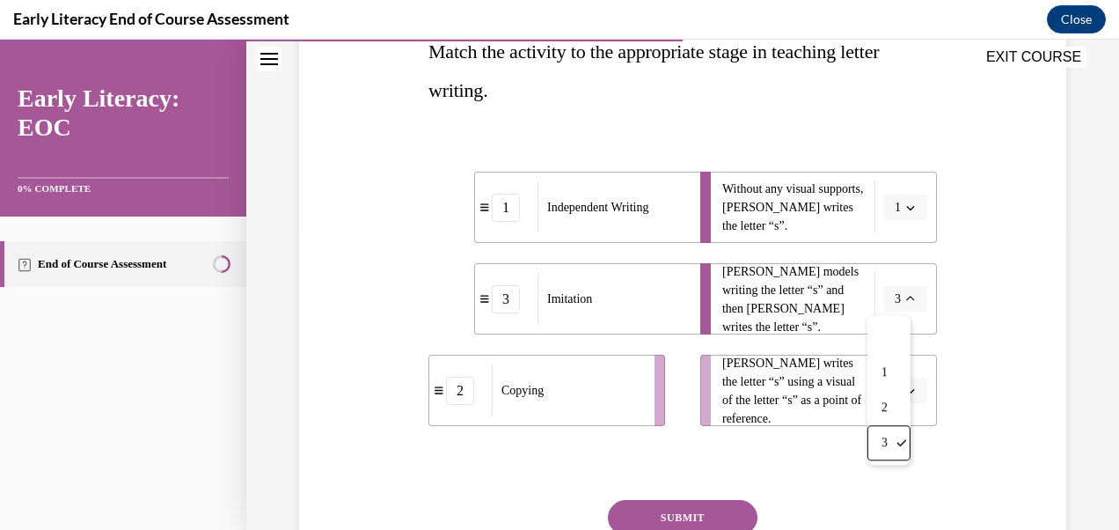
click at [822, 458] on div at bounding box center [683, 462] width 509 height 21
click at [908, 387] on button "button" at bounding box center [905, 391] width 43 height 26
click at [899, 317] on div "2" at bounding box center [892, 314] width 43 height 35
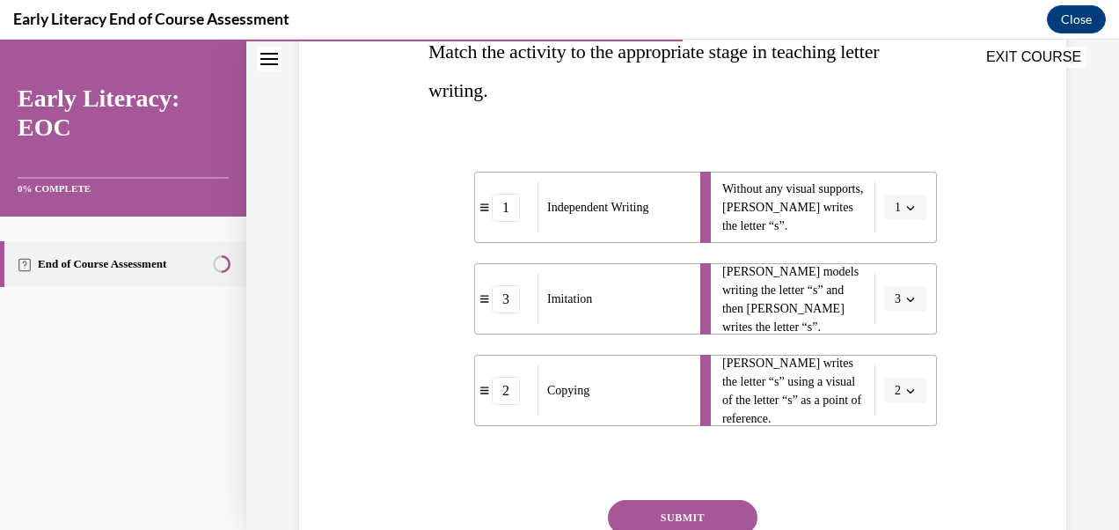
click at [718, 519] on button "SUBMIT" at bounding box center [683, 517] width 150 height 35
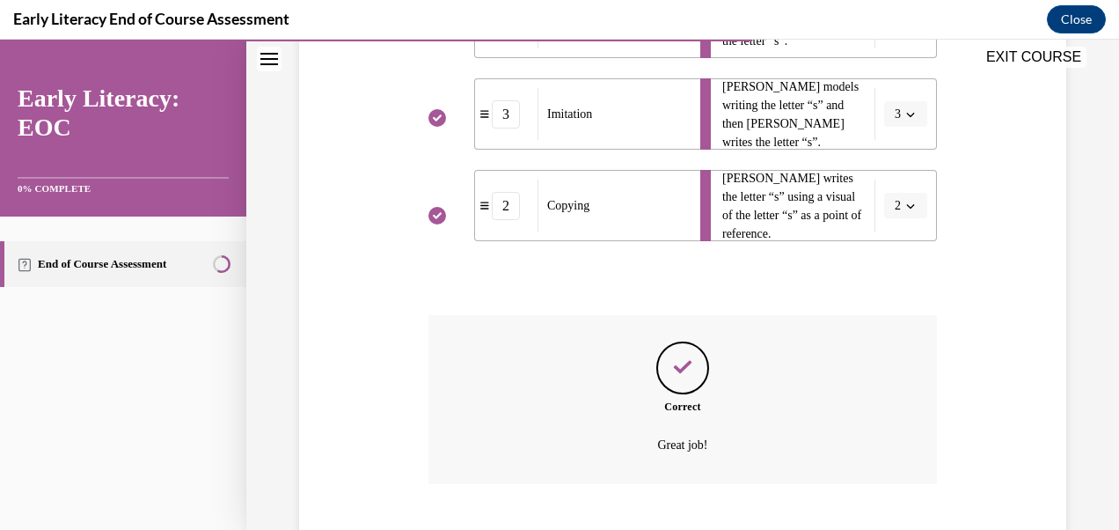
scroll to position [594, 0]
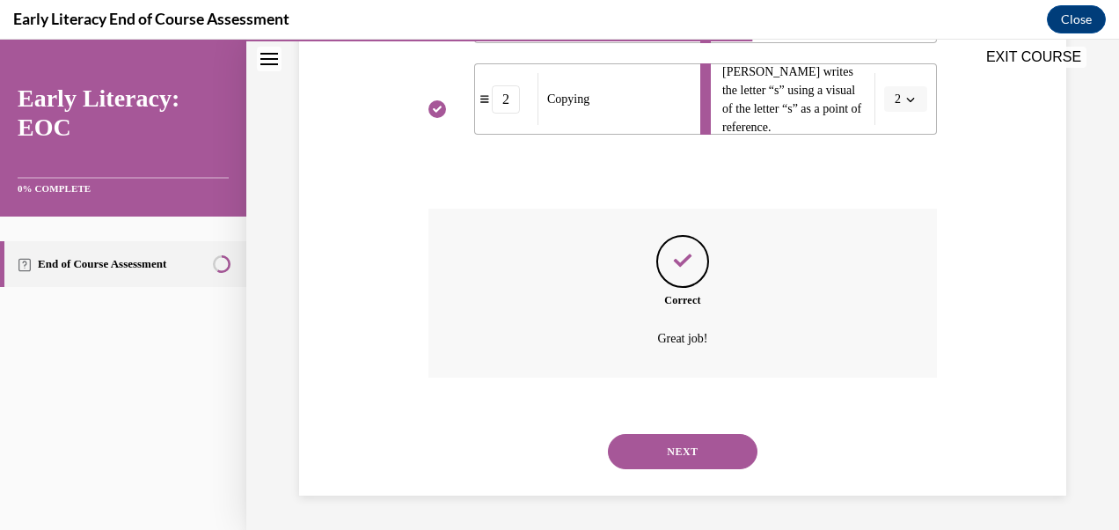
click at [696, 464] on button "NEXT" at bounding box center [683, 451] width 150 height 35
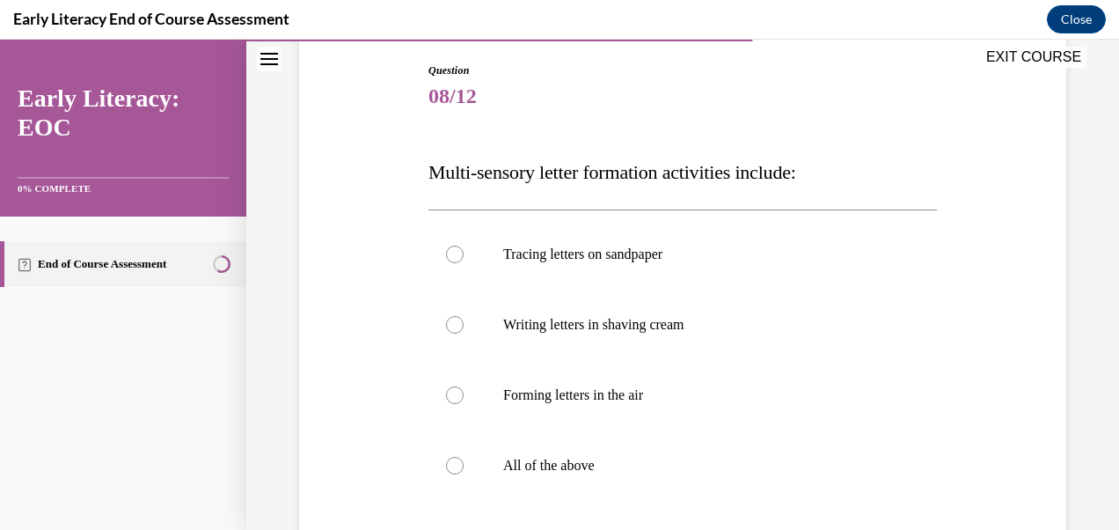
scroll to position [188, 0]
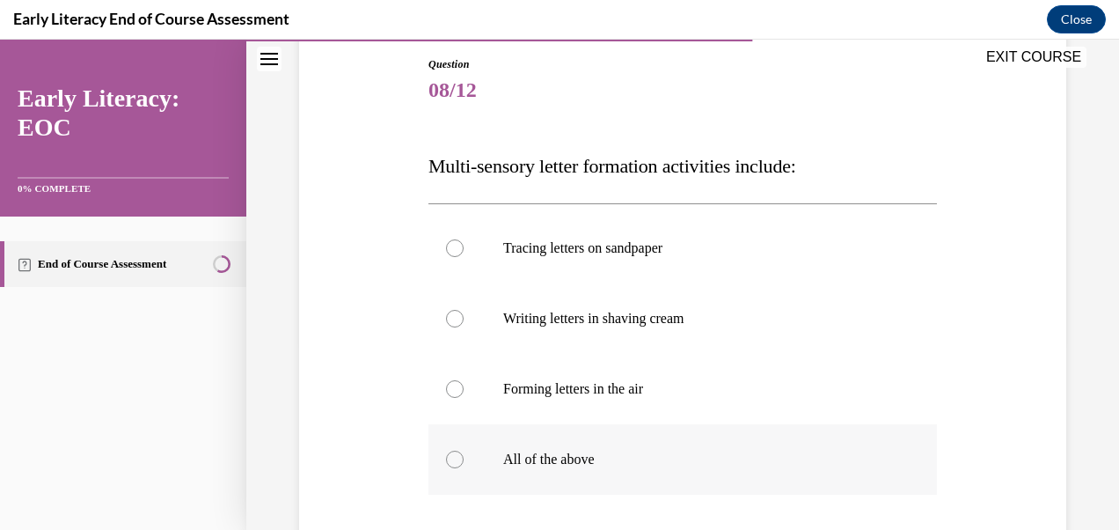
click at [465, 466] on div at bounding box center [683, 459] width 509 height 70
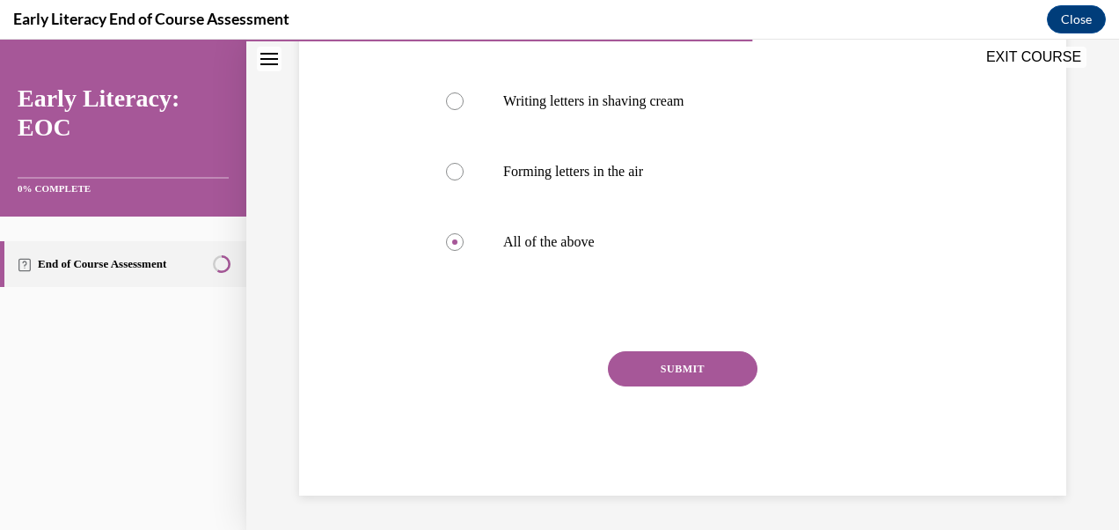
click at [710, 371] on button "SUBMIT" at bounding box center [683, 368] width 150 height 35
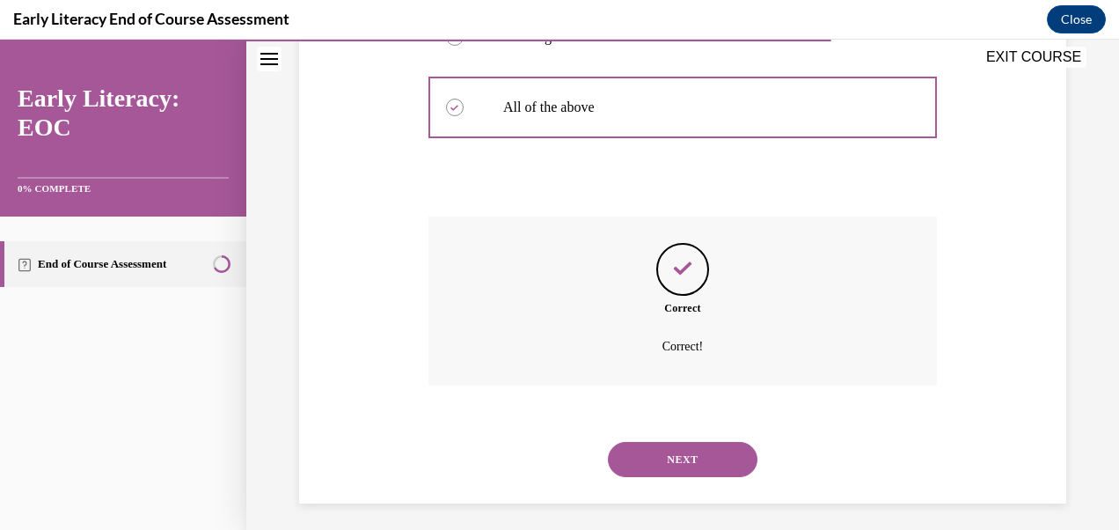
scroll to position [548, 0]
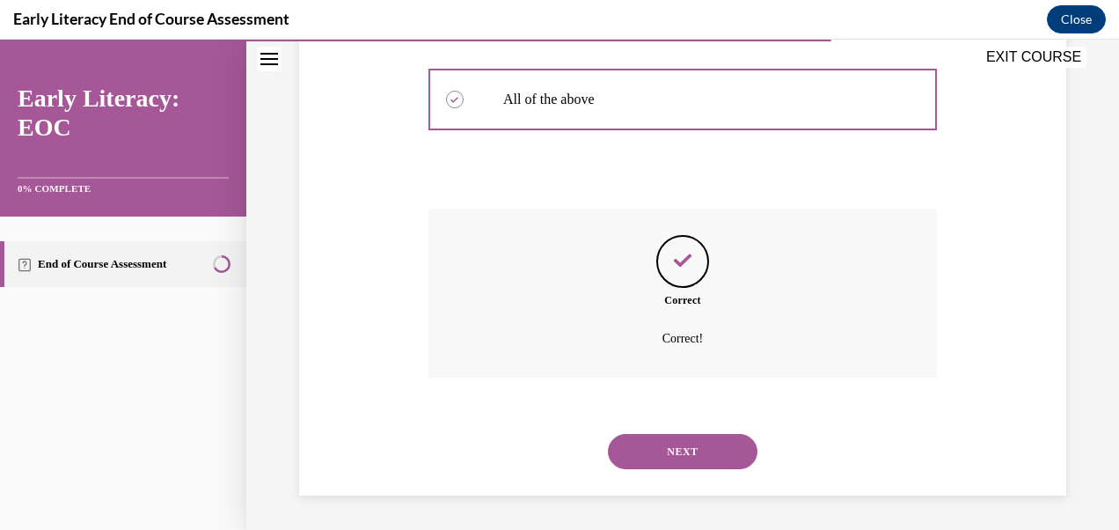
click at [694, 455] on button "NEXT" at bounding box center [683, 451] width 150 height 35
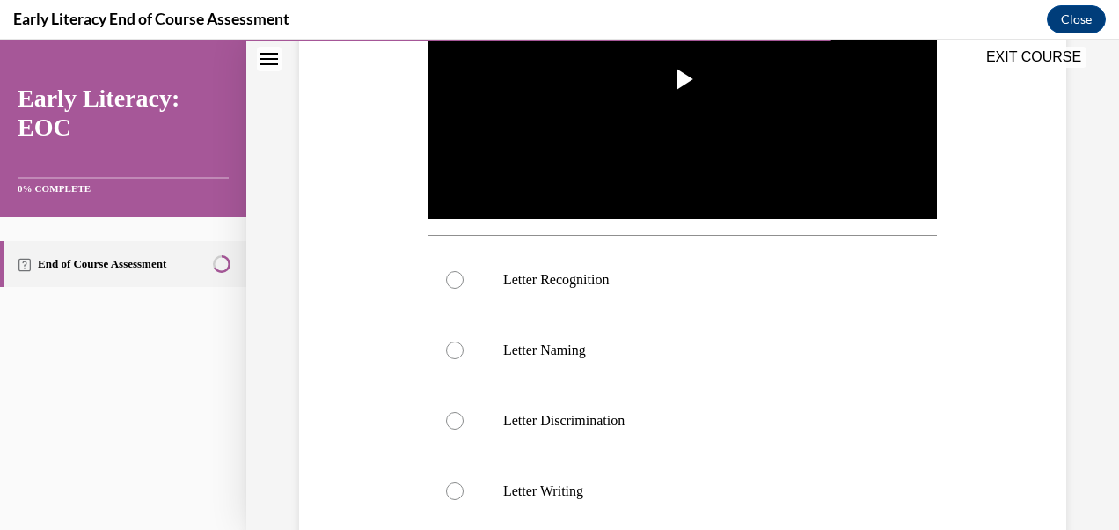
scroll to position [458, 0]
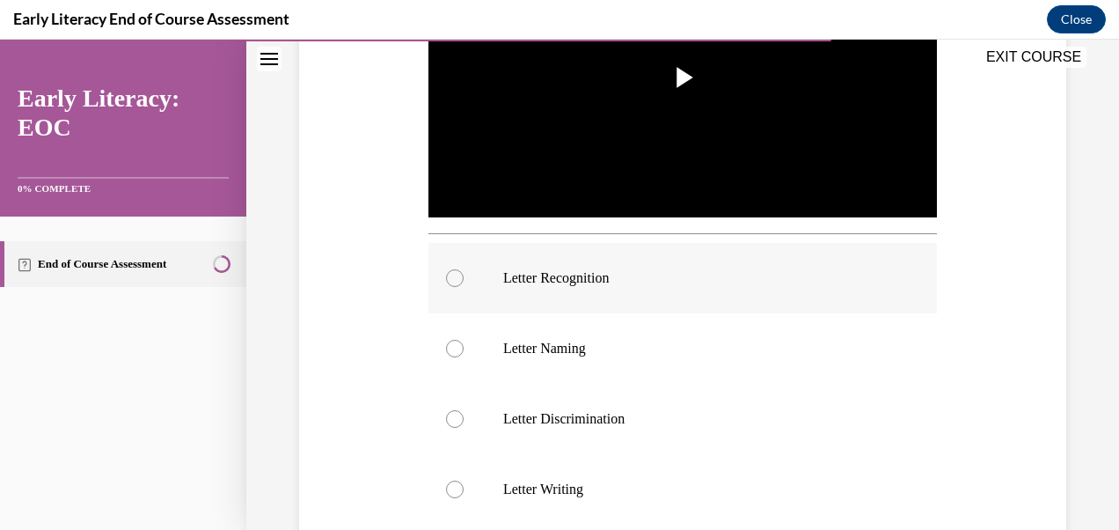
click at [465, 275] on div at bounding box center [683, 278] width 509 height 70
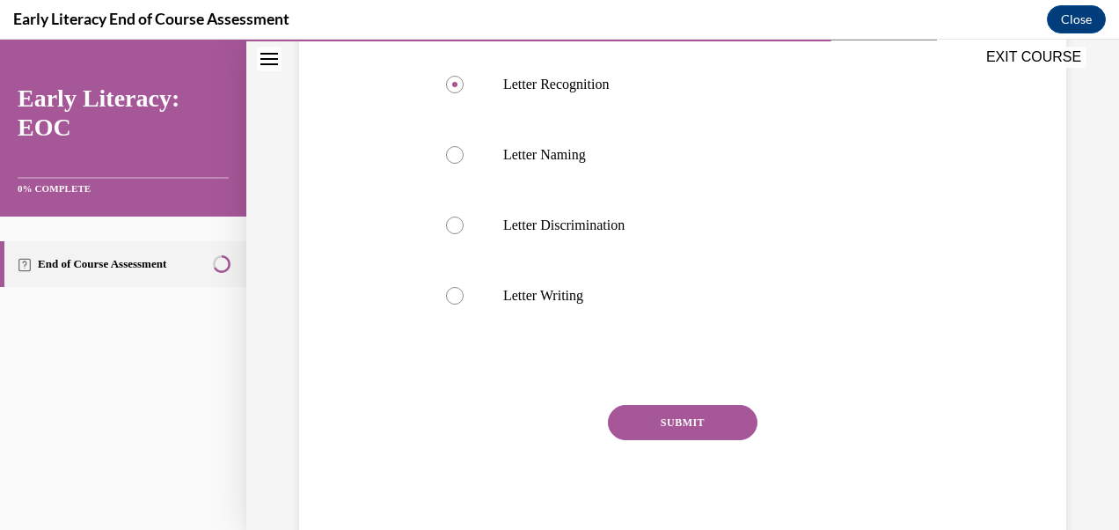
click at [700, 429] on button "SUBMIT" at bounding box center [683, 422] width 150 height 35
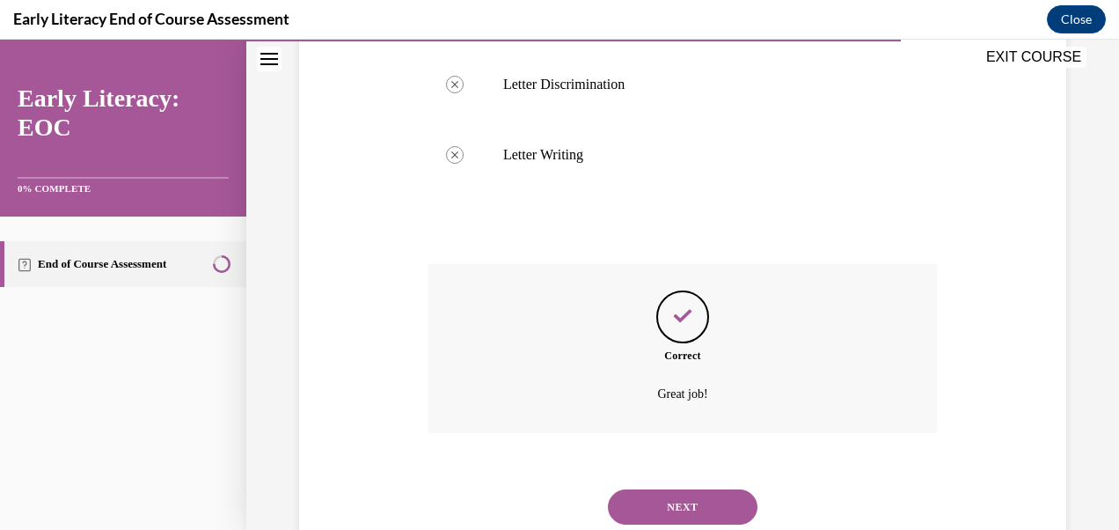
scroll to position [842, 0]
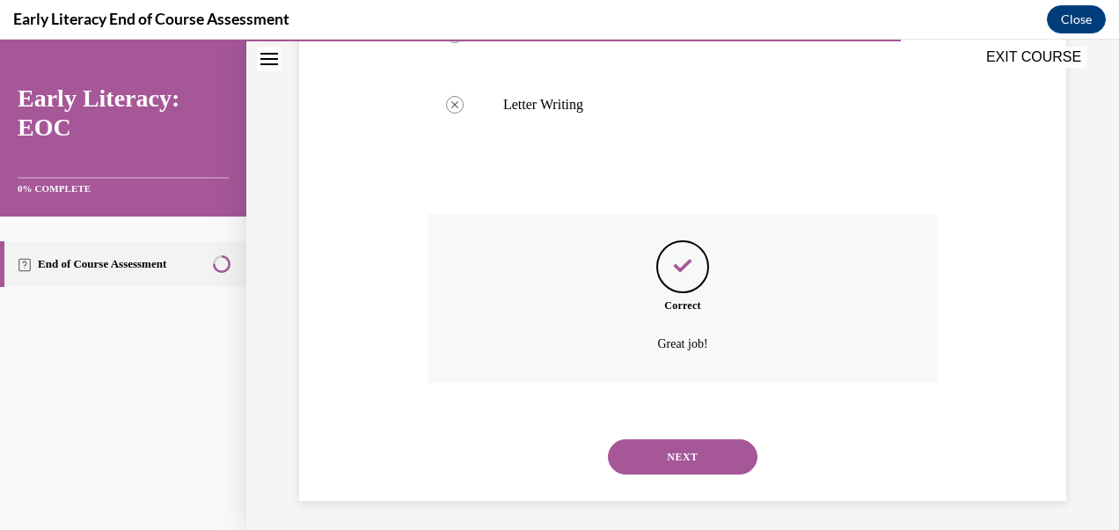
click at [722, 456] on button "NEXT" at bounding box center [683, 456] width 150 height 35
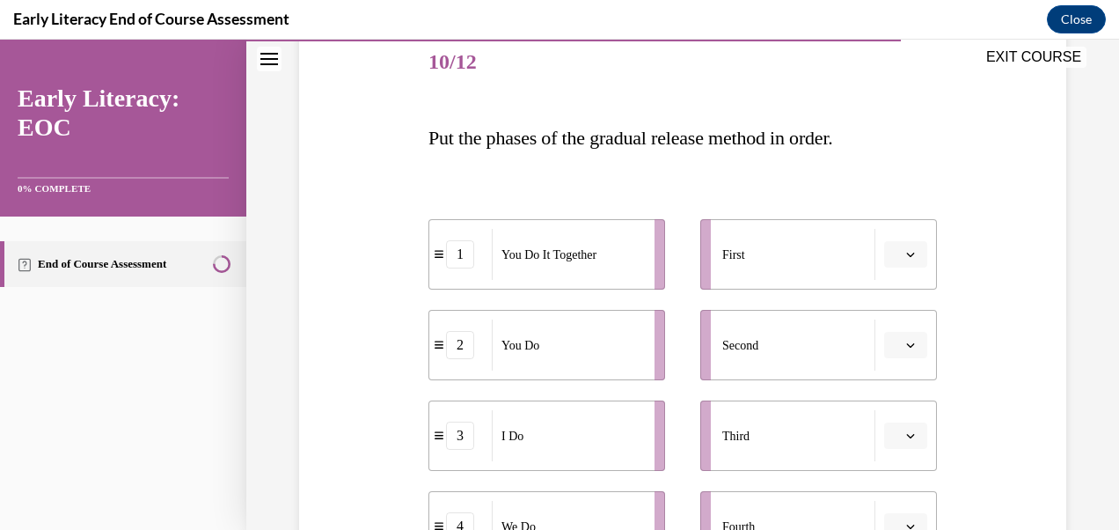
scroll to position [239, 0]
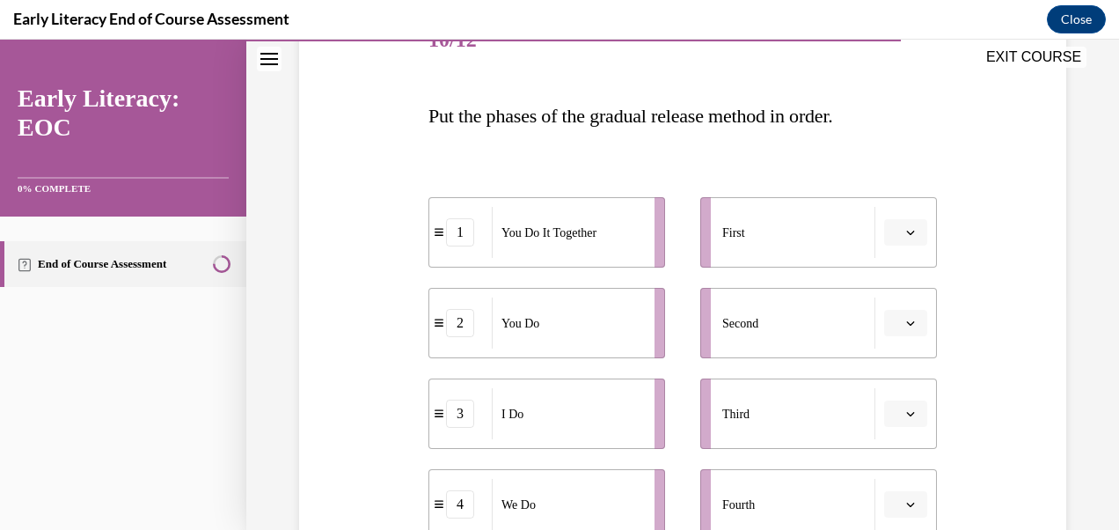
click at [910, 235] on button "button" at bounding box center [905, 232] width 43 height 26
click at [897, 378] on div "3" at bounding box center [892, 376] width 43 height 35
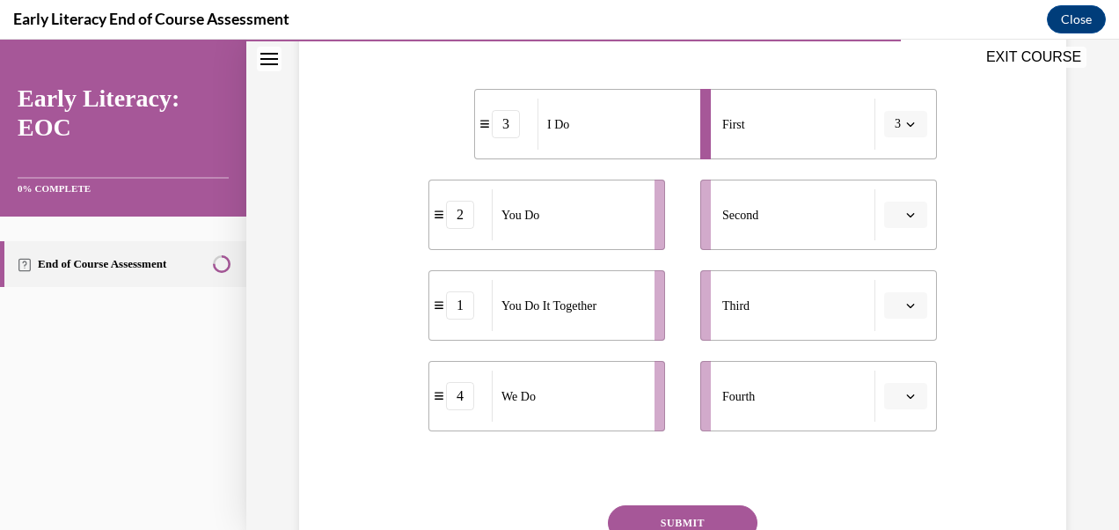
scroll to position [348, 0]
click at [905, 217] on span "button" at bounding box center [911, 214] width 12 height 12
click at [894, 403] on div "4" at bounding box center [892, 393] width 43 height 35
click at [901, 315] on button "button" at bounding box center [905, 304] width 43 height 26
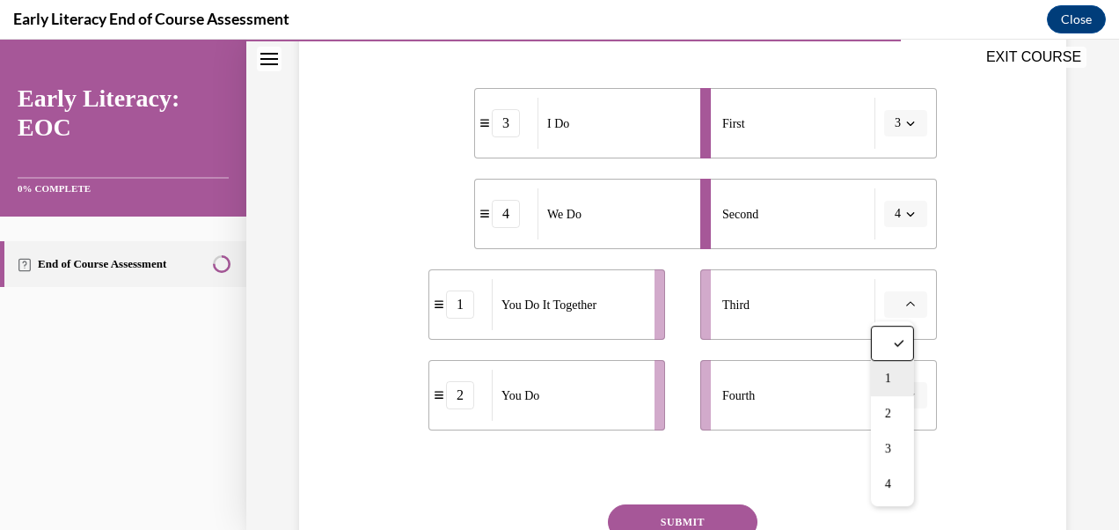
click at [898, 380] on div "1" at bounding box center [892, 378] width 43 height 35
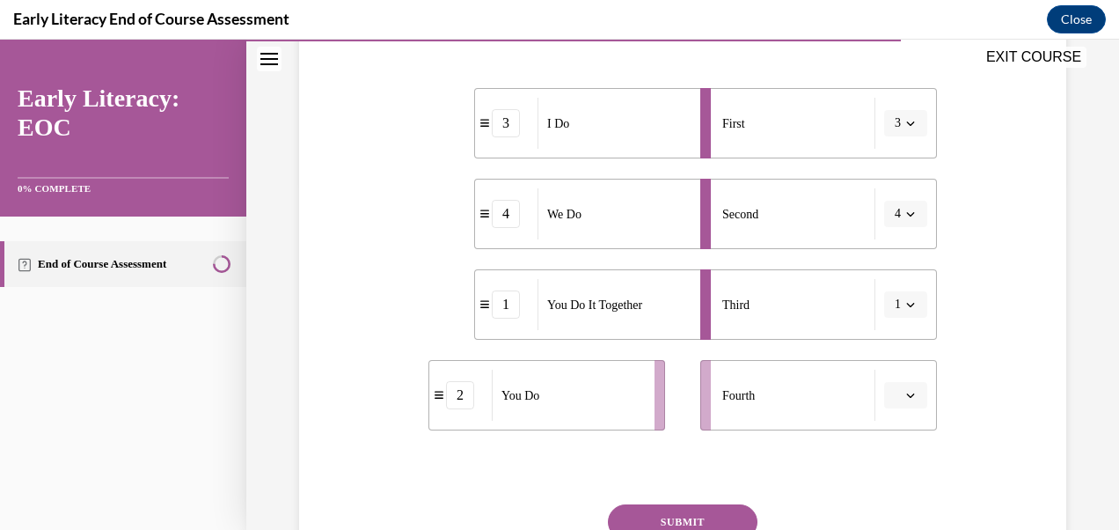
click at [905, 404] on button "button" at bounding box center [905, 395] width 43 height 26
click at [901, 285] on div "2" at bounding box center [892, 285] width 43 height 35
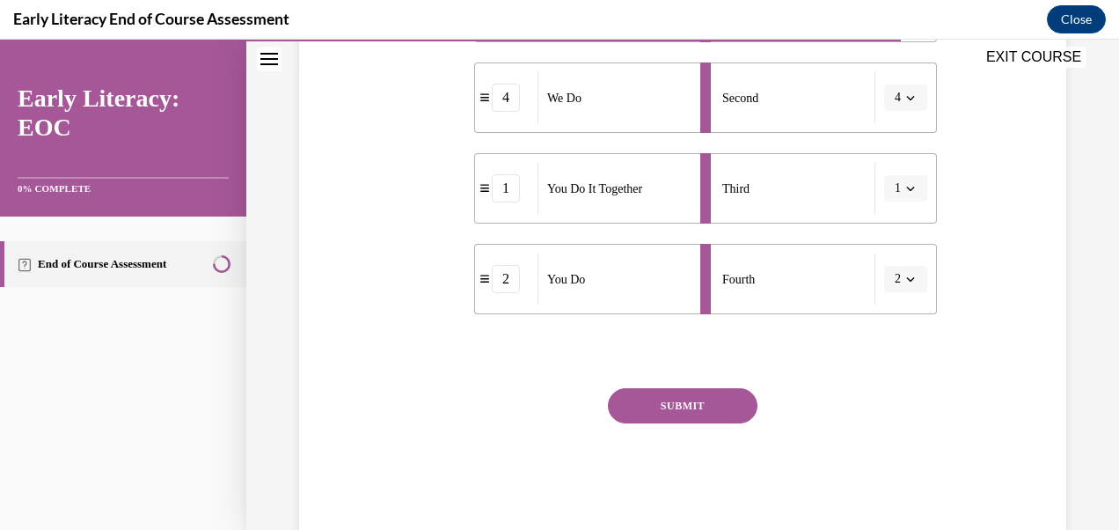
click at [732, 404] on button "SUBMIT" at bounding box center [683, 405] width 150 height 35
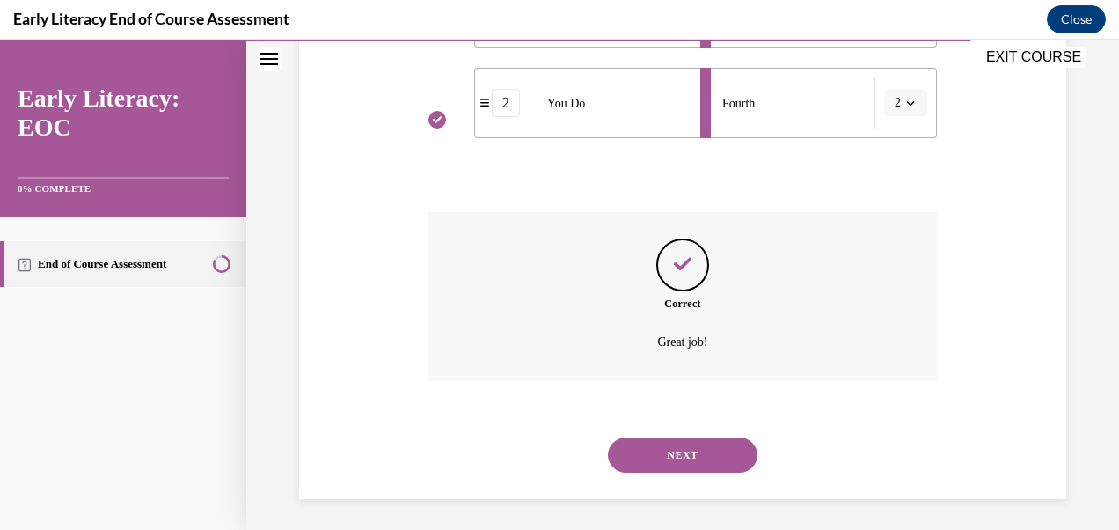
scroll to position [643, 0]
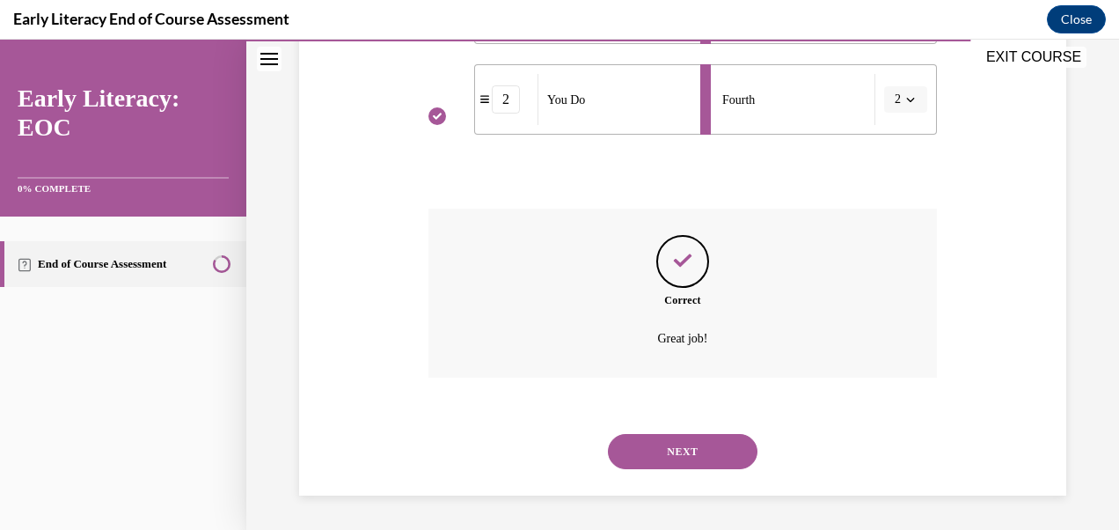
click at [716, 454] on button "NEXT" at bounding box center [683, 451] width 150 height 35
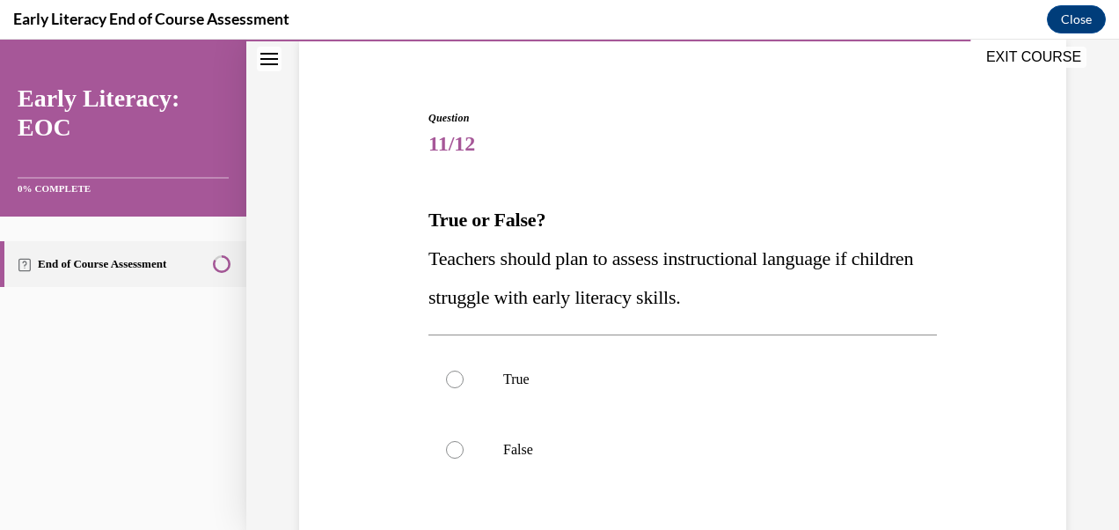
scroll to position [137, 0]
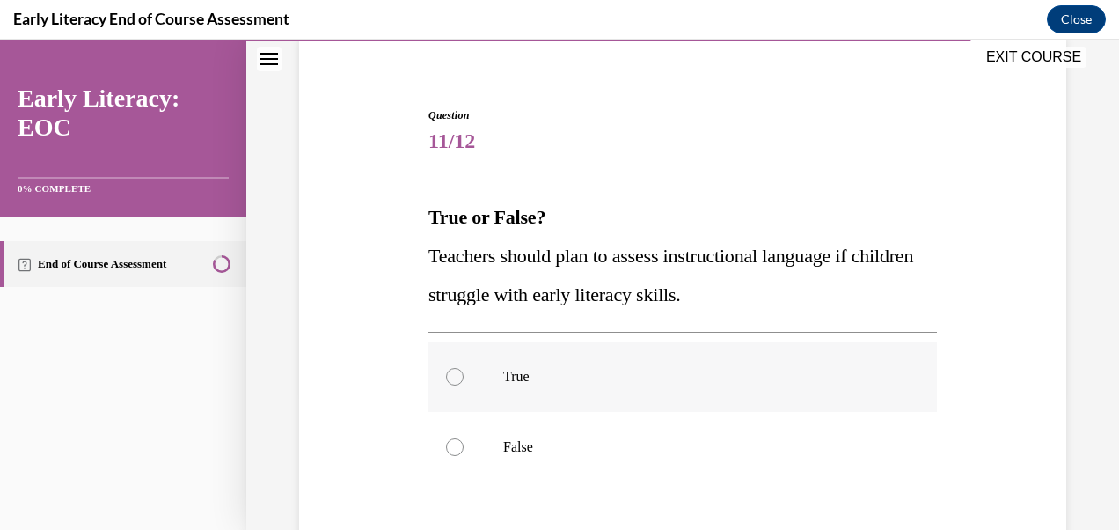
click at [452, 375] on div at bounding box center [455, 377] width 18 height 18
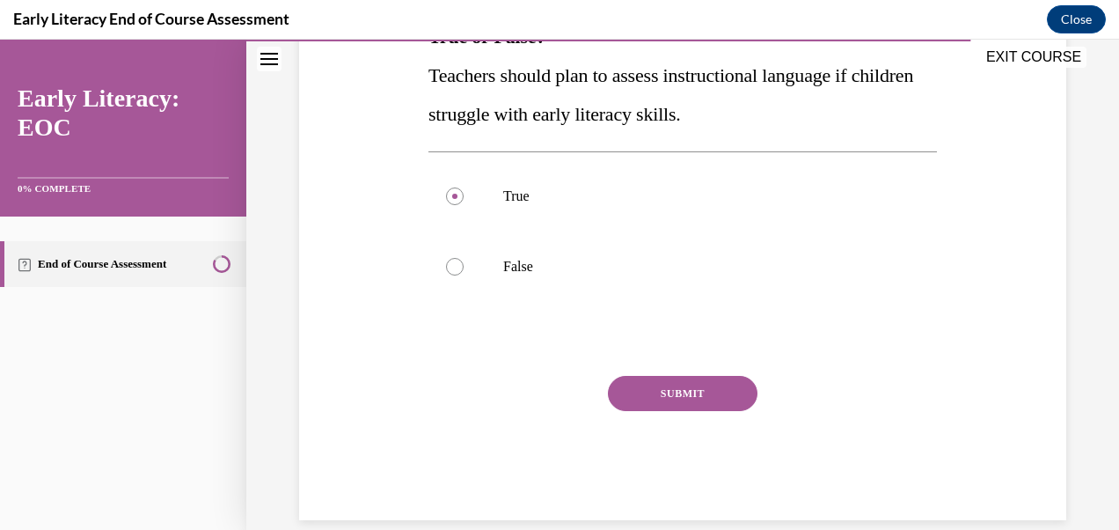
click at [721, 394] on button "SUBMIT" at bounding box center [683, 393] width 150 height 35
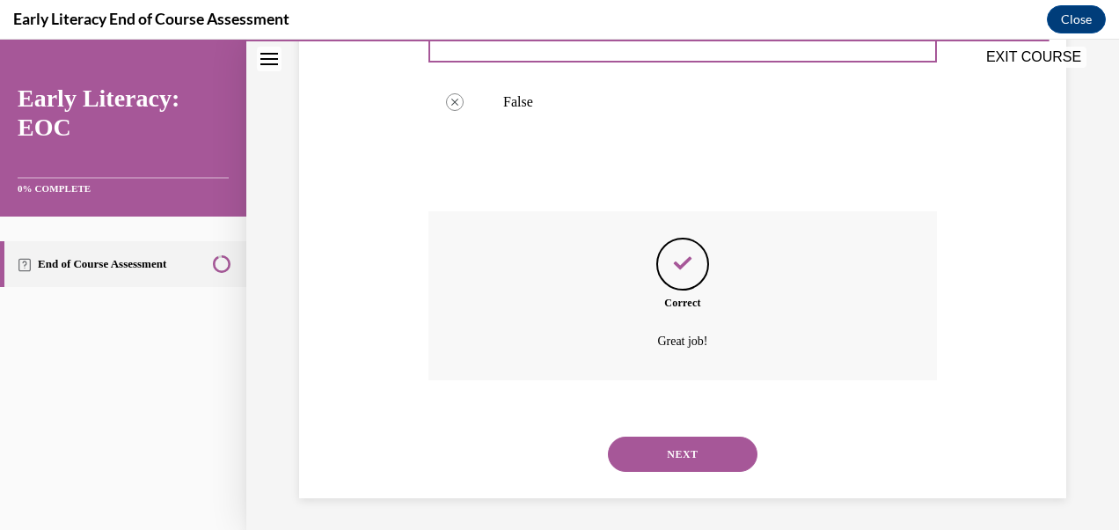
scroll to position [485, 0]
click at [708, 457] on button "NEXT" at bounding box center [683, 451] width 150 height 35
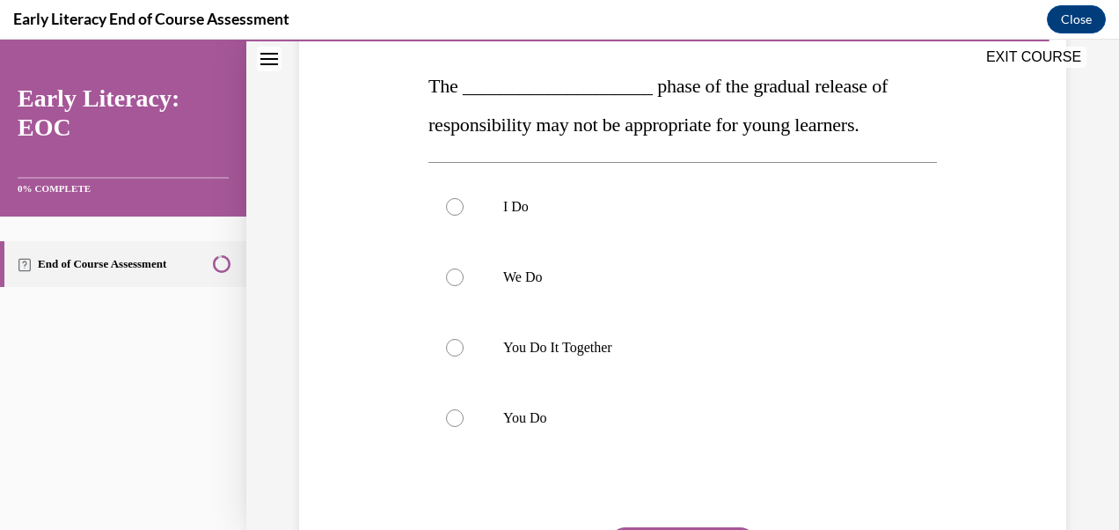
scroll to position [273, 0]
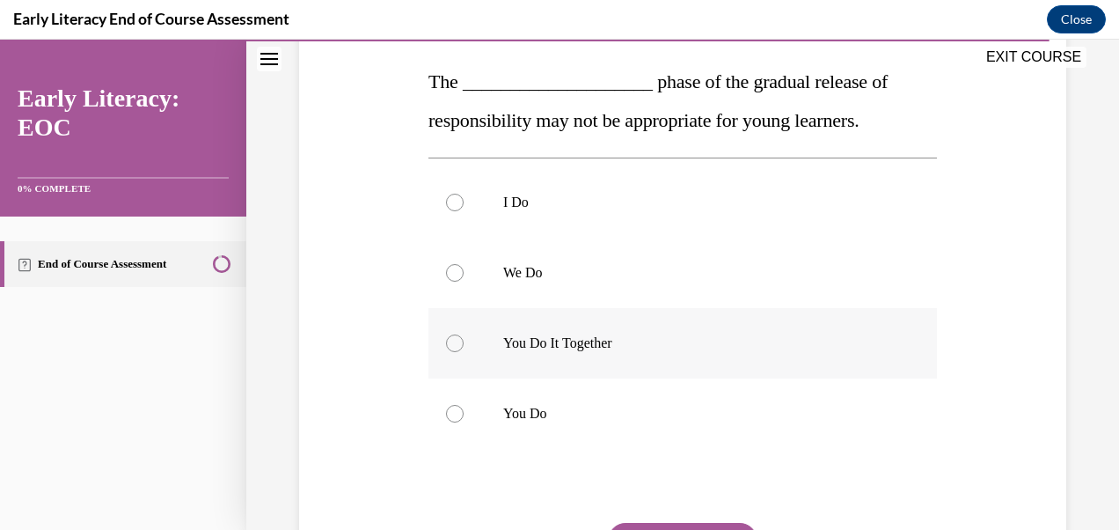
click at [461, 347] on div at bounding box center [683, 343] width 509 height 70
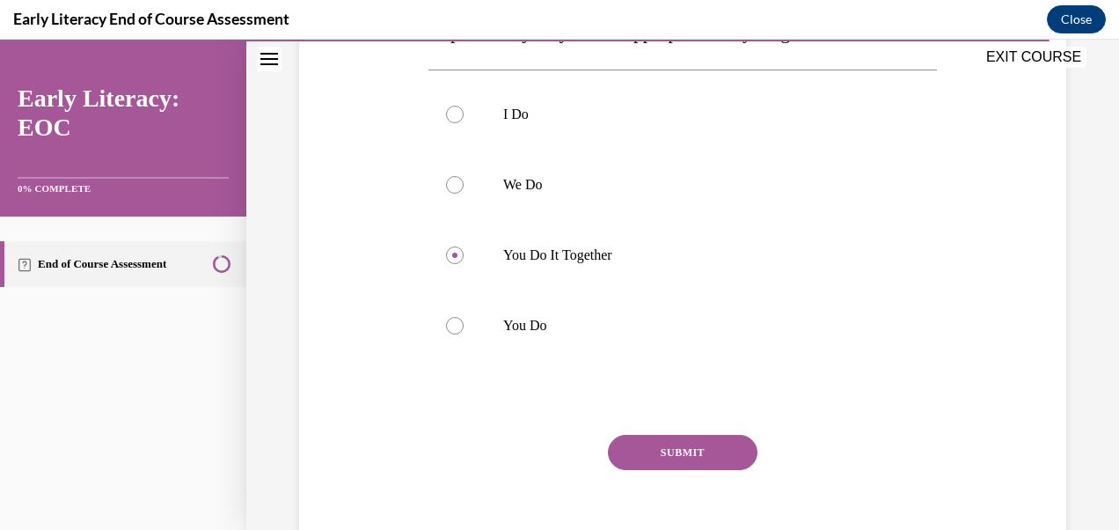
click at [716, 453] on button "SUBMIT" at bounding box center [683, 452] width 150 height 35
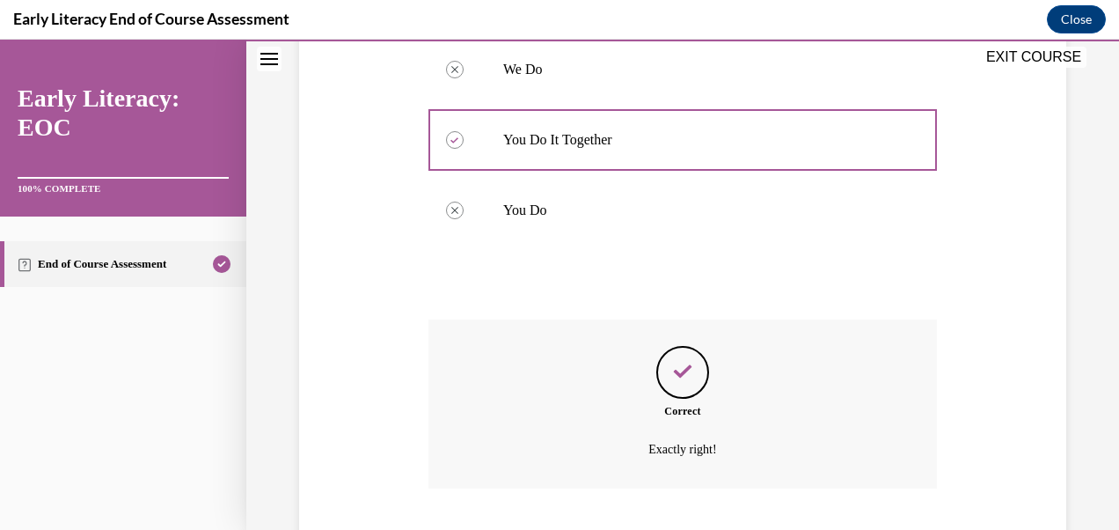
scroll to position [587, 0]
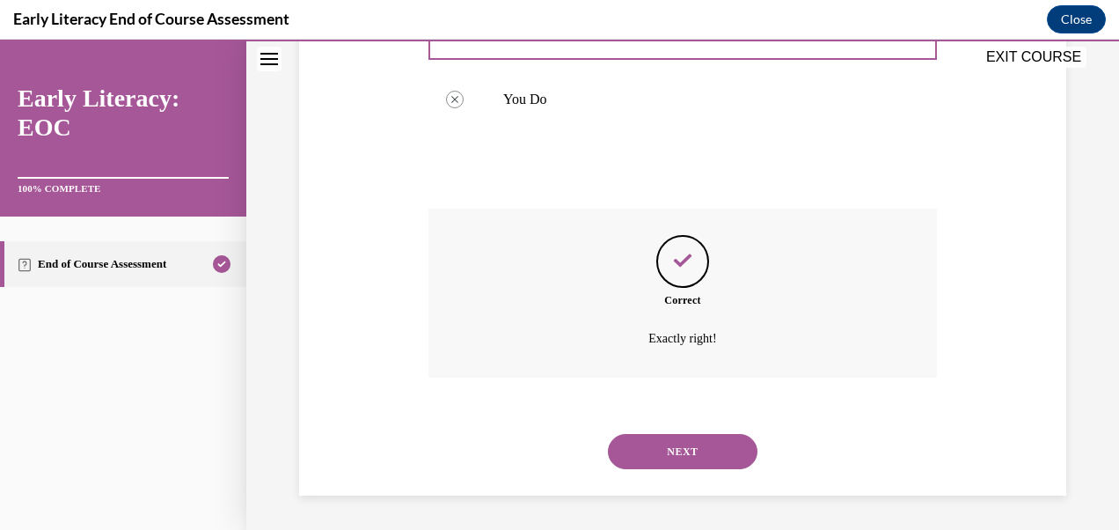
click at [708, 453] on button "NEXT" at bounding box center [683, 451] width 150 height 35
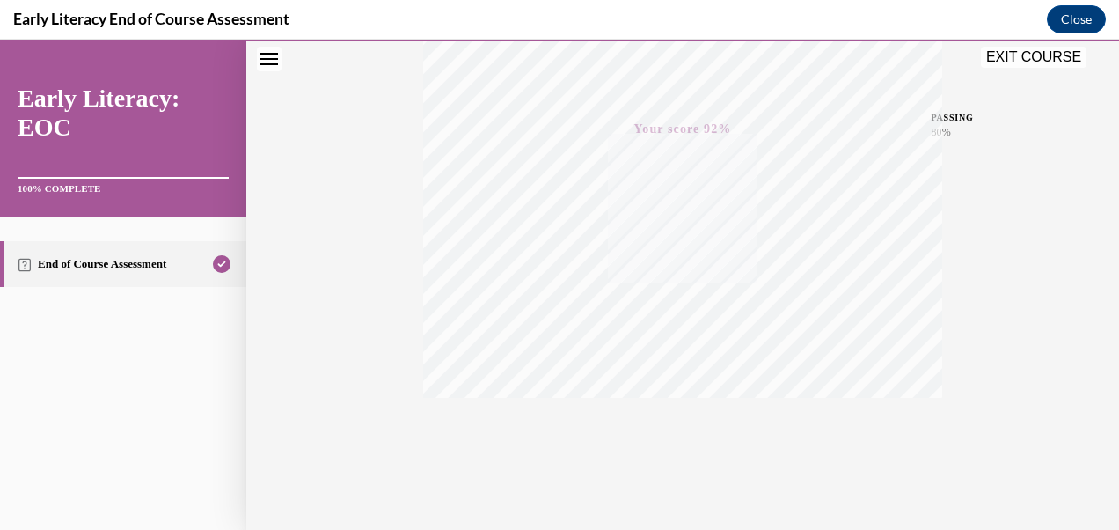
scroll to position [411, 0]
click at [1079, 19] on button "Close" at bounding box center [1076, 19] width 59 height 28
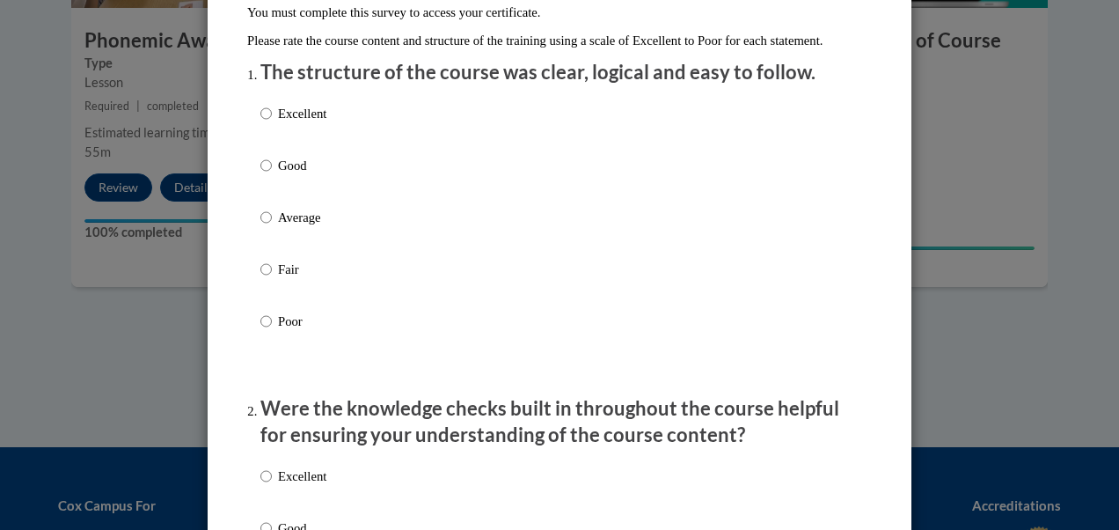
scroll to position [192, 0]
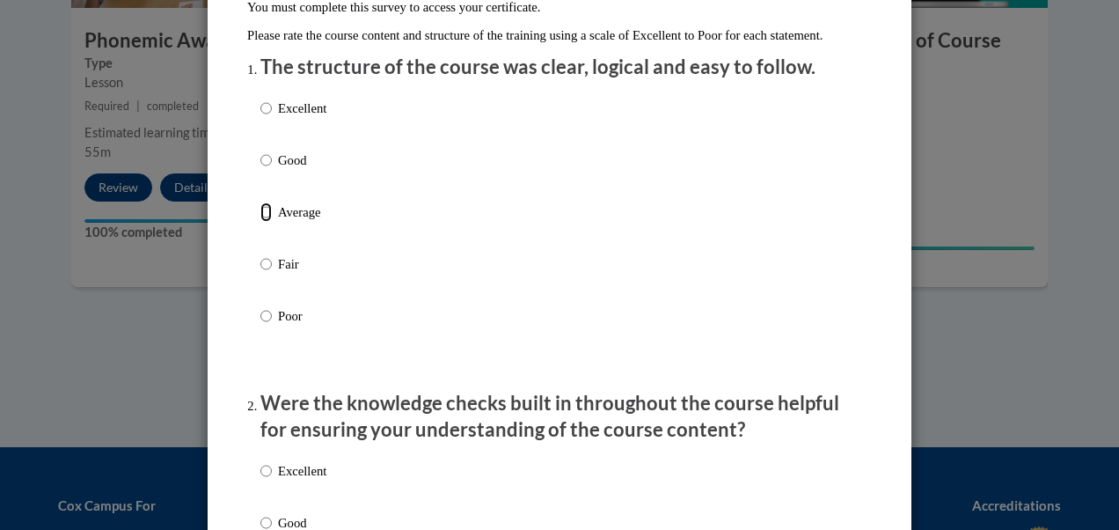
click at [263, 222] on input "Average" at bounding box center [266, 211] width 11 height 19
radio input "true"
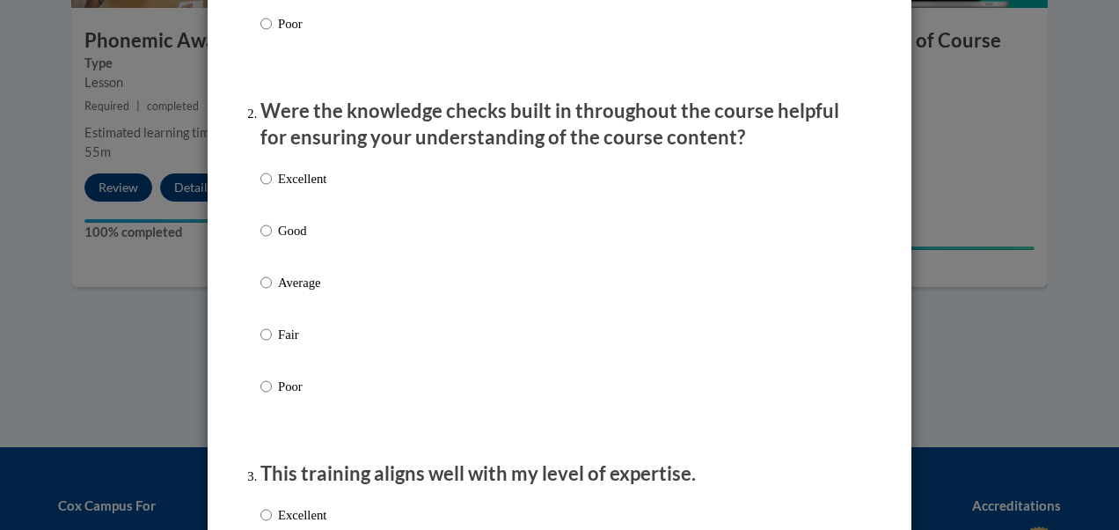
scroll to position [496, 0]
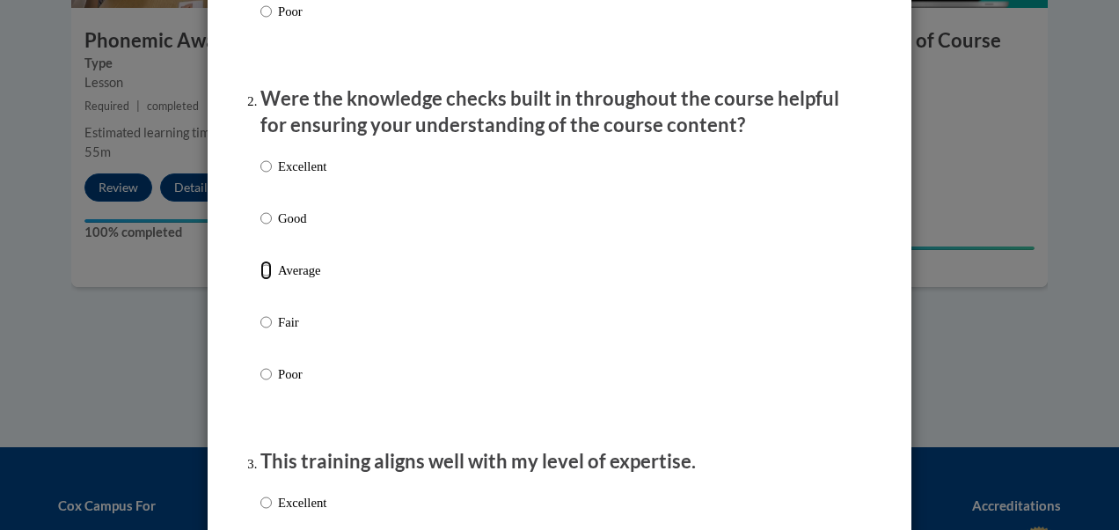
click at [262, 280] on input "Average" at bounding box center [266, 270] width 11 height 19
radio input "true"
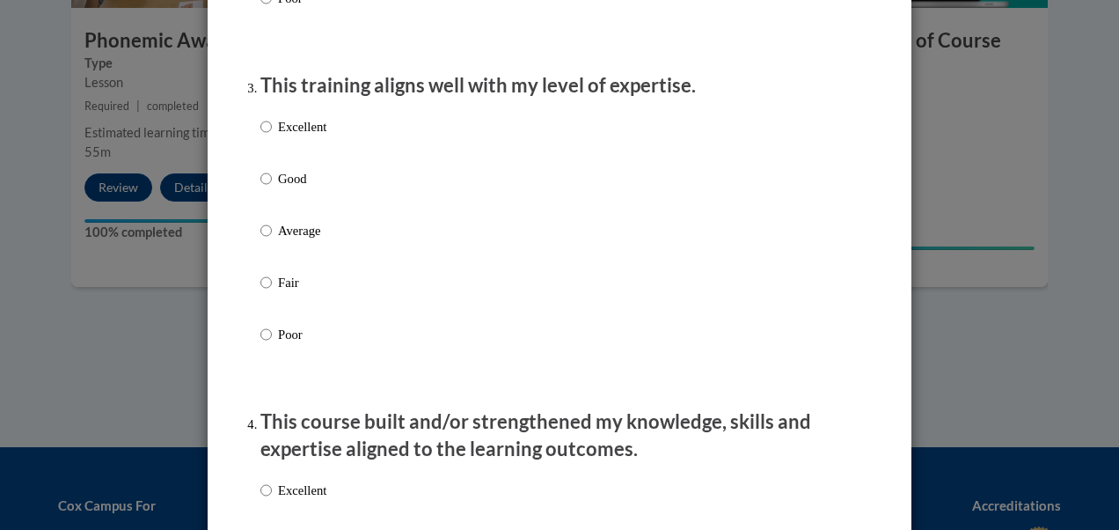
scroll to position [877, 0]
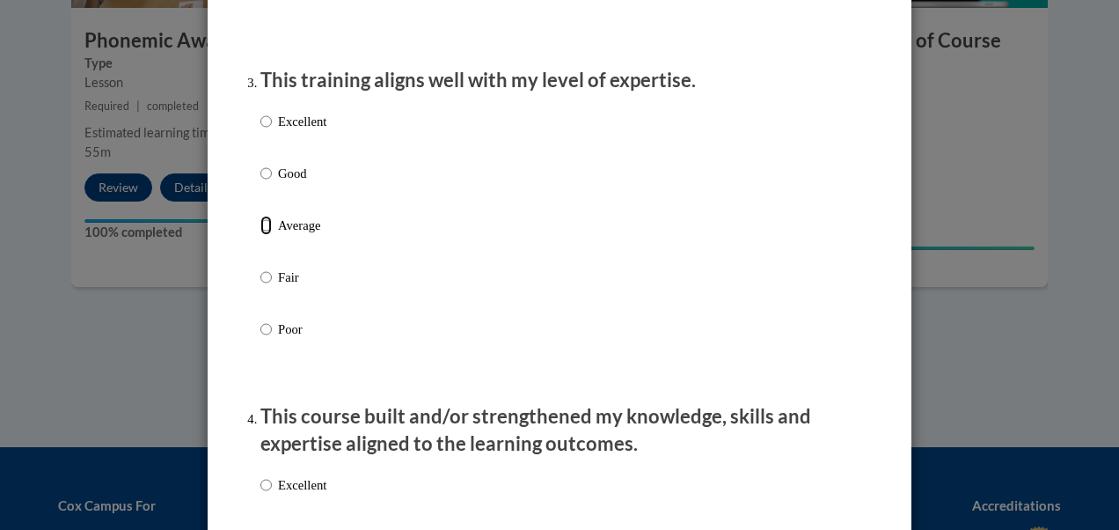
click at [264, 235] on input "Average" at bounding box center [266, 225] width 11 height 19
radio input "true"
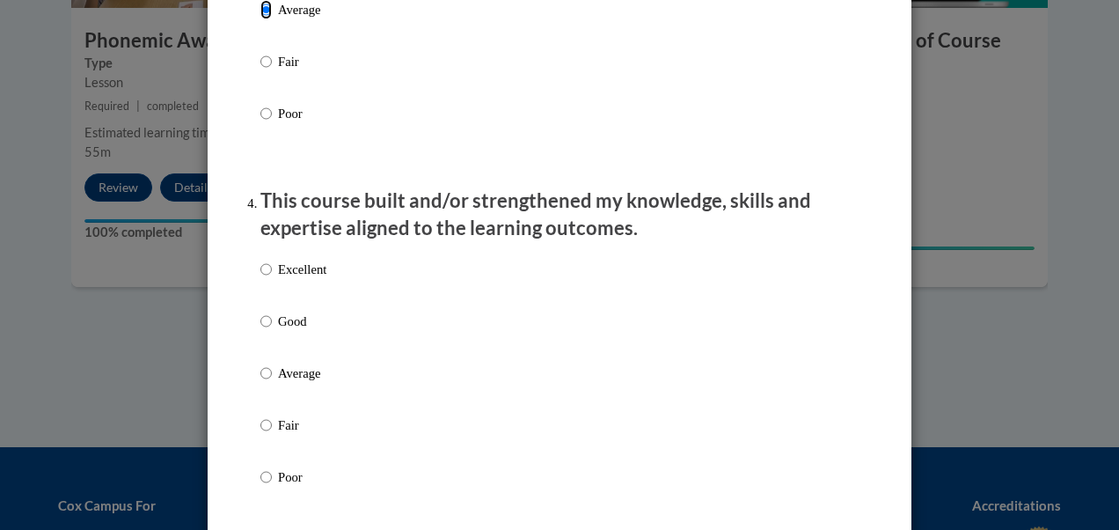
scroll to position [1134, 0]
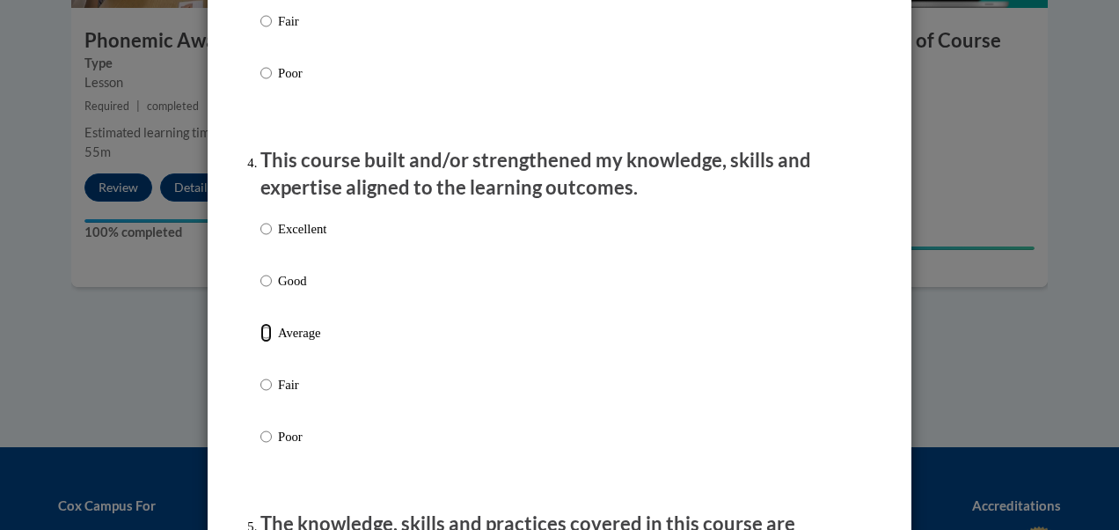
click at [261, 342] on input "Average" at bounding box center [266, 332] width 11 height 19
radio input "true"
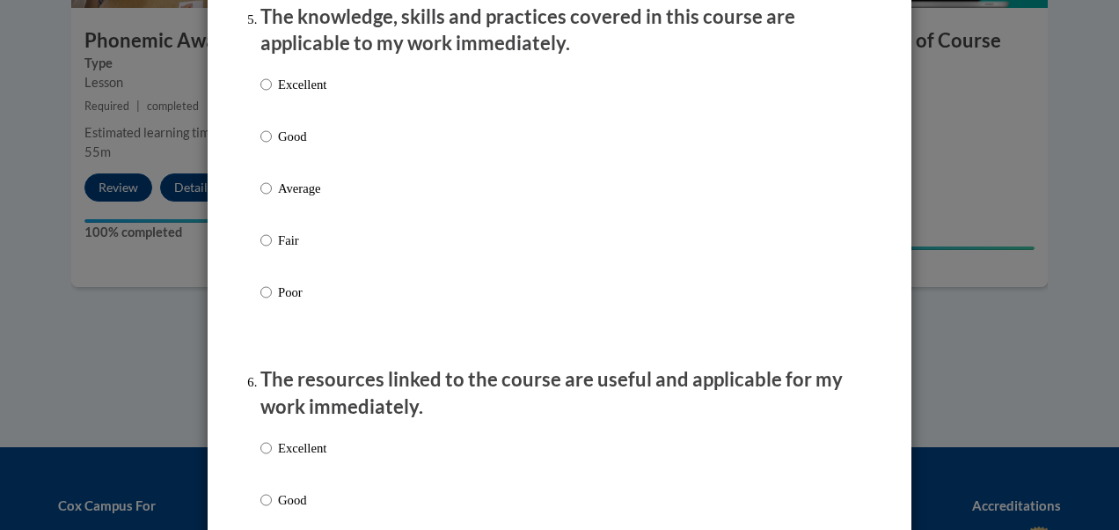
scroll to position [1643, 0]
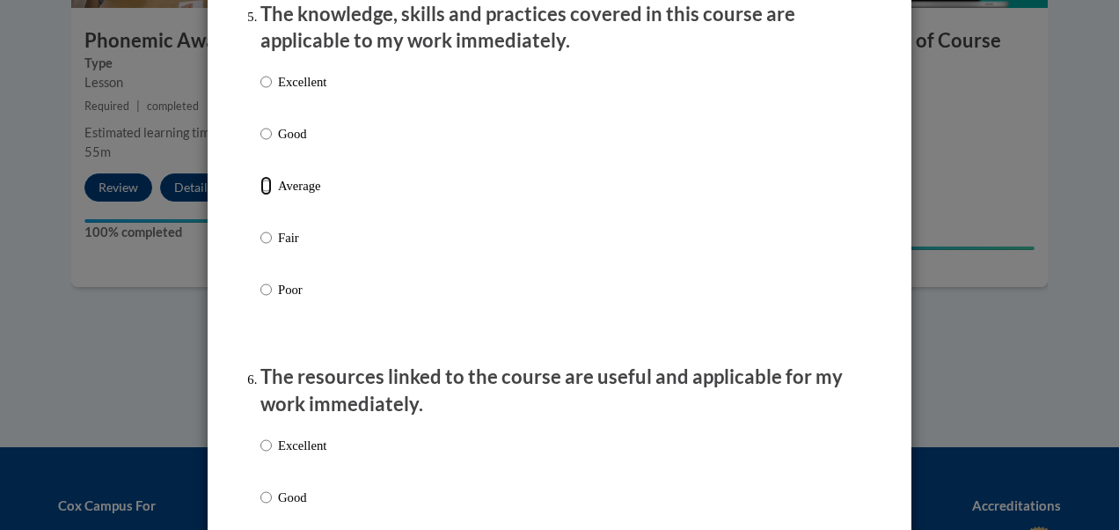
click at [261, 195] on input "Average" at bounding box center [266, 185] width 11 height 19
radio input "true"
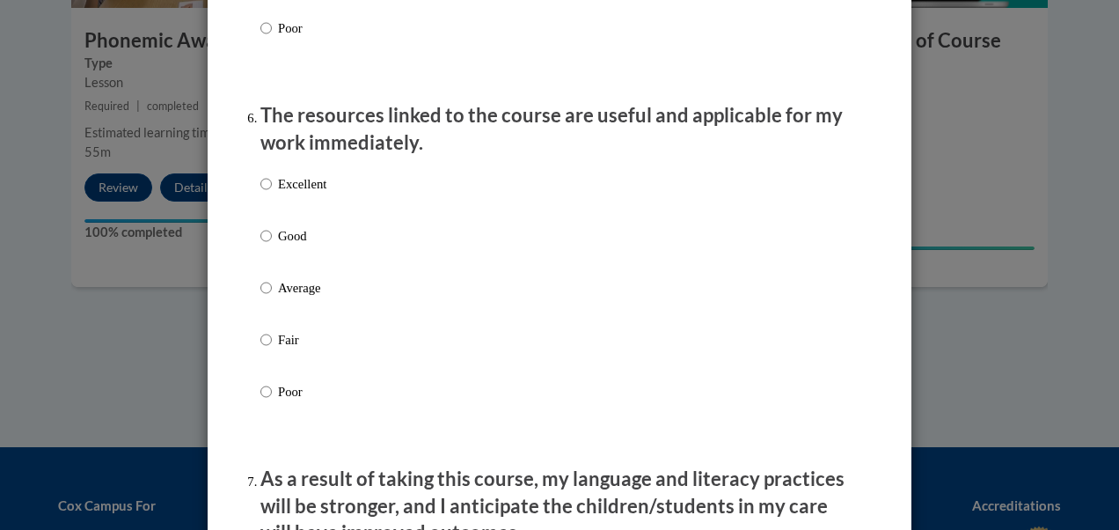
scroll to position [1912, 0]
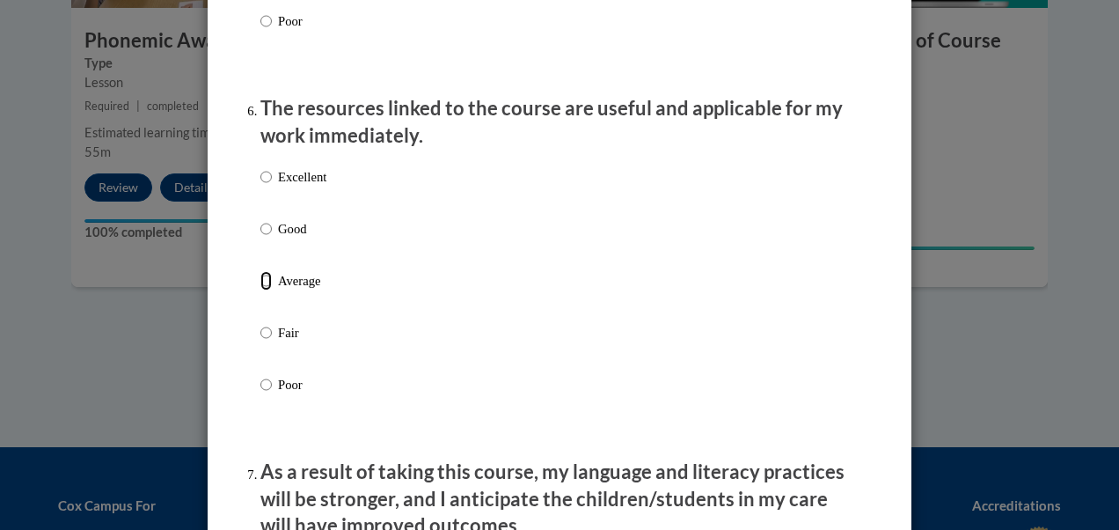
click at [261, 290] on input "Average" at bounding box center [266, 280] width 11 height 19
radio input "true"
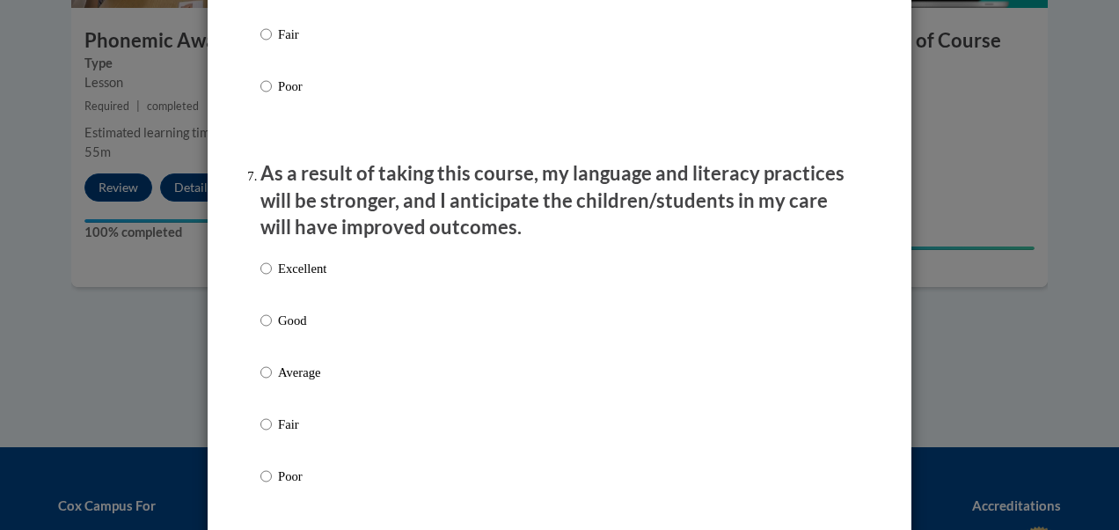
scroll to position [2227, 0]
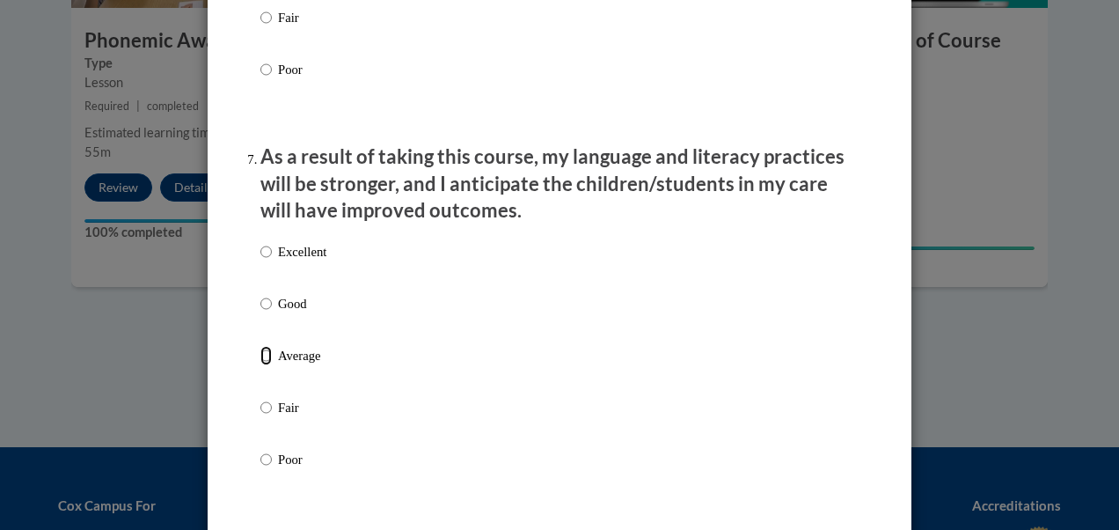
click at [262, 365] on input "Average" at bounding box center [266, 355] width 11 height 19
radio input "true"
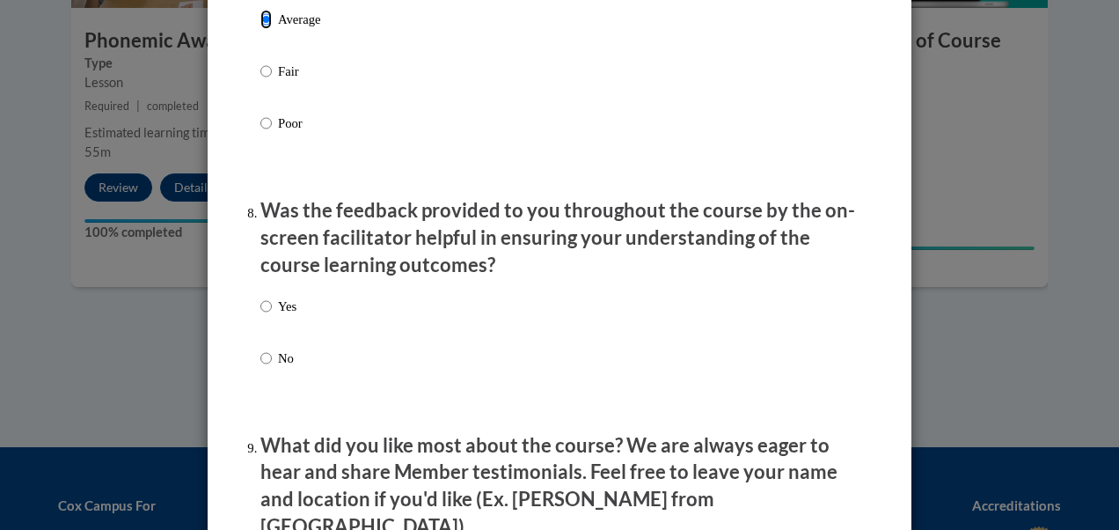
scroll to position [2573, 0]
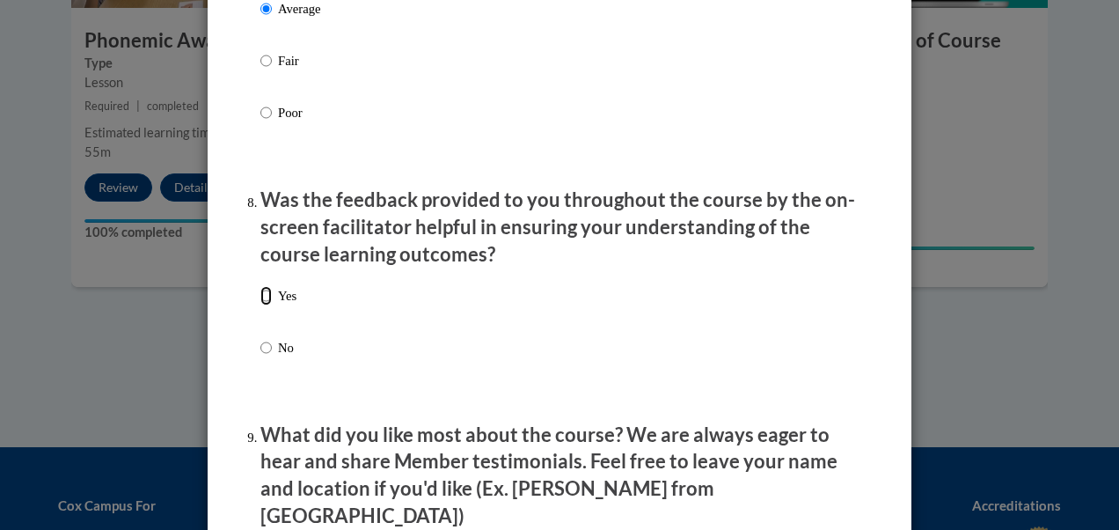
click at [262, 305] on input "Yes" at bounding box center [266, 295] width 11 height 19
radio input "true"
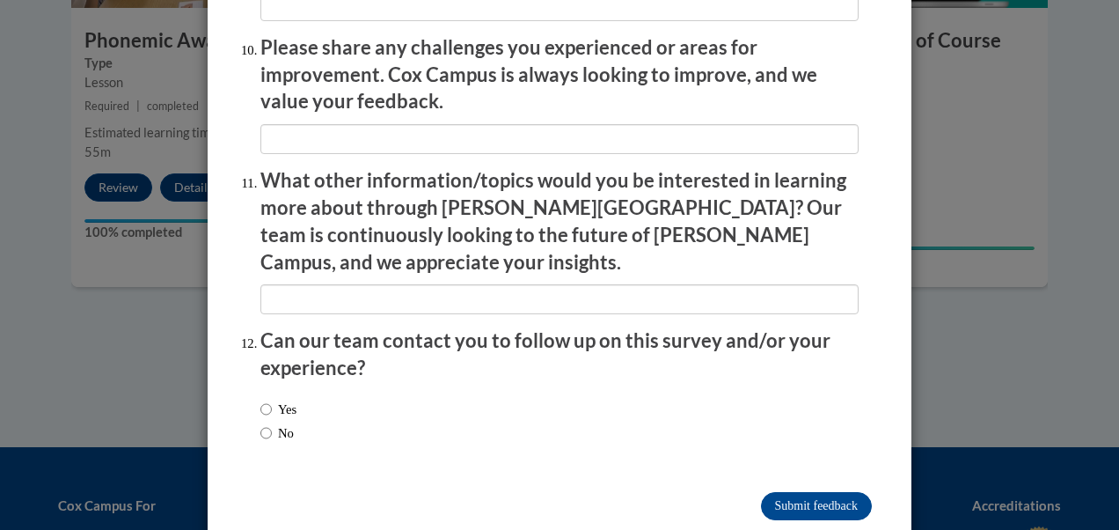
scroll to position [3130, 0]
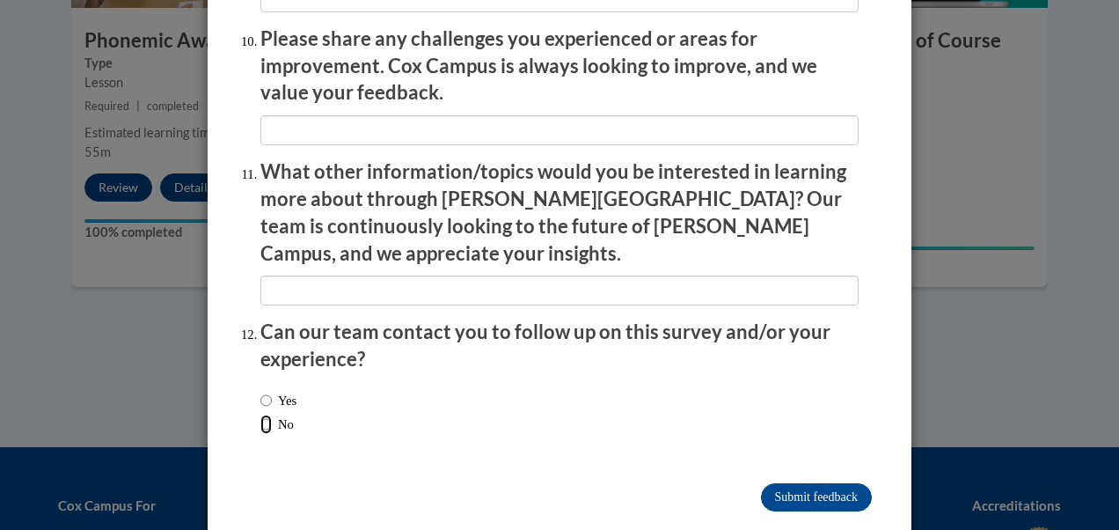
click at [264, 415] on input "No" at bounding box center [266, 424] width 11 height 19
radio input "true"
click at [826, 483] on input "Submit feedback" at bounding box center [816, 497] width 111 height 28
click at [803, 483] on input "Submitting" at bounding box center [816, 497] width 111 height 28
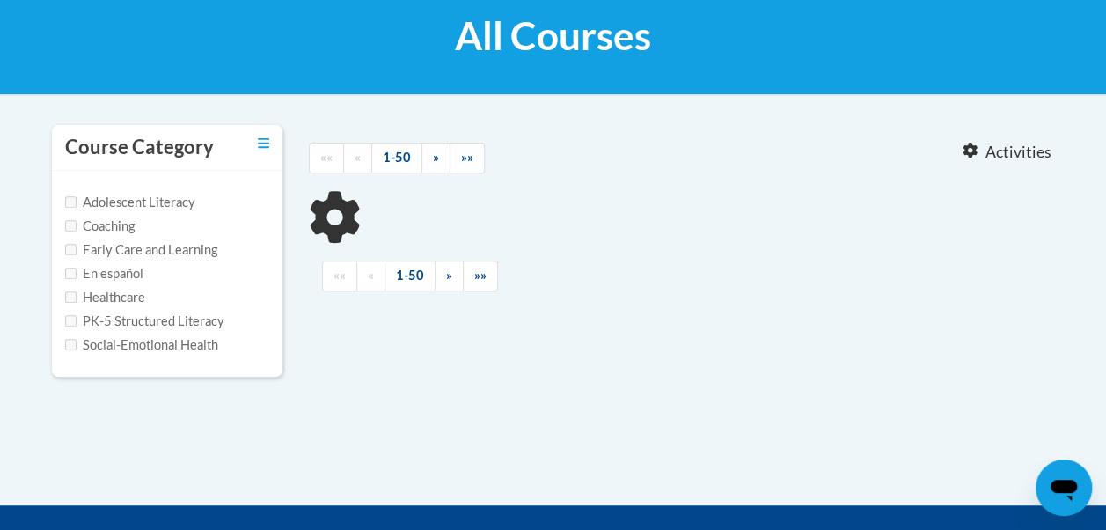
type input "systematic and explicit"
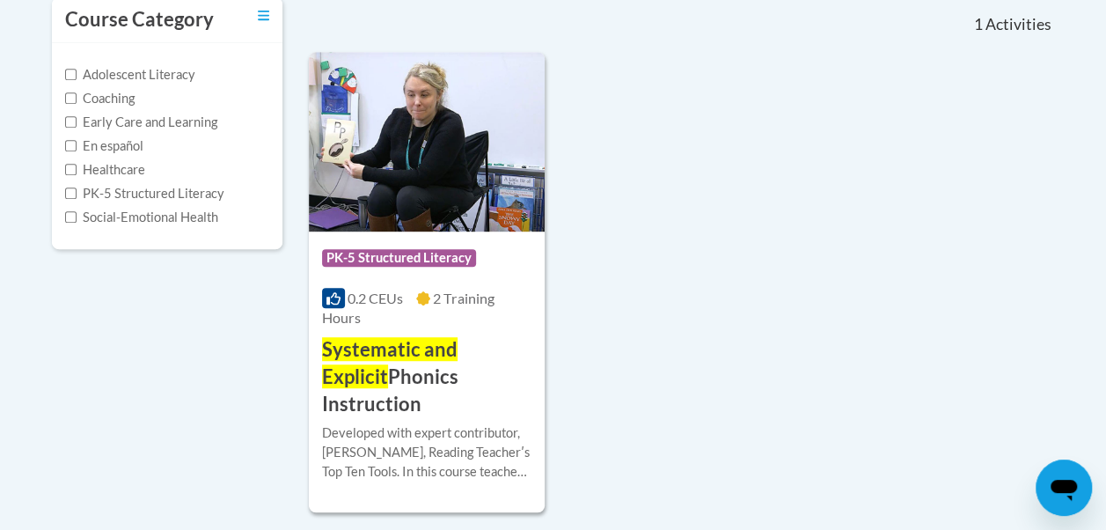
scroll to position [400, 0]
click at [468, 422] on div at bounding box center [426, 422] width 209 height 1
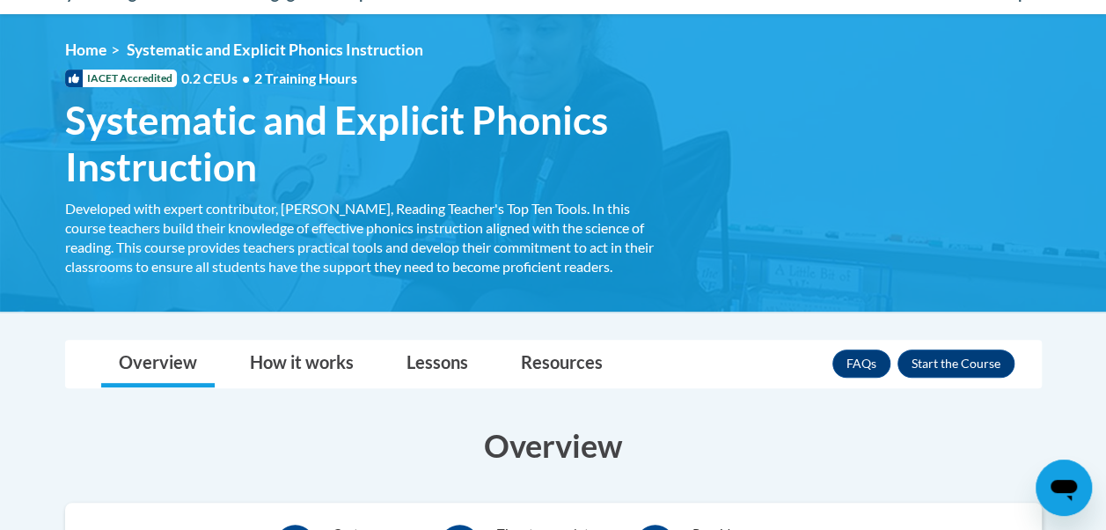
scroll to position [218, 0]
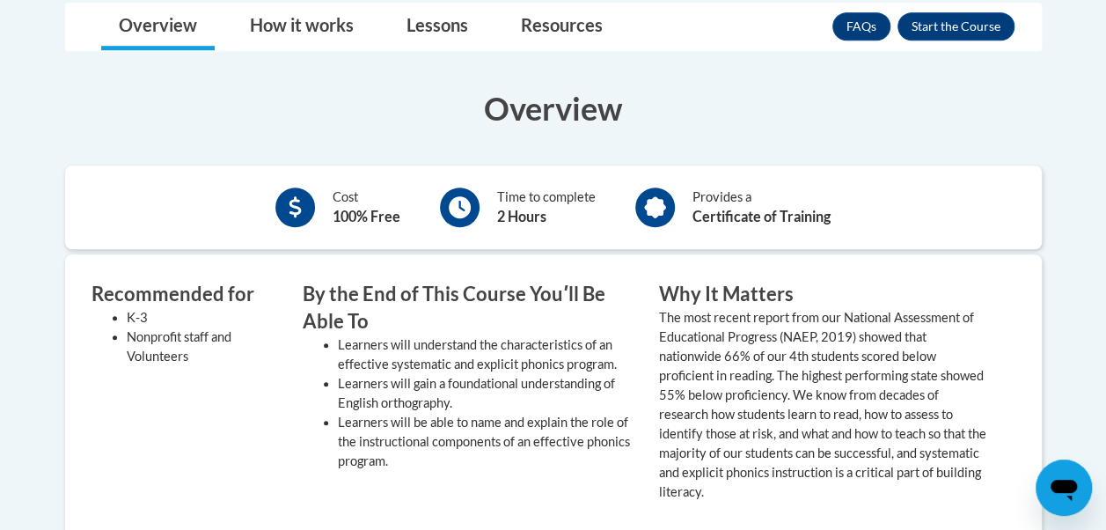
scroll to position [553, 0]
click at [475, 215] on div at bounding box center [460, 207] width 40 height 40
click at [700, 211] on b "Certificate of Training" at bounding box center [762, 216] width 138 height 17
click at [977, 30] on button "Enroll" at bounding box center [956, 26] width 117 height 28
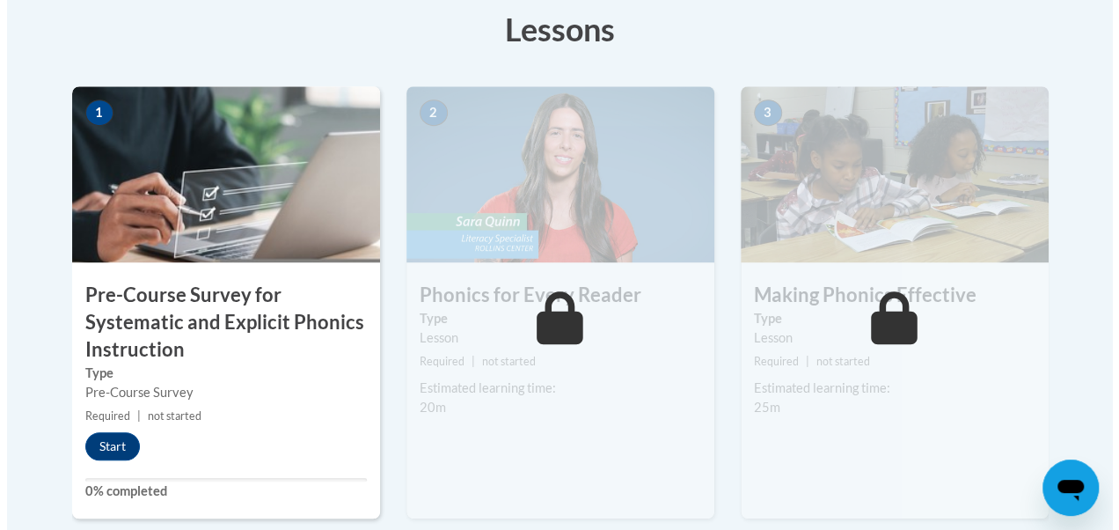
scroll to position [547, 0]
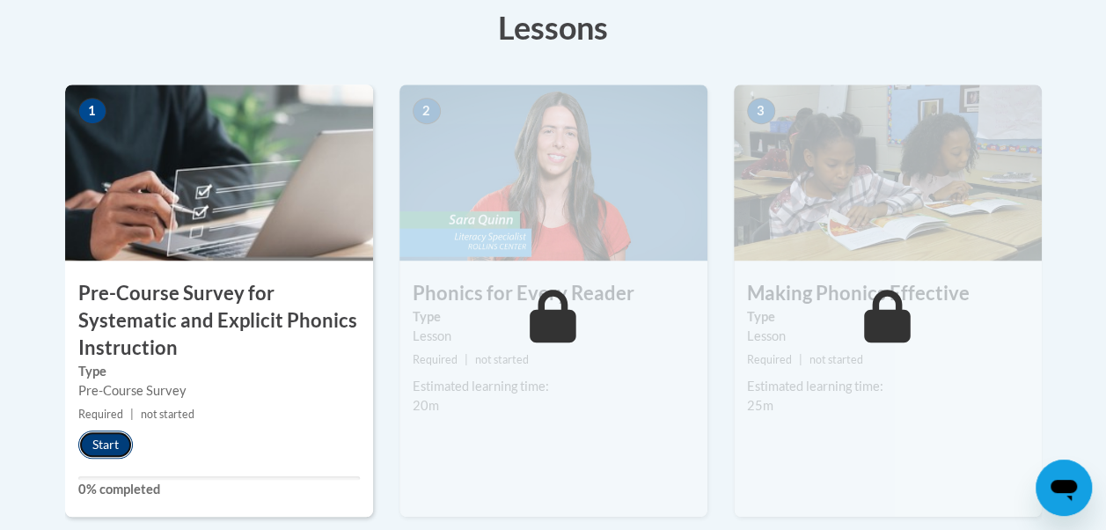
click at [111, 438] on button "Start" at bounding box center [105, 444] width 55 height 28
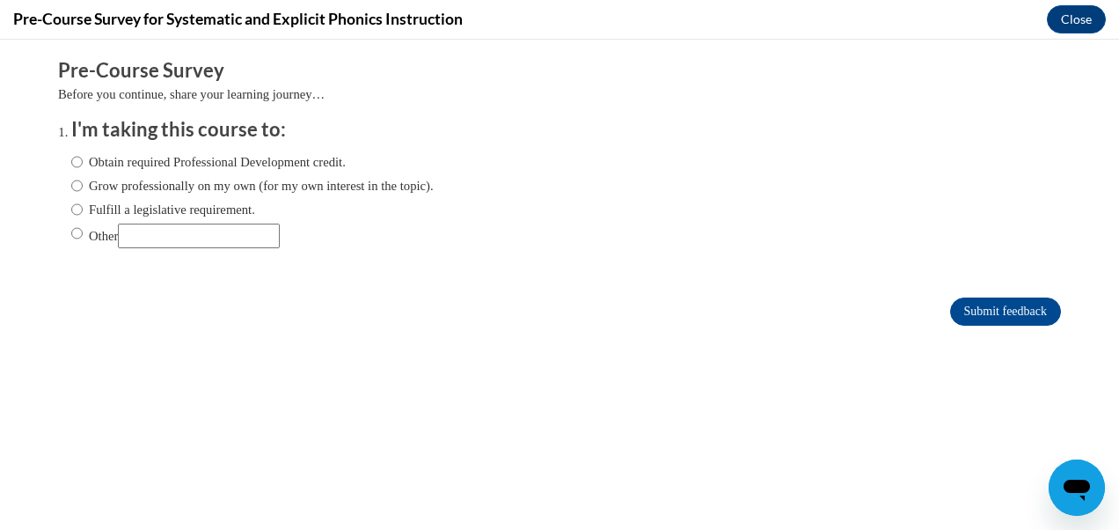
scroll to position [0, 0]
click at [71, 238] on input "Other" at bounding box center [76, 233] width 11 height 19
radio input "true"
click at [171, 246] on input "Other" at bounding box center [199, 236] width 162 height 25
type input "Coursework"
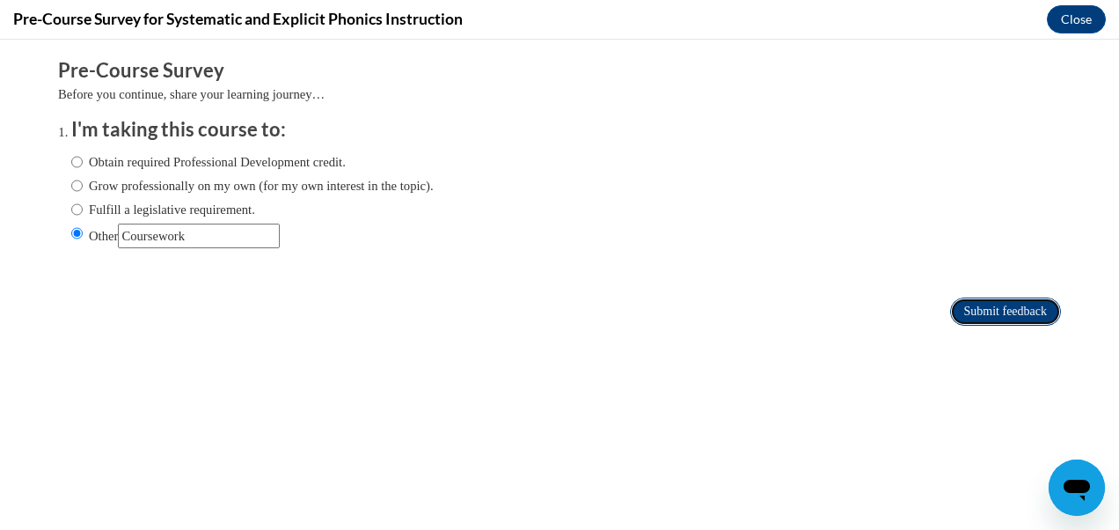
click at [1024, 322] on input "Submit feedback" at bounding box center [1006, 311] width 111 height 28
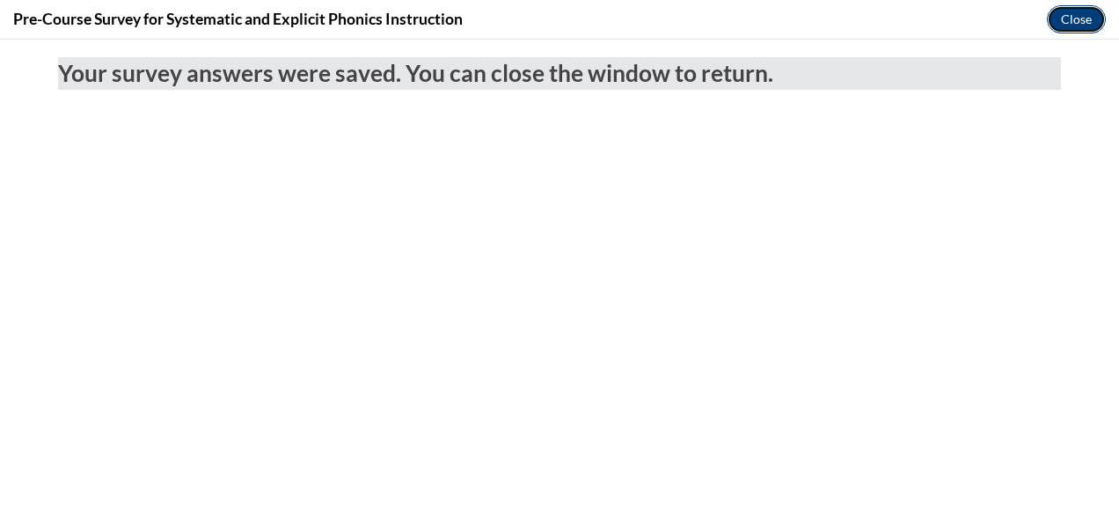
click at [1077, 13] on button "Close" at bounding box center [1076, 19] width 59 height 28
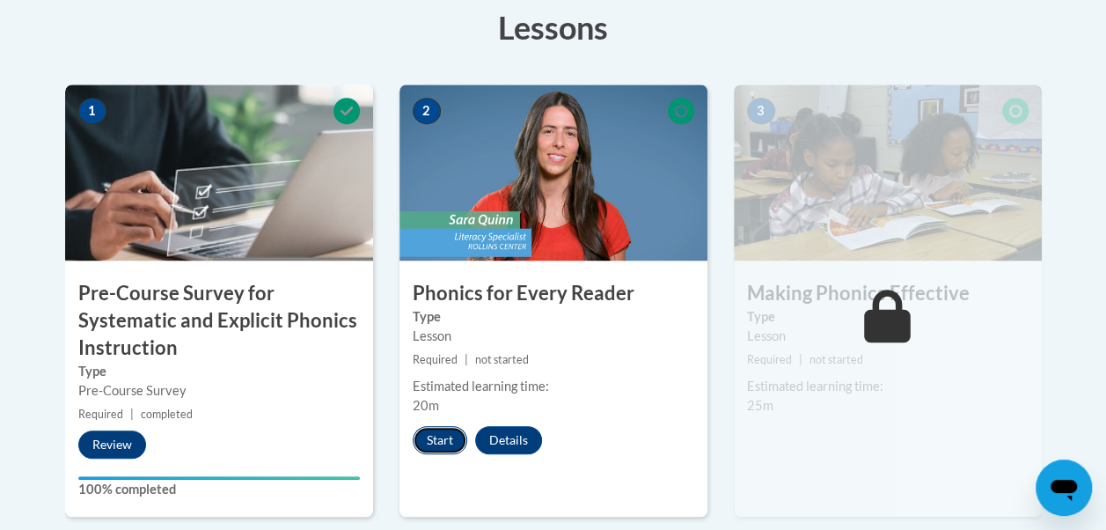
click at [431, 442] on button "Start" at bounding box center [440, 440] width 55 height 28
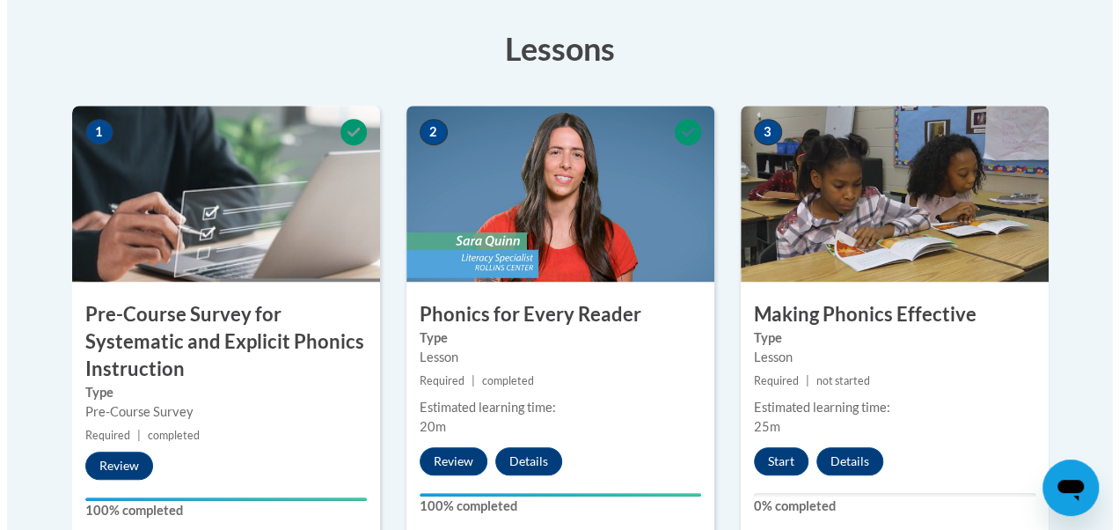
scroll to position [530, 0]
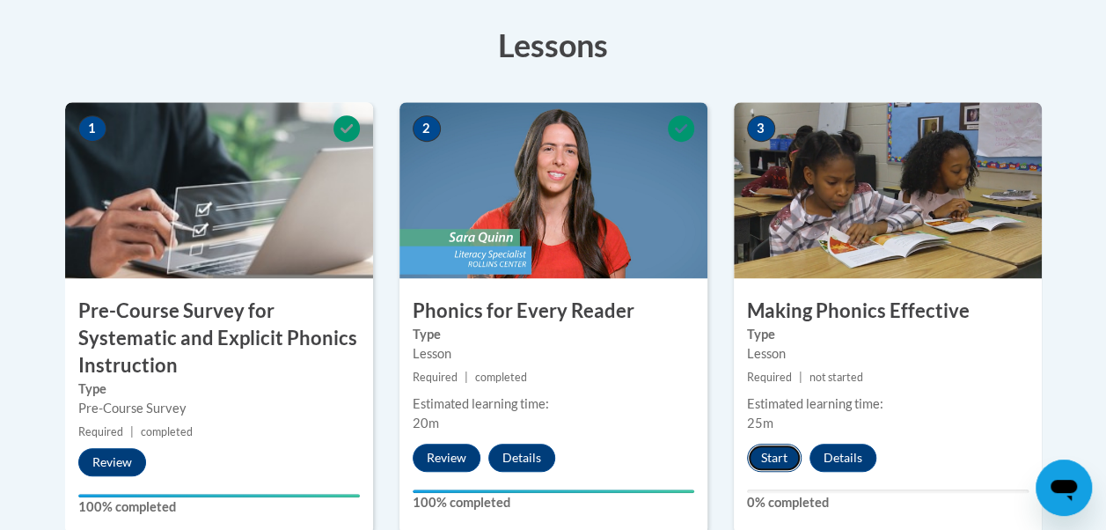
click at [771, 465] on button "Start" at bounding box center [774, 458] width 55 height 28
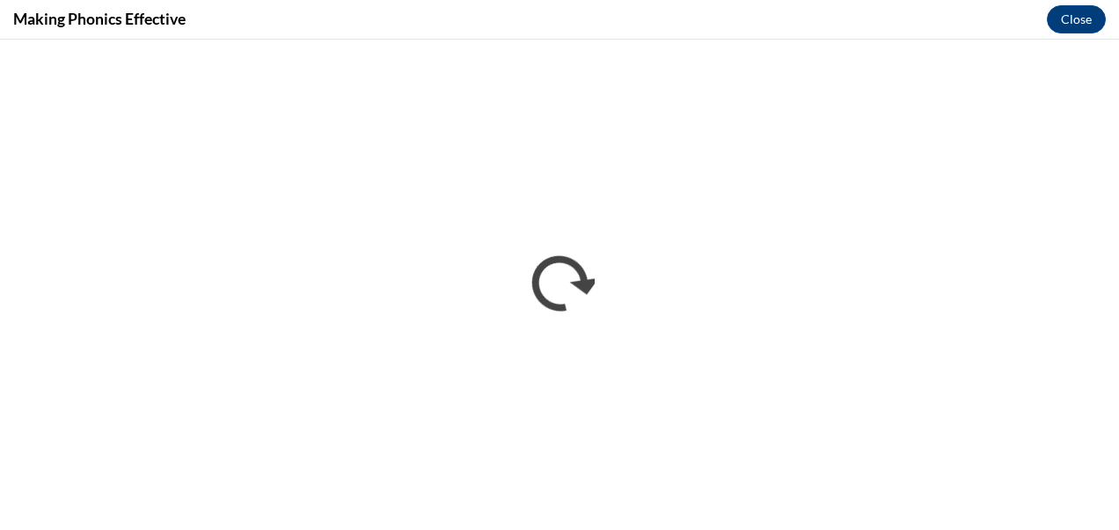
scroll to position [0, 0]
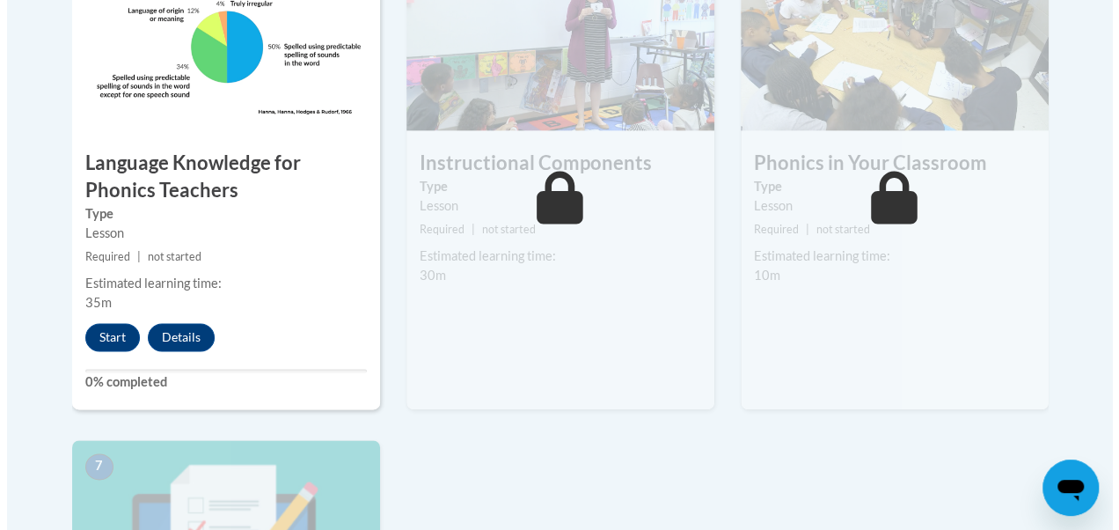
scroll to position [1138, 0]
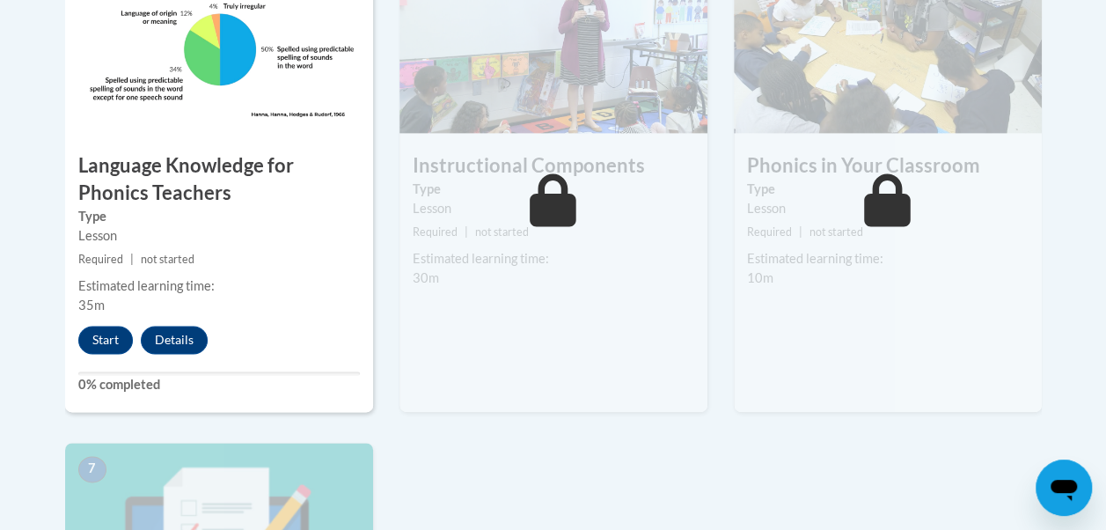
click at [127, 350] on div "Start Details Feedback" at bounding box center [147, 340] width 165 height 28
click at [99, 349] on button "Start" at bounding box center [105, 340] width 55 height 28
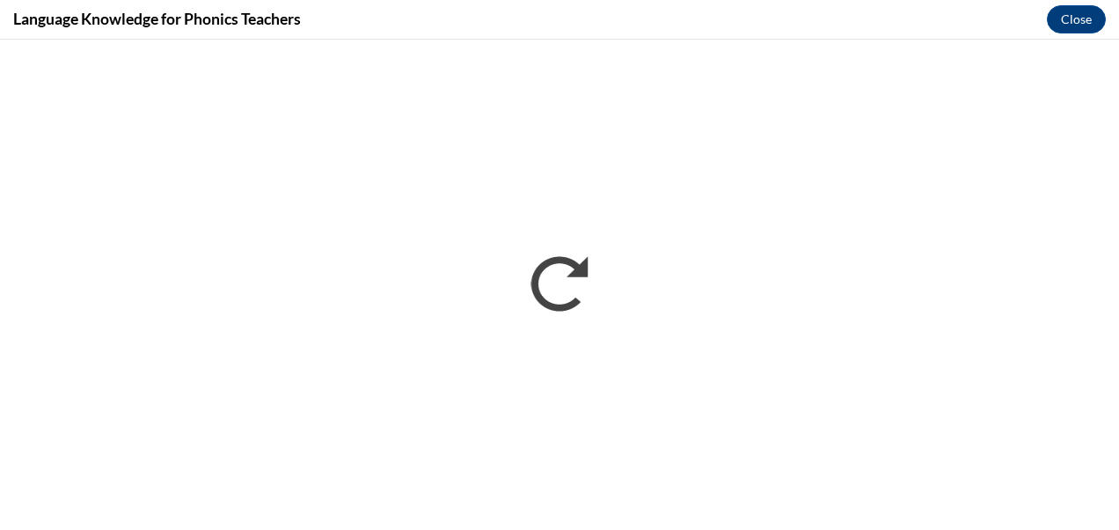
scroll to position [0, 0]
